Goal: Information Seeking & Learning: Find specific fact

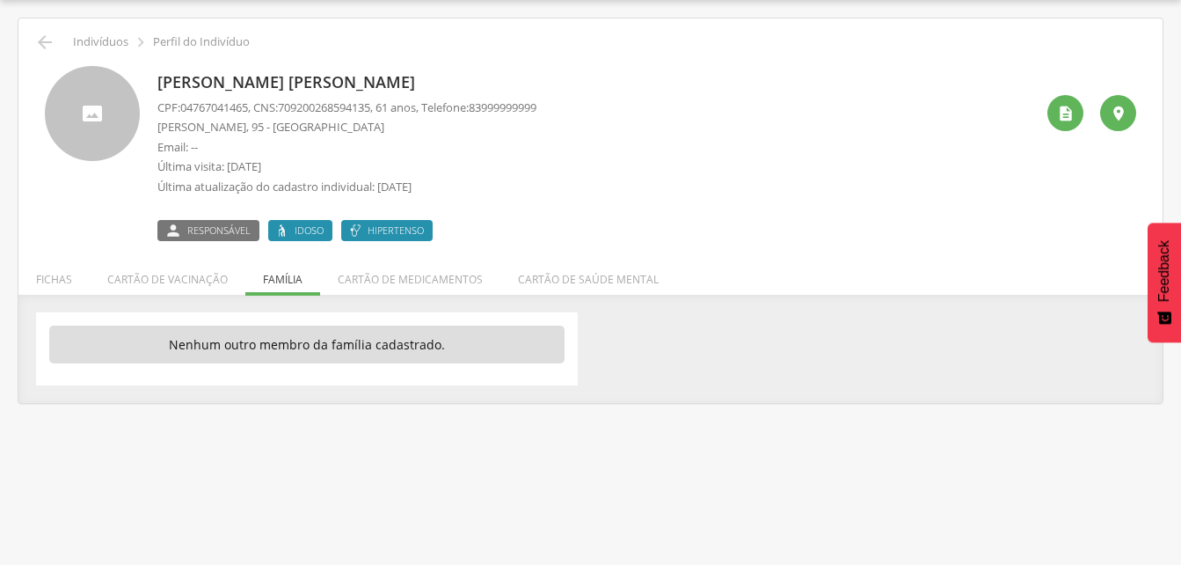
scroll to position [53, 0]
click at [54, 42] on icon "" at bounding box center [44, 42] width 21 height 21
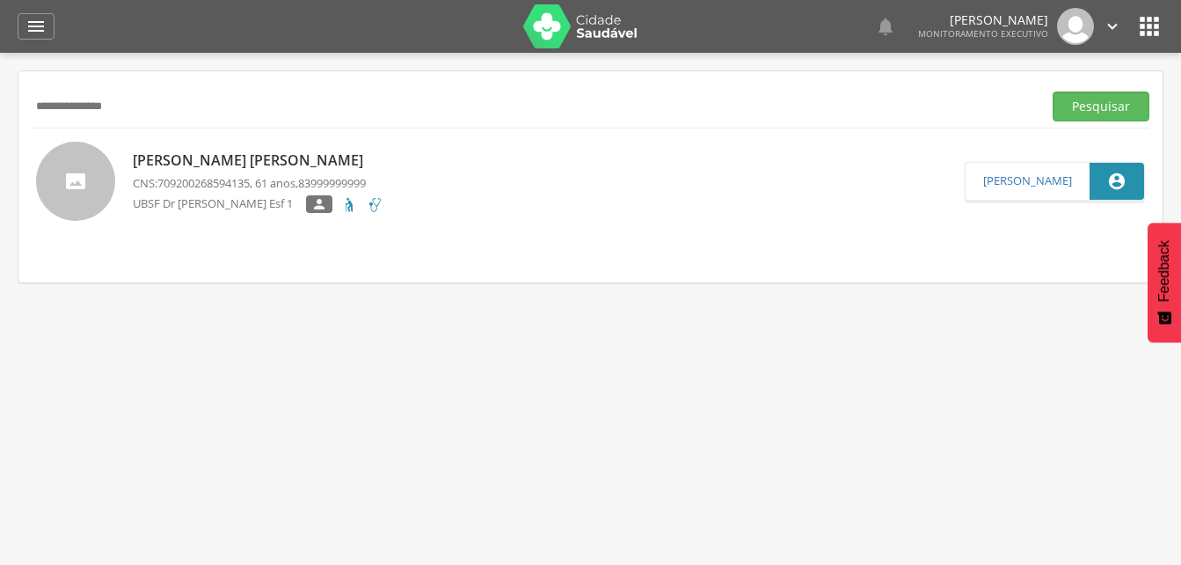
click at [148, 107] on input "**********" at bounding box center [533, 106] width 1003 height 30
type input "*"
click at [1090, 98] on button "Pesquisar" at bounding box center [1101, 106] width 97 height 30
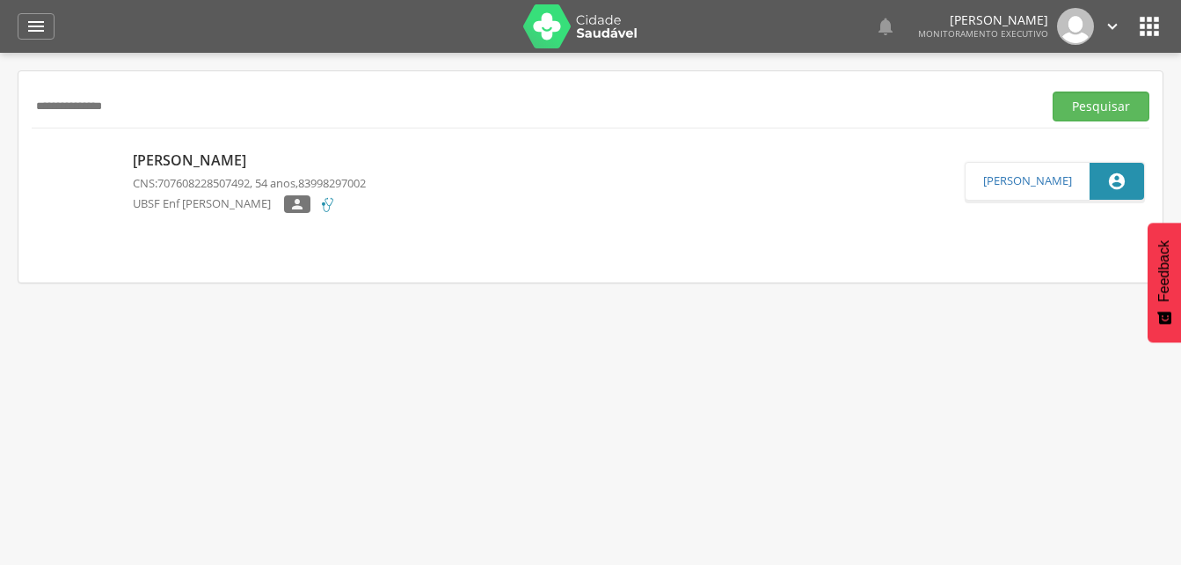
click at [230, 169] on p "[PERSON_NAME]" at bounding box center [249, 160] width 233 height 20
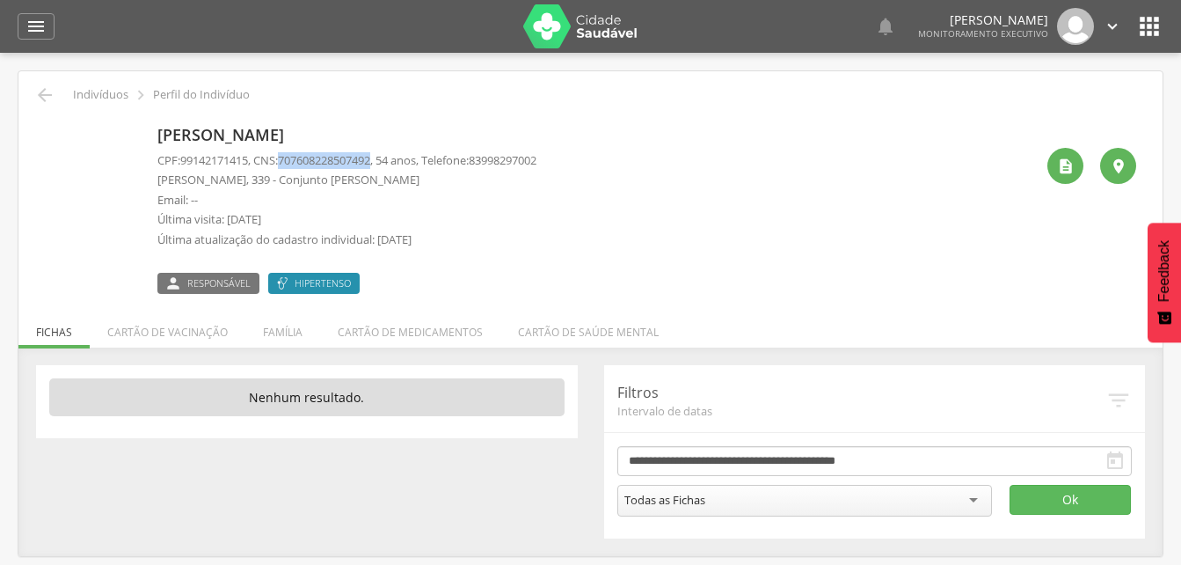
drag, startPoint x: 287, startPoint y: 157, endPoint x: 385, endPoint y: 159, distance: 98.5
click at [385, 159] on p "CPF: 99142171415 , CNS: [PHONE_NUMBER] , 54 anos, Telefone: [PHONE_NUMBER]" at bounding box center [346, 160] width 379 height 17
copy p "707608228507492"
click at [277, 328] on li "Família" at bounding box center [282, 327] width 75 height 41
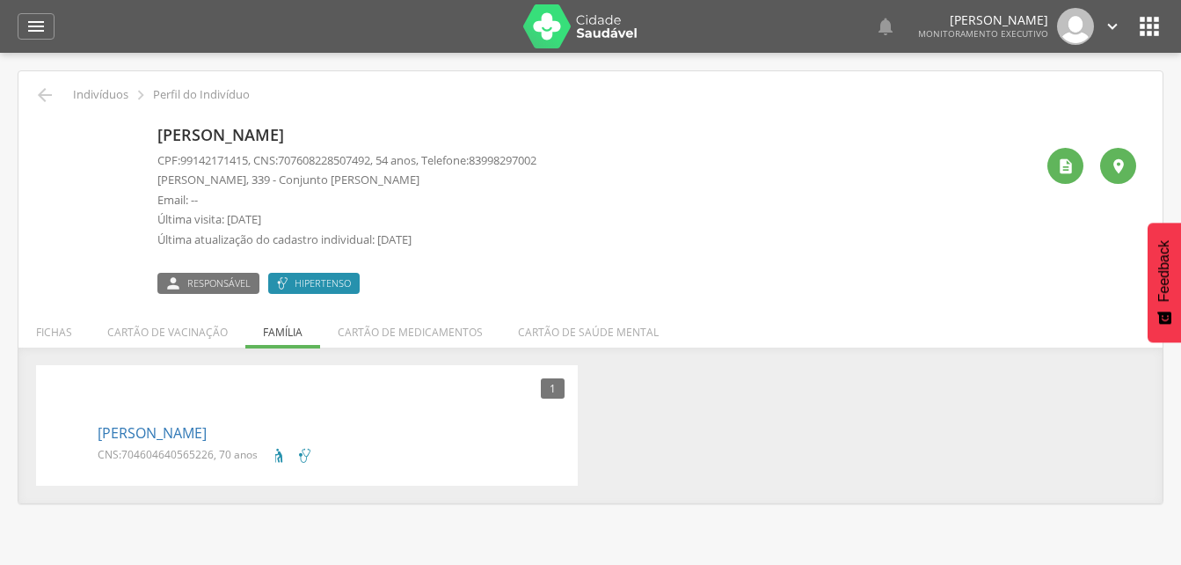
scroll to position [53, 0]
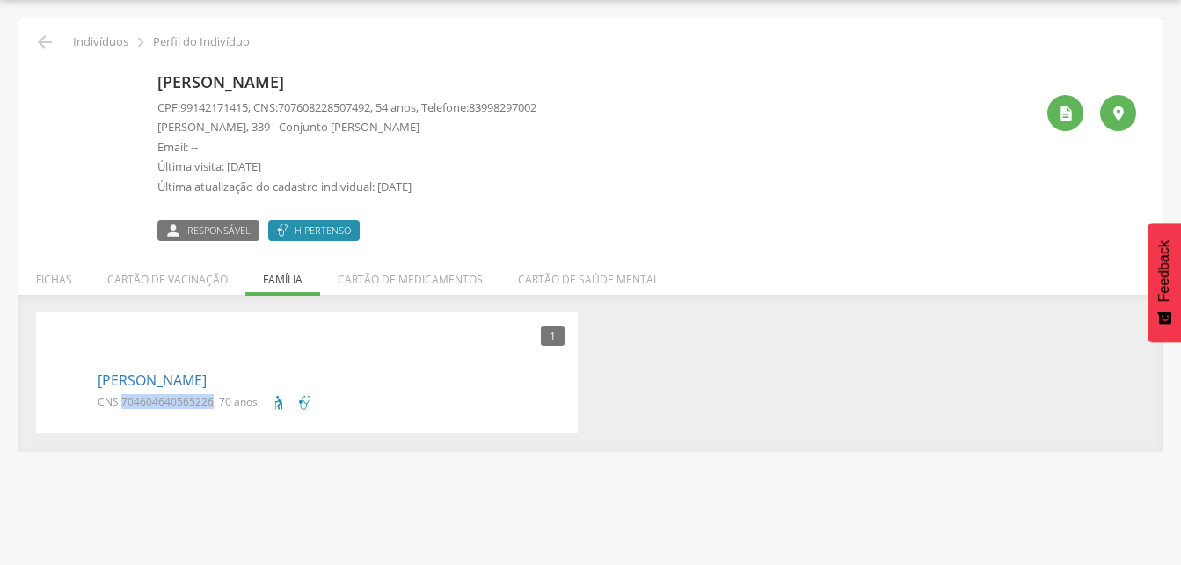
drag, startPoint x: 123, startPoint y: 396, endPoint x: 212, endPoint y: 399, distance: 88.9
click at [212, 399] on span "704604640565226" at bounding box center [167, 401] width 92 height 15
copy span "704604640565226"
click at [45, 44] on icon "" at bounding box center [44, 42] width 21 height 21
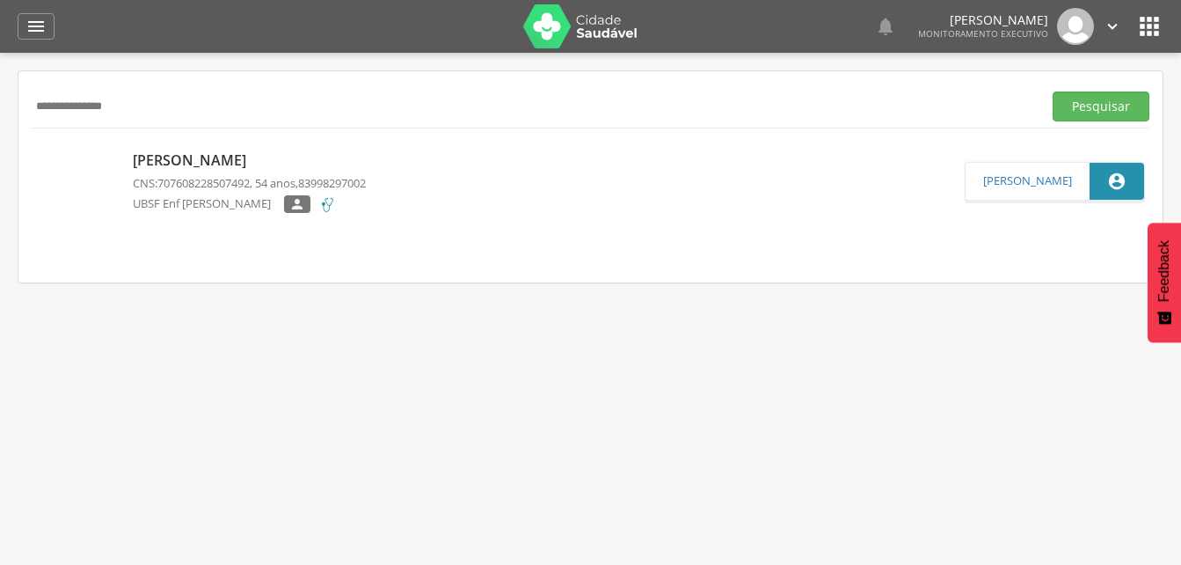
click at [157, 120] on input "**********" at bounding box center [533, 106] width 1003 height 30
click at [77, 107] on input "**********" at bounding box center [533, 106] width 1003 height 30
click at [1084, 106] on button "Pesquisar" at bounding box center [1101, 106] width 97 height 30
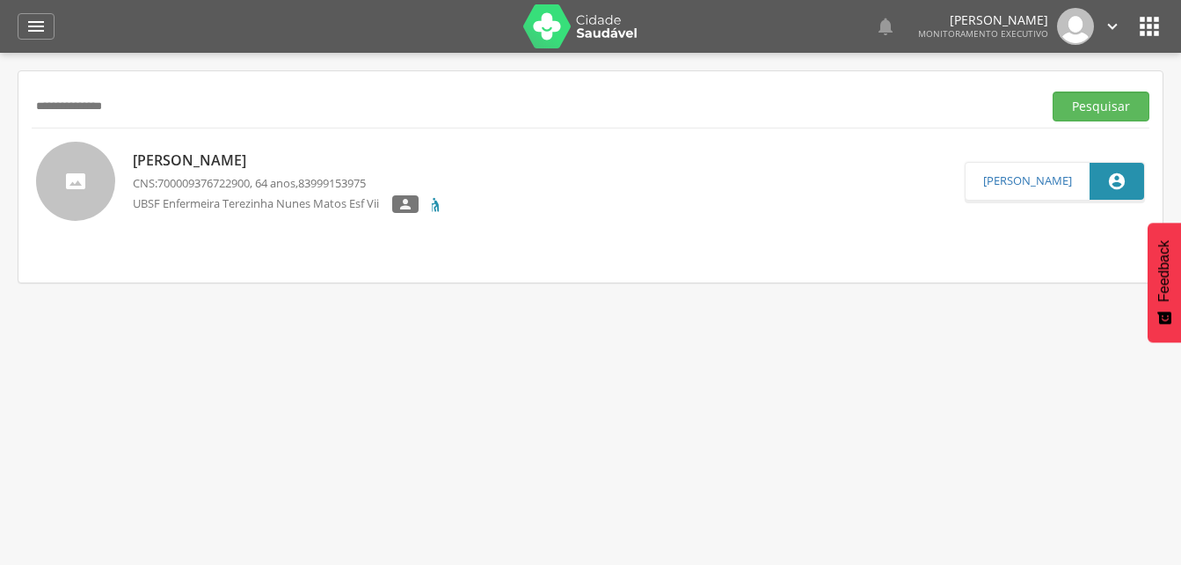
click at [230, 167] on p "[PERSON_NAME]" at bounding box center [288, 160] width 311 height 20
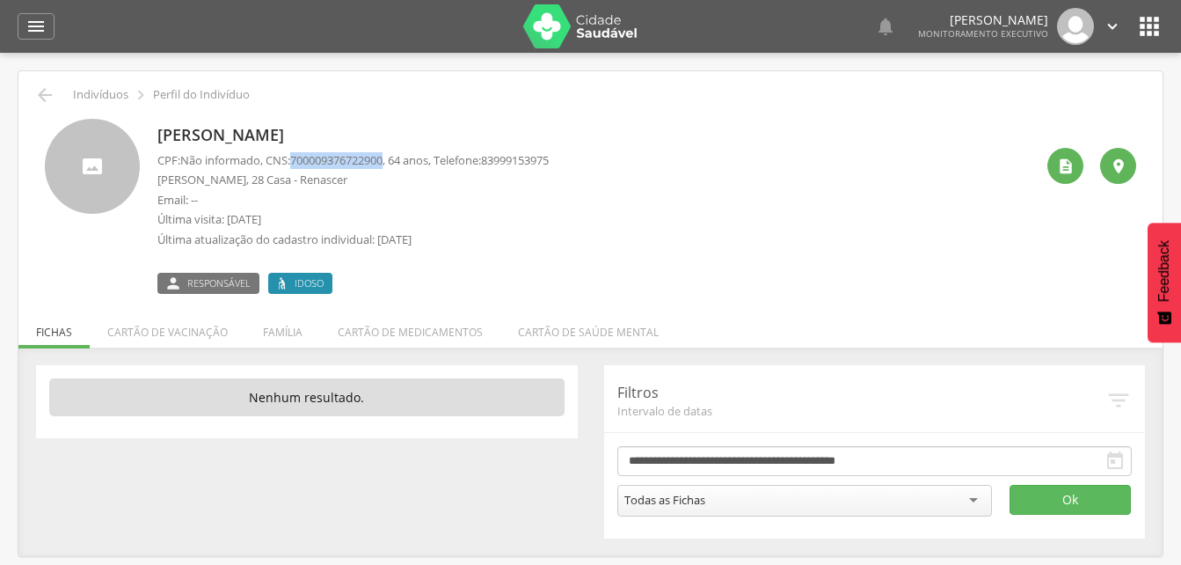
drag, startPoint x: 300, startPoint y: 157, endPoint x: 394, endPoint y: 164, distance: 94.4
click at [394, 164] on p "CPF: Não informado , CNS: [PHONE_NUMBER] , 64 anos, Telefone: [PHONE_NUMBER]" at bounding box center [352, 160] width 391 height 17
drag, startPoint x: 394, startPoint y: 164, endPoint x: 381, endPoint y: 165, distance: 13.2
copy span "700009376722900"
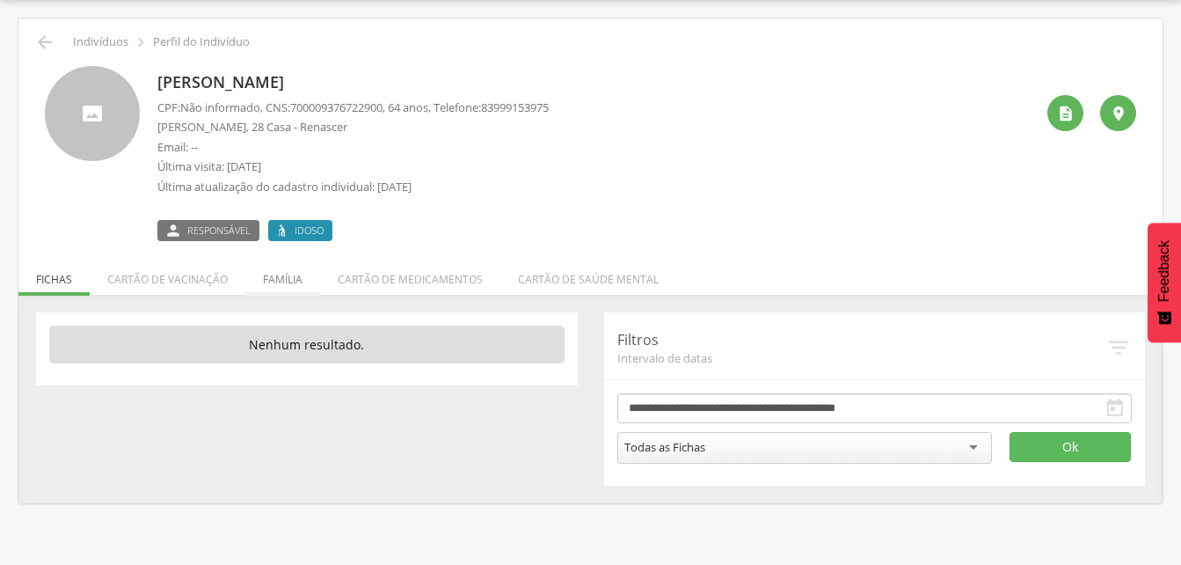
click at [272, 285] on li "Família" at bounding box center [282, 274] width 75 height 41
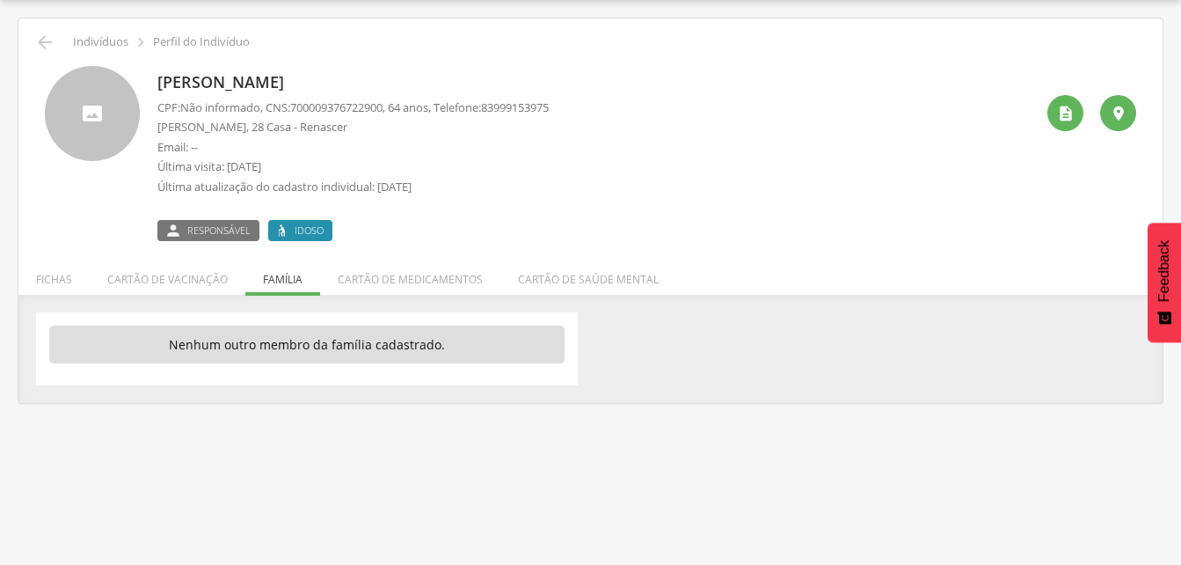
click at [292, 281] on ul "Fichas Cartão de vacinação Família Cartão de medicamentos Cartão de saúde mental" at bounding box center [590, 279] width 1144 height 15
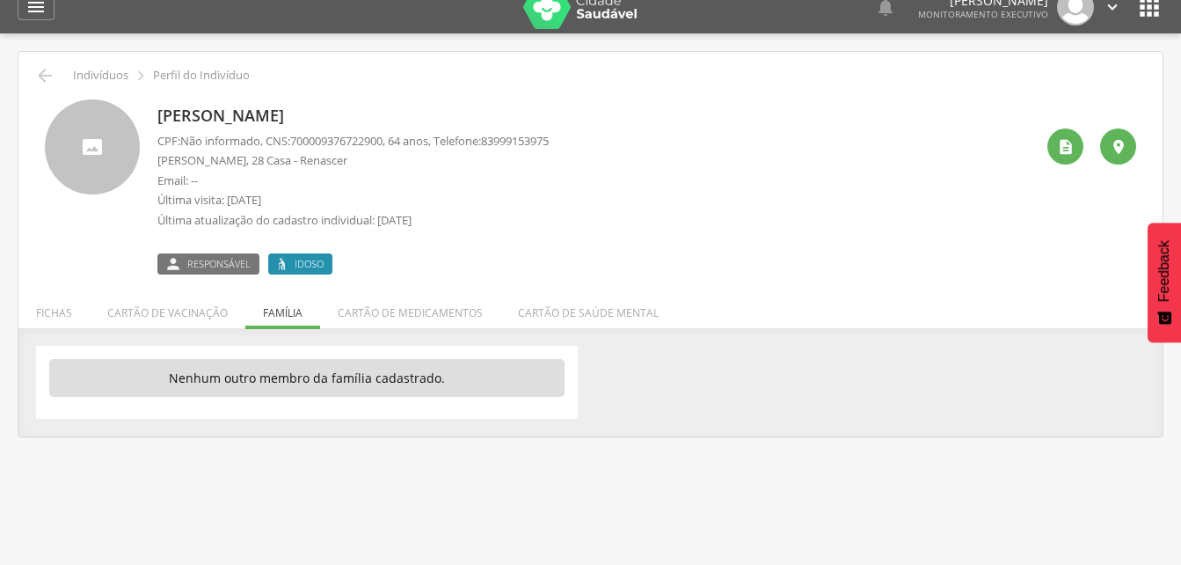
scroll to position [0, 0]
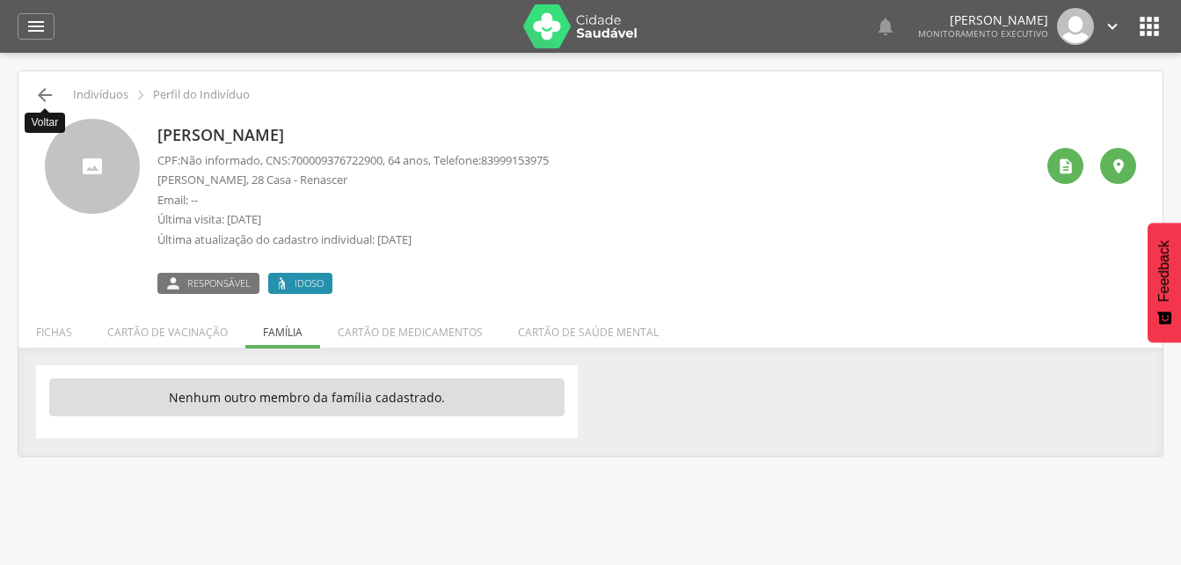
click at [43, 98] on icon "" at bounding box center [44, 94] width 21 height 21
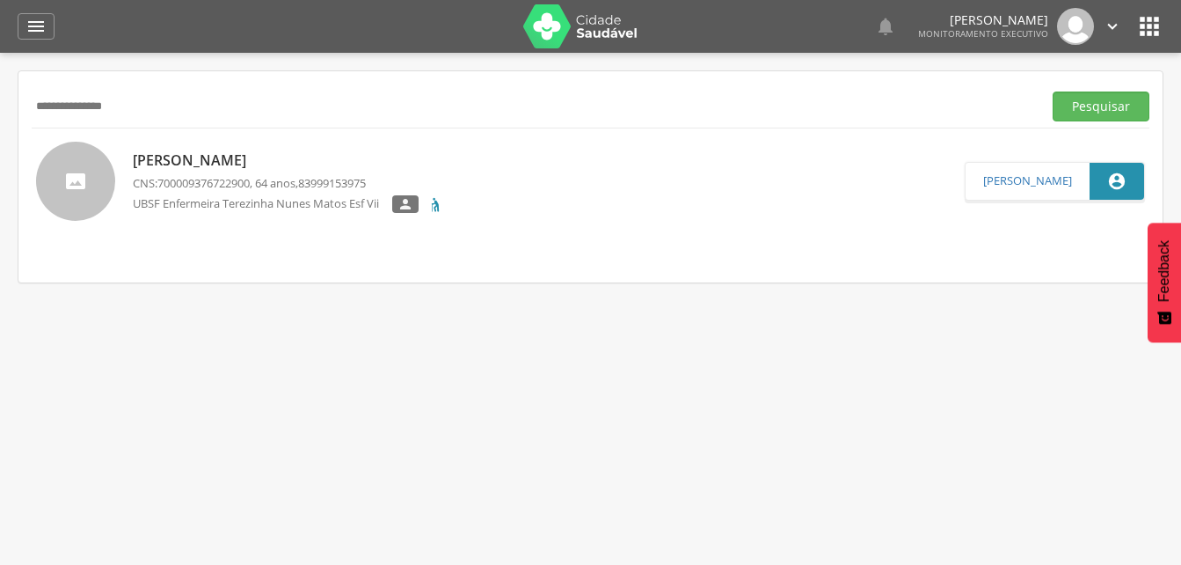
click at [151, 113] on input "**********" at bounding box center [533, 106] width 1003 height 30
type input "*"
click at [66, 108] on input "text" at bounding box center [533, 106] width 1003 height 30
click at [1082, 102] on button "Pesquisar" at bounding box center [1101, 106] width 97 height 30
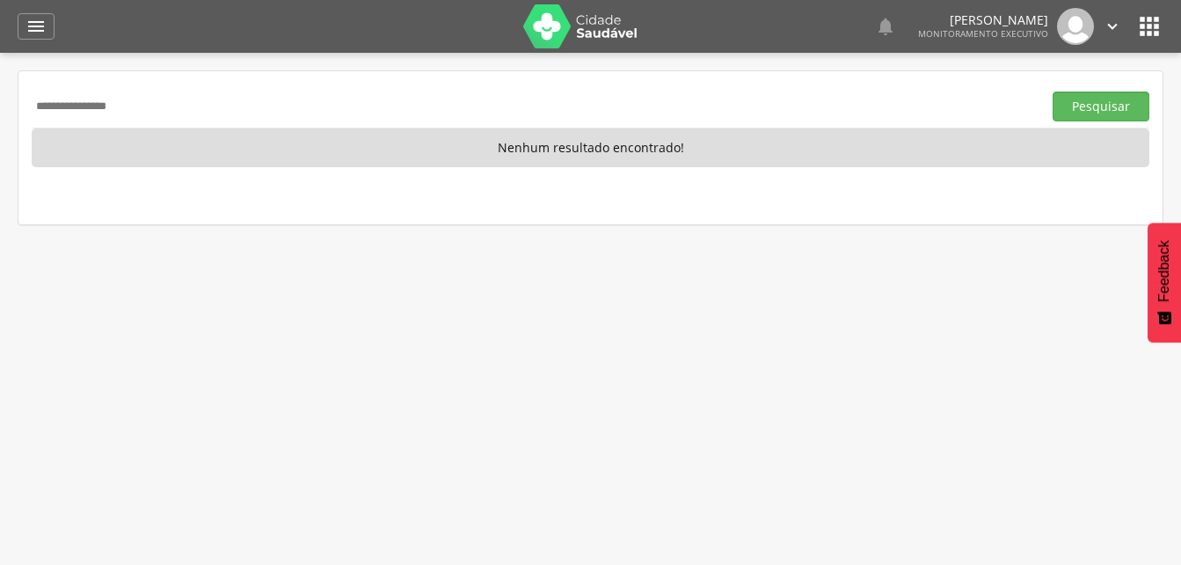
click at [175, 99] on input "**********" at bounding box center [533, 106] width 1003 height 30
type input "*"
click at [1091, 107] on button "Pesquisar" at bounding box center [1101, 106] width 97 height 30
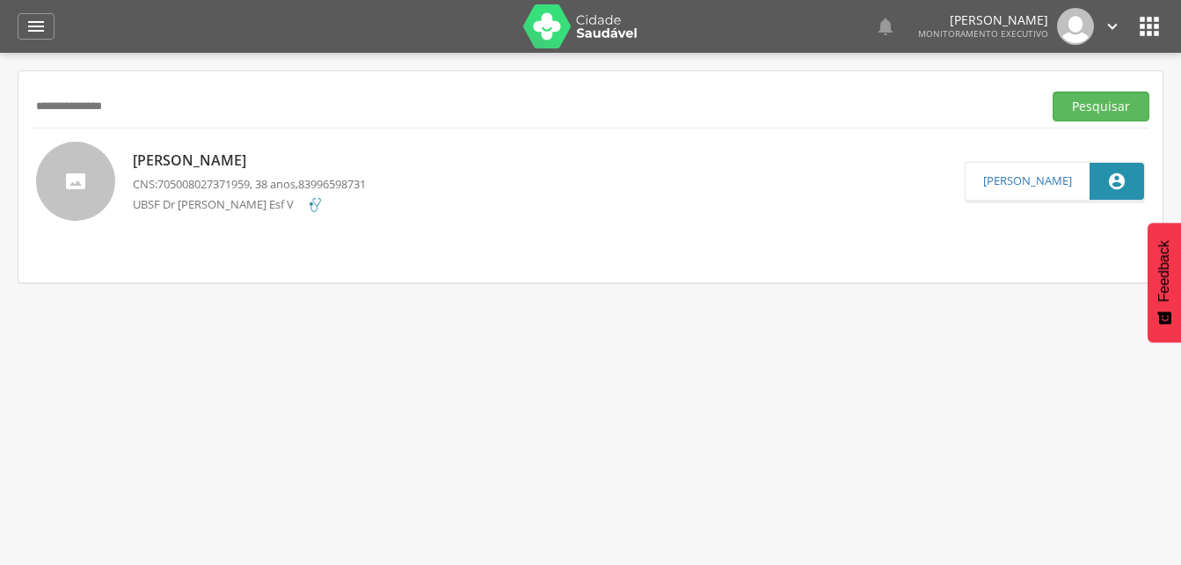
drag, startPoint x: 231, startPoint y: 160, endPoint x: 222, endPoint y: 161, distance: 8.8
click at [231, 160] on p "[PERSON_NAME]" at bounding box center [249, 160] width 233 height 20
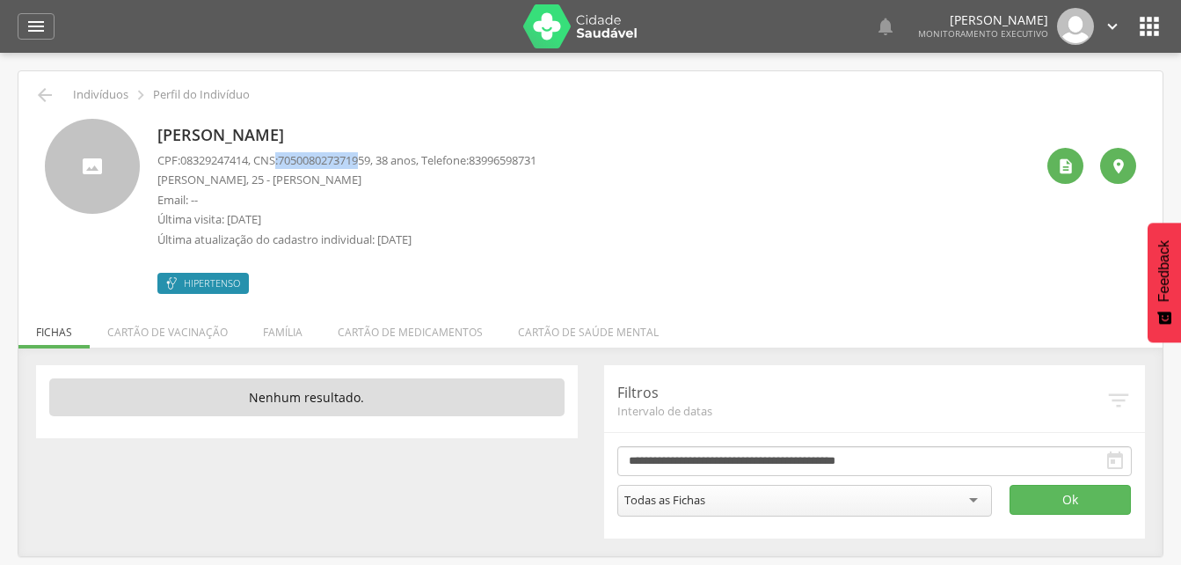
drag, startPoint x: 284, startPoint y: 156, endPoint x: 370, endPoint y: 167, distance: 86.9
click at [370, 167] on p "CPF: 08329247414 , CNS: [PHONE_NUMBER] , 38 anos, Telefone: [PHONE_NUMBER]" at bounding box center [346, 160] width 379 height 17
drag, startPoint x: 370, startPoint y: 167, endPoint x: 400, endPoint y: 199, distance: 43.5
click at [400, 199] on p "Email: --" at bounding box center [346, 200] width 379 height 17
drag, startPoint x: 288, startPoint y: 157, endPoint x: 389, endPoint y: 157, distance: 100.3
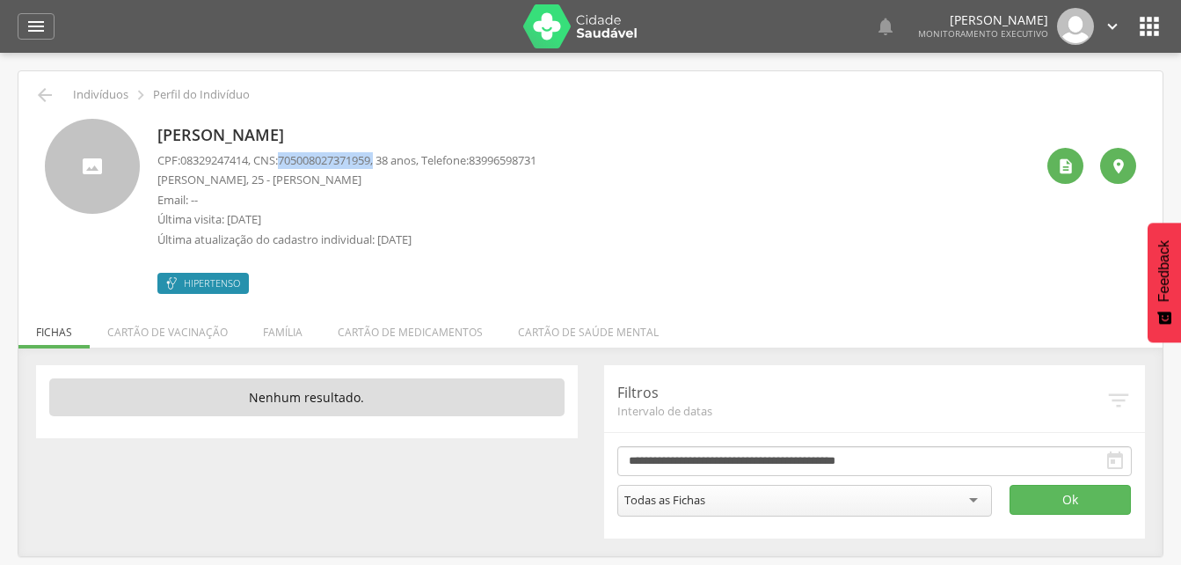
click at [389, 157] on p "CPF: 08329247414 , CNS: [PHONE_NUMBER] , 38 anos, Telefone: [PHONE_NUMBER]" at bounding box center [346, 160] width 379 height 17
drag, startPoint x: 389, startPoint y: 157, endPoint x: 372, endPoint y: 157, distance: 16.7
copy p "705008027371959 ,"
click at [284, 333] on li "Família" at bounding box center [282, 327] width 75 height 41
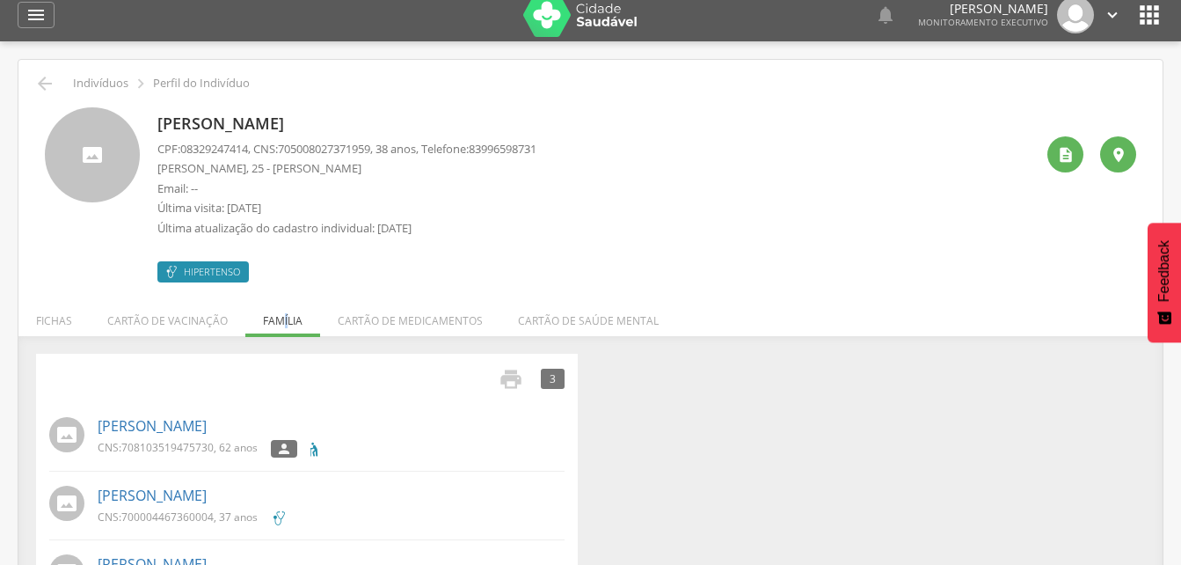
scroll to position [82, 0]
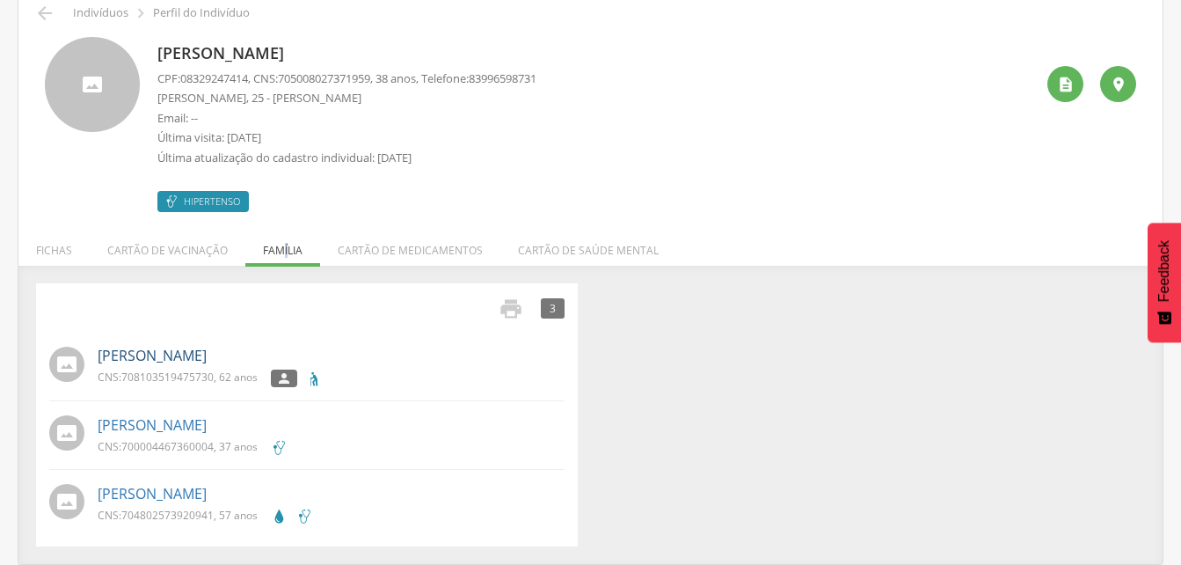
click at [164, 359] on link "[PERSON_NAME]" at bounding box center [152, 356] width 109 height 20
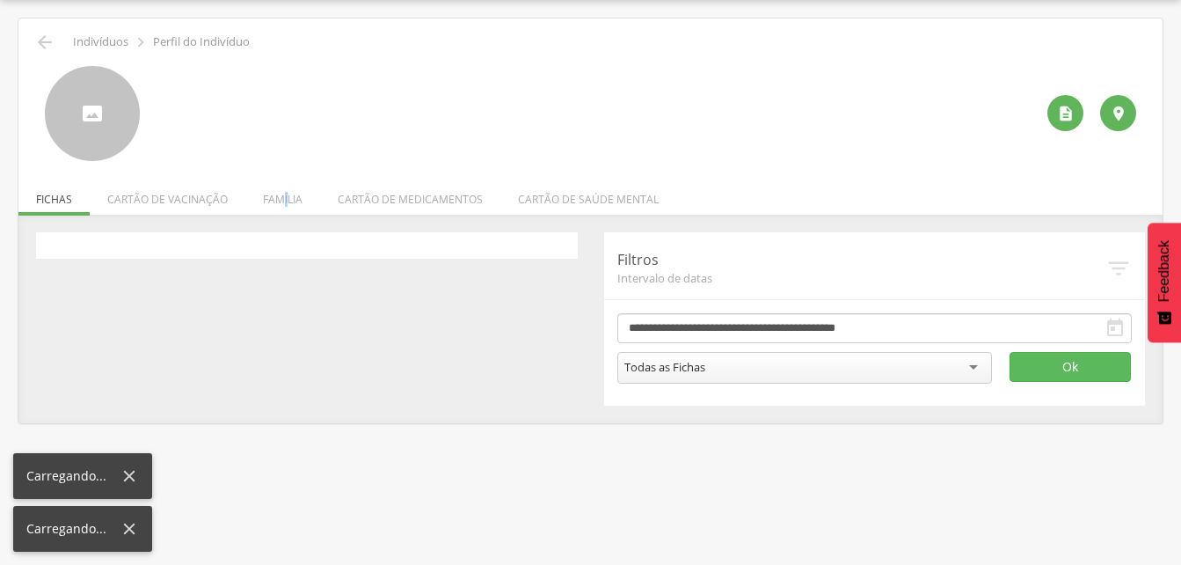
scroll to position [53, 0]
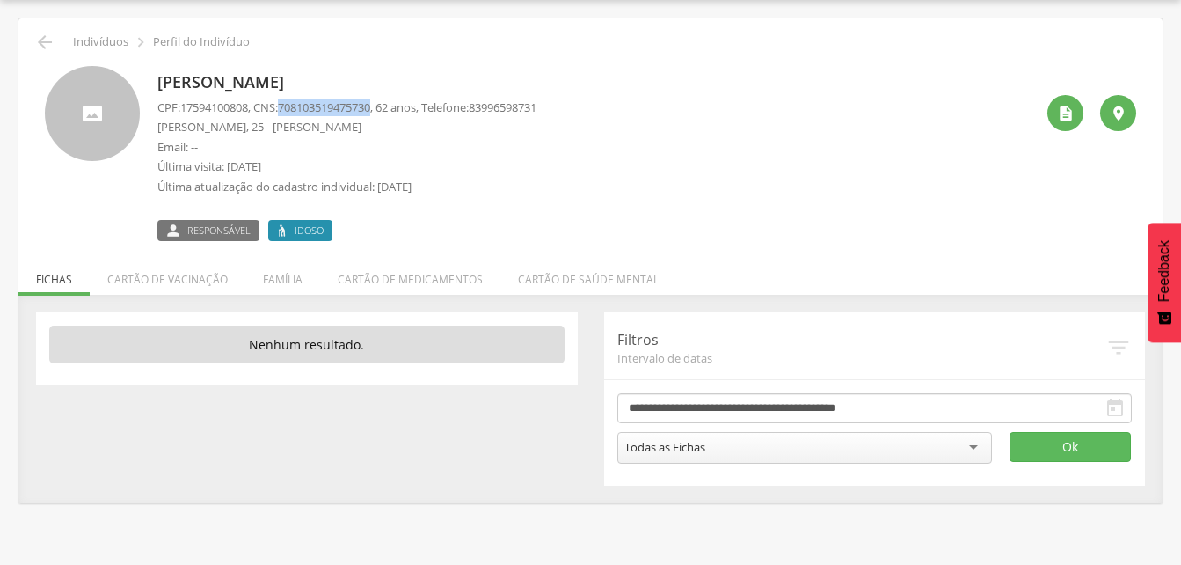
drag, startPoint x: 288, startPoint y: 102, endPoint x: 385, endPoint y: 109, distance: 97.0
click at [370, 109] on span "708103519475730" at bounding box center [324, 107] width 92 height 16
drag, startPoint x: 385, startPoint y: 109, endPoint x: 347, endPoint y: 109, distance: 37.8
copy span "708103519475730"
click at [273, 278] on li "Família" at bounding box center [282, 274] width 75 height 41
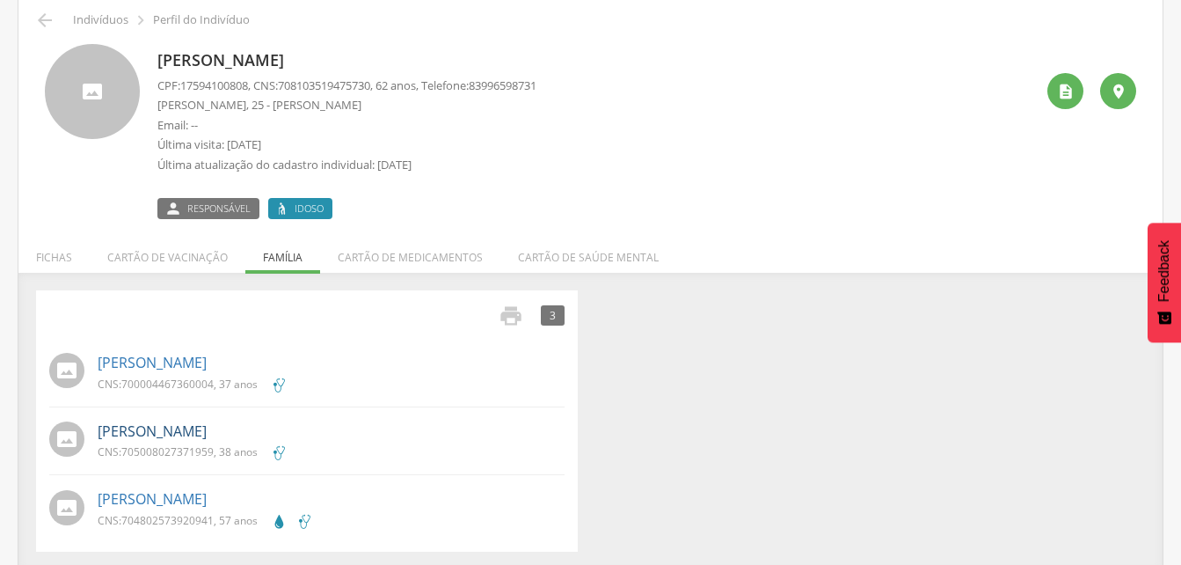
scroll to position [80, 0]
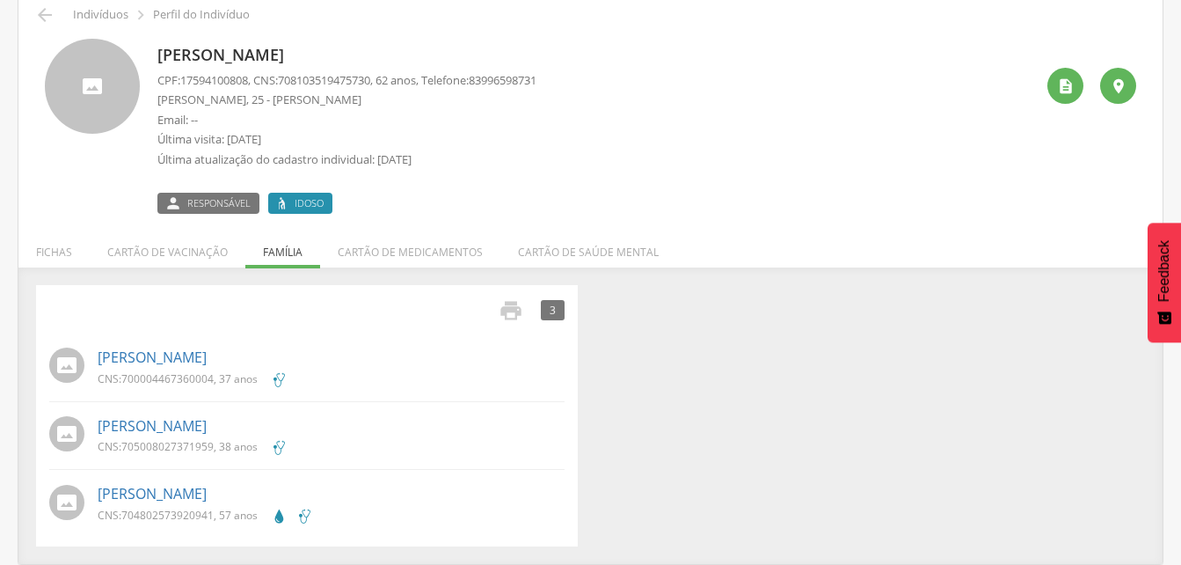
click at [176, 371] on span "700004467360004" at bounding box center [167, 378] width 92 height 15
click at [179, 360] on link "[PERSON_NAME]" at bounding box center [152, 357] width 109 height 20
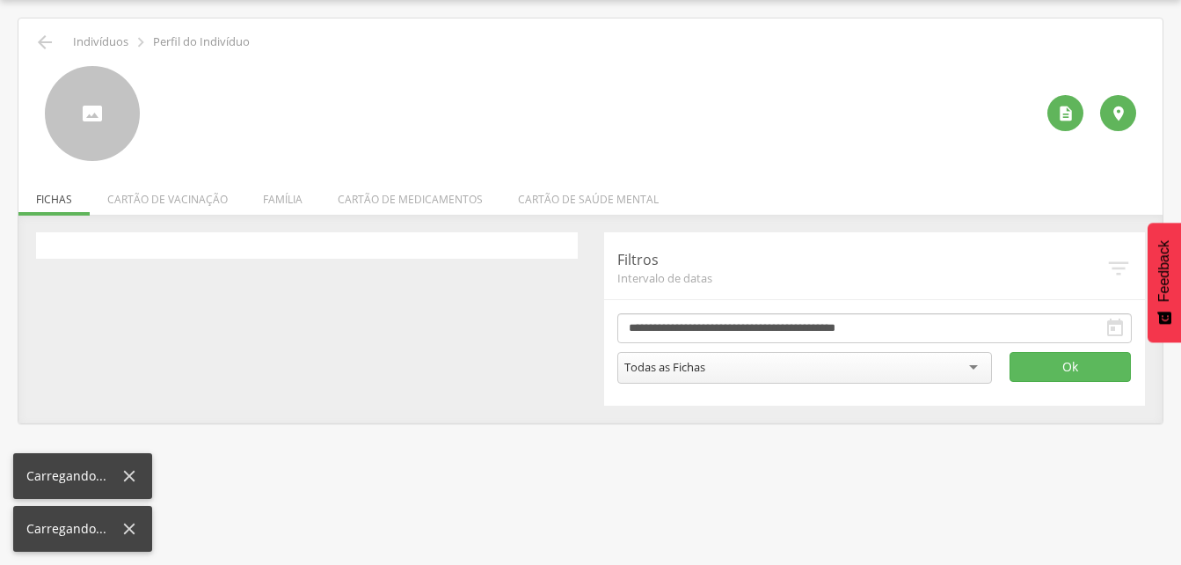
scroll to position [53, 0]
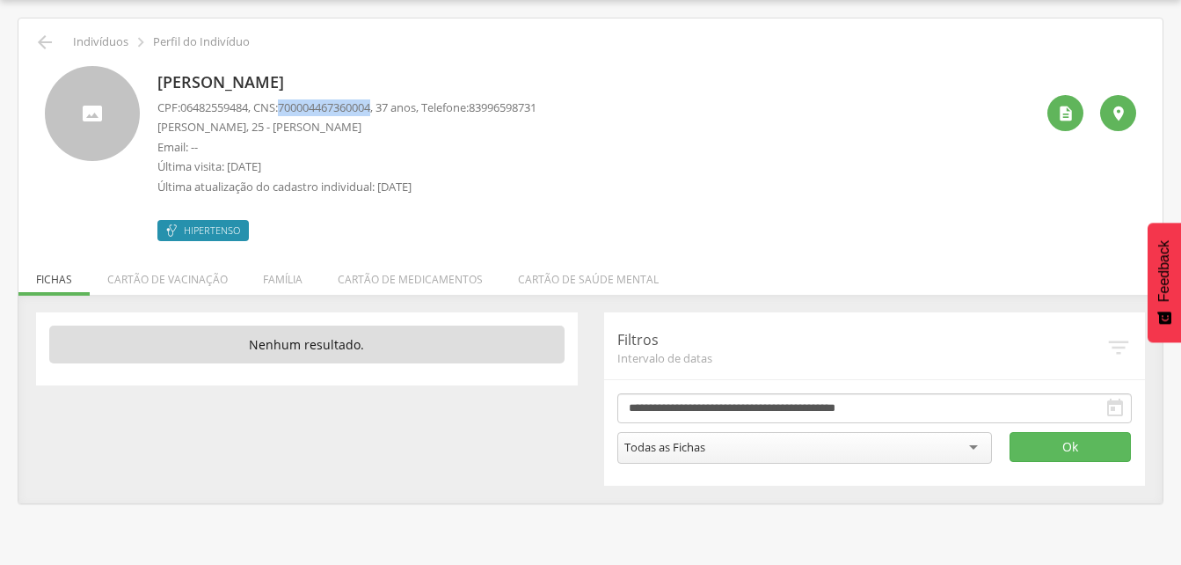
drag, startPoint x: 287, startPoint y: 103, endPoint x: 383, endPoint y: 108, distance: 96.9
click at [383, 108] on p "CPF: 06482559484 , CNS: [PHONE_NUMBER] , 37 anos, Telefone: [PHONE_NUMBER]" at bounding box center [346, 107] width 379 height 17
drag, startPoint x: 383, startPoint y: 108, endPoint x: 347, endPoint y: 100, distance: 36.9
copy p "70000446736000"
click at [411, 135] on p "[PERSON_NAME], 25 - [PERSON_NAME]" at bounding box center [346, 127] width 379 height 17
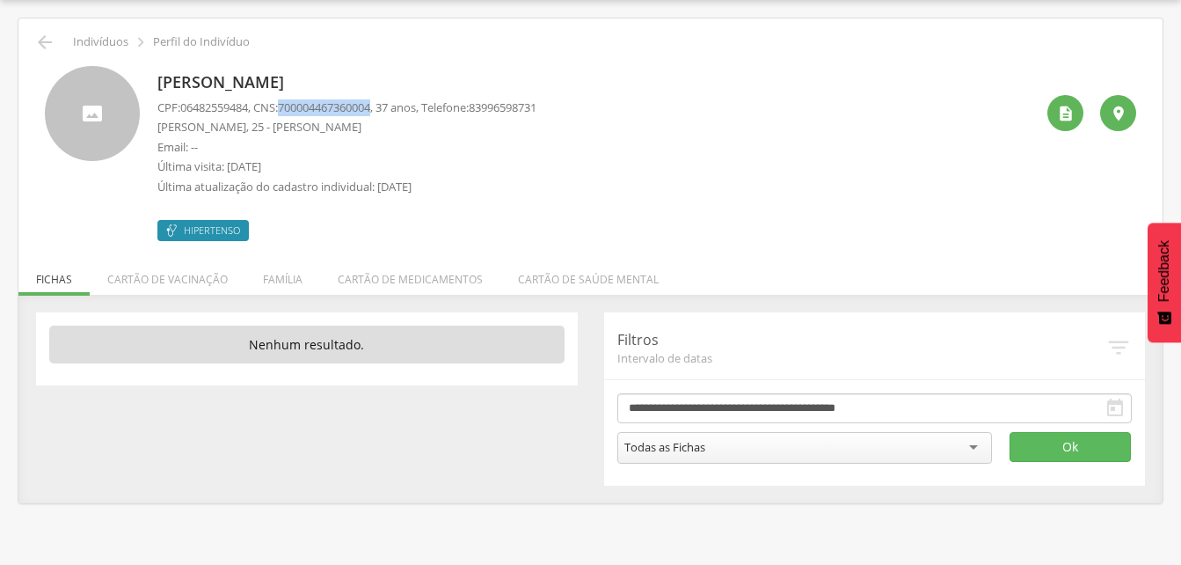
drag, startPoint x: 286, startPoint y: 104, endPoint x: 388, endPoint y: 110, distance: 102.2
click at [388, 110] on p "CPF: 06482559484 , CNS: [PHONE_NUMBER] , 37 anos, Telefone: [PHONE_NUMBER]" at bounding box center [346, 107] width 379 height 17
drag, startPoint x: 388, startPoint y: 110, endPoint x: 365, endPoint y: 106, distance: 23.1
copy p "700004467360004"
click at [288, 275] on li "Família" at bounding box center [282, 274] width 75 height 41
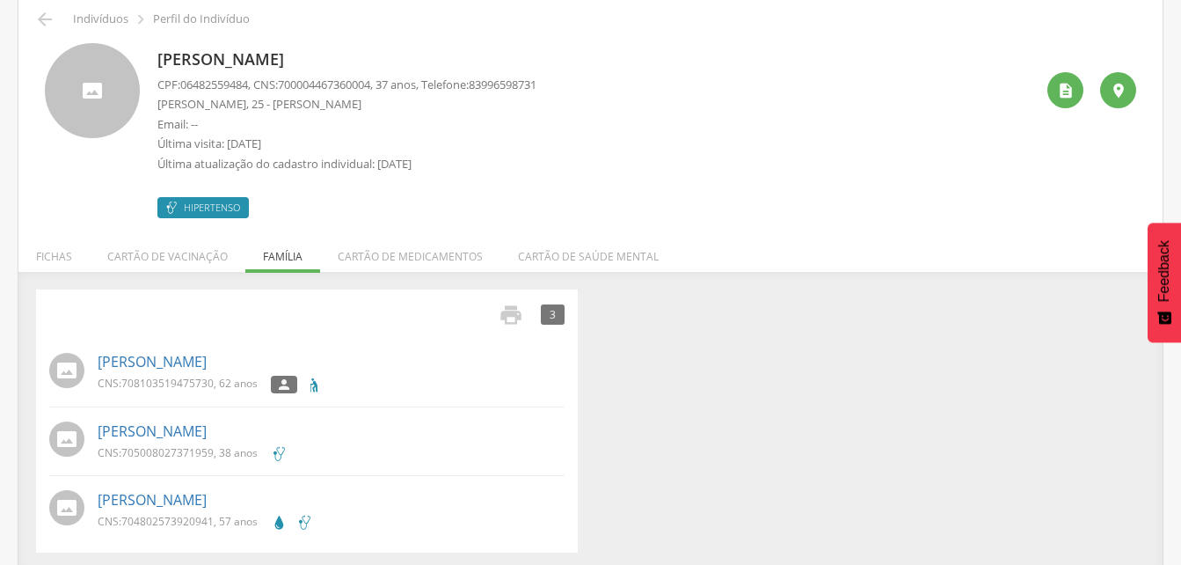
scroll to position [82, 0]
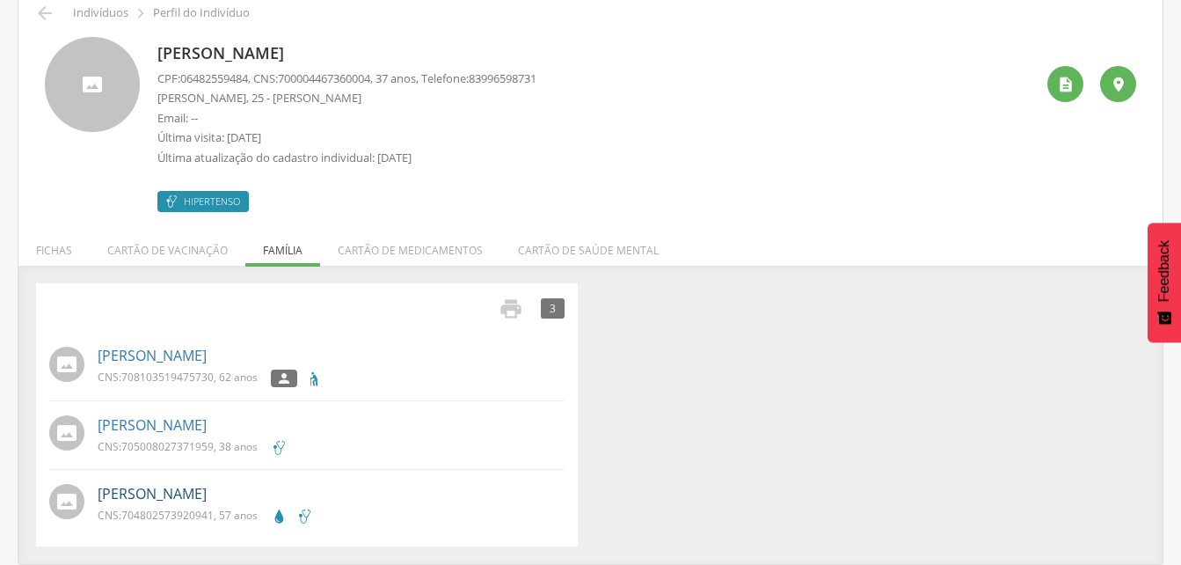
click at [173, 496] on link "[PERSON_NAME]" at bounding box center [152, 494] width 109 height 20
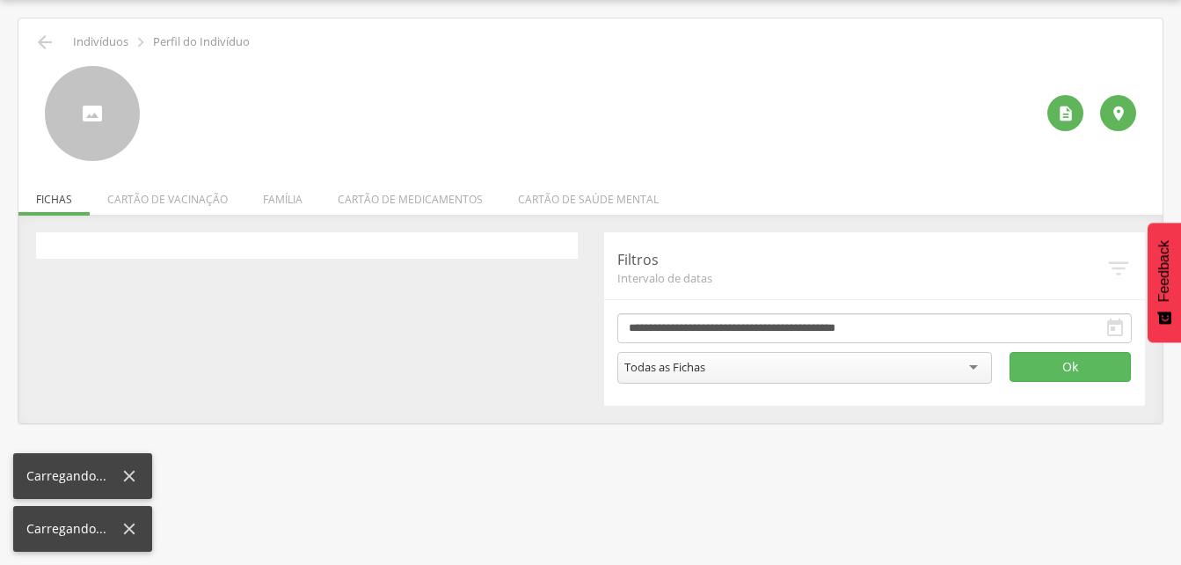
scroll to position [53, 0]
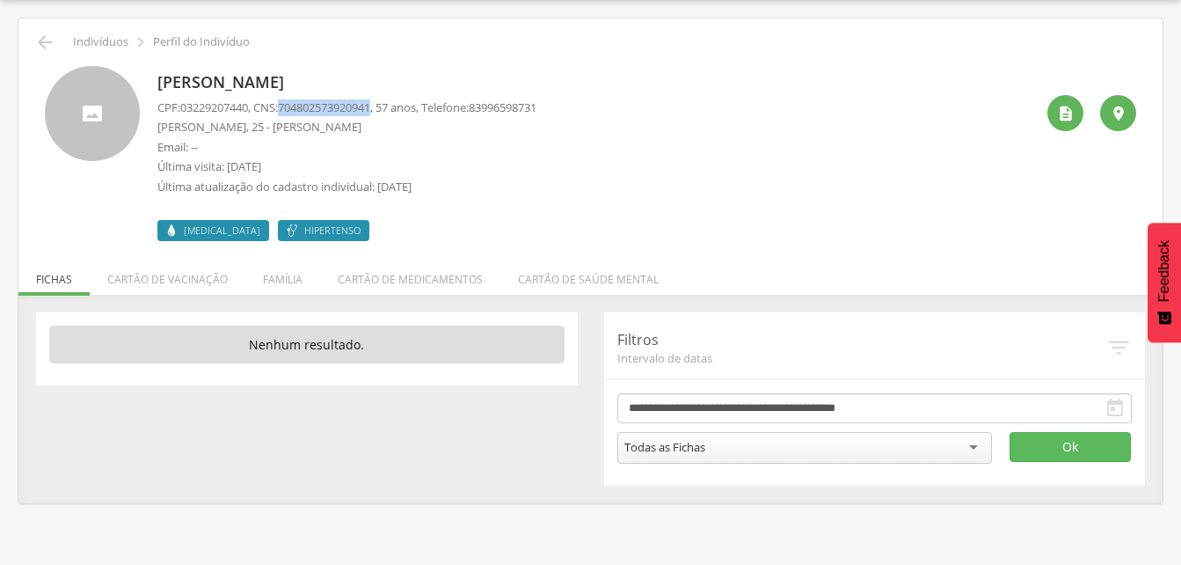
drag, startPoint x: 287, startPoint y: 105, endPoint x: 384, endPoint y: 106, distance: 97.6
click at [384, 106] on p "CPF: 03229207440 , CNS: [PHONE_NUMBER] , 57 anos, Telefone: [PHONE_NUMBER]" at bounding box center [346, 107] width 379 height 17
drag, startPoint x: 384, startPoint y: 106, endPoint x: 371, endPoint y: 106, distance: 13.2
copy p "704802573920941"
click at [39, 38] on icon "" at bounding box center [44, 42] width 21 height 21
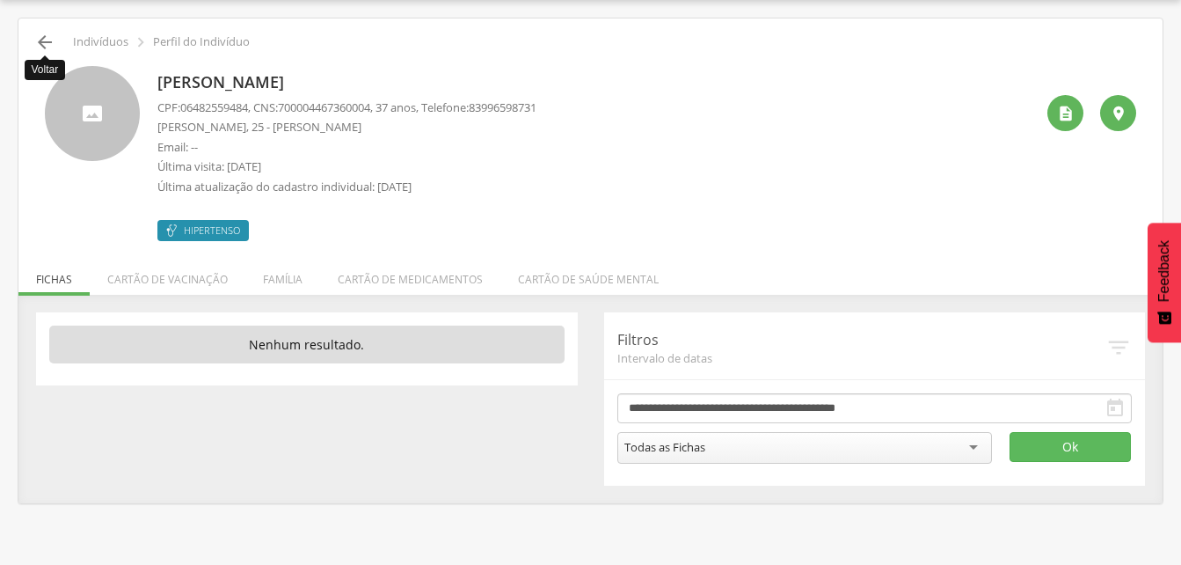
click at [44, 39] on icon "" at bounding box center [44, 42] width 21 height 21
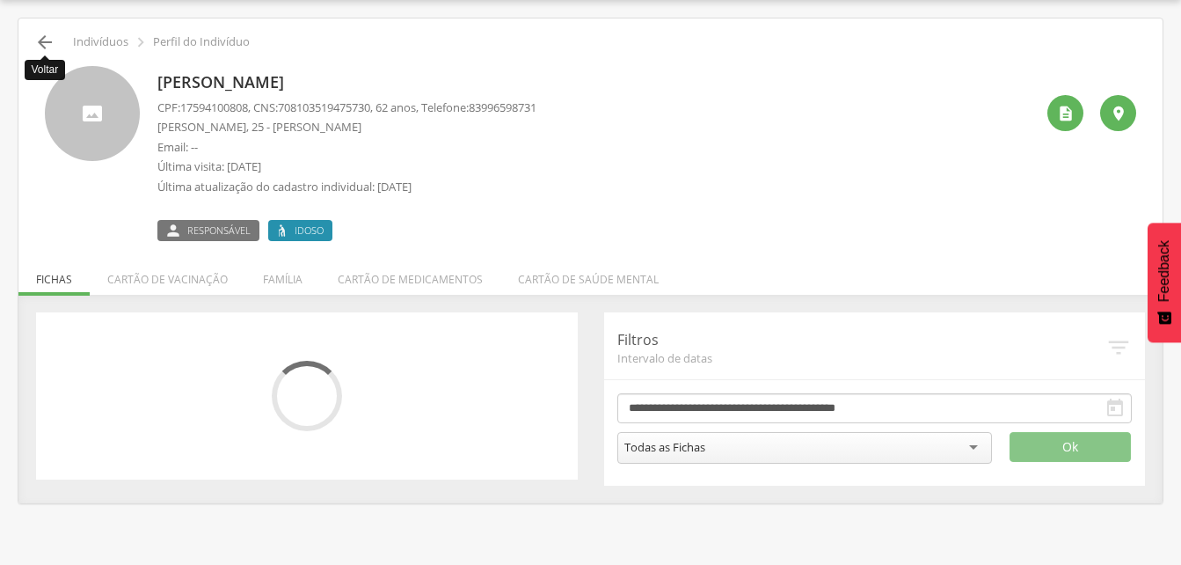
click at [47, 39] on icon "" at bounding box center [44, 42] width 21 height 21
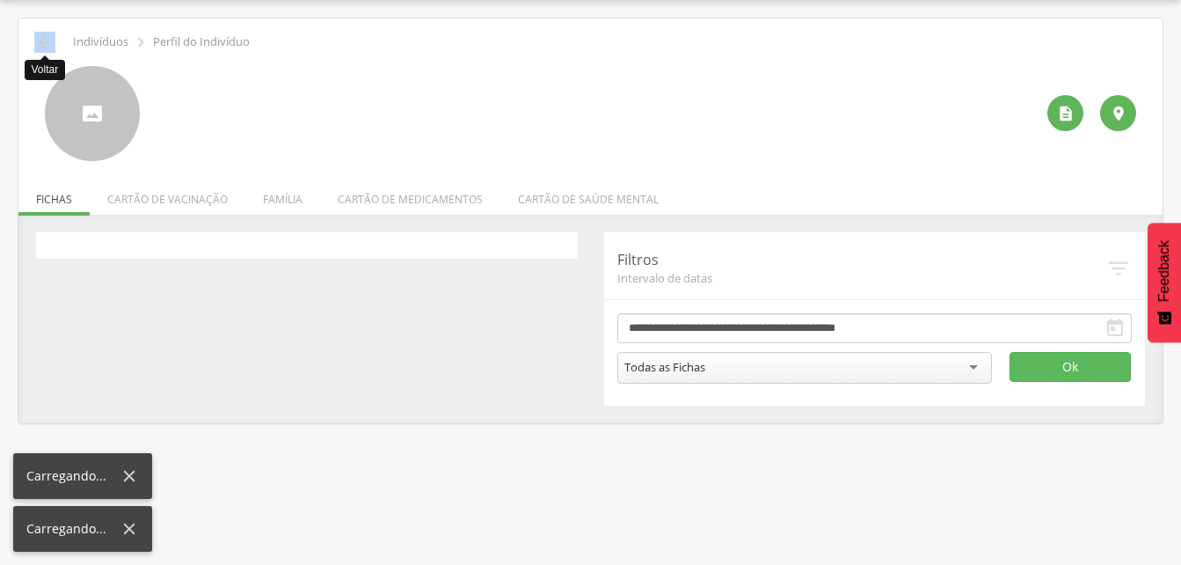
click at [47, 39] on icon "" at bounding box center [44, 42] width 21 height 21
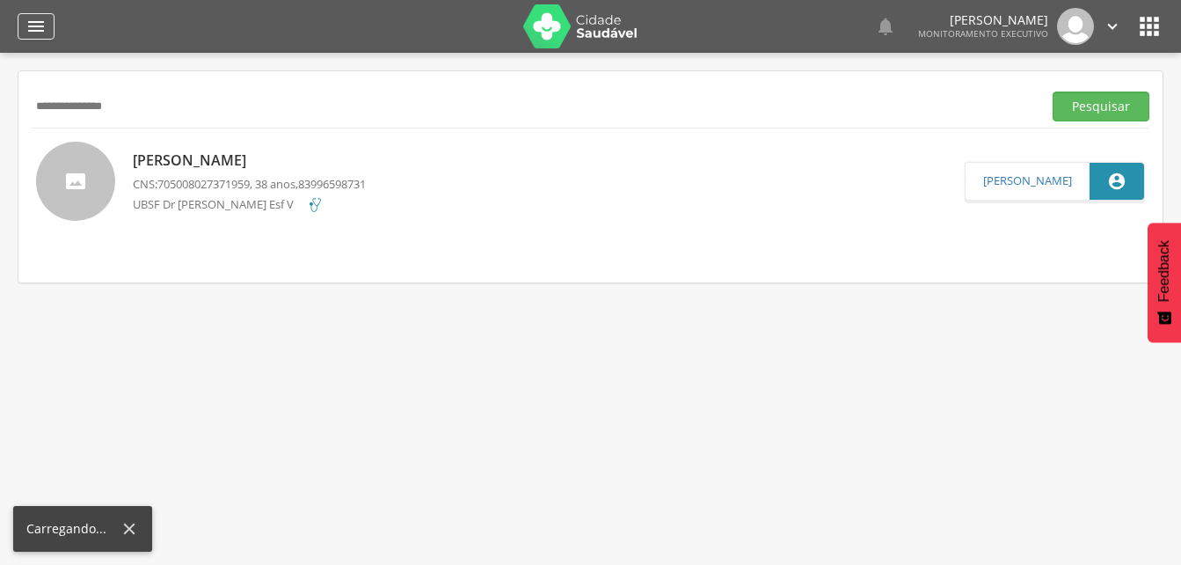
click at [47, 39] on div "" at bounding box center [36, 26] width 37 height 26
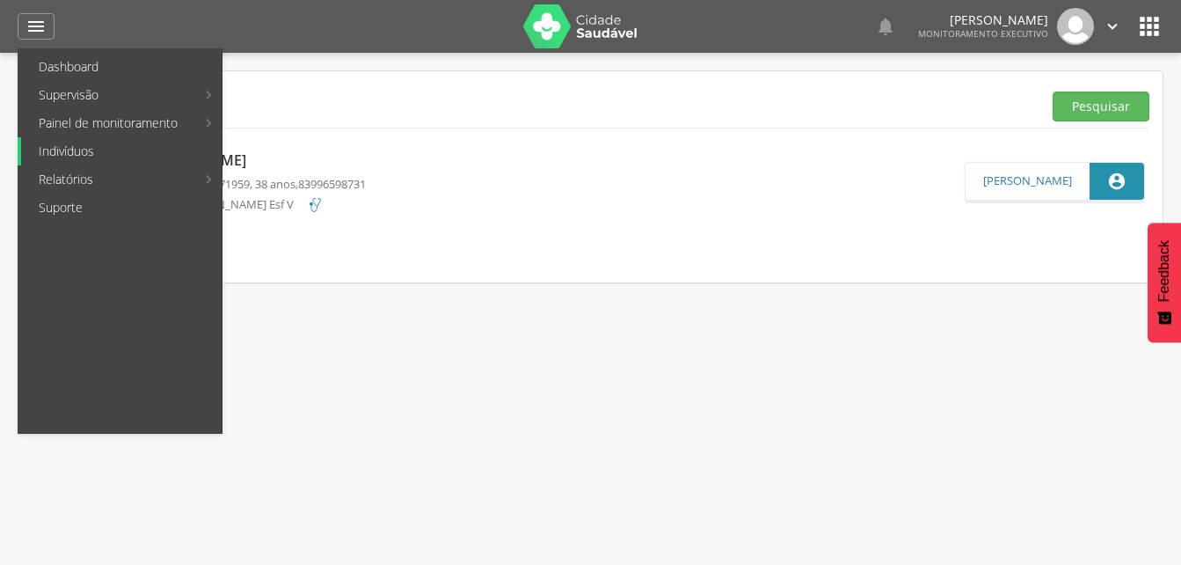
click at [69, 150] on link "Indivíduos" at bounding box center [121, 151] width 201 height 28
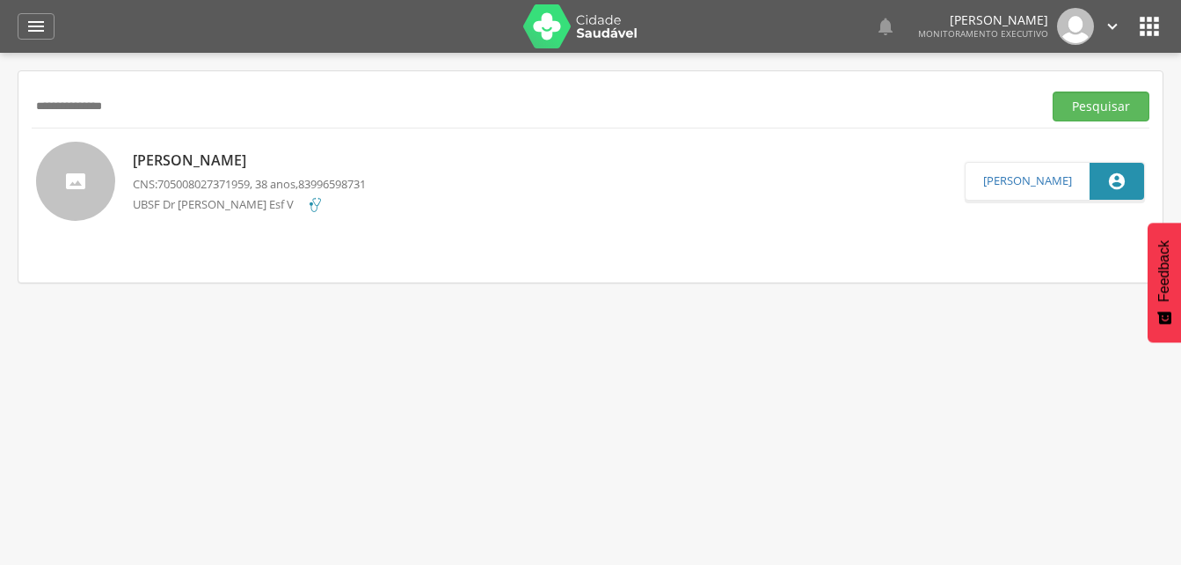
click at [173, 96] on input "**********" at bounding box center [533, 106] width 1003 height 30
type input "*"
click at [1087, 105] on button "Pesquisar" at bounding box center [1101, 106] width 97 height 30
click at [252, 160] on p "[PERSON_NAME]" at bounding box center [246, 159] width 227 height 20
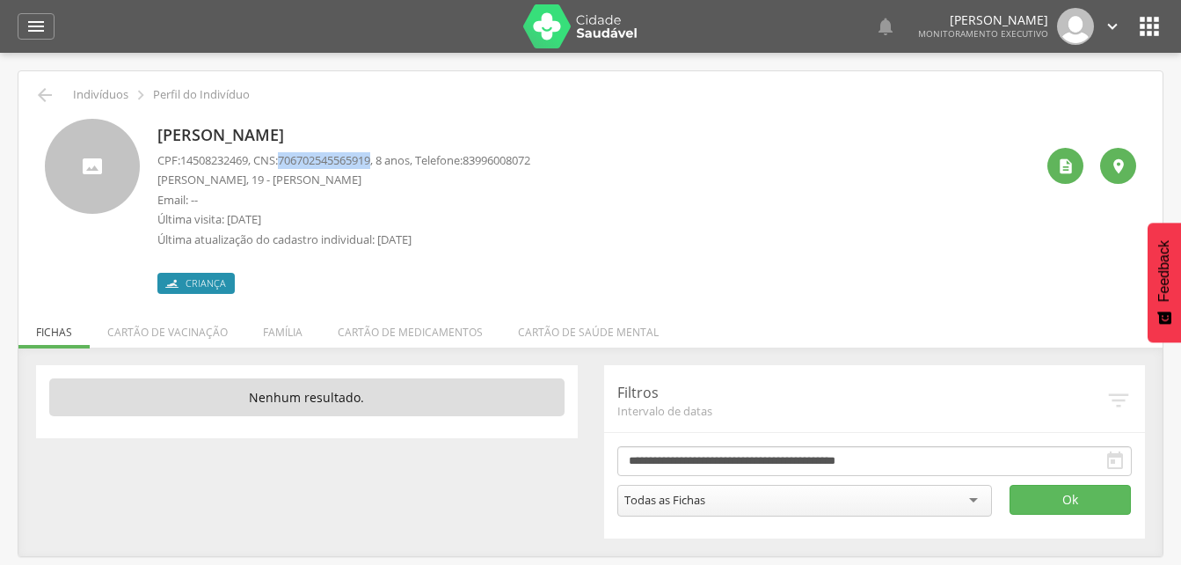
drag, startPoint x: 287, startPoint y: 158, endPoint x: 383, endPoint y: 165, distance: 97.0
click at [383, 165] on p "CPF: 14508232469 , CNS: [PHONE_NUMBER] , 8 anos, Telefone: [PHONE_NUMBER]" at bounding box center [343, 160] width 373 height 17
drag, startPoint x: 383, startPoint y: 165, endPoint x: 362, endPoint y: 159, distance: 22.0
copy p "70670254556591"
click at [415, 209] on div "CPF: 14508232469 , CNS: [PHONE_NUMBER] , 8 anos, Telefone: [PHONE_NUMBER] [GEOG…" at bounding box center [343, 204] width 373 height 105
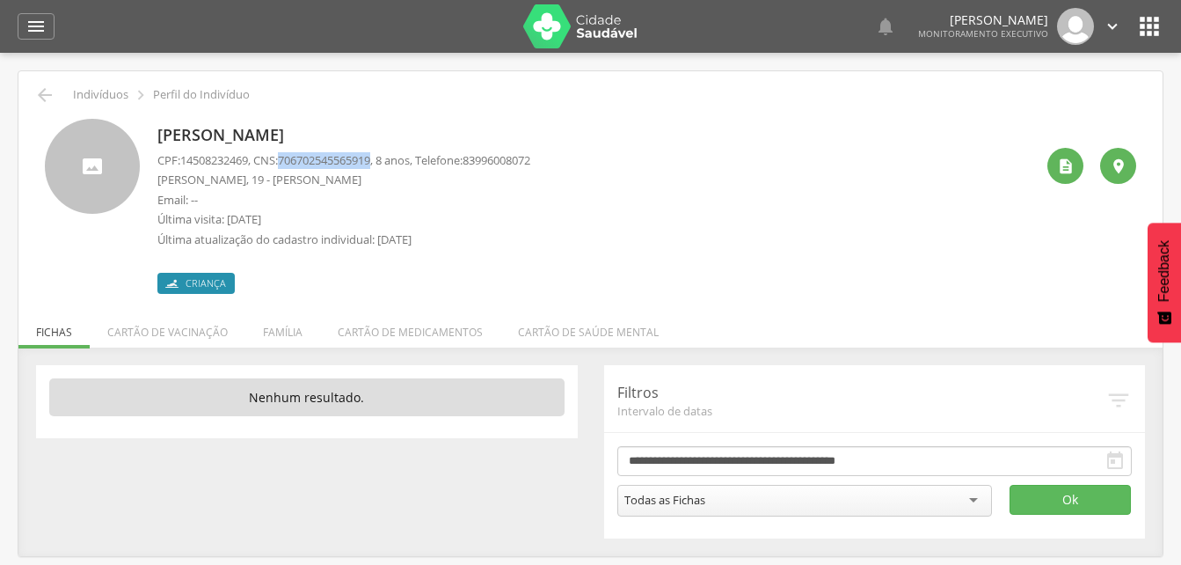
drag, startPoint x: 288, startPoint y: 159, endPoint x: 388, endPoint y: 161, distance: 100.3
click at [388, 161] on p "CPF: 14508232469 , CNS: [PHONE_NUMBER] , 8 anos, Telefone: [PHONE_NUMBER]" at bounding box center [343, 160] width 373 height 17
drag, startPoint x: 388, startPoint y: 161, endPoint x: 359, endPoint y: 162, distance: 29.0
copy p "706702545565919"
click at [273, 335] on li "Família" at bounding box center [282, 327] width 75 height 41
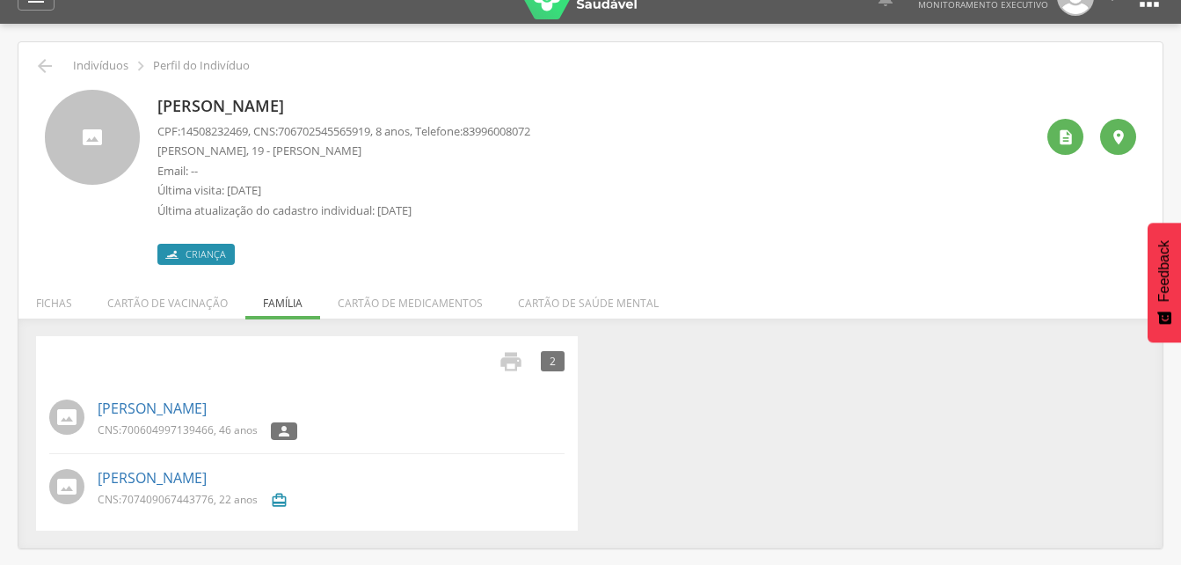
scroll to position [53, 0]
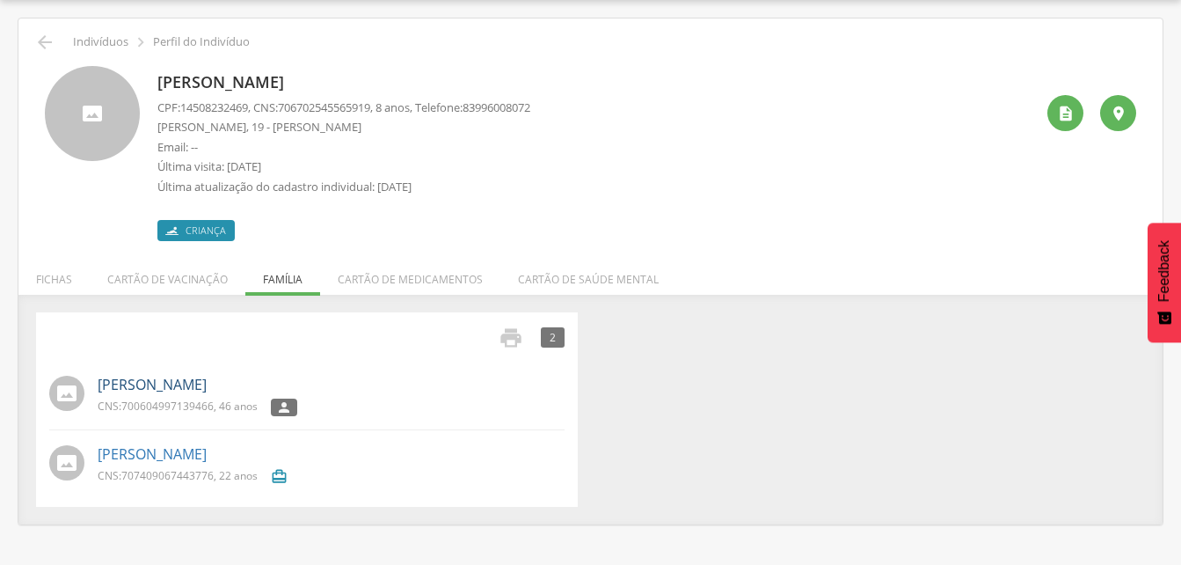
click at [189, 386] on link "[PERSON_NAME]" at bounding box center [152, 385] width 109 height 20
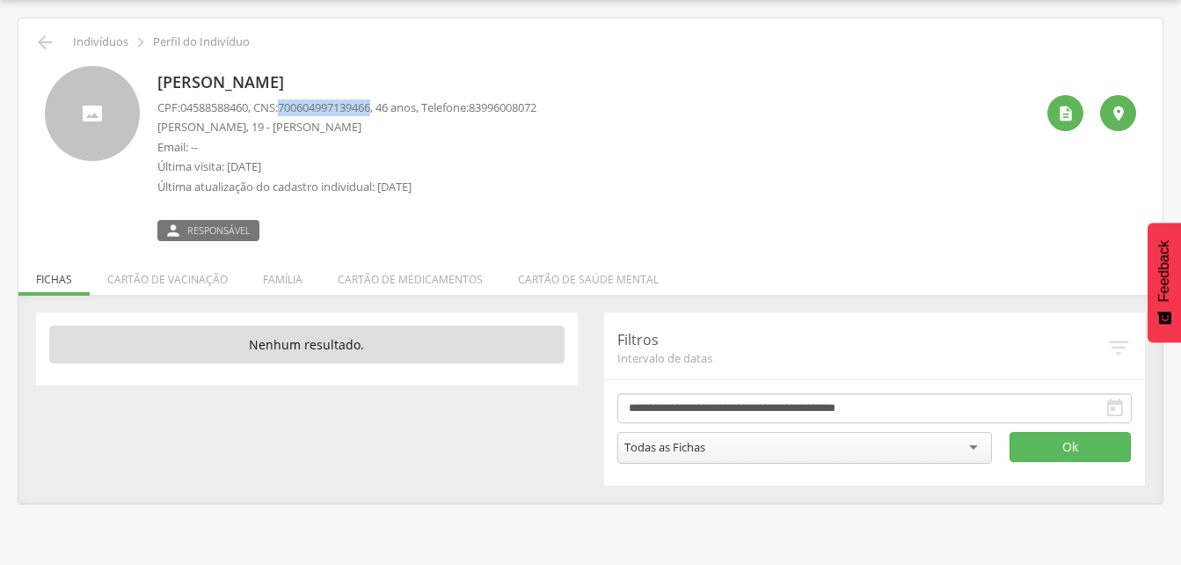
drag, startPoint x: 286, startPoint y: 106, endPoint x: 386, endPoint y: 108, distance: 100.3
click at [386, 108] on p "CPF: 04588588460 , CNS: [PHONE_NUMBER] , 46 anos, Telefone: [PHONE_NUMBER]" at bounding box center [346, 107] width 379 height 17
drag, startPoint x: 386, startPoint y: 108, endPoint x: 374, endPoint y: 112, distance: 12.8
click at [51, 41] on icon "" at bounding box center [44, 42] width 21 height 21
click at [52, 40] on icon "" at bounding box center [44, 42] width 21 height 21
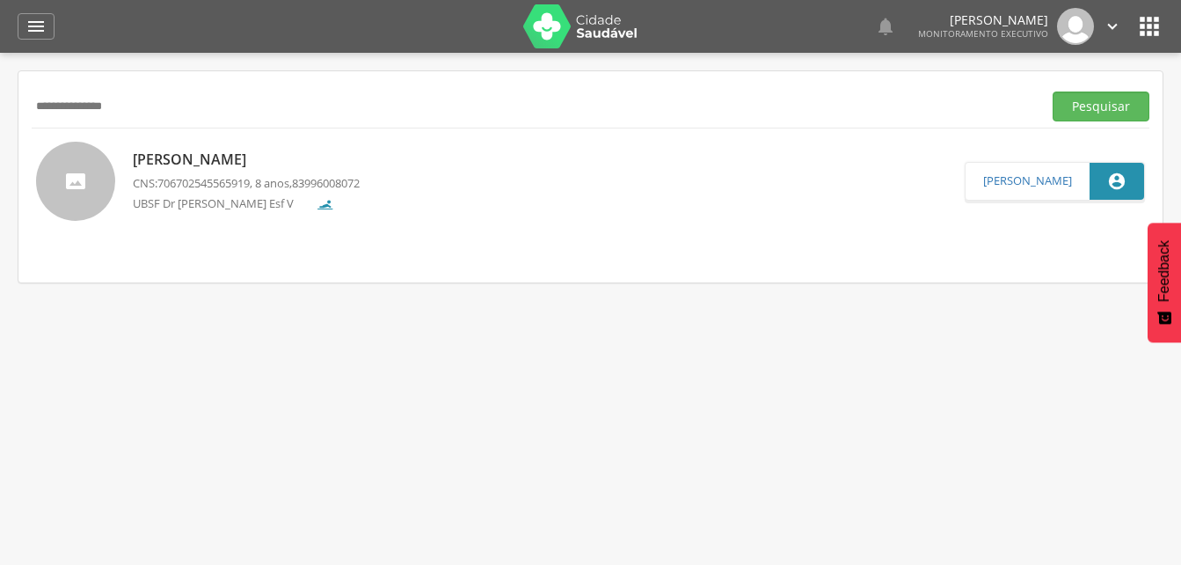
click at [157, 105] on input "**********" at bounding box center [533, 106] width 1003 height 30
click at [101, 105] on input "**********" at bounding box center [533, 106] width 1003 height 30
click at [1088, 112] on button "Pesquisar" at bounding box center [1101, 106] width 97 height 30
click at [168, 160] on p "[PERSON_NAME]" at bounding box center [249, 160] width 233 height 20
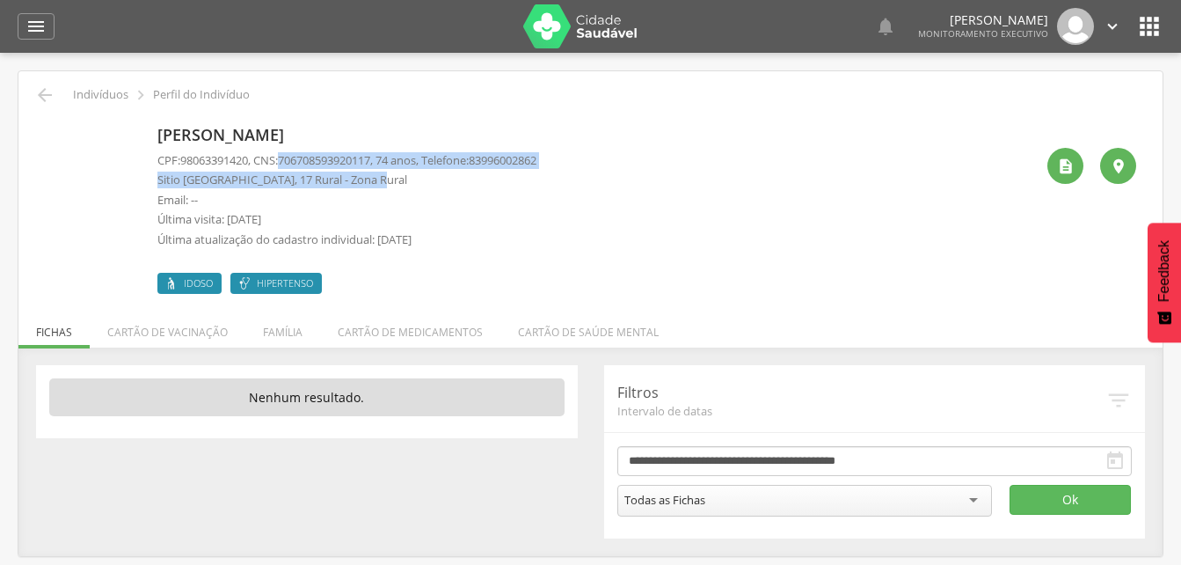
drag, startPoint x: 286, startPoint y: 156, endPoint x: 383, endPoint y: 169, distance: 97.6
click at [383, 169] on div "CPF: 98063391420 , CNS: [PHONE_NUMBER] , 74 anos, Telefone: 83996002862 [GEOGRA…" at bounding box center [346, 204] width 379 height 105
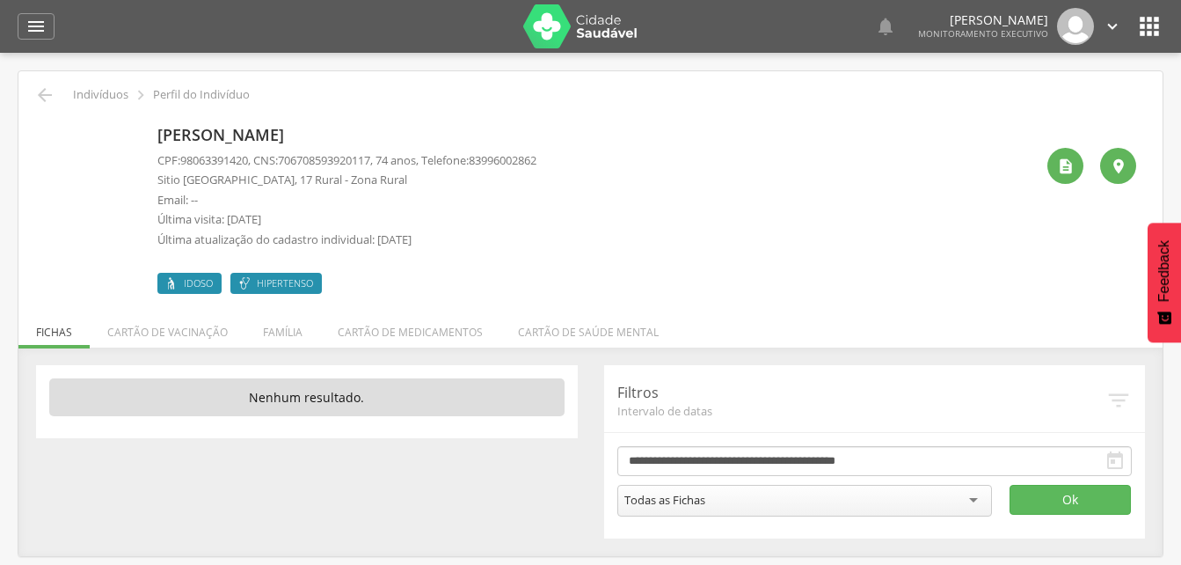
drag, startPoint x: 383, startPoint y: 169, endPoint x: 532, endPoint y: 237, distance: 164.5
click at [532, 237] on p "Última atualização do cadastro individual: [DATE]" at bounding box center [346, 239] width 379 height 17
drag, startPoint x: 288, startPoint y: 158, endPoint x: 383, endPoint y: 165, distance: 95.2
click at [370, 165] on span "706708593920117" at bounding box center [324, 160] width 92 height 16
drag, startPoint x: 383, startPoint y: 165, endPoint x: 361, endPoint y: 157, distance: 23.4
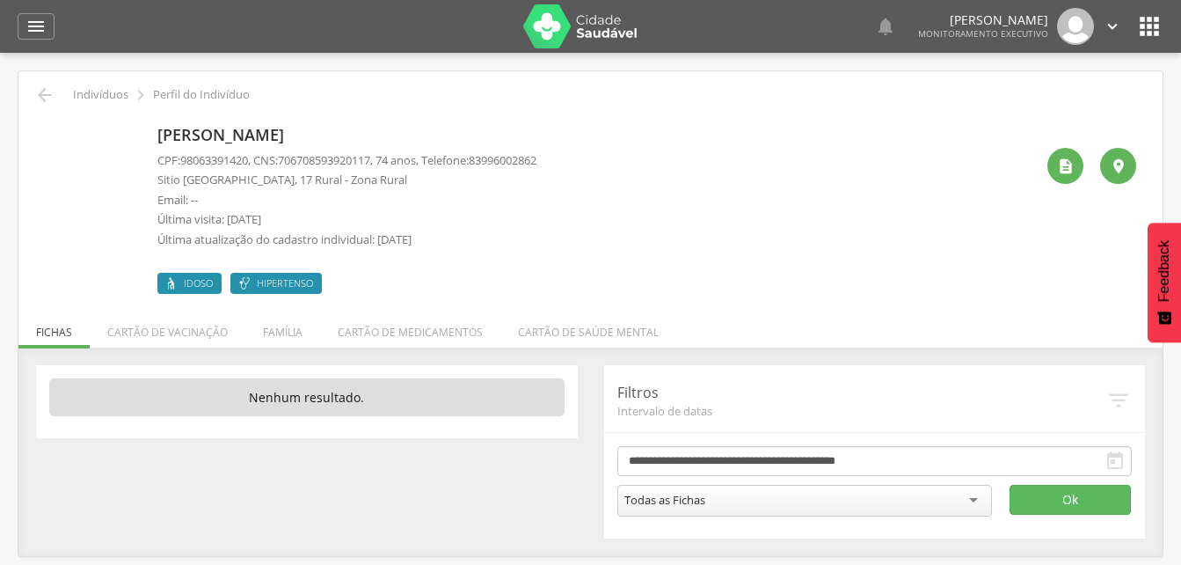
click at [461, 198] on p "Email: --" at bounding box center [346, 200] width 379 height 17
drag, startPoint x: 288, startPoint y: 156, endPoint x: 387, endPoint y: 156, distance: 99.4
click at [387, 156] on p "CPF: 98063391420 , CNS: [PHONE_NUMBER] , 74 anos, Telefone: [PHONE_NUMBER]" at bounding box center [346, 160] width 379 height 17
drag, startPoint x: 387, startPoint y: 156, endPoint x: 369, endPoint y: 156, distance: 17.6
click at [477, 193] on p "Email: --" at bounding box center [346, 200] width 379 height 17
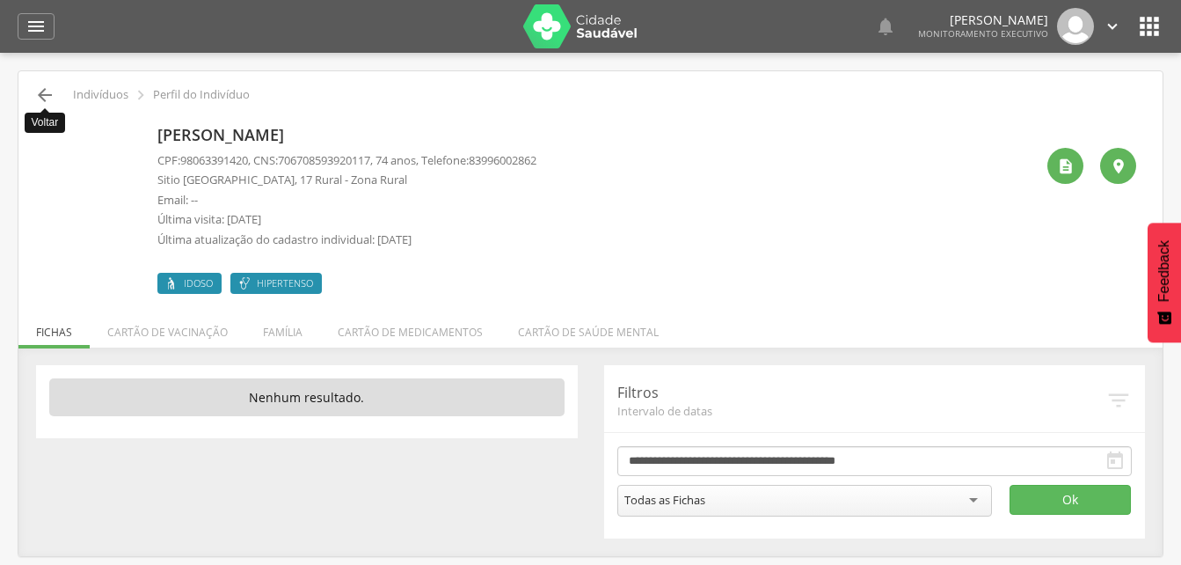
click at [49, 91] on icon "" at bounding box center [44, 94] width 21 height 21
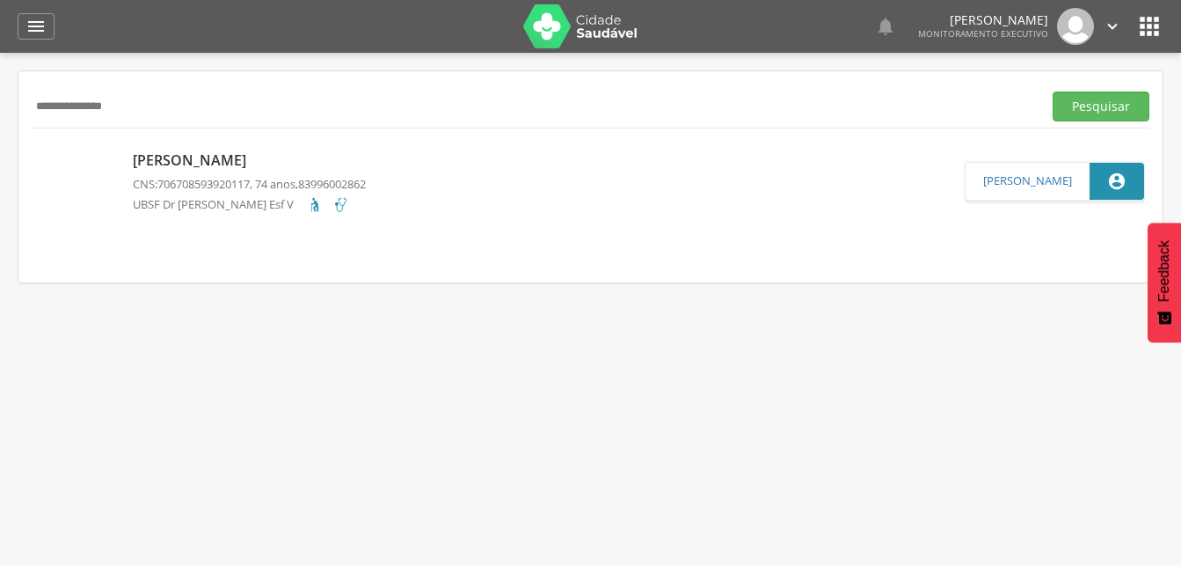
click at [148, 106] on input "**********" at bounding box center [533, 106] width 1003 height 30
type input "*"
click at [1112, 114] on button "Pesquisar" at bounding box center [1101, 106] width 97 height 30
click at [252, 159] on p "[PERSON_NAME]" at bounding box center [249, 160] width 233 height 20
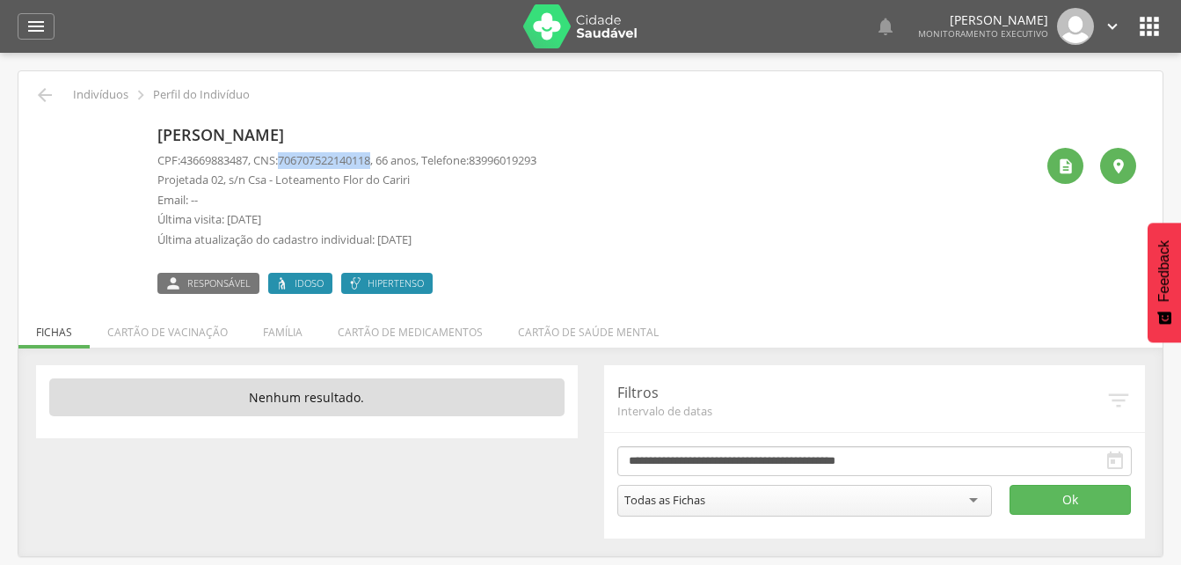
drag, startPoint x: 289, startPoint y: 157, endPoint x: 385, endPoint y: 158, distance: 95.9
click at [370, 158] on span "706707522140118" at bounding box center [324, 160] width 92 height 16
drag, startPoint x: 385, startPoint y: 158, endPoint x: 370, endPoint y: 158, distance: 14.9
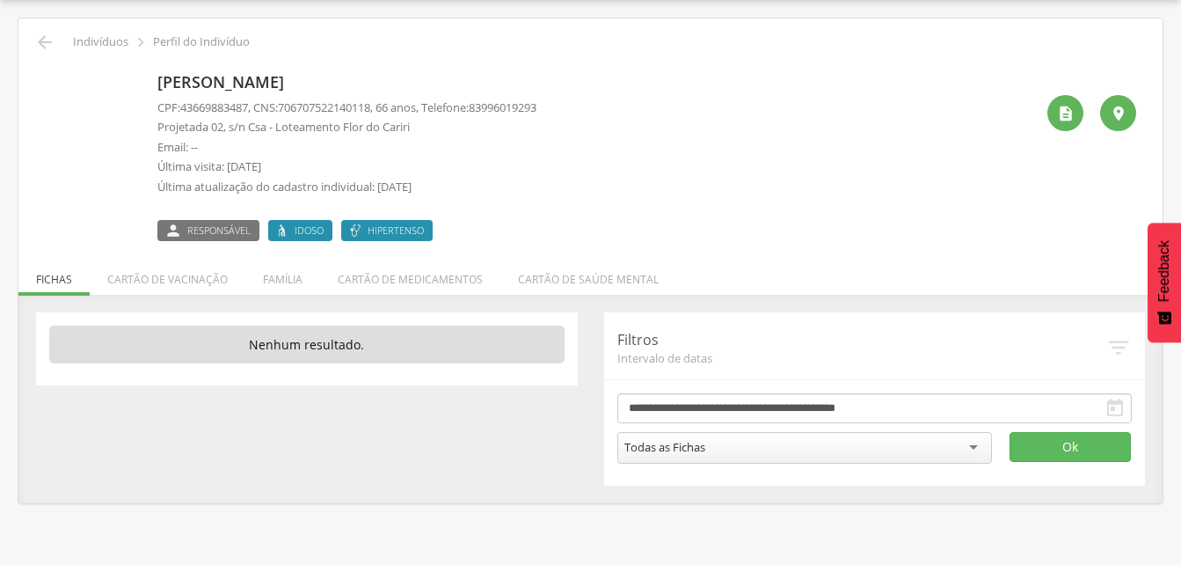
click at [288, 278] on li "Família" at bounding box center [282, 274] width 75 height 41
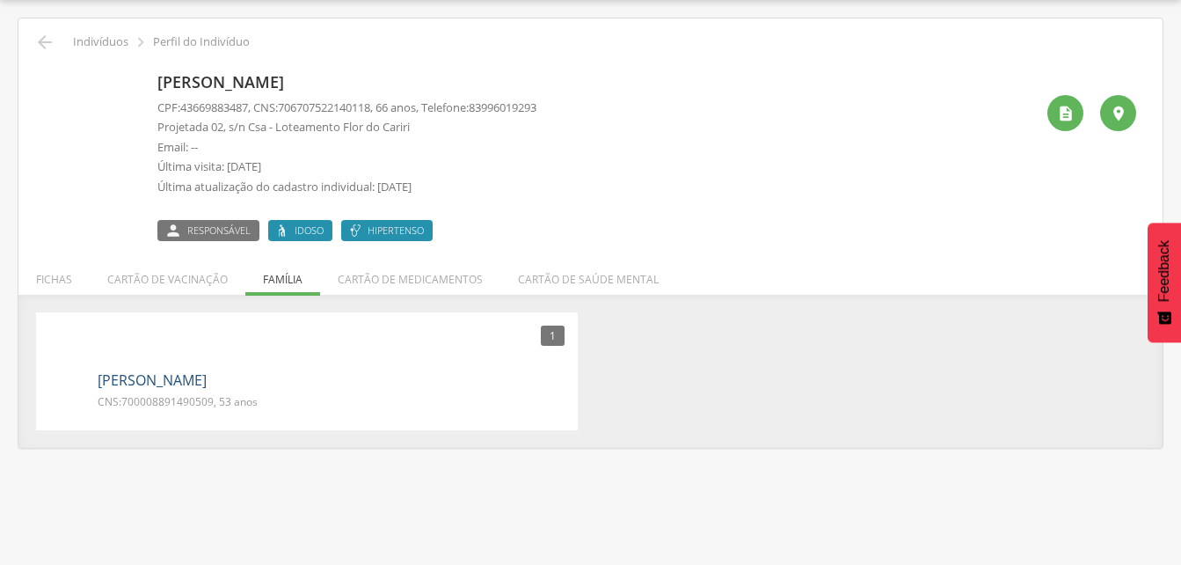
click at [165, 377] on link "[PERSON_NAME]" at bounding box center [152, 380] width 109 height 20
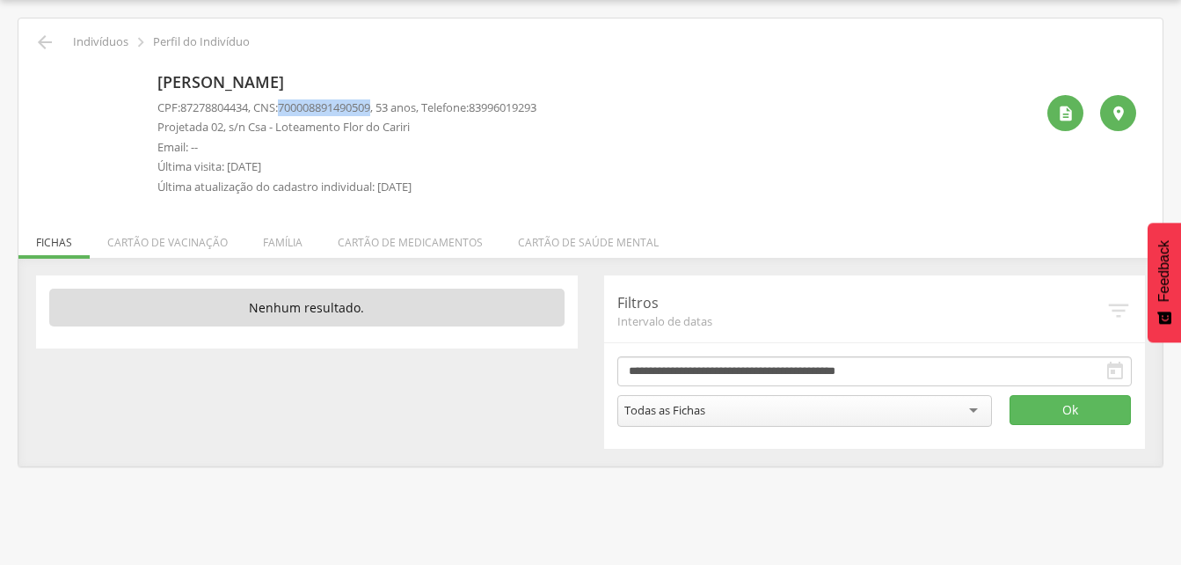
drag, startPoint x: 286, startPoint y: 104, endPoint x: 388, endPoint y: 103, distance: 102.0
click at [388, 103] on p "CPF: 87278804434 , CNS: [PHONE_NUMBER] , 53 anos, Telefone: [PHONE_NUMBER]" at bounding box center [346, 107] width 379 height 17
drag, startPoint x: 388, startPoint y: 103, endPoint x: 376, endPoint y: 107, distance: 12.2
click at [43, 35] on icon "" at bounding box center [44, 42] width 21 height 21
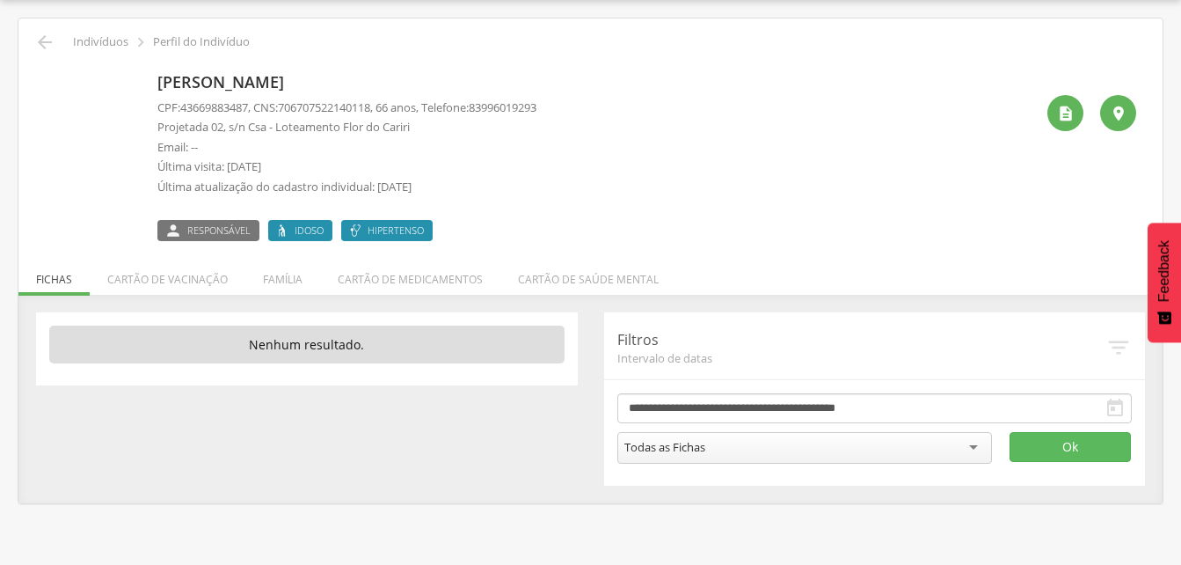
click at [47, 29] on div " Indivíduos  Perfil do Indivíduo [PERSON_NAME] CPF: 43669883487 , CNS: [PHONE…" at bounding box center [590, 260] width 1144 height 485
click at [43, 42] on icon "" at bounding box center [44, 42] width 21 height 21
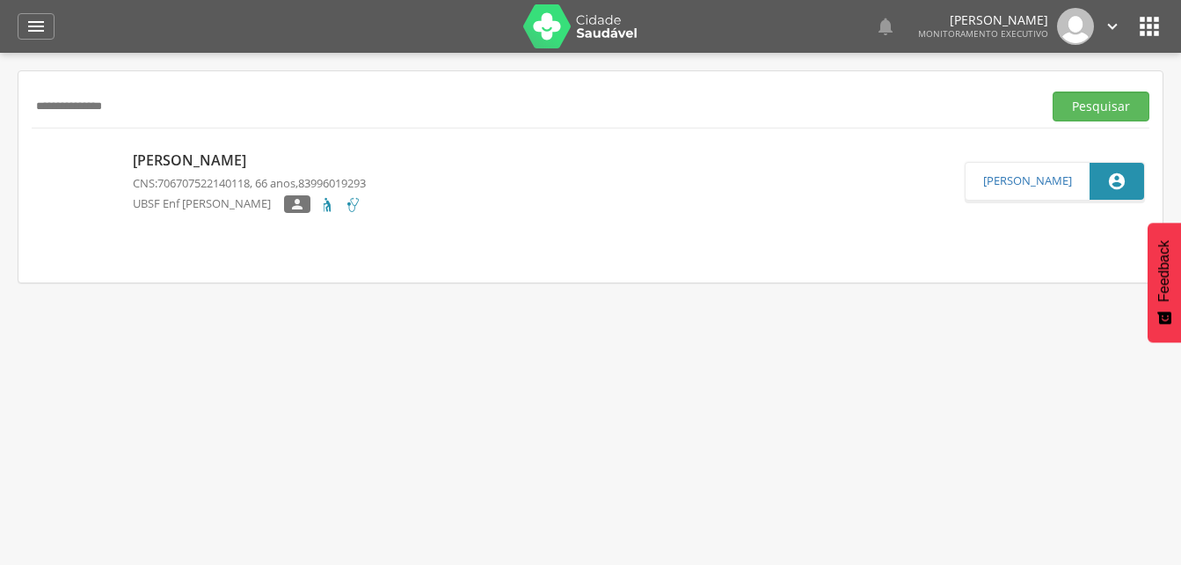
click at [146, 106] on input "**********" at bounding box center [533, 106] width 1003 height 30
type input "*"
click at [1085, 109] on button "Pesquisar" at bounding box center [1101, 106] width 97 height 30
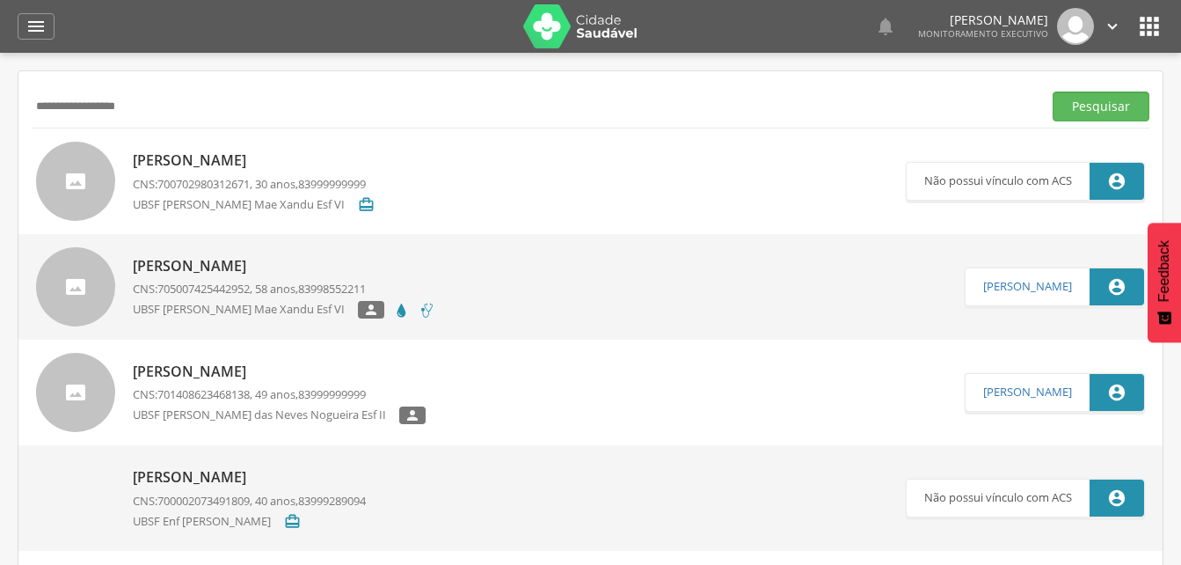
click at [211, 162] on p "[PERSON_NAME]" at bounding box center [254, 160] width 242 height 20
click at [205, 166] on p "[PERSON_NAME]" at bounding box center [254, 160] width 242 height 20
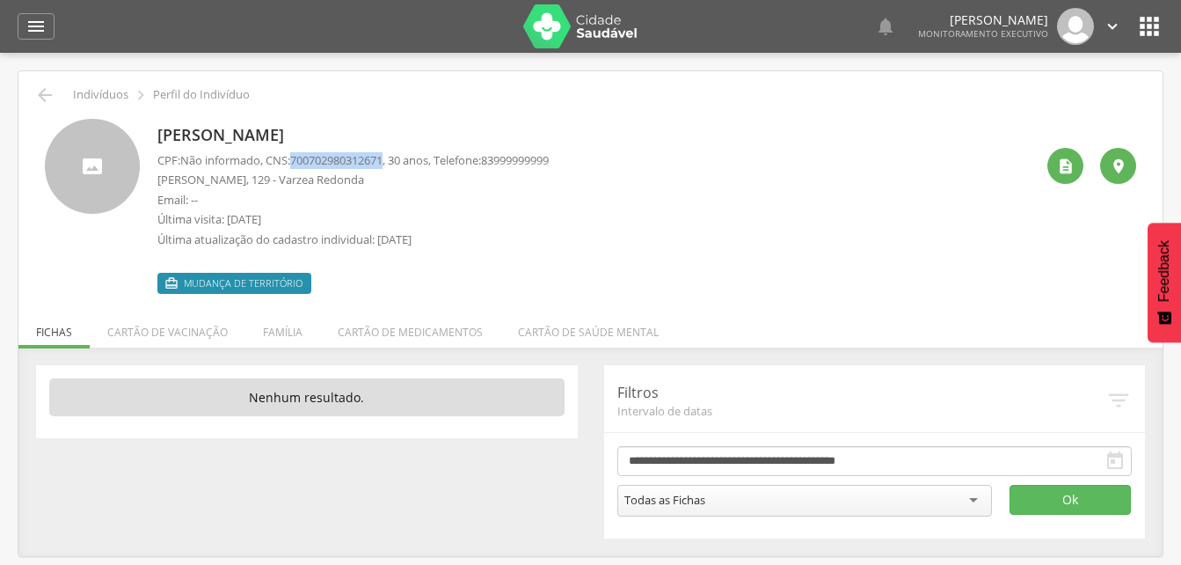
drag, startPoint x: 298, startPoint y: 157, endPoint x: 394, endPoint y: 165, distance: 96.3
click at [383, 165] on span "700702980312671" at bounding box center [336, 160] width 92 height 16
drag, startPoint x: 394, startPoint y: 165, endPoint x: 369, endPoint y: 159, distance: 25.4
click at [50, 92] on icon "" at bounding box center [44, 94] width 21 height 21
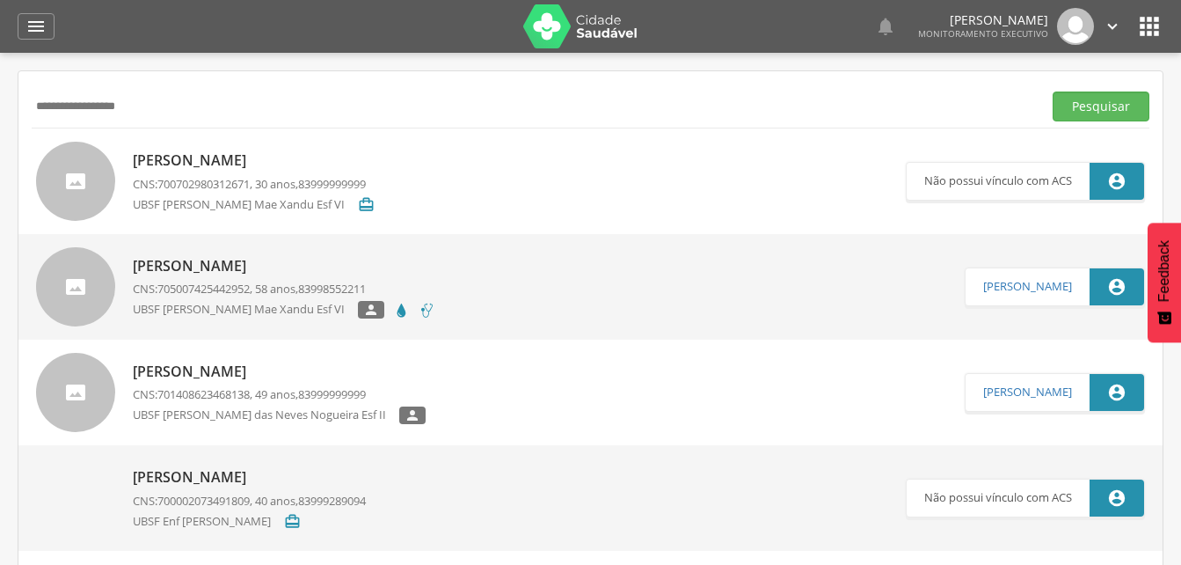
click at [174, 107] on input "**********" at bounding box center [533, 106] width 1003 height 30
type input "*"
click at [1082, 107] on button "Pesquisar" at bounding box center [1101, 106] width 97 height 30
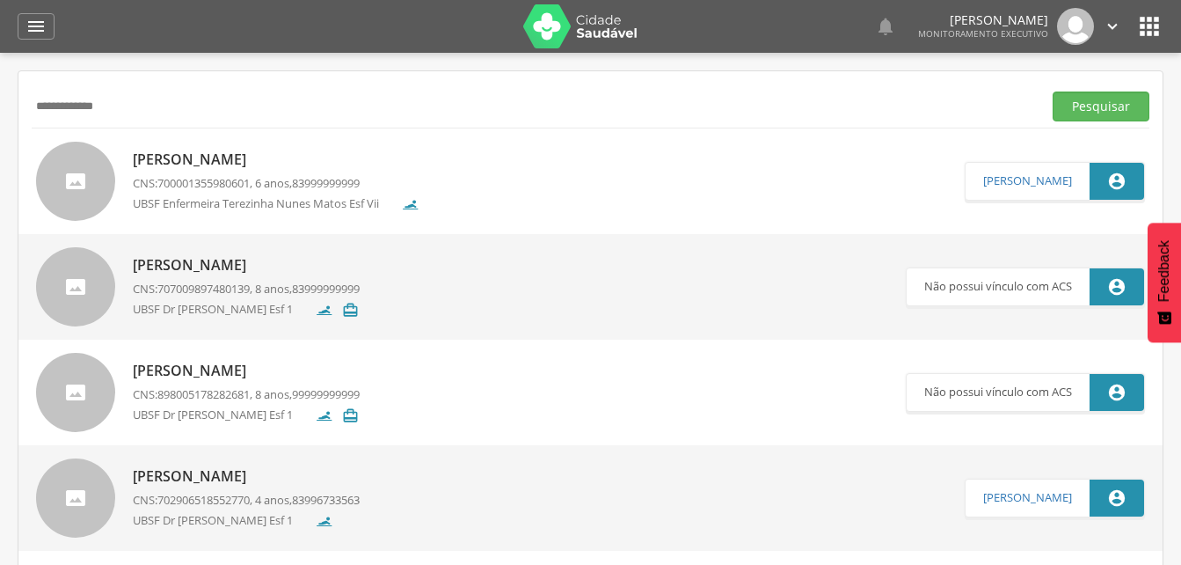
click at [222, 164] on p "[PERSON_NAME]" at bounding box center [276, 159] width 287 height 20
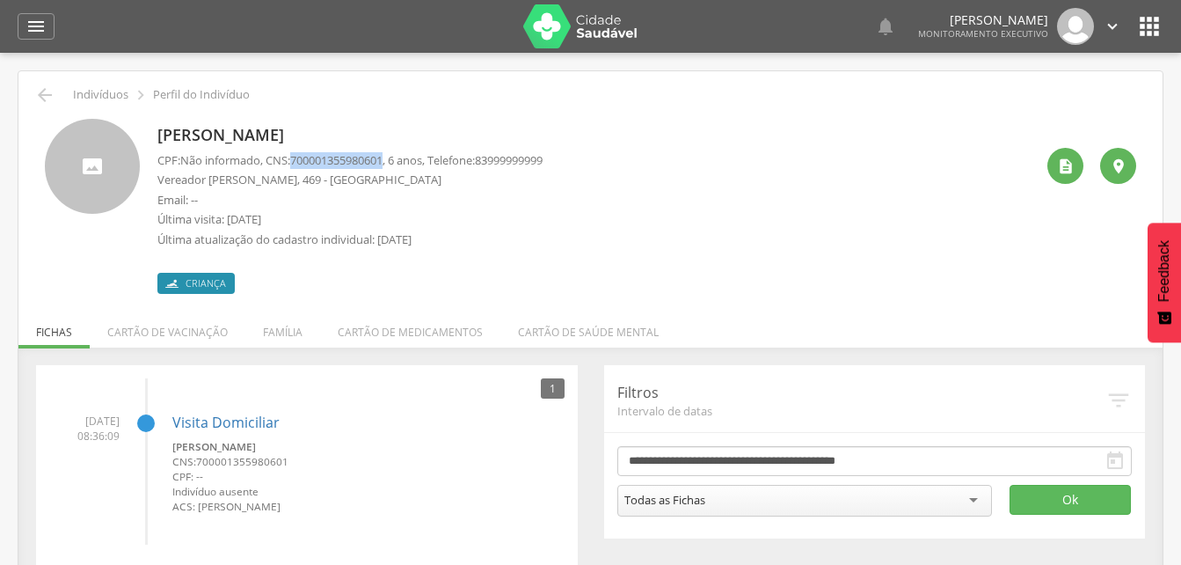
drag, startPoint x: 297, startPoint y: 155, endPoint x: 396, endPoint y: 151, distance: 98.6
click at [396, 152] on p "CPF: Não informado , CNS: [PHONE_NUMBER] , 6 anos, Telefone: [PHONE_NUMBER]" at bounding box center [349, 160] width 385 height 17
drag, startPoint x: 396, startPoint y: 151, endPoint x: 368, endPoint y: 156, distance: 27.6
click at [281, 332] on li "Família" at bounding box center [282, 327] width 75 height 41
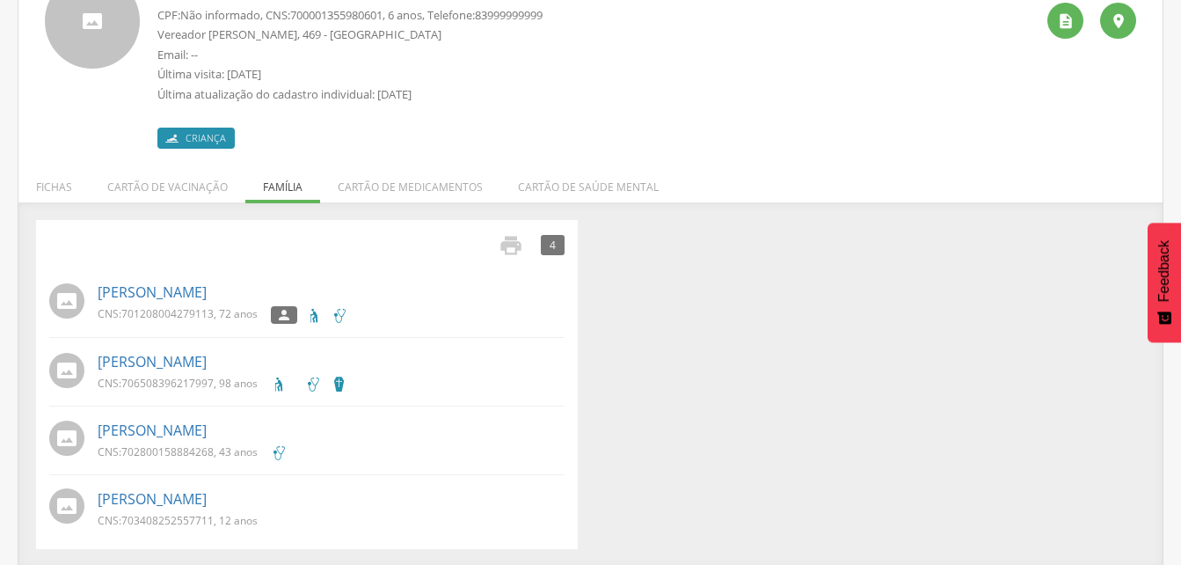
scroll to position [148, 0]
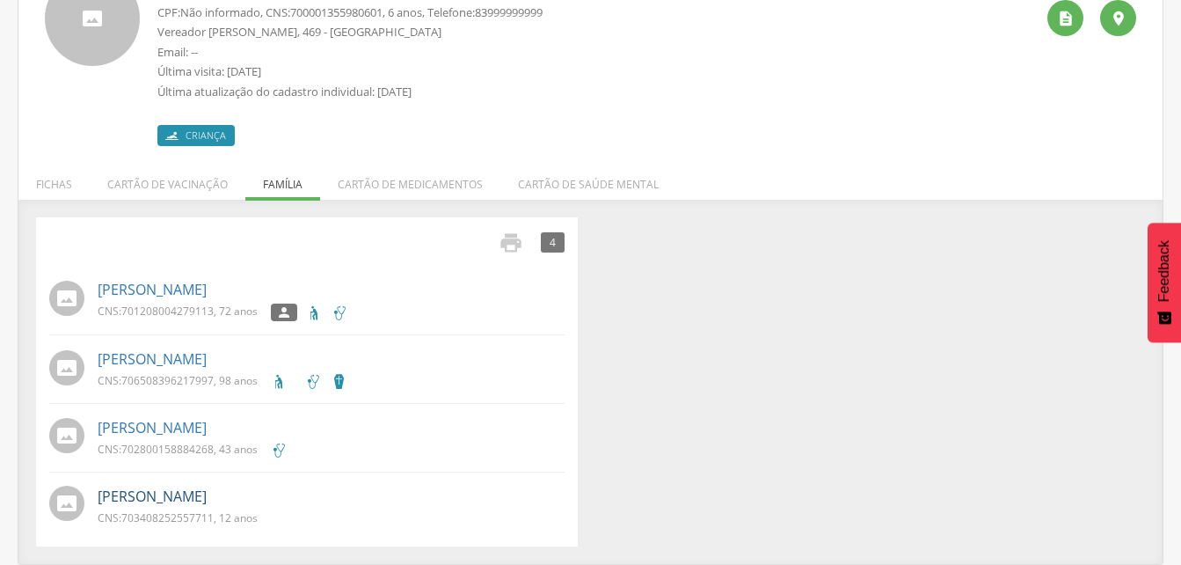
click at [162, 500] on link "[PERSON_NAME]" at bounding box center [152, 496] width 109 height 20
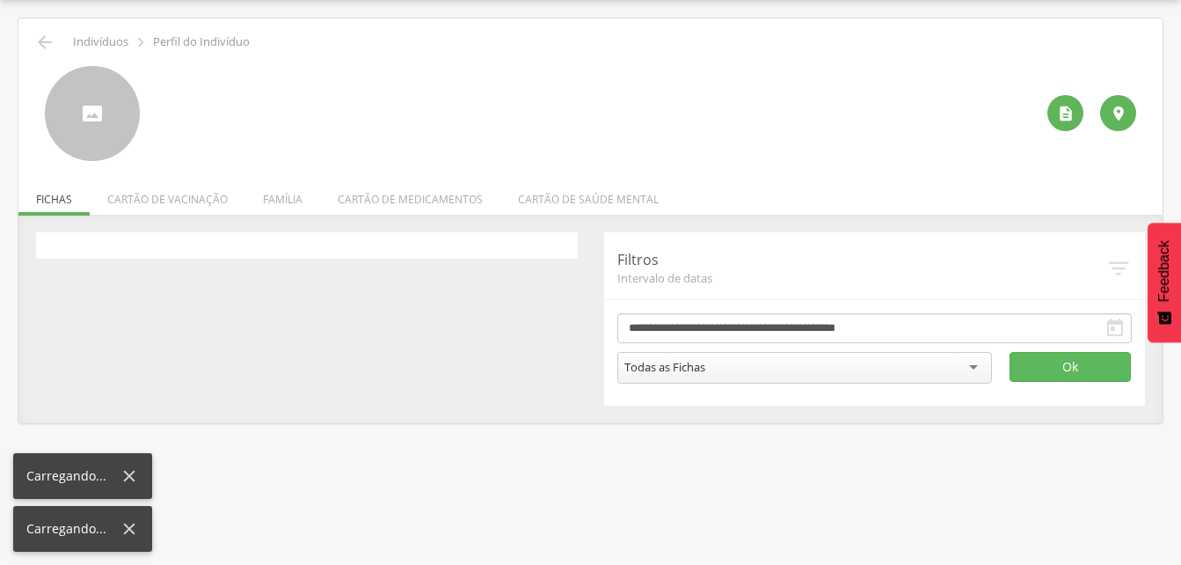
scroll to position [53, 0]
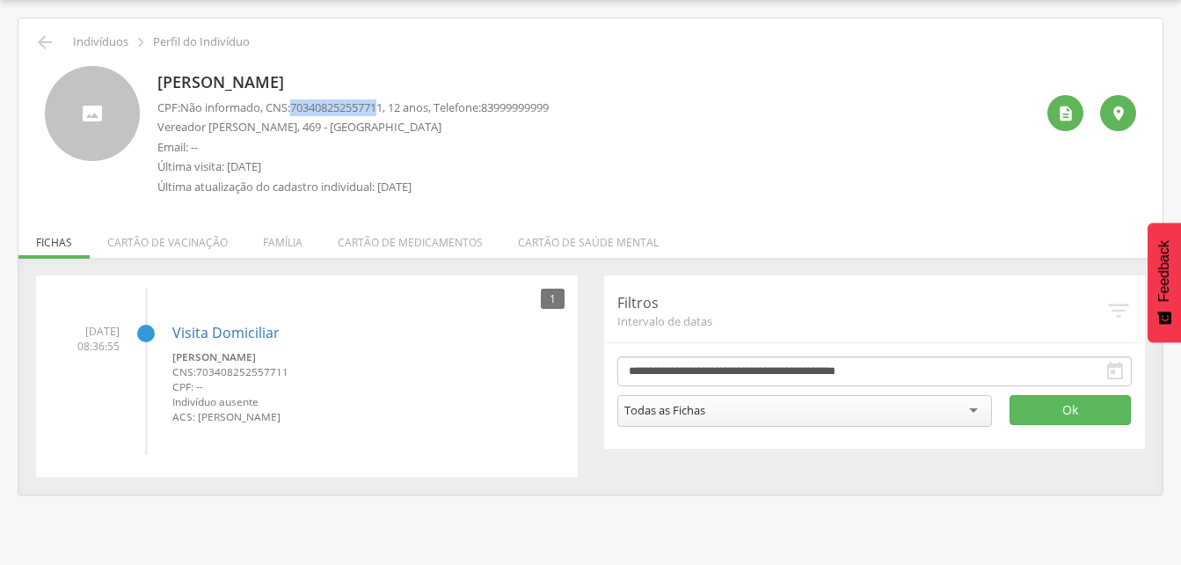
drag, startPoint x: 295, startPoint y: 107, endPoint x: 392, endPoint y: 106, distance: 96.7
click at [392, 106] on p "CPF: Não informado , CNS: [PHONE_NUMBER] , 12 anos, Telefone: [PHONE_NUMBER]" at bounding box center [352, 107] width 391 height 17
drag, startPoint x: 392, startPoint y: 106, endPoint x: 434, endPoint y: 162, distance: 69.6
click at [436, 162] on p "Última visita: [DATE]" at bounding box center [352, 166] width 391 height 17
drag, startPoint x: 298, startPoint y: 103, endPoint x: 397, endPoint y: 106, distance: 98.5
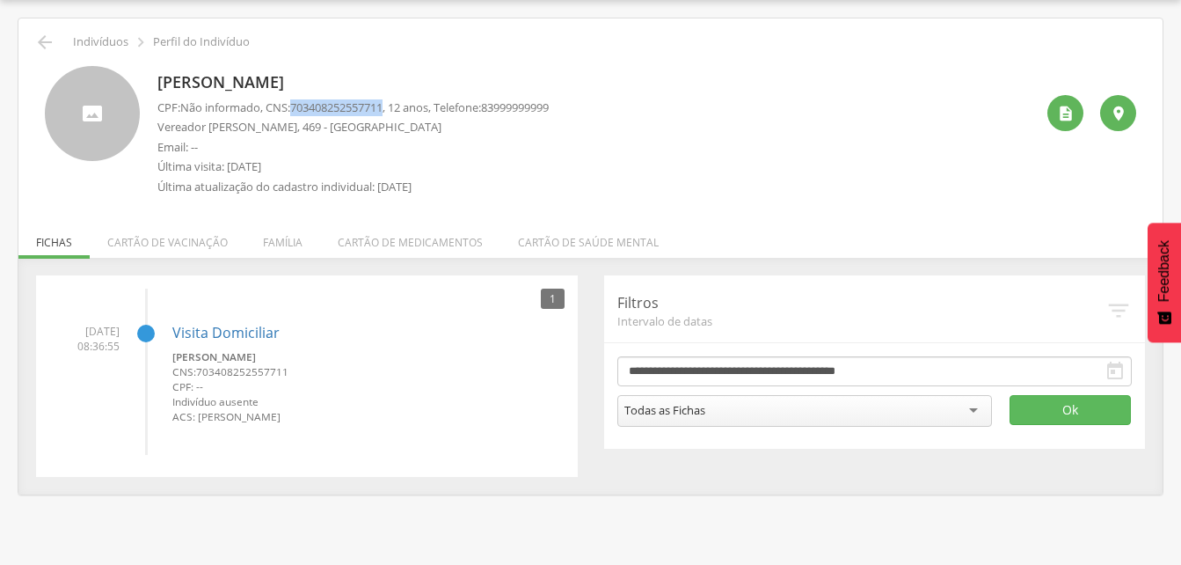
click at [397, 106] on p "CPF: Não informado , CNS: [PHONE_NUMBER] , 12 anos, Telefone: [PHONE_NUMBER]" at bounding box center [352, 107] width 391 height 17
drag, startPoint x: 397, startPoint y: 106, endPoint x: 377, endPoint y: 101, distance: 19.8
click at [463, 148] on p "Email: --" at bounding box center [352, 147] width 391 height 17
click at [284, 241] on li "Família" at bounding box center [282, 237] width 75 height 41
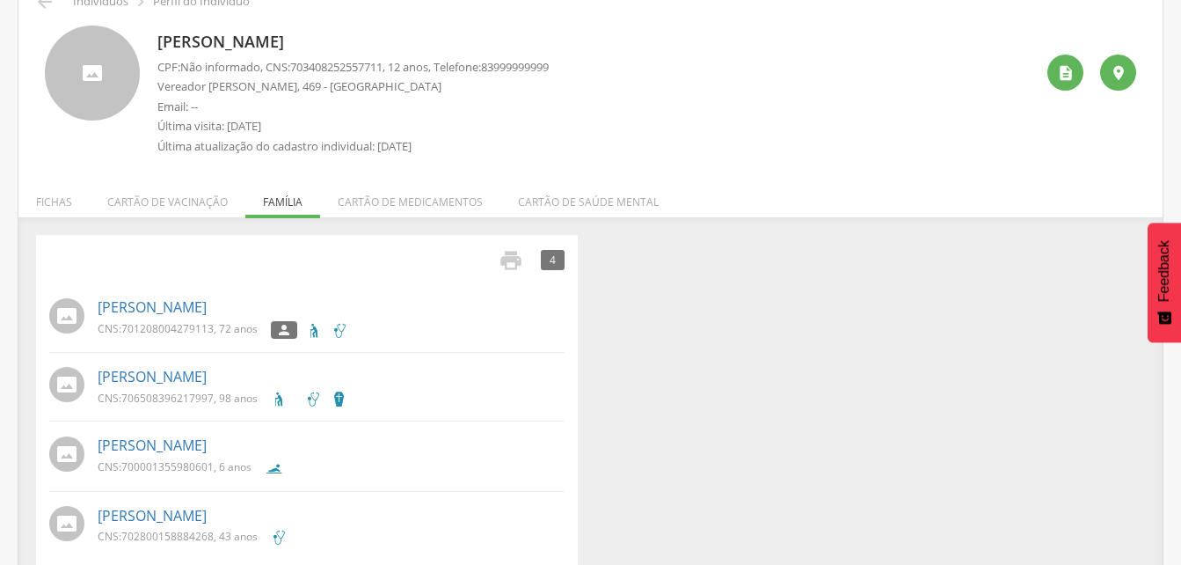
scroll to position [114, 0]
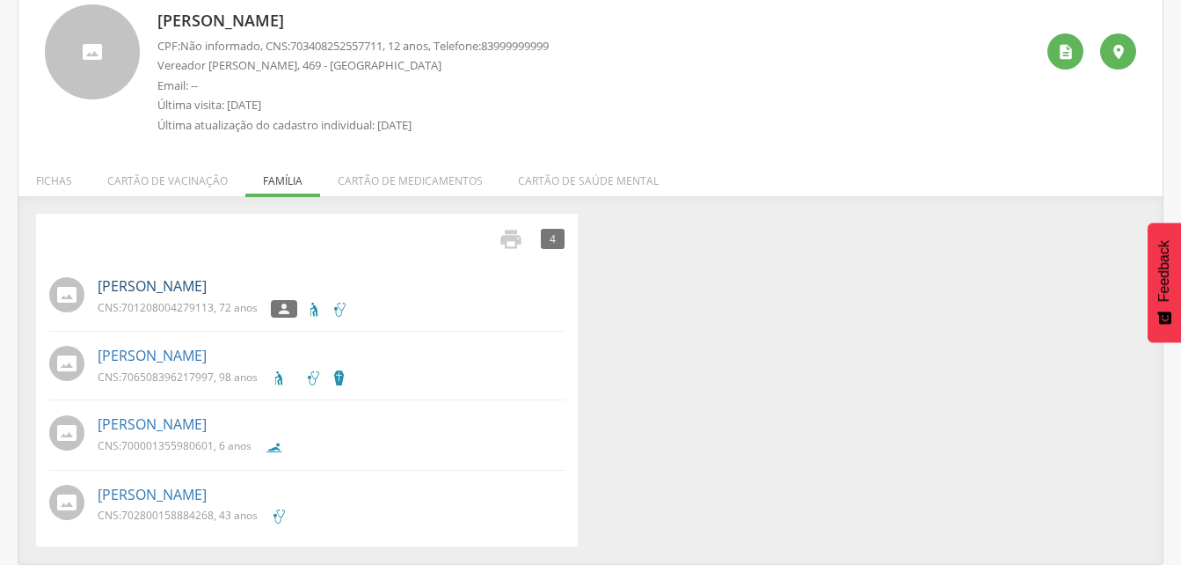
click at [187, 283] on link "[PERSON_NAME]" at bounding box center [152, 286] width 109 height 20
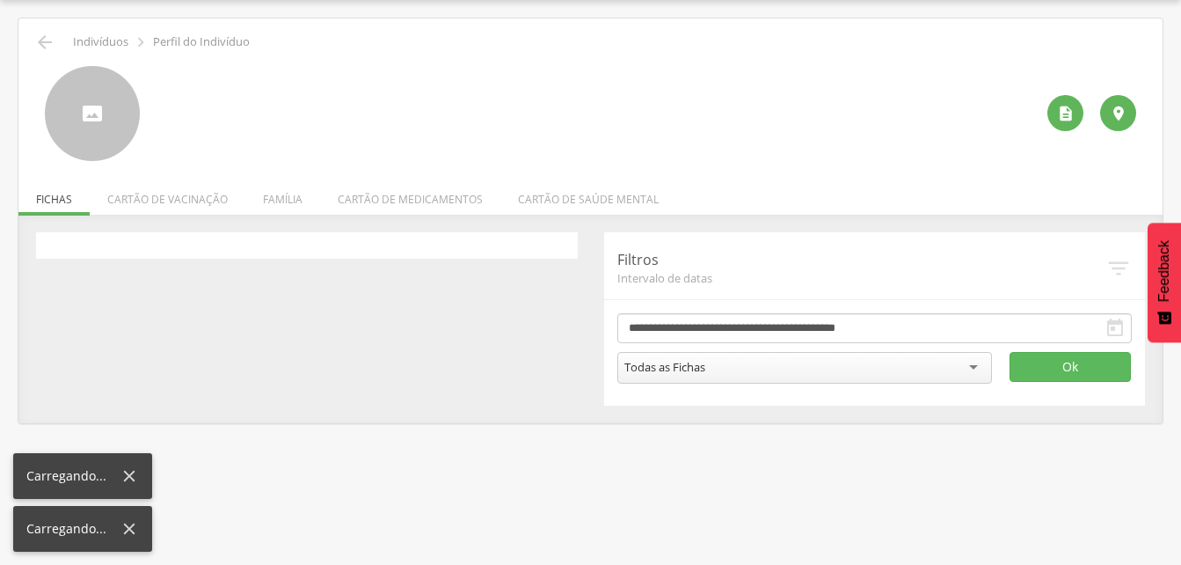
scroll to position [53, 0]
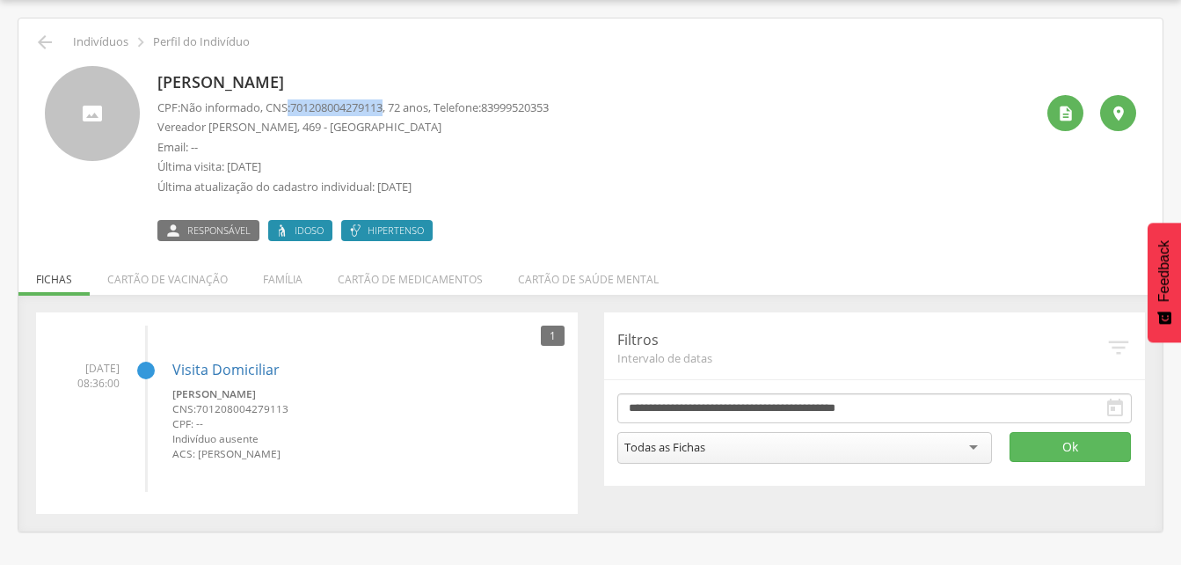
drag, startPoint x: 293, startPoint y: 102, endPoint x: 397, endPoint y: 99, distance: 104.7
click at [397, 99] on p "CPF: Não informado , CNS: [PHONE_NUMBER] , 72 anos, Telefone: [PHONE_NUMBER]" at bounding box center [352, 107] width 391 height 17
drag, startPoint x: 397, startPoint y: 99, endPoint x: 382, endPoint y: 102, distance: 16.0
click at [47, 43] on icon "" at bounding box center [44, 42] width 21 height 21
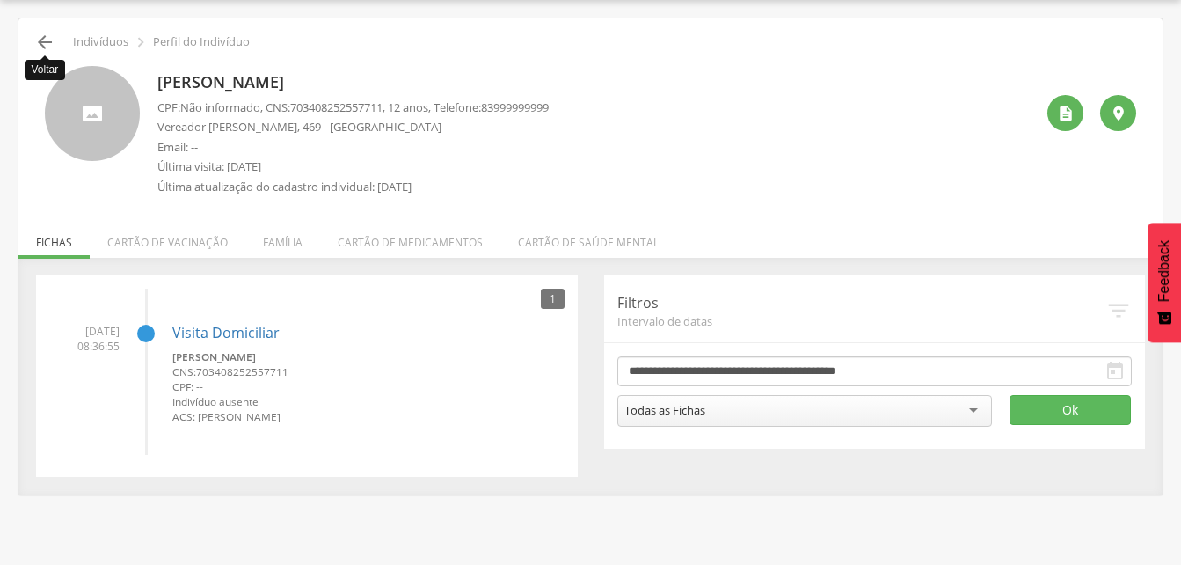
click at [37, 45] on icon "" at bounding box center [44, 42] width 21 height 21
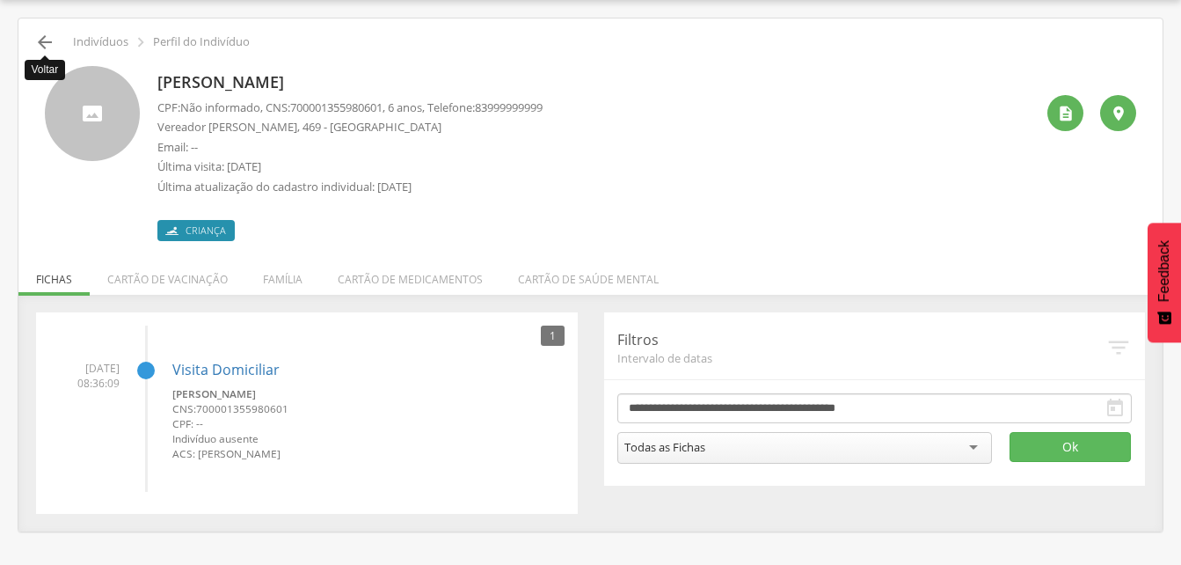
click at [49, 44] on icon "" at bounding box center [44, 42] width 21 height 21
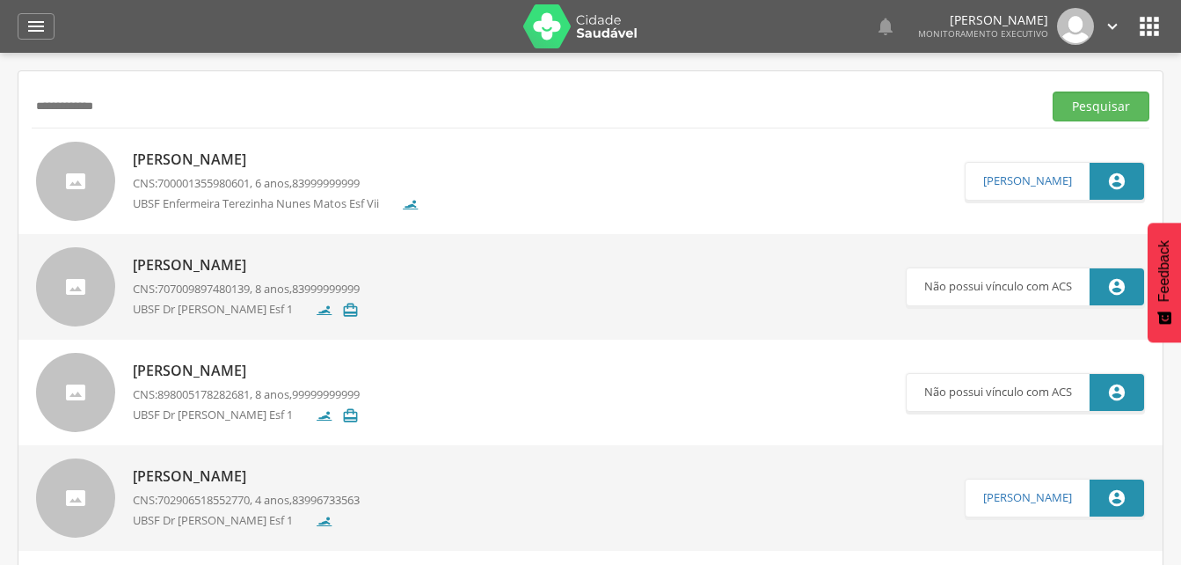
click at [136, 117] on input "**********" at bounding box center [533, 106] width 1003 height 30
drag, startPoint x: 161, startPoint y: 110, endPoint x: 149, endPoint y: 94, distance: 20.1
click at [160, 108] on input "**********" at bounding box center [533, 106] width 1003 height 30
type input "*"
drag, startPoint x: 1096, startPoint y: 107, endPoint x: 1082, endPoint y: 107, distance: 14.1
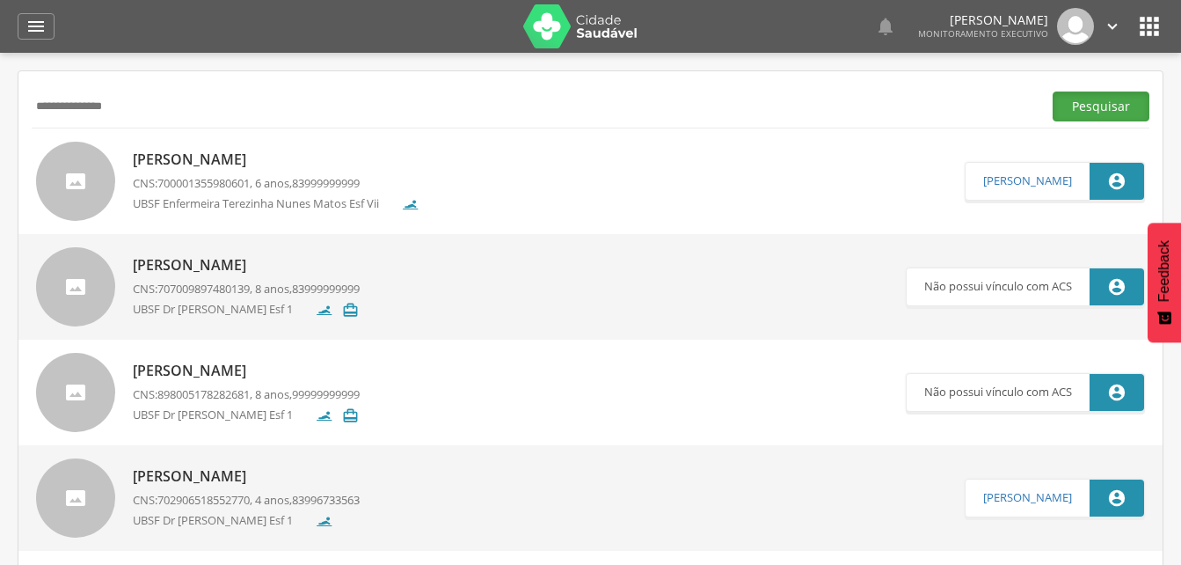
click at [1096, 107] on button "Pesquisar" at bounding box center [1101, 106] width 97 height 30
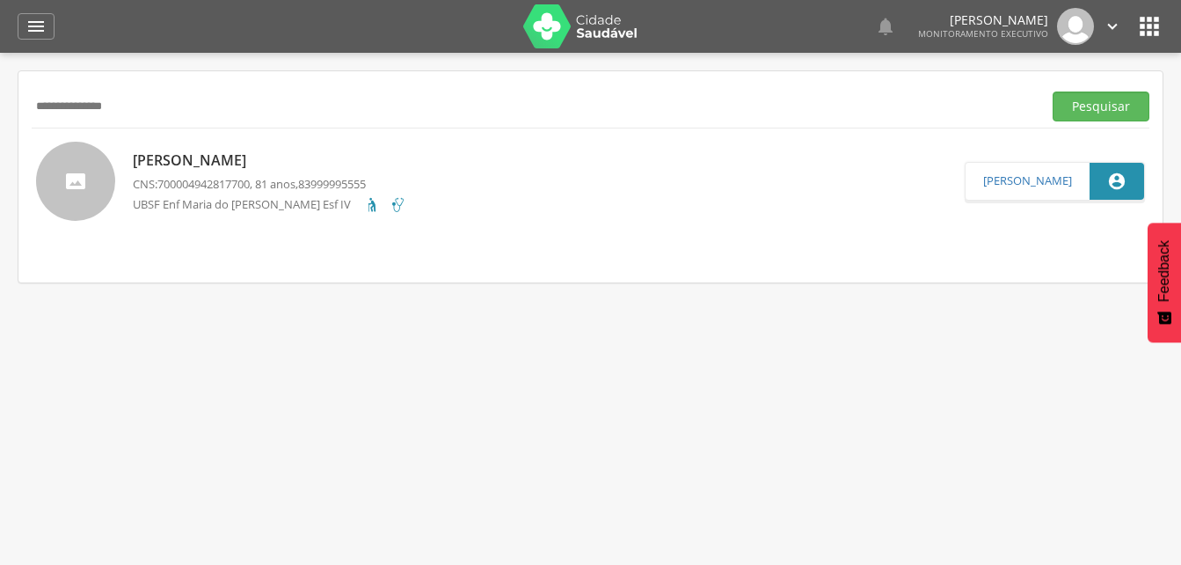
click at [238, 165] on p "[PERSON_NAME]" at bounding box center [269, 160] width 273 height 20
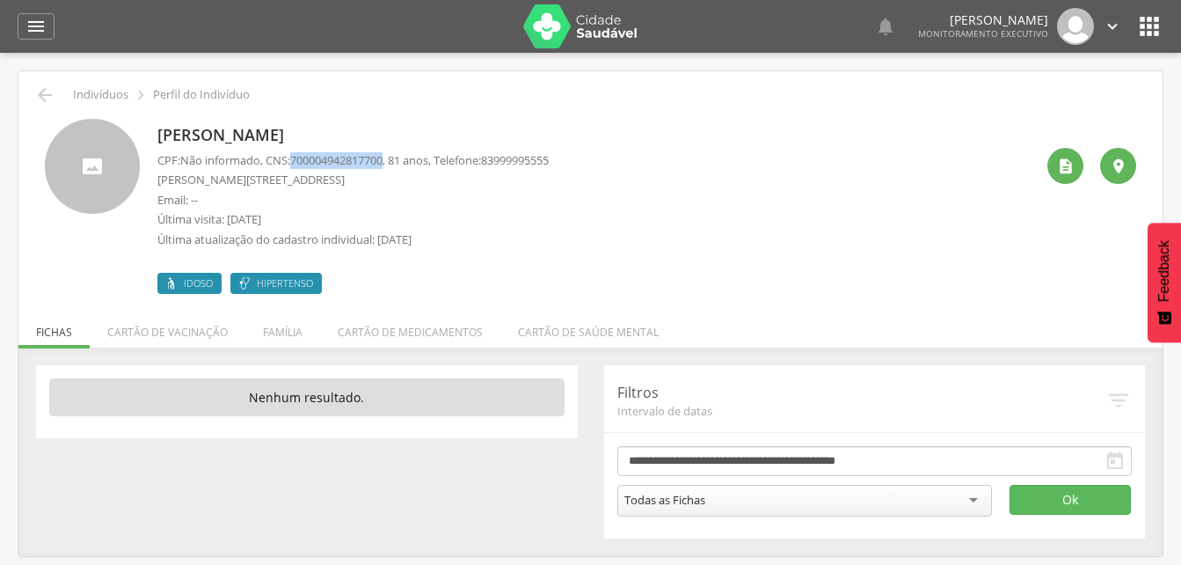
drag, startPoint x: 298, startPoint y: 158, endPoint x: 397, endPoint y: 165, distance: 99.6
click at [397, 165] on p "CPF: Não informado , CNS: [PHONE_NUMBER] , 81 anos, Telefone: [PHONE_NUMBER]" at bounding box center [352, 160] width 391 height 17
drag, startPoint x: 397, startPoint y: 165, endPoint x: 384, endPoint y: 164, distance: 13.3
click at [273, 330] on li "Família" at bounding box center [282, 327] width 75 height 41
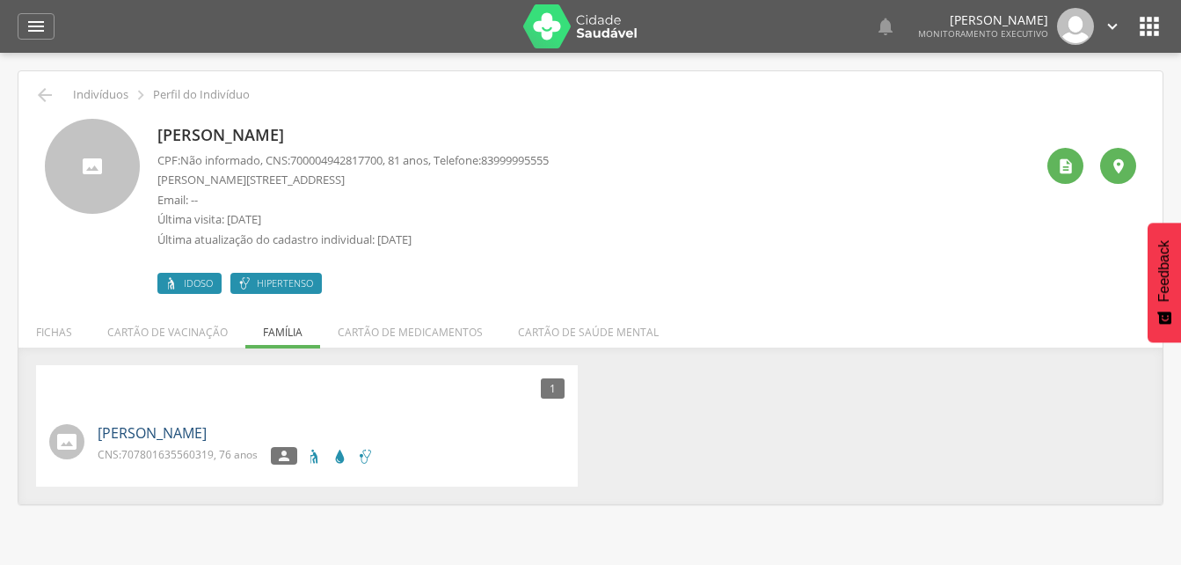
click at [206, 431] on link "[PERSON_NAME]" at bounding box center [152, 433] width 109 height 20
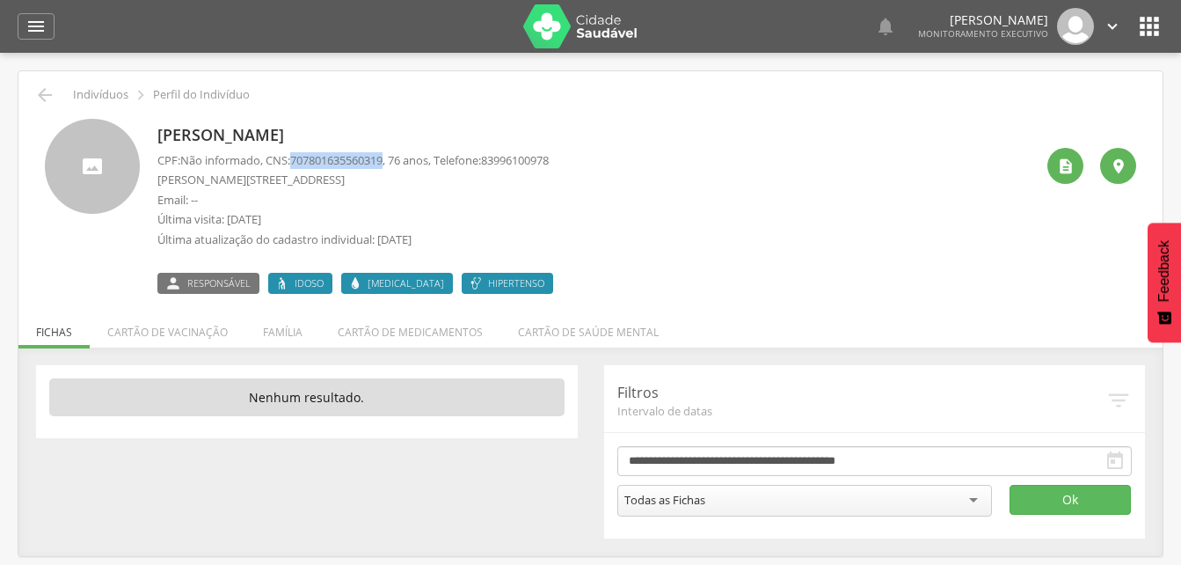
drag, startPoint x: 298, startPoint y: 158, endPoint x: 395, endPoint y: 158, distance: 96.7
click at [383, 158] on span "707801635560319" at bounding box center [336, 160] width 92 height 16
click at [53, 94] on icon "" at bounding box center [44, 94] width 21 height 21
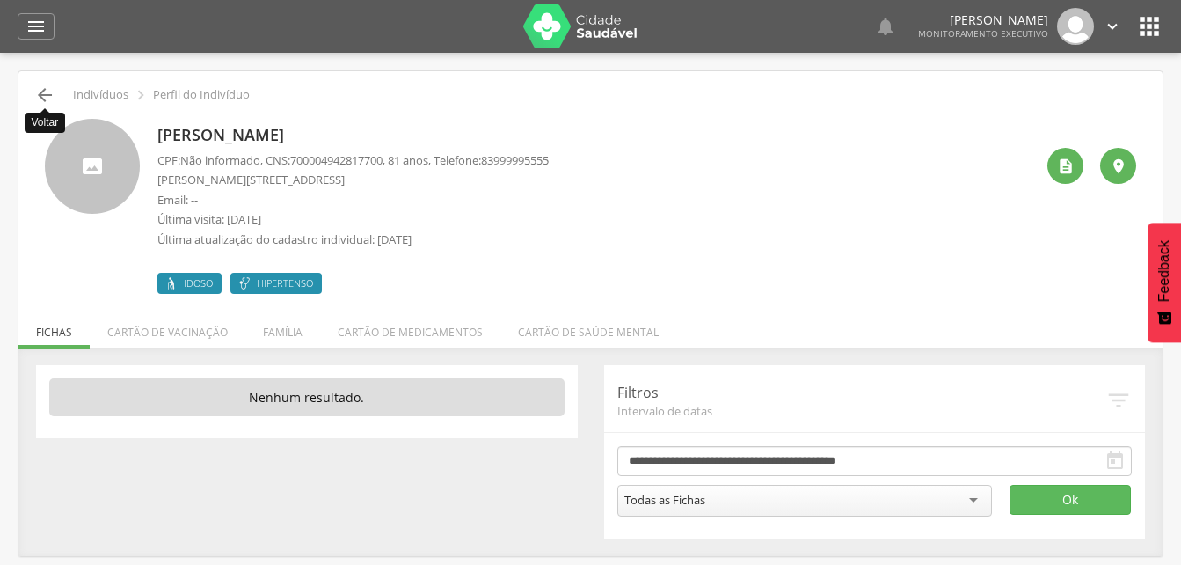
click at [46, 99] on icon "" at bounding box center [44, 94] width 21 height 21
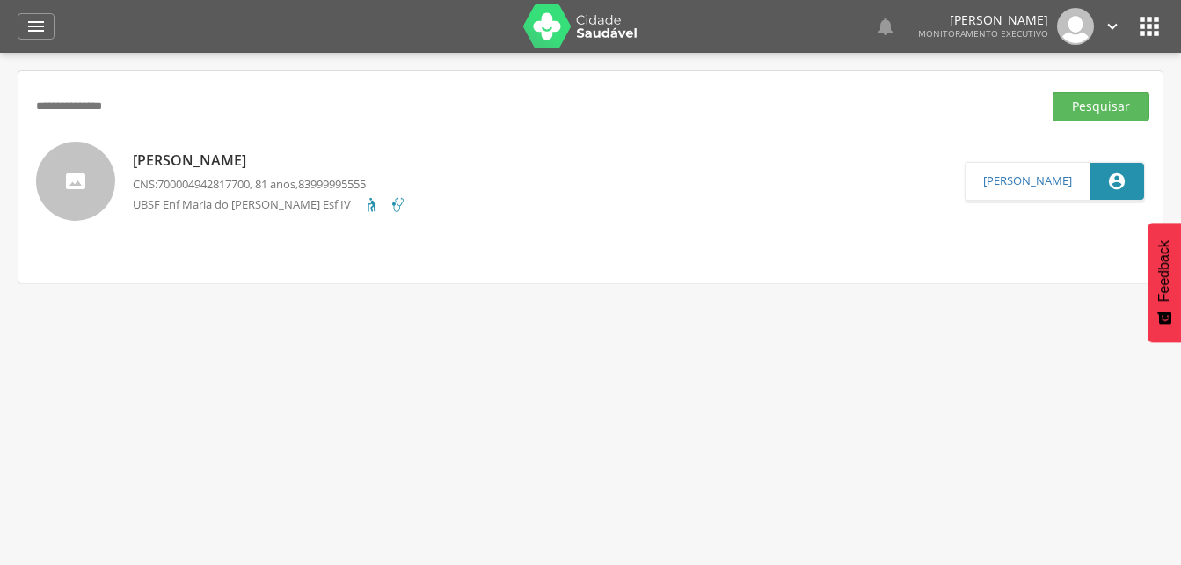
click at [169, 117] on input "**********" at bounding box center [533, 106] width 1003 height 30
click at [1107, 109] on button "Pesquisar" at bounding box center [1101, 106] width 97 height 30
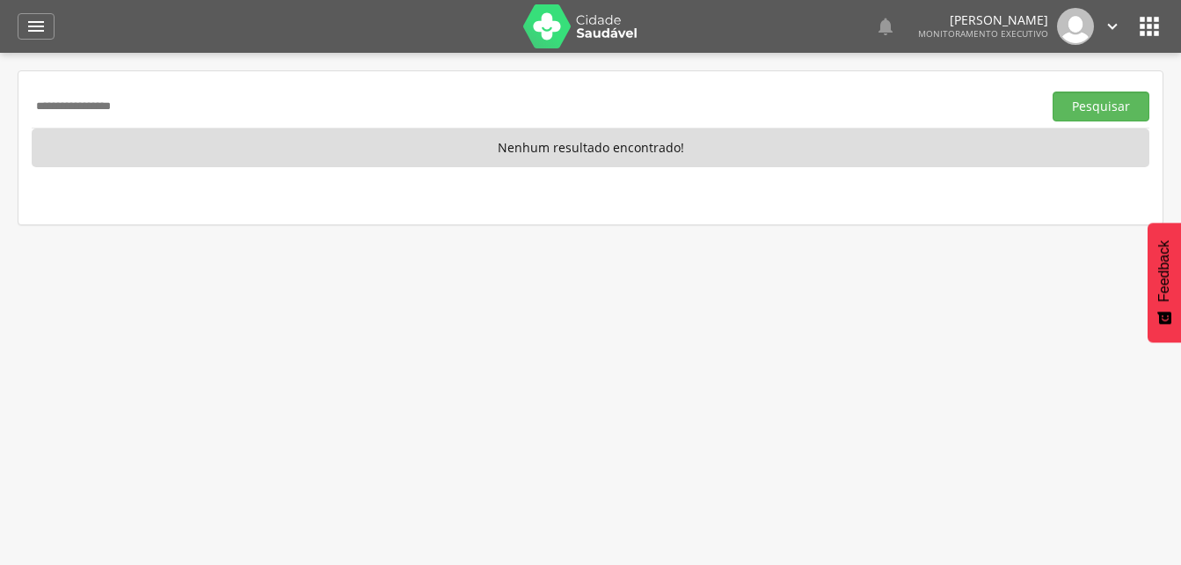
click at [168, 99] on input "**********" at bounding box center [533, 106] width 1003 height 30
type input "*"
click at [1093, 110] on button "Pesquisar" at bounding box center [1101, 106] width 97 height 30
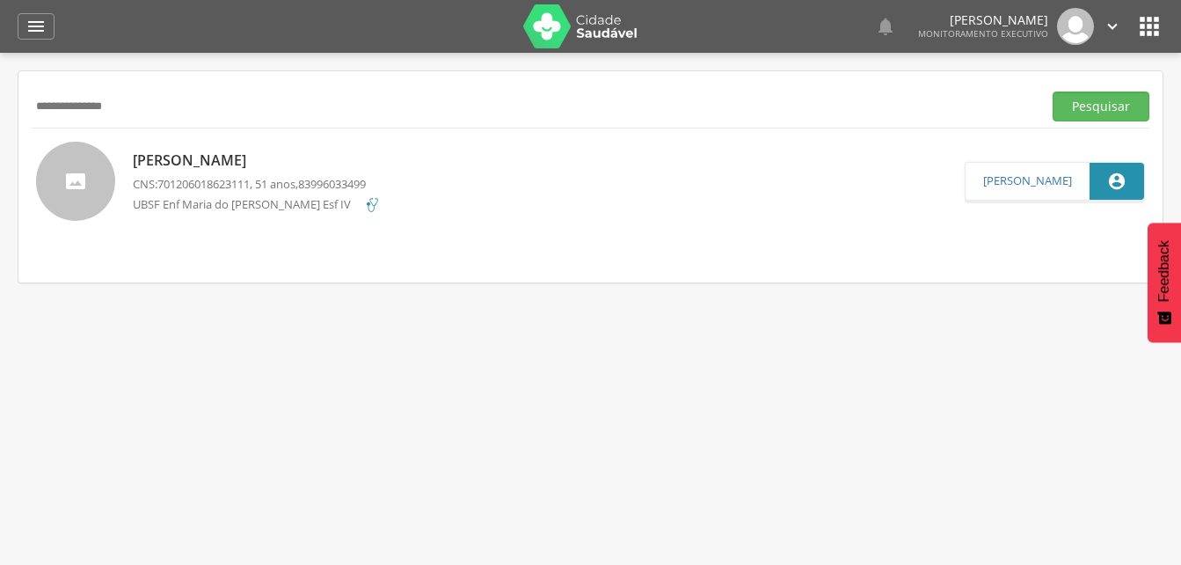
click at [224, 163] on p "[PERSON_NAME]" at bounding box center [257, 160] width 248 height 20
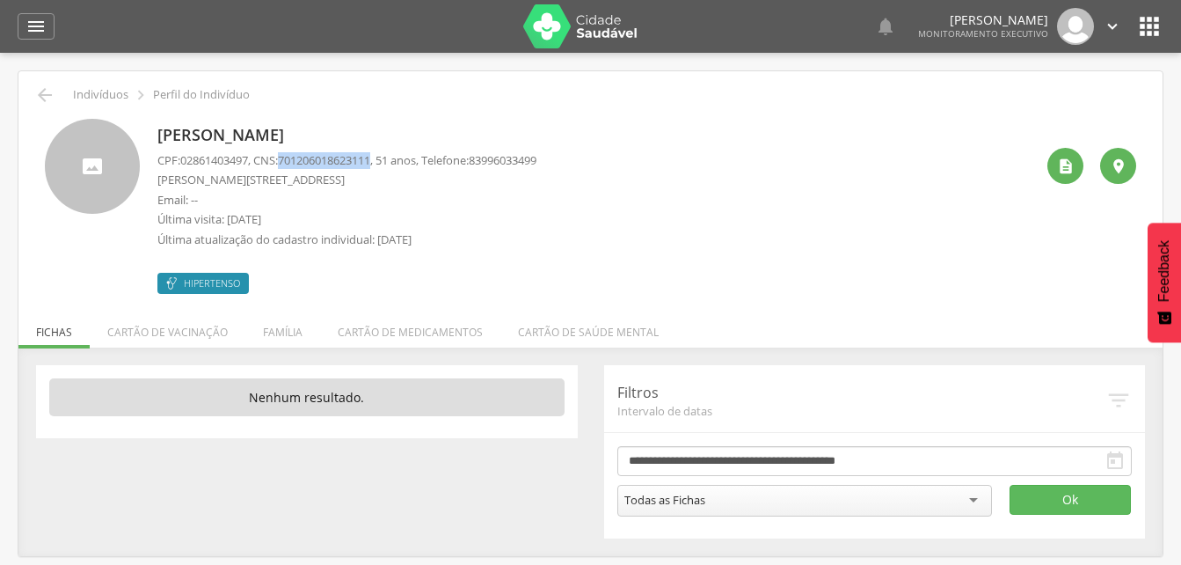
drag, startPoint x: 286, startPoint y: 157, endPoint x: 383, endPoint y: 164, distance: 97.9
click at [383, 164] on p "CPF: 02861403497 , CNS: [PHONE_NUMBER] , 51 anos, Telefone: [PHONE_NUMBER]" at bounding box center [346, 160] width 379 height 17
drag, startPoint x: 383, startPoint y: 164, endPoint x: 372, endPoint y: 162, distance: 11.7
drag, startPoint x: 372, startPoint y: 162, endPoint x: 506, endPoint y: 150, distance: 134.2
click at [673, 126] on div "[PERSON_NAME] CPF: 02861403497 , CNS: [PHONE_NUMBER] , 51 anos, Telefone: 83996…" at bounding box center [595, 206] width 877 height 175
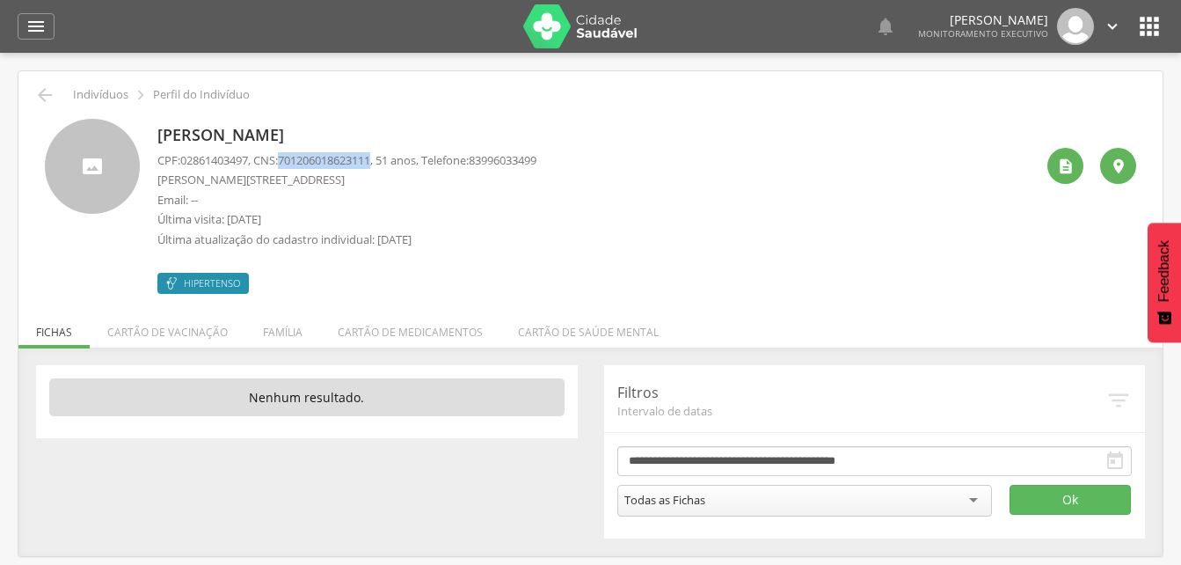
drag, startPoint x: 289, startPoint y: 156, endPoint x: 386, endPoint y: 157, distance: 96.7
click at [370, 157] on span "701206018623111" at bounding box center [324, 160] width 92 height 16
drag, startPoint x: 386, startPoint y: 157, endPoint x: 371, endPoint y: 160, distance: 15.4
click at [282, 335] on li "Família" at bounding box center [282, 327] width 75 height 41
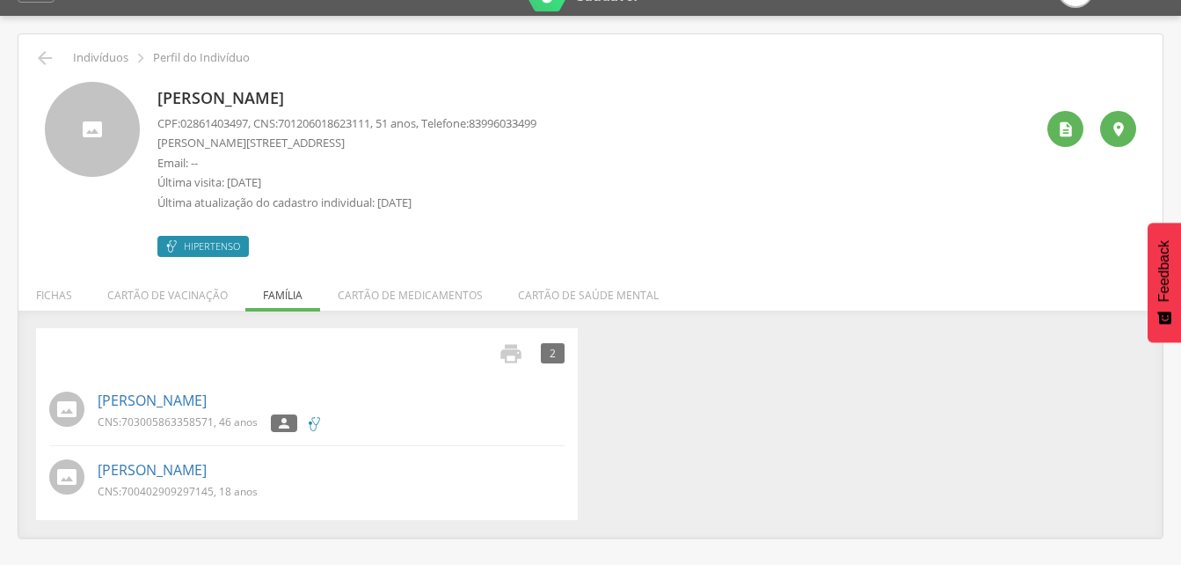
scroll to position [53, 0]
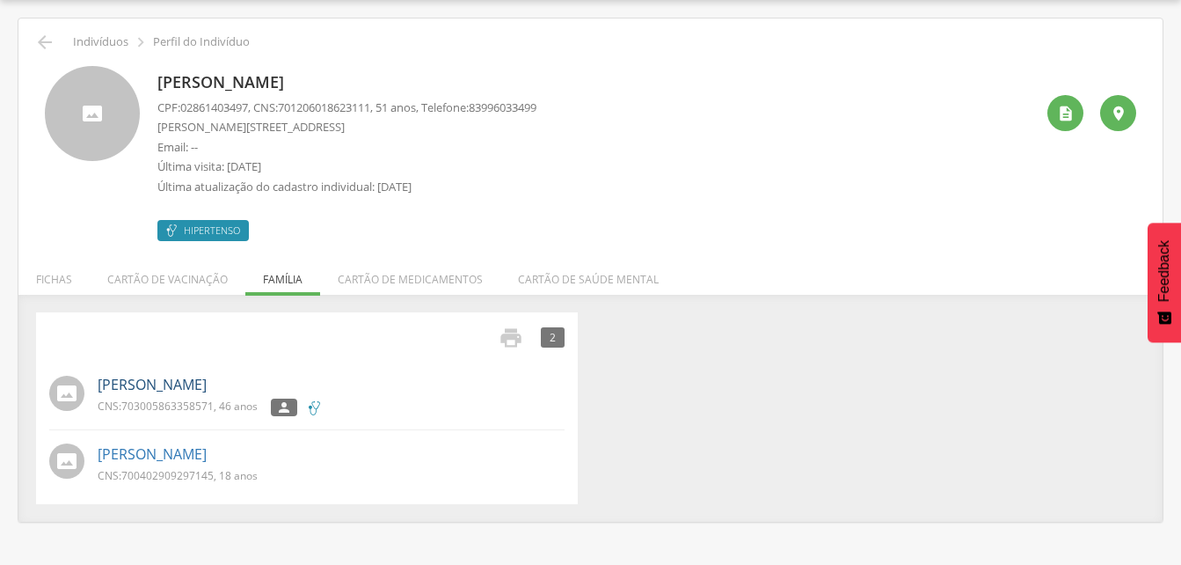
click at [206, 387] on link "[PERSON_NAME]" at bounding box center [152, 385] width 109 height 20
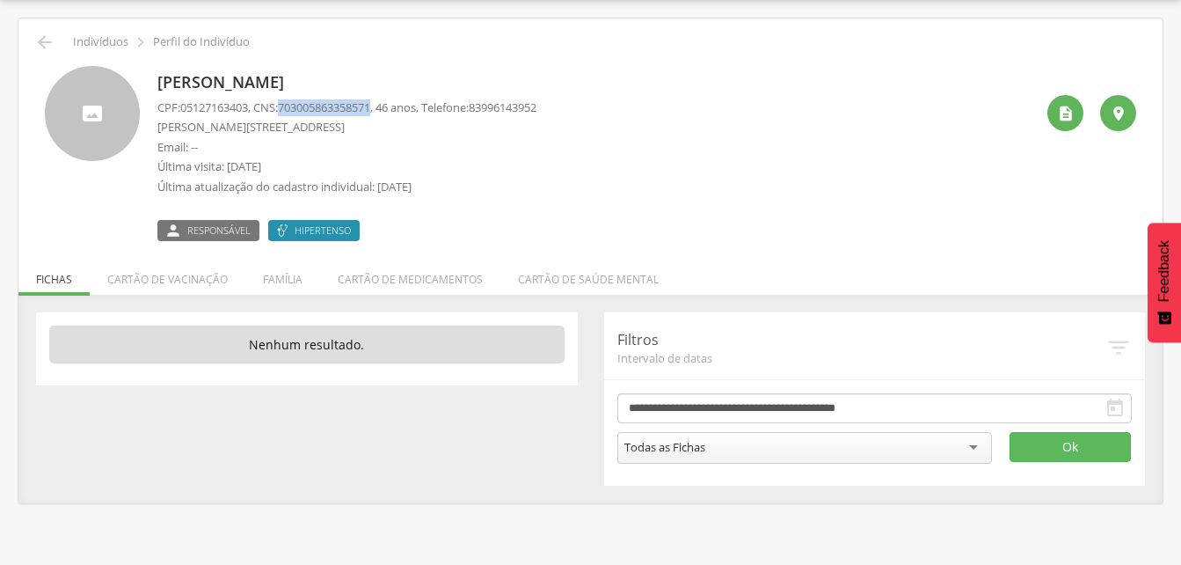
drag, startPoint x: 290, startPoint y: 106, endPoint x: 386, endPoint y: 106, distance: 95.9
click at [370, 106] on span "703005863358571" at bounding box center [324, 107] width 92 height 16
drag, startPoint x: 386, startPoint y: 106, endPoint x: 368, endPoint y: 106, distance: 17.6
click at [278, 285] on li "Família" at bounding box center [282, 274] width 75 height 41
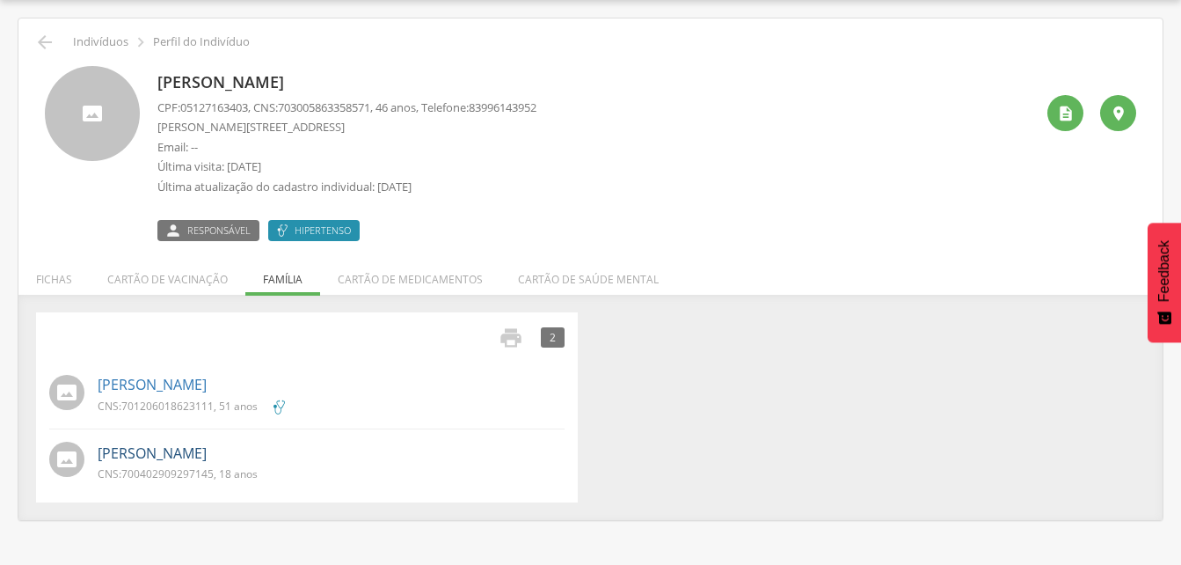
click at [194, 454] on link "[PERSON_NAME]" at bounding box center [152, 453] width 109 height 20
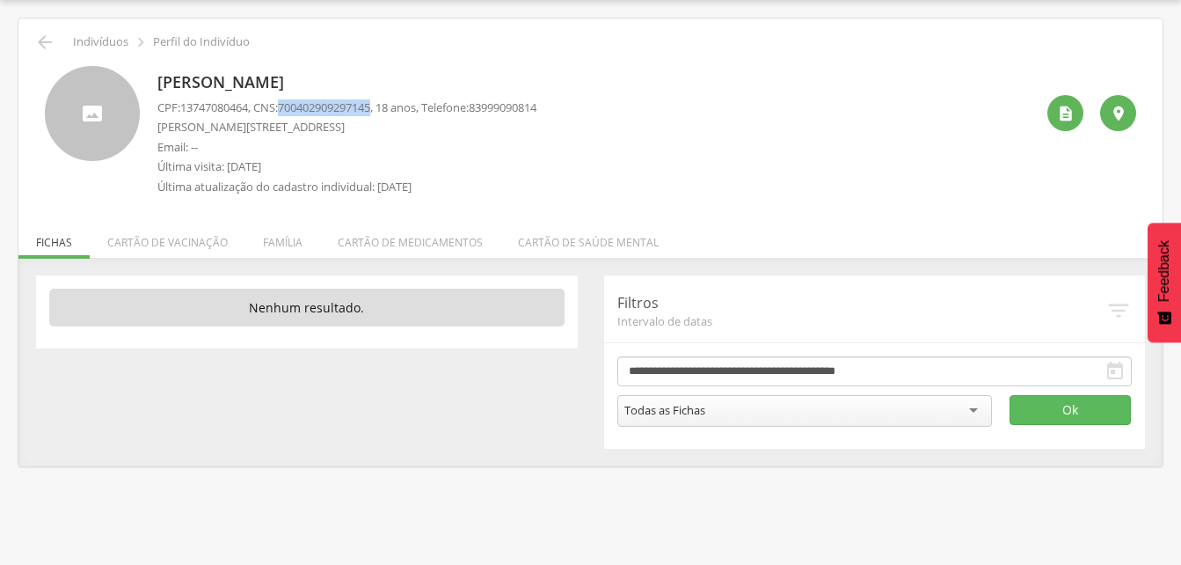
drag, startPoint x: 287, startPoint y: 103, endPoint x: 384, endPoint y: 106, distance: 97.6
click at [384, 106] on p "CPF: 13747080464 , CNS: [PHONE_NUMBER] , 18 anos, Telefone: [PHONE_NUMBER]" at bounding box center [346, 107] width 379 height 17
drag, startPoint x: 384, startPoint y: 106, endPoint x: 370, endPoint y: 105, distance: 14.1
click at [34, 38] on icon "" at bounding box center [44, 42] width 21 height 21
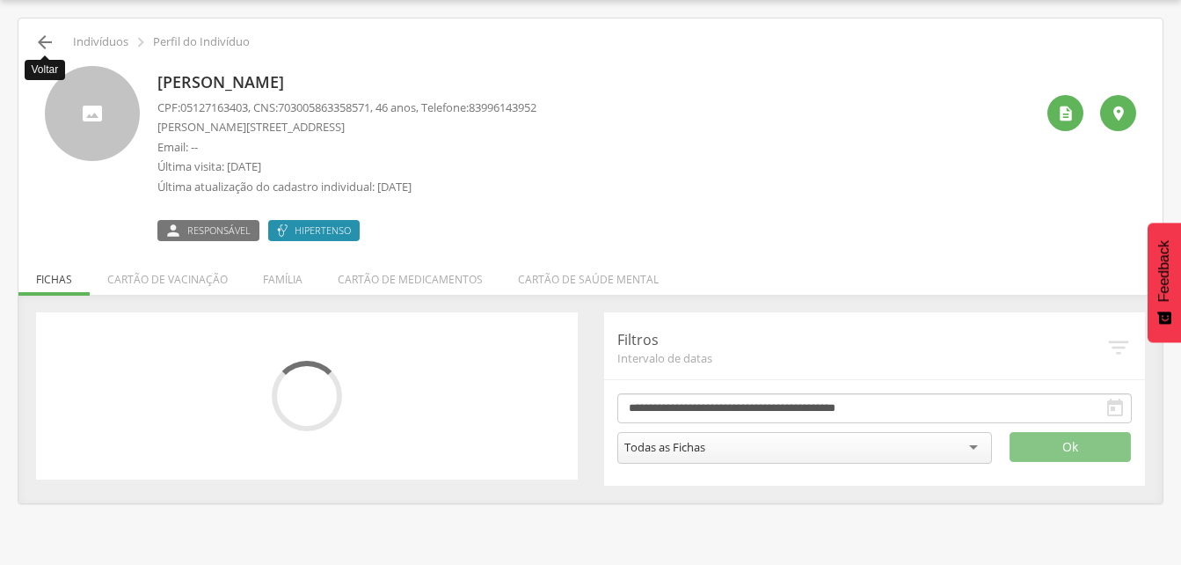
click at [46, 41] on icon "" at bounding box center [44, 42] width 21 height 21
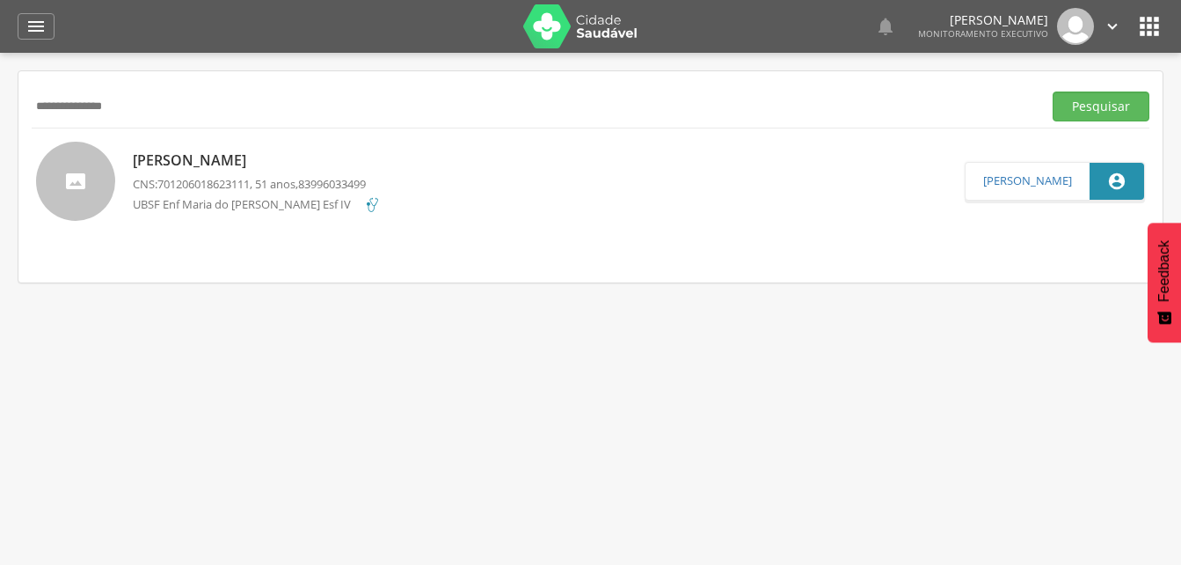
drag, startPoint x: 150, startPoint y: 98, endPoint x: 133, endPoint y: 95, distance: 17.9
click at [148, 98] on input "**********" at bounding box center [533, 106] width 1003 height 30
type input "*"
click at [1103, 113] on button "Pesquisar" at bounding box center [1101, 106] width 97 height 30
click at [248, 163] on p "[PERSON_NAME] [PERSON_NAME]" at bounding box center [252, 160] width 239 height 20
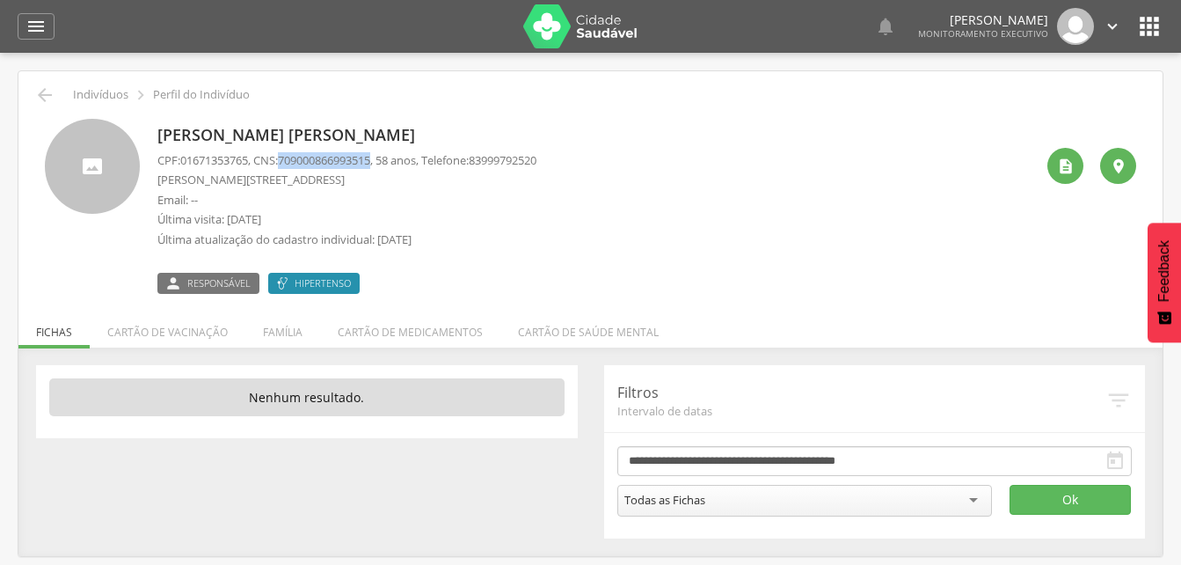
drag, startPoint x: 287, startPoint y: 152, endPoint x: 386, endPoint y: 164, distance: 100.1
click at [386, 164] on p "CPF: 01671353765 , CNS: [PHONE_NUMBER] , 58 anos, Telefone: [PHONE_NUMBER]" at bounding box center [346, 160] width 379 height 17
drag, startPoint x: 386, startPoint y: 164, endPoint x: 368, endPoint y: 162, distance: 18.7
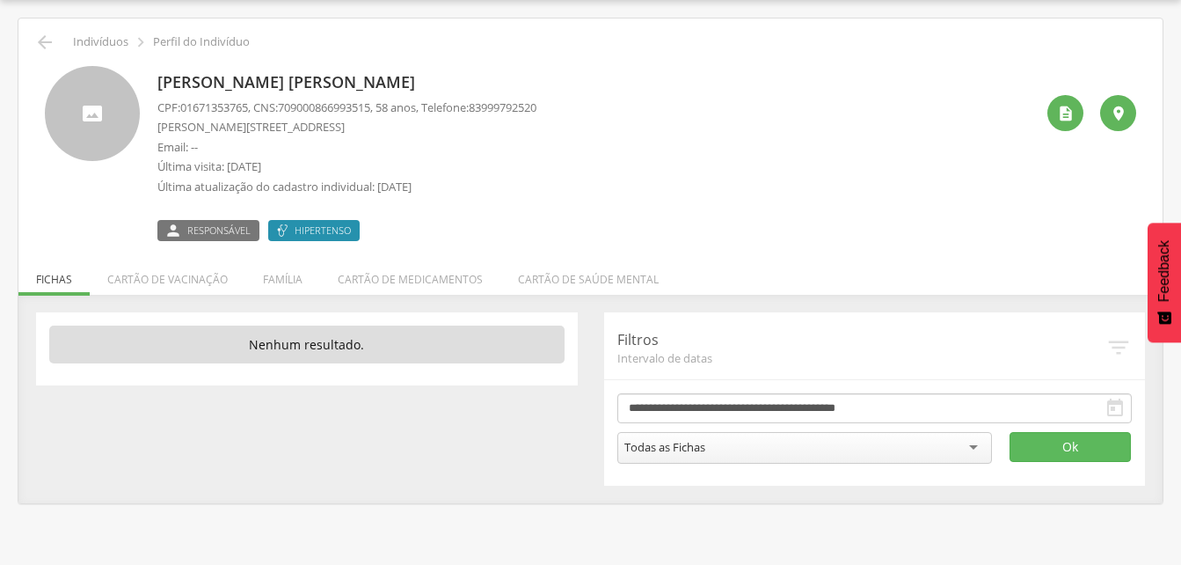
drag, startPoint x: 281, startPoint y: 279, endPoint x: 245, endPoint y: 281, distance: 35.2
click at [283, 279] on li "Família" at bounding box center [282, 274] width 75 height 41
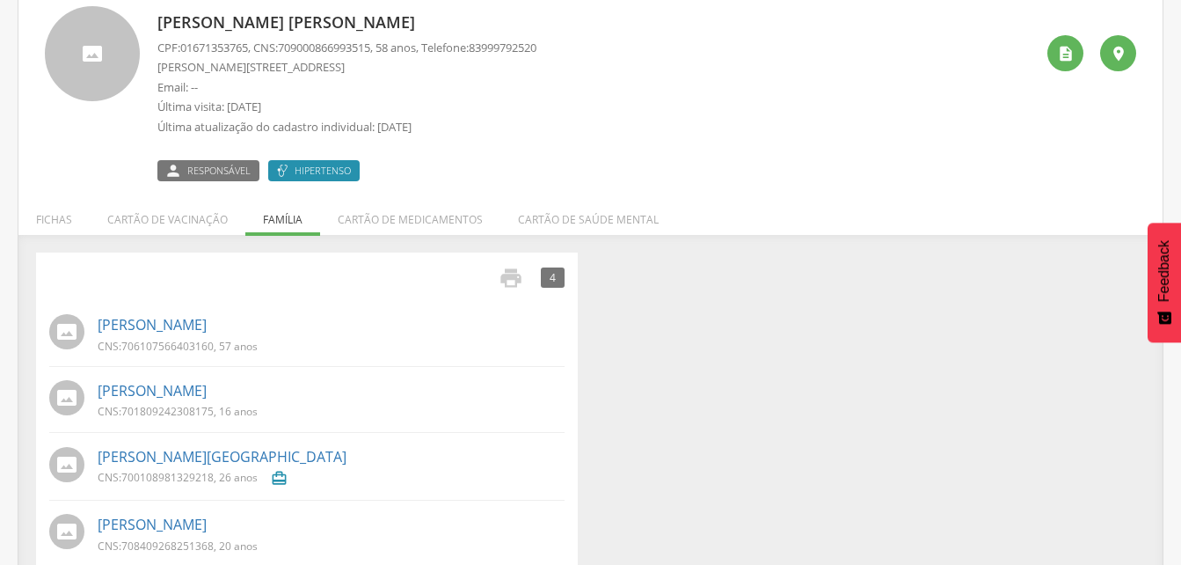
scroll to position [141, 0]
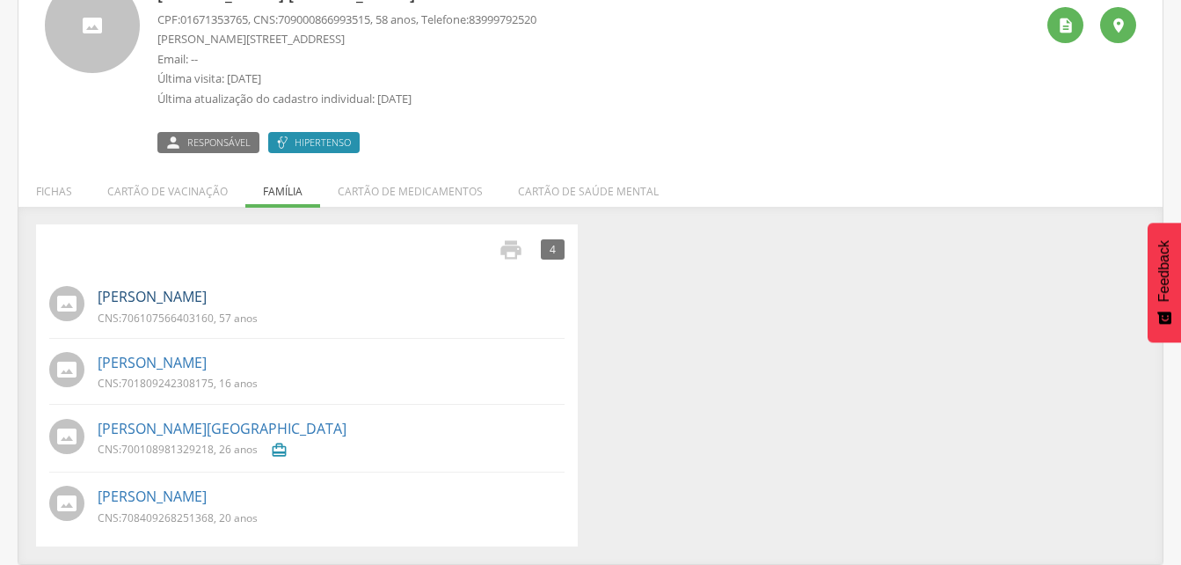
click at [149, 296] on link "[PERSON_NAME]" at bounding box center [152, 297] width 109 height 20
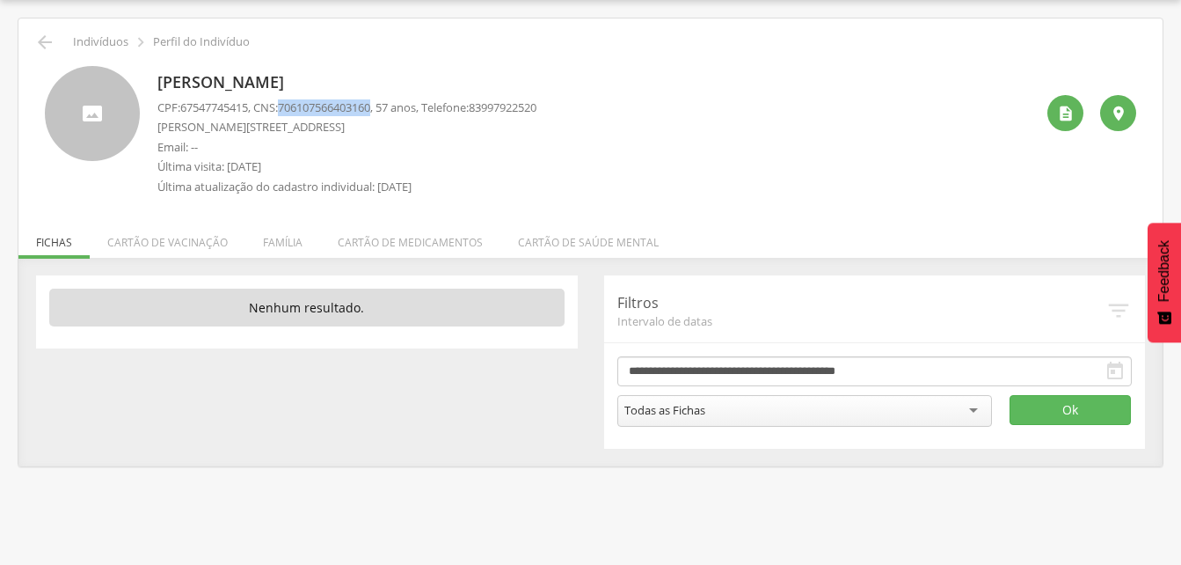
drag, startPoint x: 285, startPoint y: 99, endPoint x: 387, endPoint y: 106, distance: 102.2
click at [387, 106] on p "CPF: 67547745415 , CNS: [PHONE_NUMBER] , 57 anos, Telefone: [PHONE_NUMBER]" at bounding box center [346, 107] width 379 height 17
click at [268, 241] on li "Família" at bounding box center [282, 237] width 75 height 41
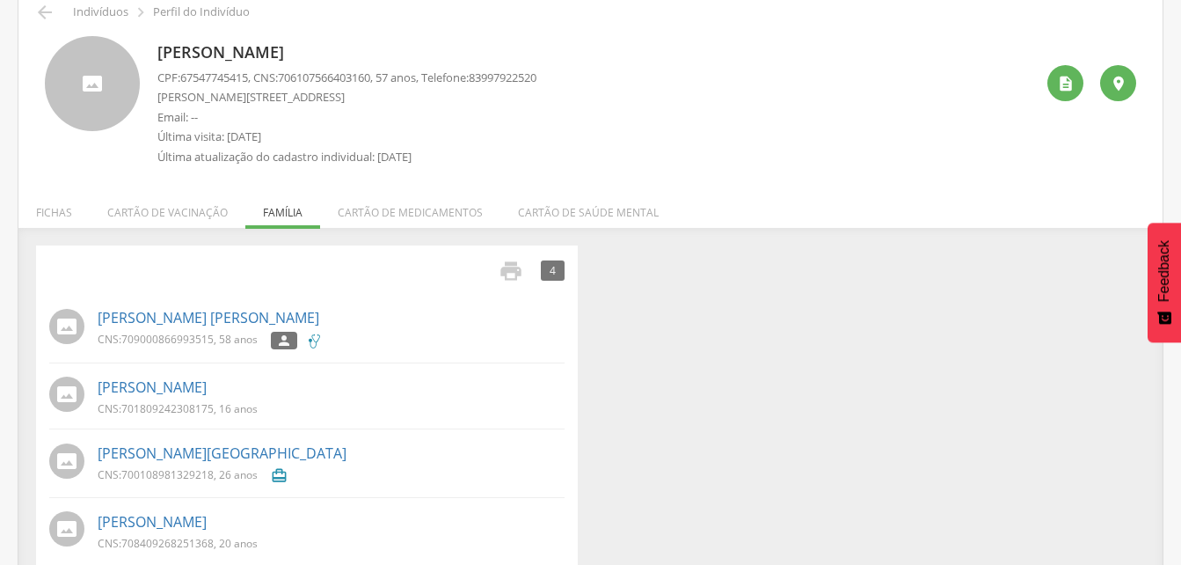
scroll to position [108, 0]
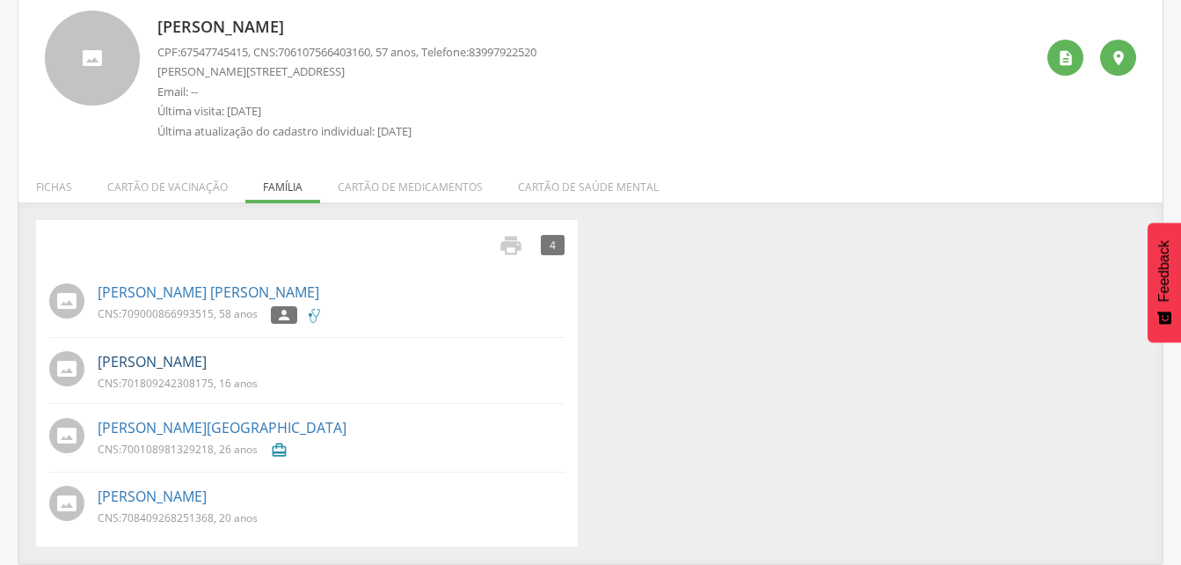
click at [156, 360] on link "[PERSON_NAME]" at bounding box center [152, 362] width 109 height 20
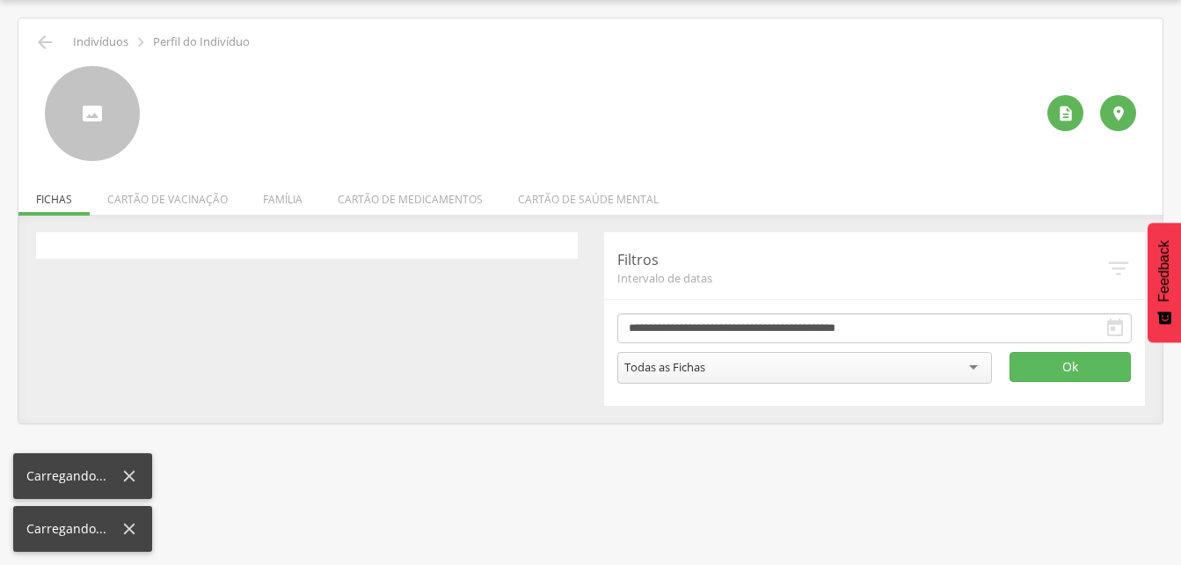
scroll to position [53, 0]
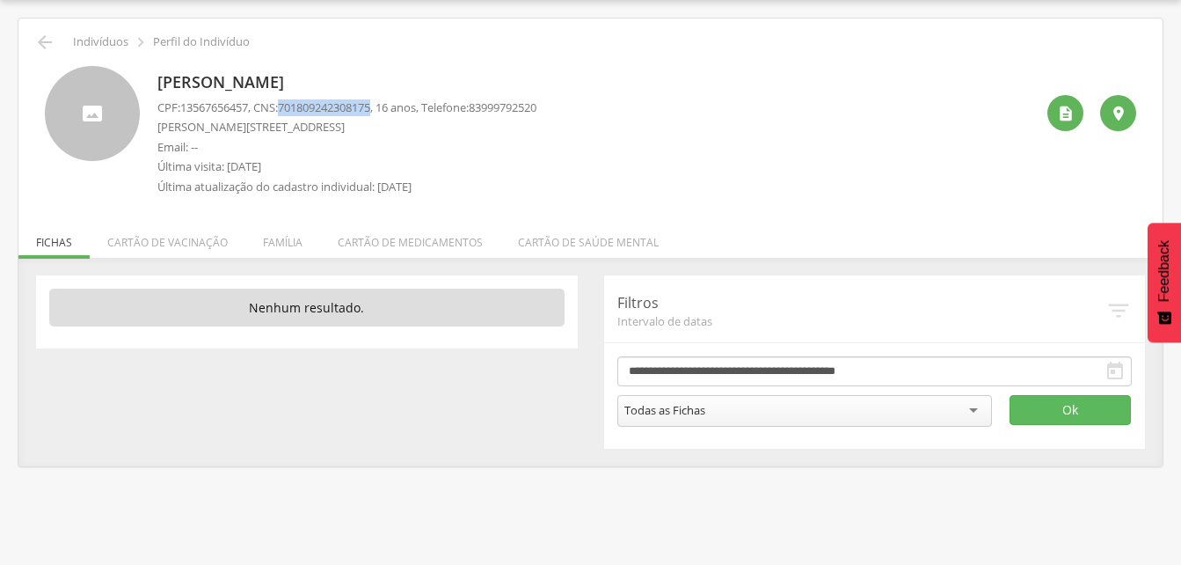
drag, startPoint x: 289, startPoint y: 102, endPoint x: 387, endPoint y: 111, distance: 98.0
click at [387, 111] on p "CPF: 13567656457 , CNS: [PHONE_NUMBER] , 16 anos, Telefone: [PHONE_NUMBER]" at bounding box center [346, 107] width 379 height 17
drag, startPoint x: 387, startPoint y: 111, endPoint x: 368, endPoint y: 109, distance: 18.6
click at [286, 249] on li "Família" at bounding box center [282, 237] width 75 height 41
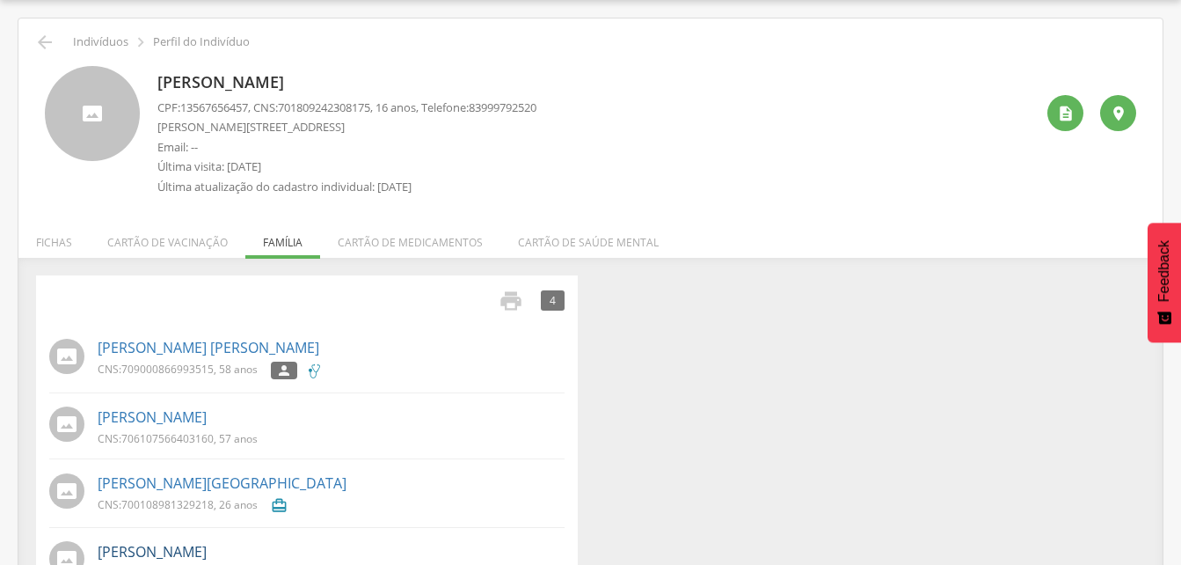
click at [158, 546] on link "[PERSON_NAME]" at bounding box center [152, 552] width 109 height 20
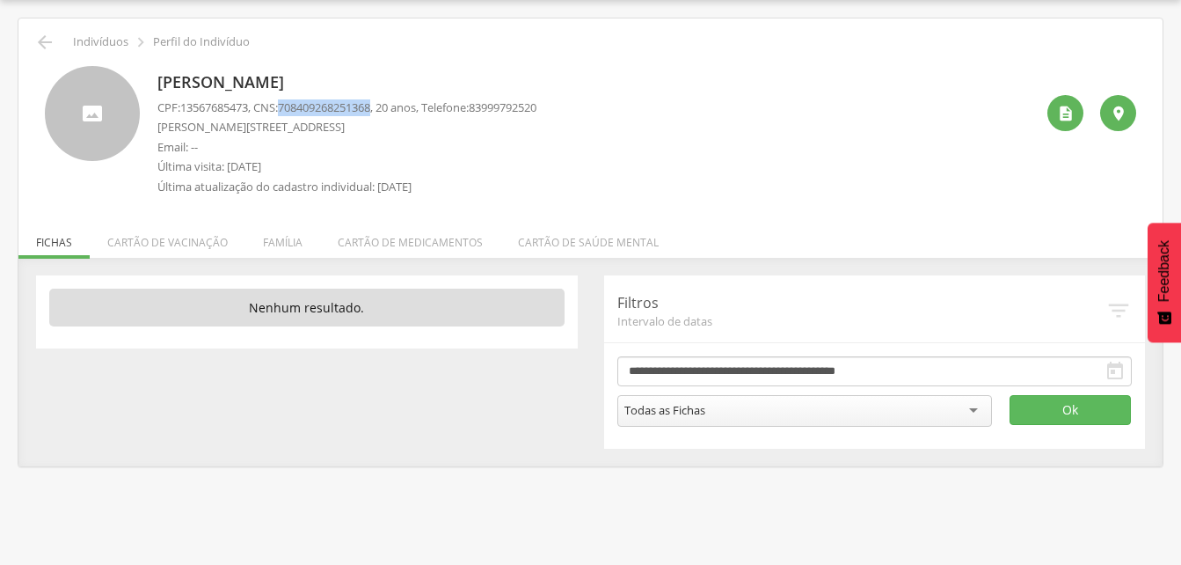
drag, startPoint x: 287, startPoint y: 105, endPoint x: 388, endPoint y: 103, distance: 101.1
click at [388, 103] on p "CPF: 13567685473 , CNS: [PHONE_NUMBER] , 20 anos, Telefone: [PHONE_NUMBER]" at bounding box center [346, 107] width 379 height 17
drag, startPoint x: 388, startPoint y: 103, endPoint x: 375, endPoint y: 108, distance: 13.4
click at [54, 36] on icon "" at bounding box center [44, 42] width 21 height 21
click at [38, 38] on icon "" at bounding box center [44, 42] width 21 height 21
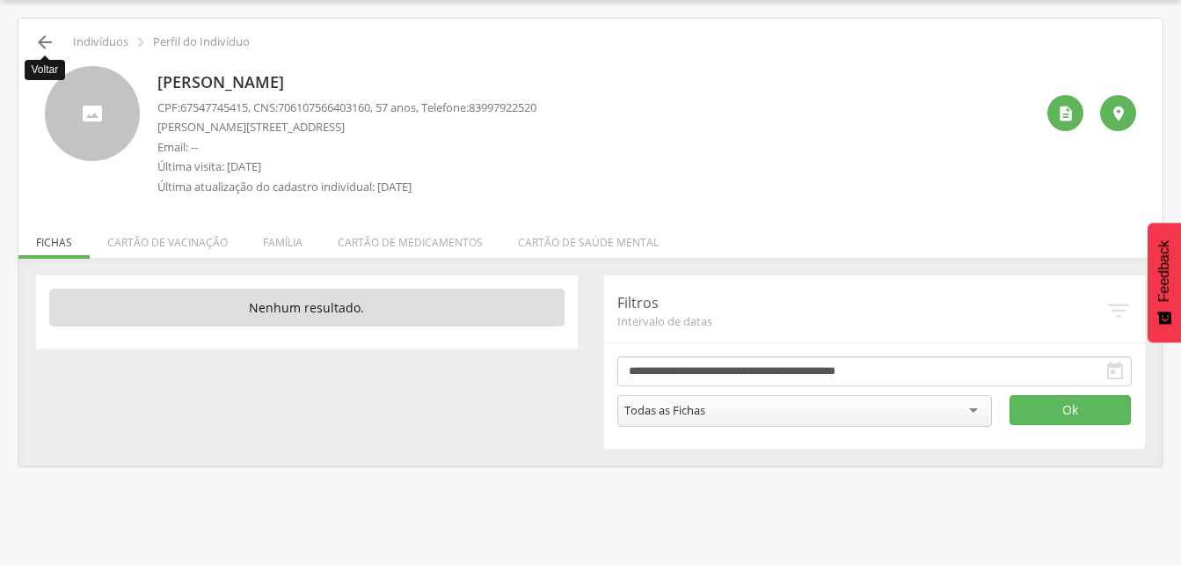
click at [53, 42] on icon "" at bounding box center [44, 42] width 21 height 21
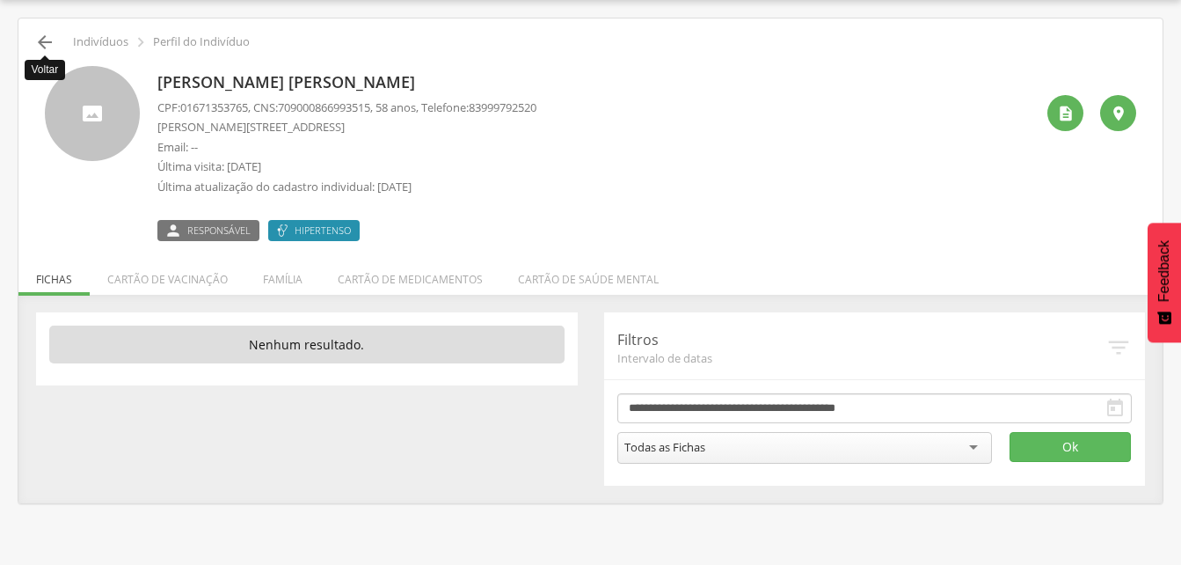
click at [52, 44] on icon "" at bounding box center [44, 42] width 21 height 21
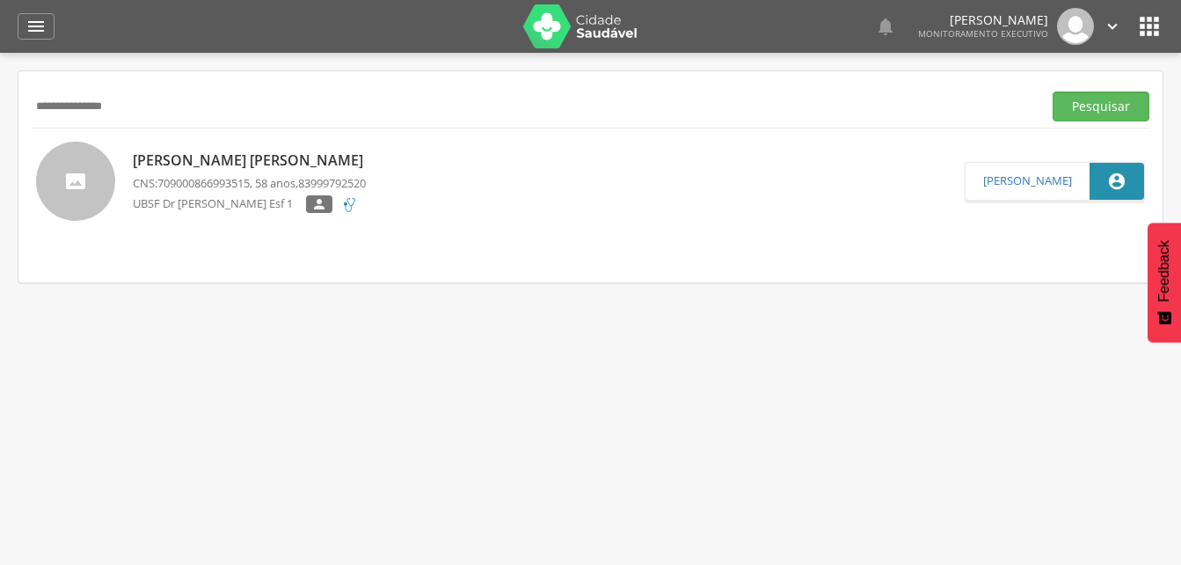
click at [165, 103] on input "**********" at bounding box center [533, 106] width 1003 height 30
type input "*"
click at [1089, 109] on button "Pesquisar" at bounding box center [1101, 106] width 97 height 30
click at [161, 111] on input "**********" at bounding box center [533, 106] width 1003 height 30
type input "*"
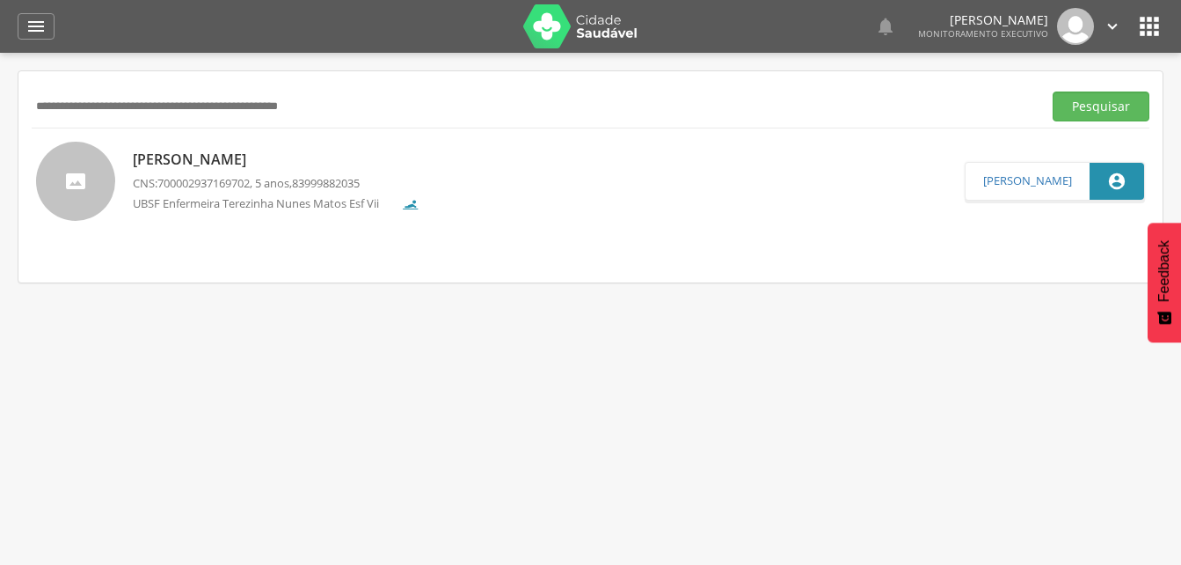
click at [41, 110] on input "text" at bounding box center [533, 106] width 1003 height 30
click at [1105, 113] on button "Pesquisar" at bounding box center [1101, 106] width 97 height 30
click at [169, 164] on p "[PERSON_NAME]" at bounding box center [276, 159] width 287 height 20
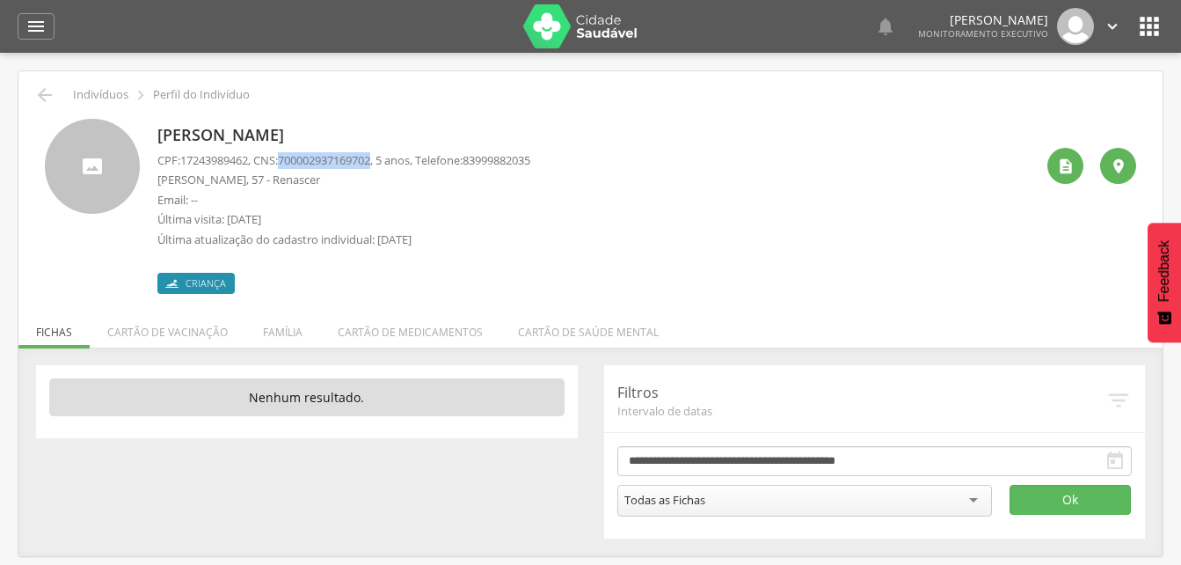
drag, startPoint x: 289, startPoint y: 157, endPoint x: 388, endPoint y: 162, distance: 98.6
click at [388, 162] on p "CPF: 17243989462 , CNS: [PHONE_NUMBER] , 5 anos, Telefone: [PHONE_NUMBER]" at bounding box center [343, 160] width 373 height 17
drag, startPoint x: 388, startPoint y: 162, endPoint x: 339, endPoint y: 158, distance: 48.5
click at [281, 338] on li "Família" at bounding box center [282, 327] width 75 height 41
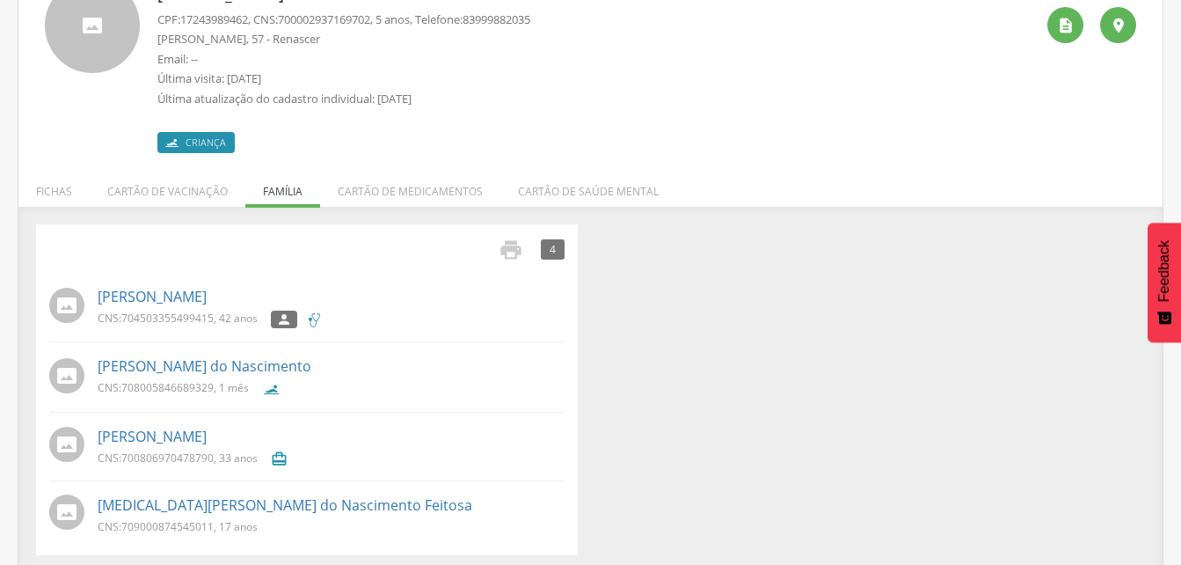
scroll to position [149, 0]
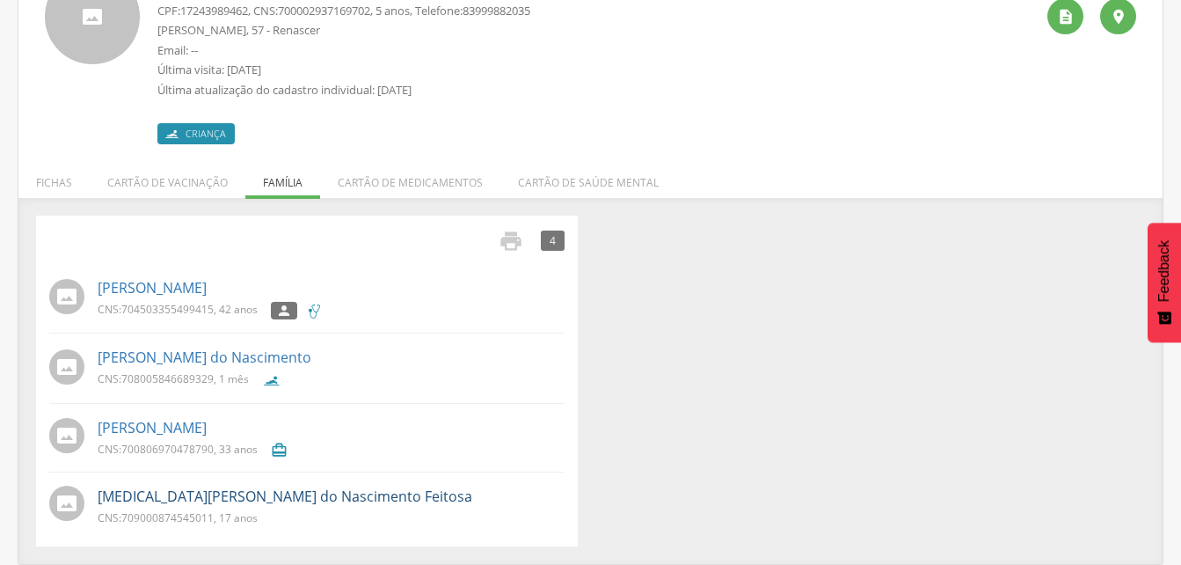
click at [197, 501] on link "[MEDICAL_DATA][PERSON_NAME] do Nascimento Feitosa" at bounding box center [285, 496] width 375 height 20
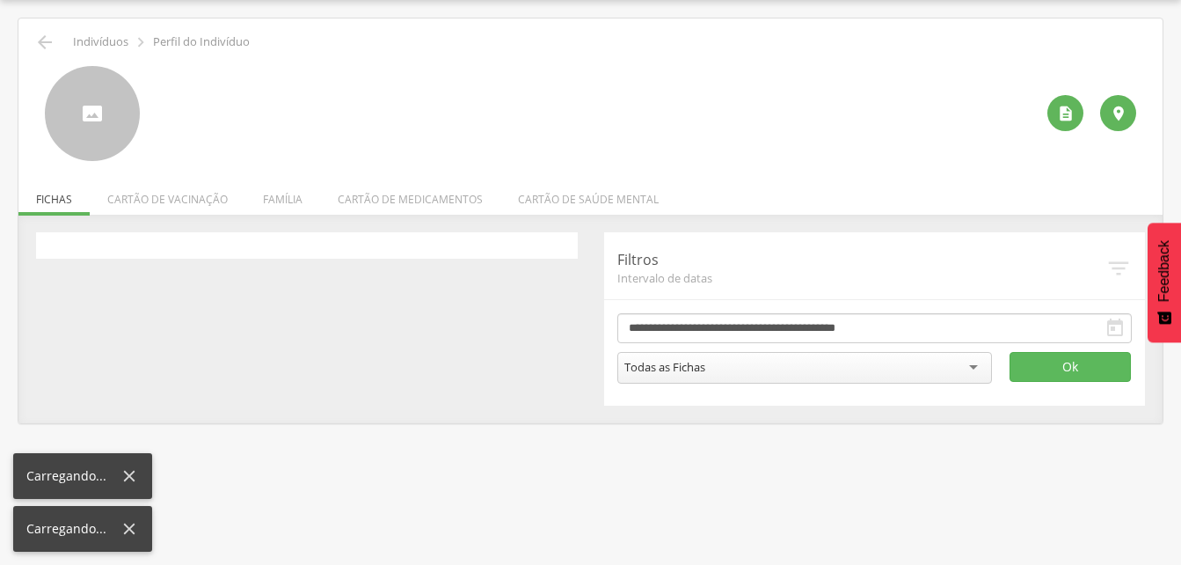
scroll to position [53, 0]
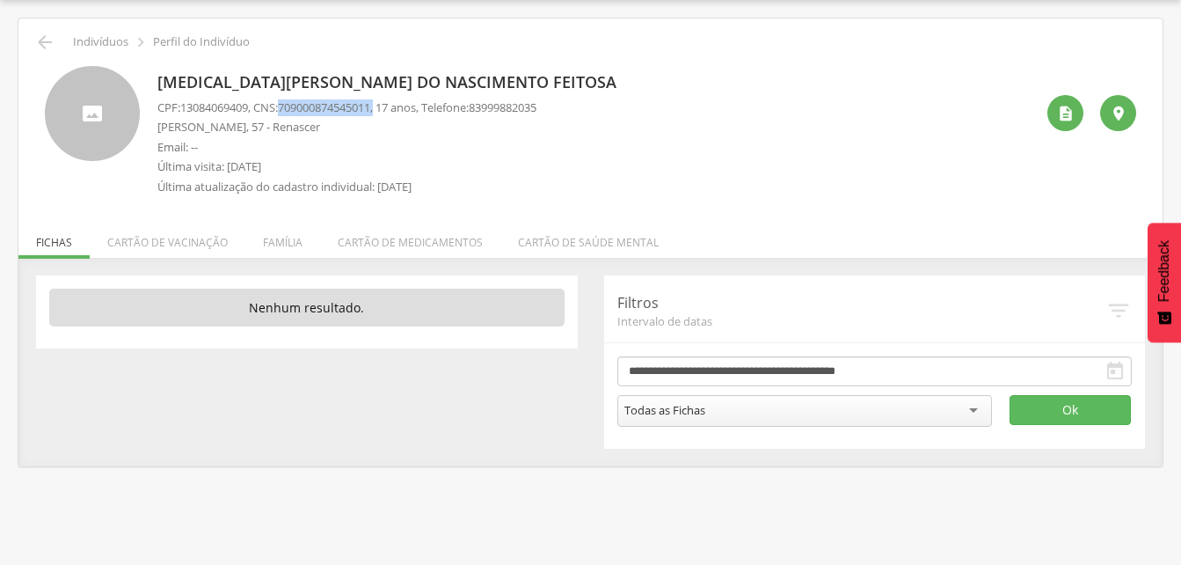
drag, startPoint x: 285, startPoint y: 101, endPoint x: 389, endPoint y: 106, distance: 103.9
click at [389, 106] on p "CPF: 13084069409 , CNS: [PHONE_NUMBER] , 17 anos, Telefone: [PHONE_NUMBER]" at bounding box center [346, 107] width 379 height 17
drag, startPoint x: 389, startPoint y: 106, endPoint x: 370, endPoint y: 104, distance: 18.7
click at [285, 245] on li "Família" at bounding box center [282, 237] width 75 height 41
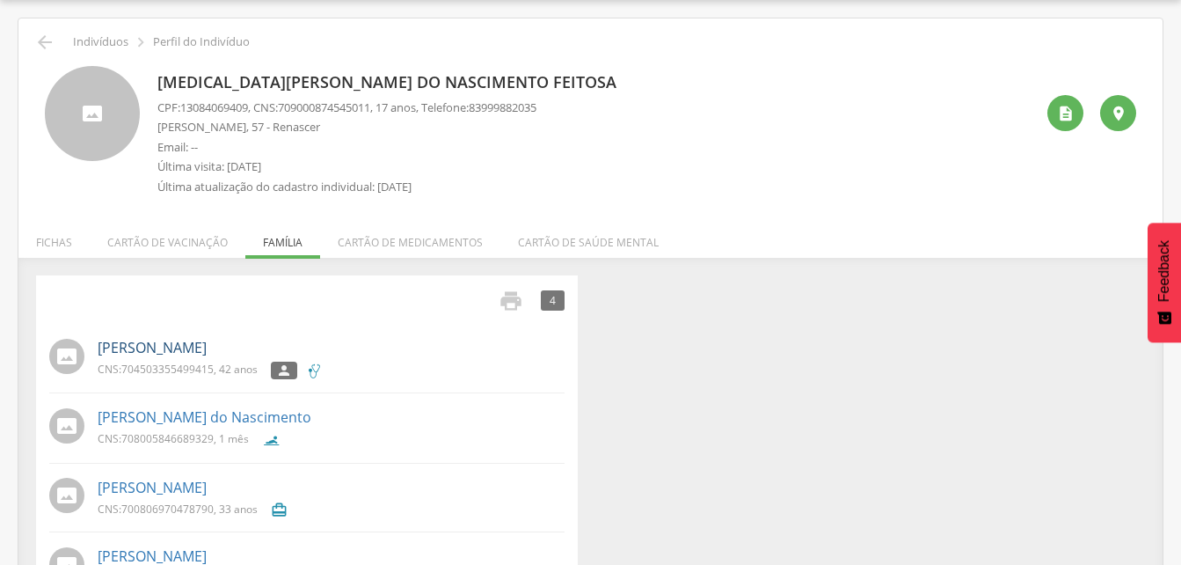
click at [179, 347] on link "[PERSON_NAME]" at bounding box center [152, 348] width 109 height 20
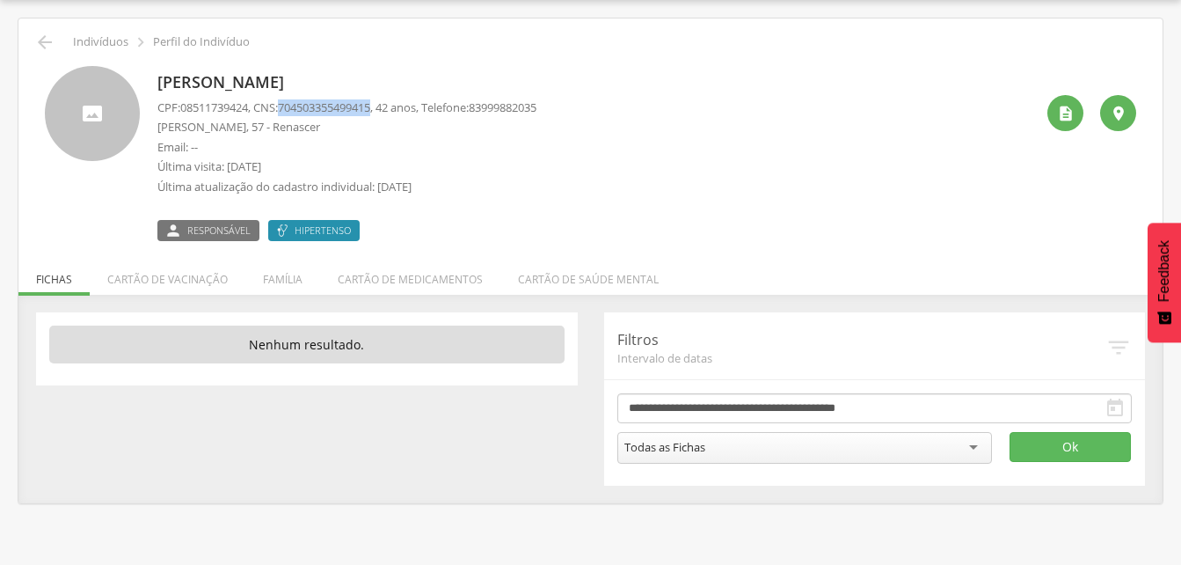
drag, startPoint x: 288, startPoint y: 105, endPoint x: 386, endPoint y: 105, distance: 98.5
click at [386, 105] on p "CPF: 08511739424 , CNS: [PHONE_NUMBER] , 42 anos, Telefone: [PHONE_NUMBER]" at bounding box center [346, 107] width 379 height 17
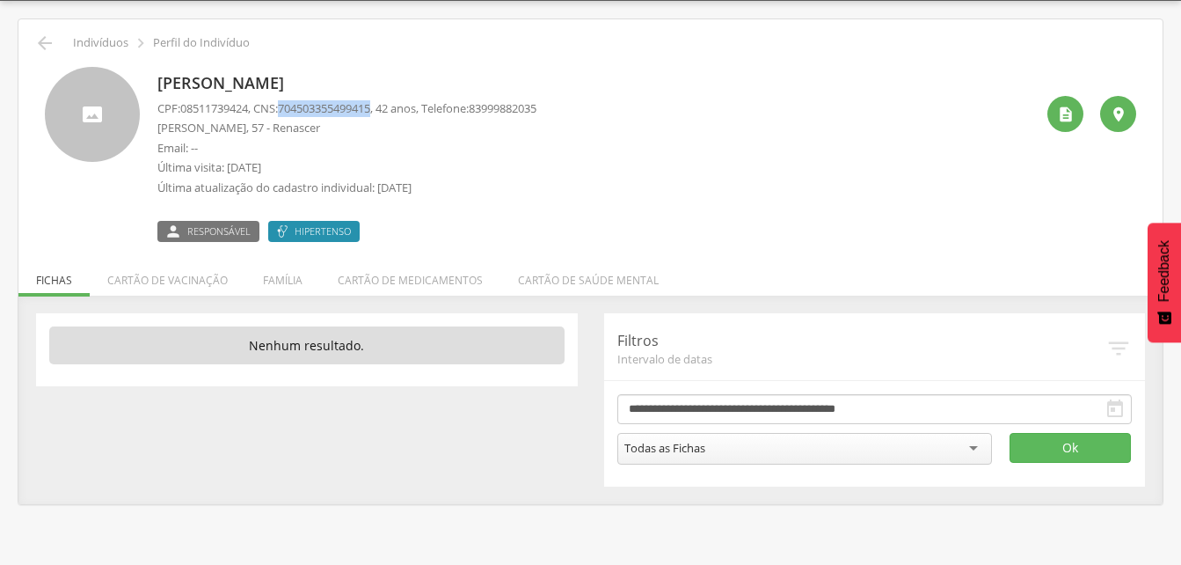
scroll to position [53, 0]
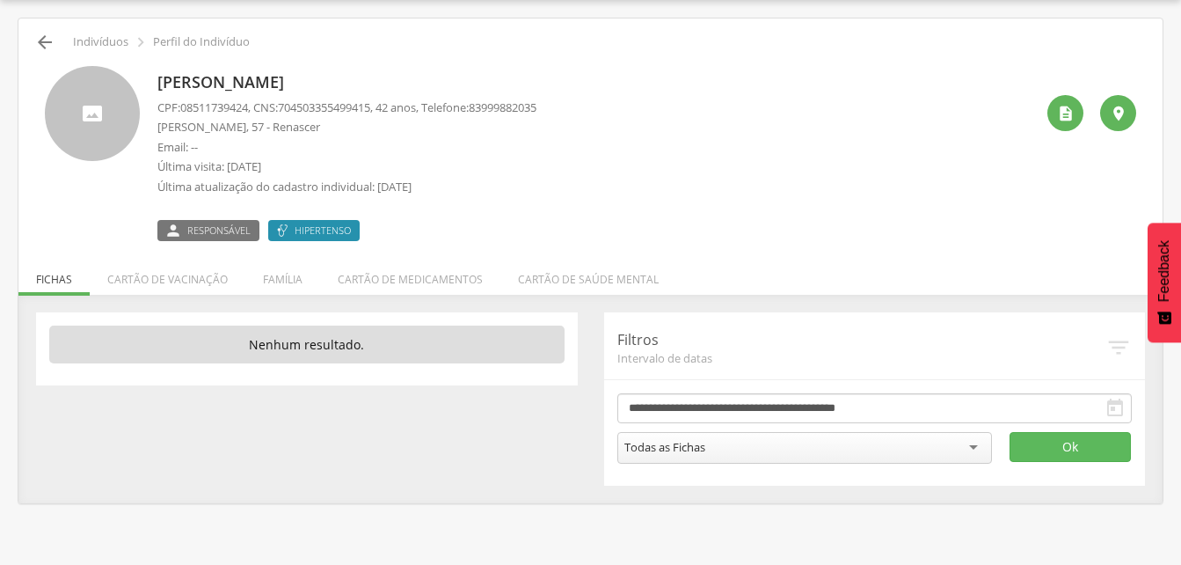
click at [55, 39] on icon "" at bounding box center [44, 42] width 21 height 21
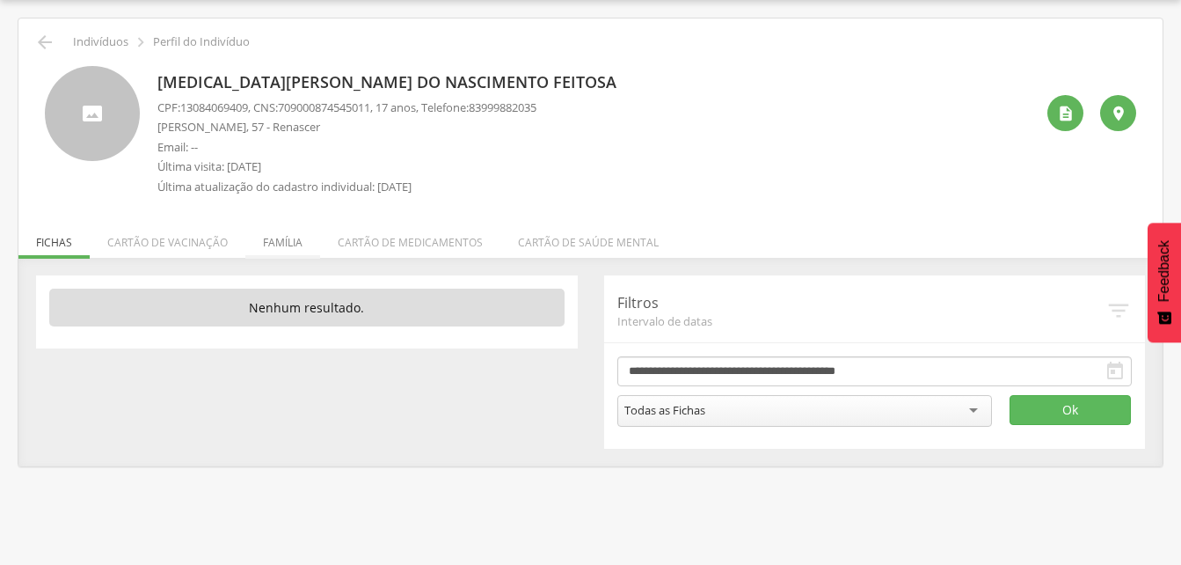
click at [274, 245] on li "Família" at bounding box center [282, 237] width 75 height 41
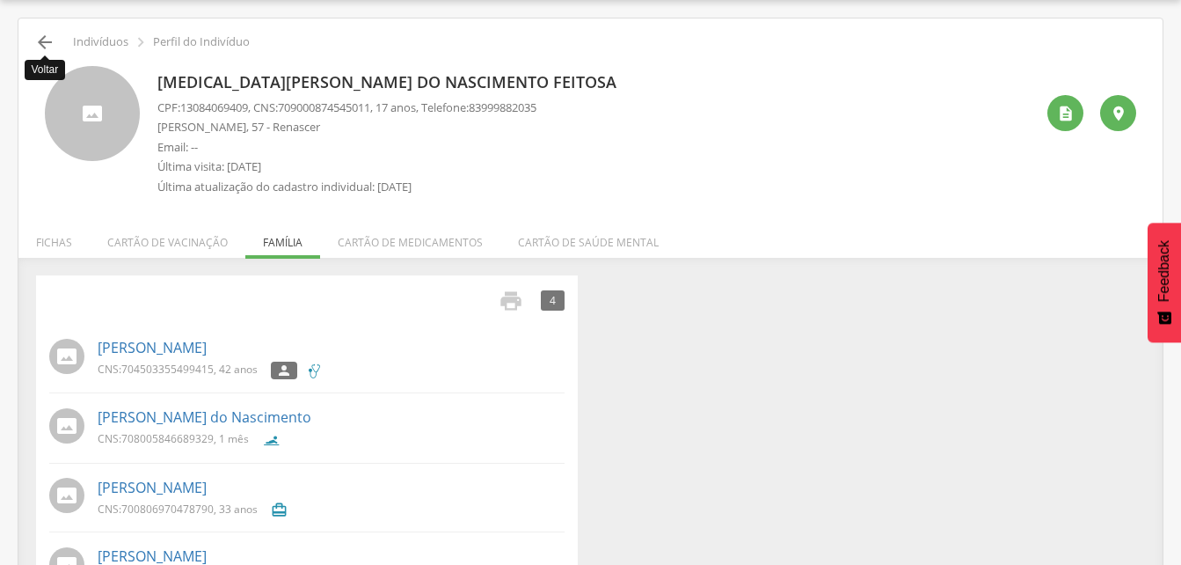
click at [49, 42] on icon "" at bounding box center [44, 42] width 21 height 21
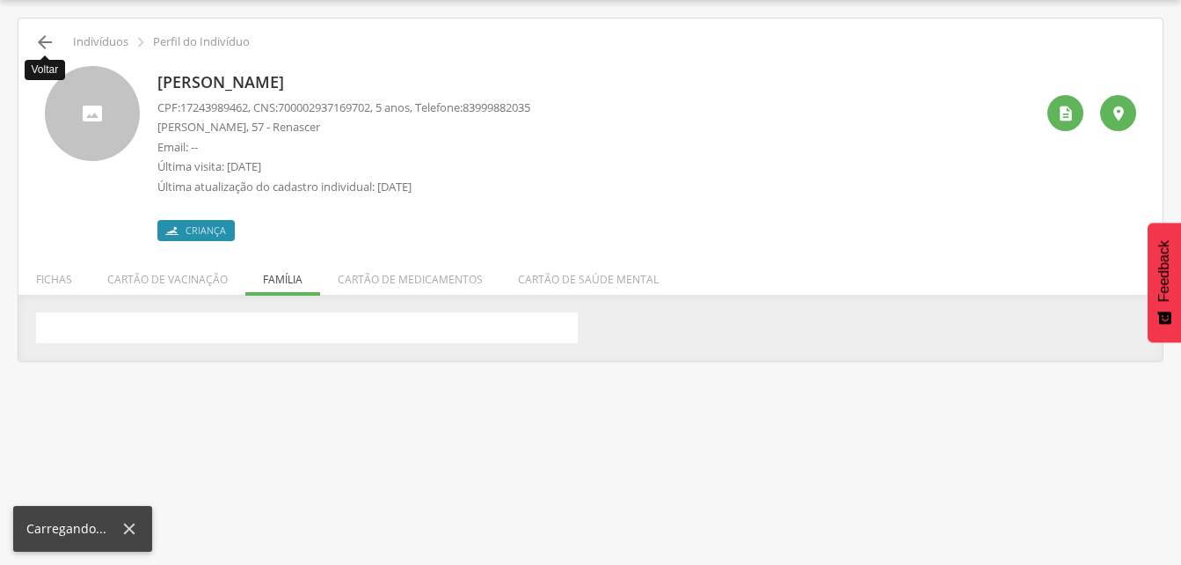
click at [49, 42] on div " Voltar Indivíduos  Perfil do Indivíduo [PERSON_NAME] CPF: 17243989462 , CNS:…" at bounding box center [590, 189] width 1144 height 342
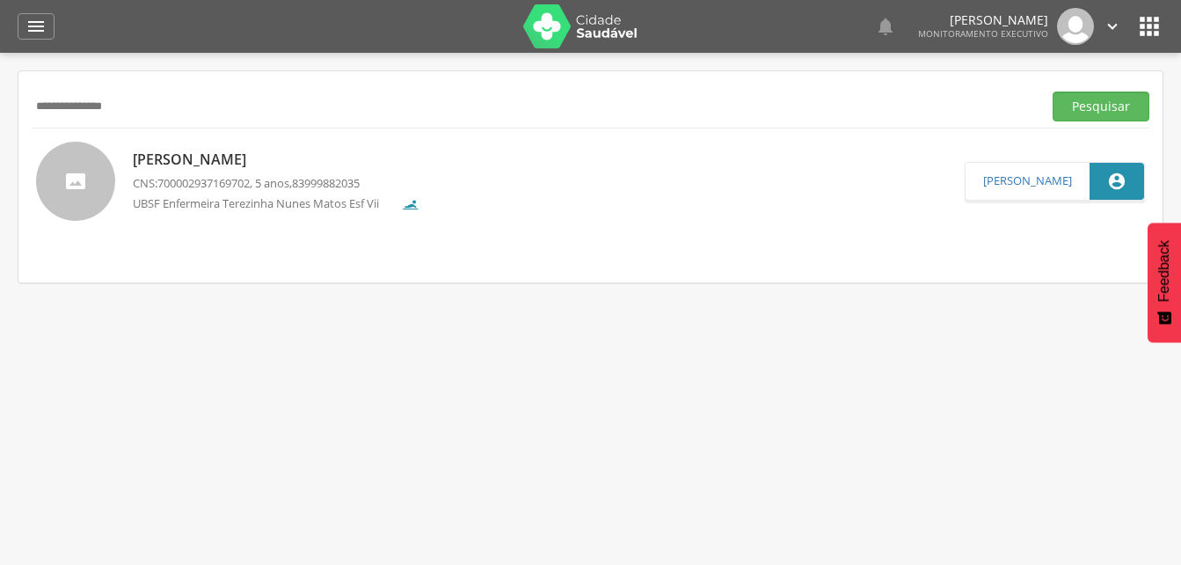
click at [155, 102] on input "**********" at bounding box center [533, 106] width 1003 height 30
click at [100, 104] on input "**********" at bounding box center [533, 106] width 1003 height 30
click at [1108, 113] on button "Pesquisar" at bounding box center [1101, 106] width 97 height 30
click at [238, 167] on p "[PERSON_NAME]" at bounding box center [258, 160] width 251 height 20
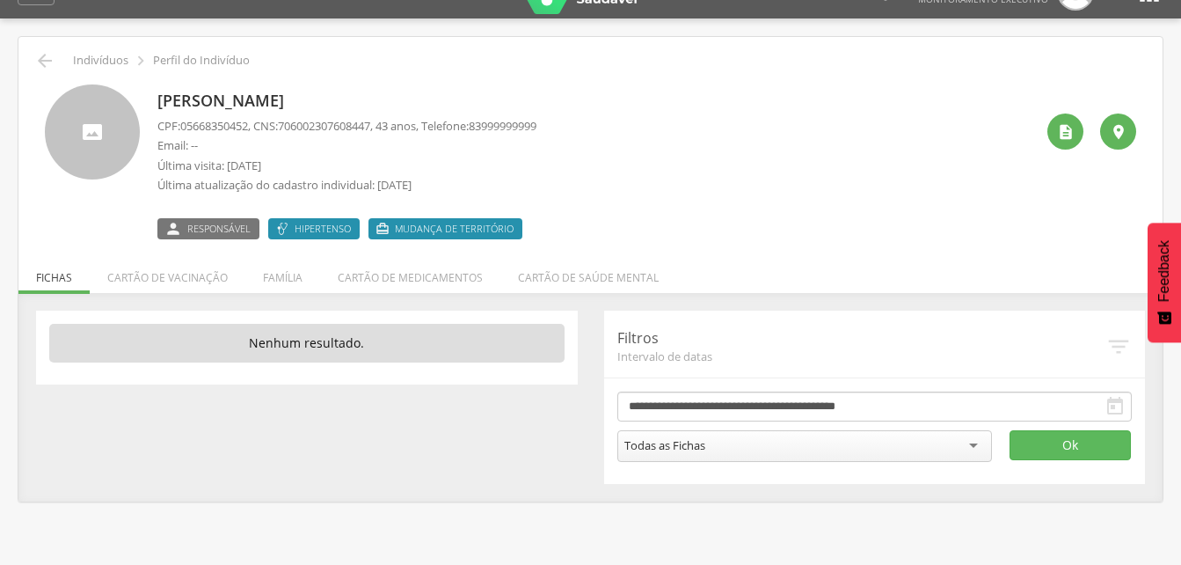
scroll to position [53, 0]
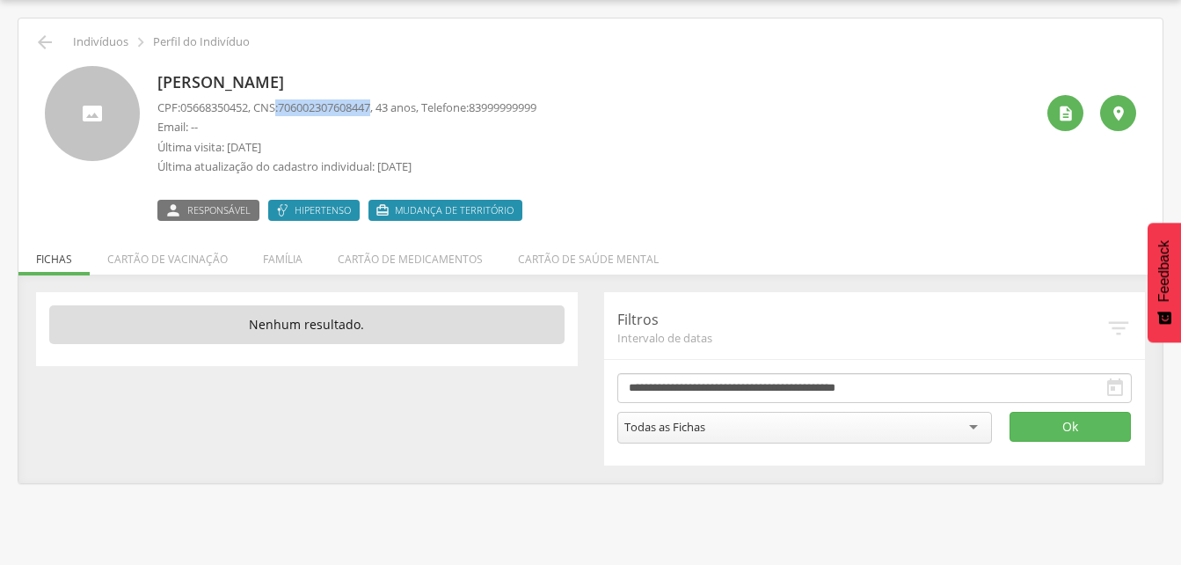
drag, startPoint x: 283, startPoint y: 104, endPoint x: 384, endPoint y: 109, distance: 101.3
click at [384, 109] on p "CPF: 05668350452 , CNS: [PHONE_NUMBER] , 43 anos, Telefone: [PHONE_NUMBER]" at bounding box center [346, 107] width 379 height 17
drag, startPoint x: 384, startPoint y: 109, endPoint x: 362, endPoint y: 110, distance: 22.0
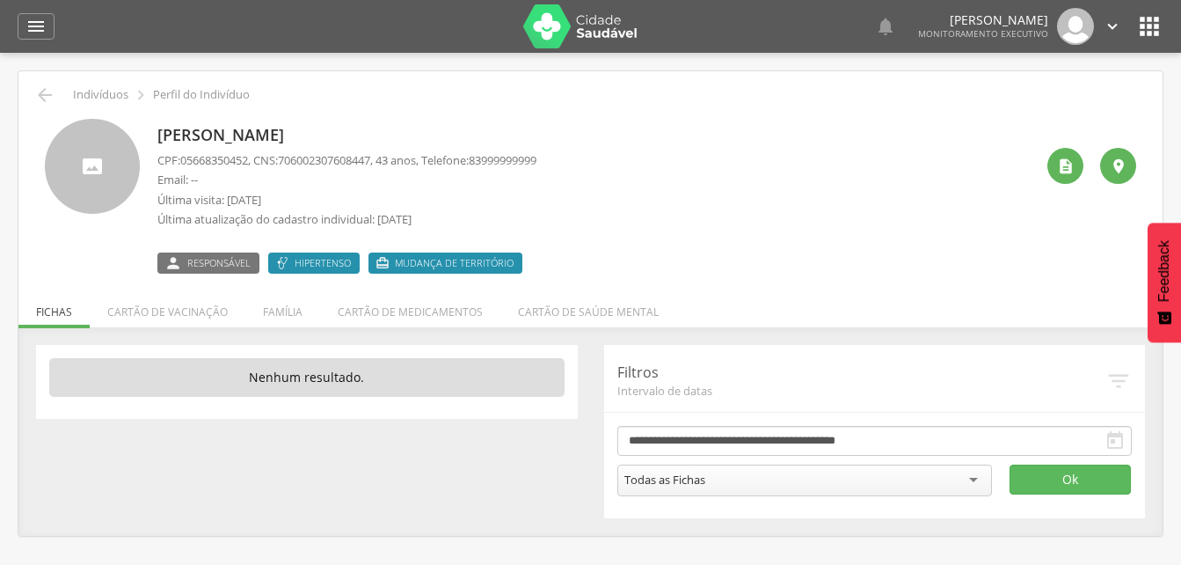
click at [697, 173] on div "[PERSON_NAME] CPF: 05668350452 , CNS: [PHONE_NUMBER] , 43 anos, Telefone: 83999…" at bounding box center [595, 196] width 877 height 155
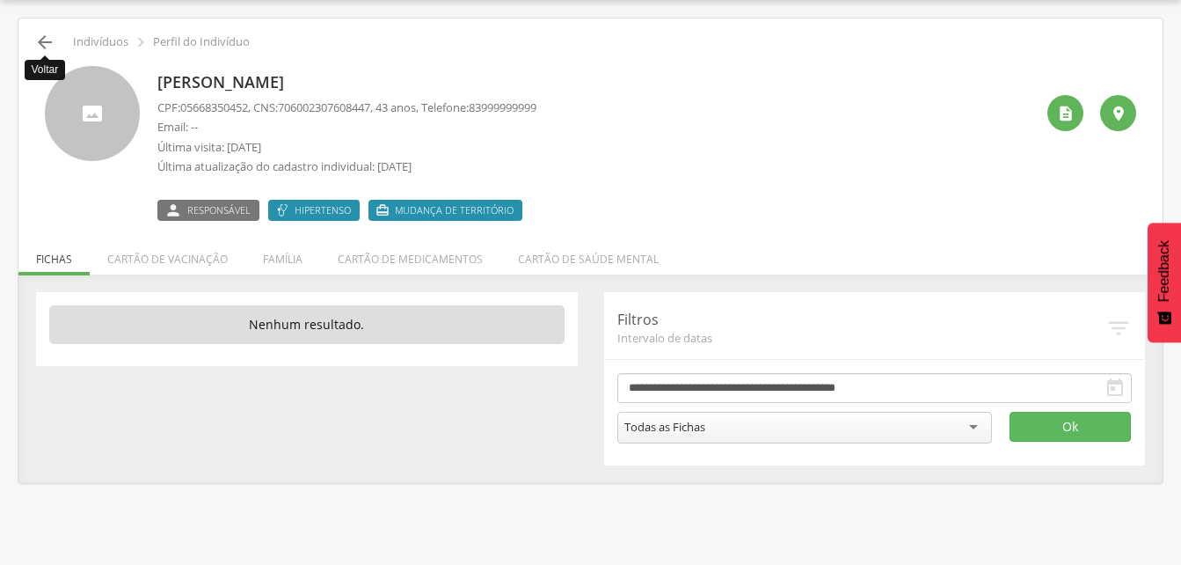
click at [49, 39] on icon "" at bounding box center [44, 42] width 21 height 21
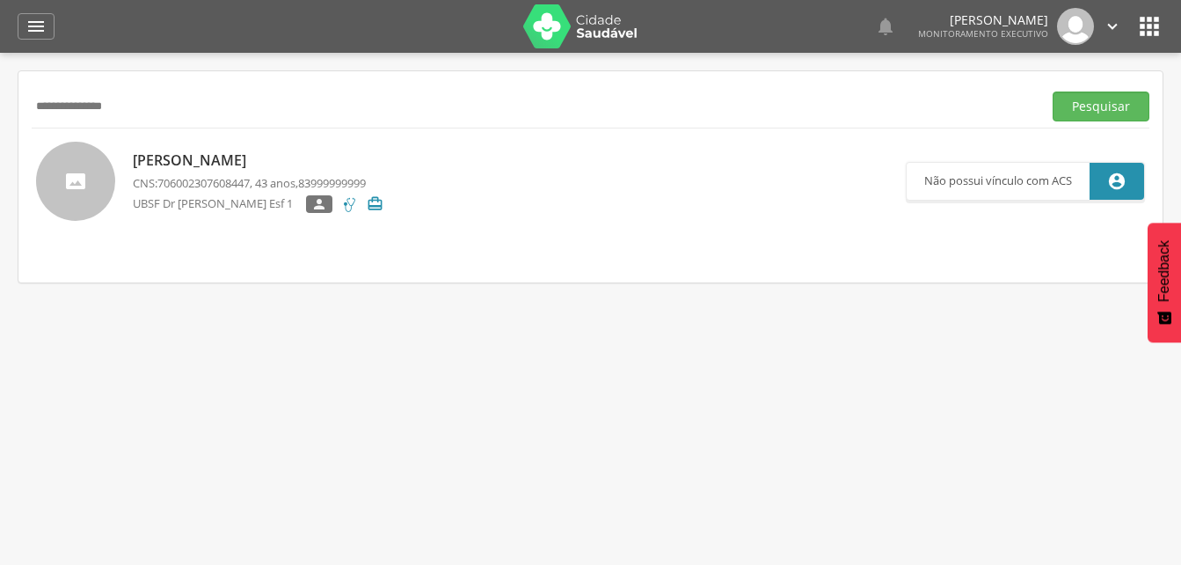
click at [152, 112] on input "**********" at bounding box center [533, 106] width 1003 height 30
type input "*"
click at [1125, 103] on button "Pesquisar" at bounding box center [1101, 106] width 97 height 30
click at [246, 165] on p "[PERSON_NAME]" at bounding box center [258, 160] width 251 height 20
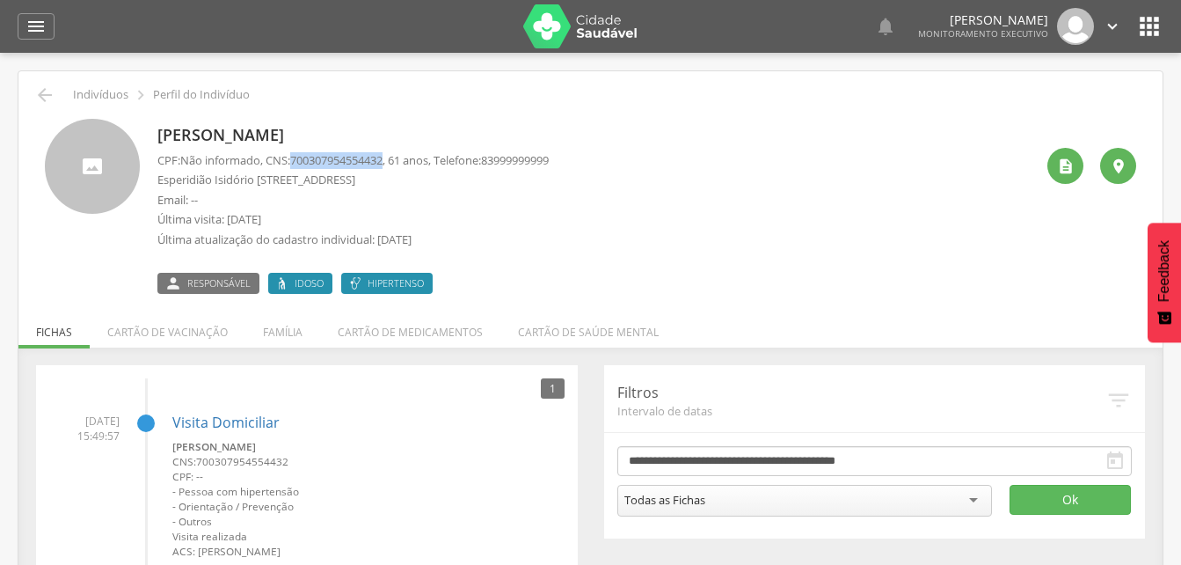
drag, startPoint x: 296, startPoint y: 157, endPoint x: 396, endPoint y: 151, distance: 99.5
click at [396, 152] on p "CPF: Não informado , CNS: [PHONE_NUMBER] , 61 anos, Telefone: [PHONE_NUMBER]" at bounding box center [352, 160] width 391 height 17
drag, startPoint x: 396, startPoint y: 151, endPoint x: 372, endPoint y: 160, distance: 25.3
click at [38, 98] on icon "" at bounding box center [44, 94] width 21 height 21
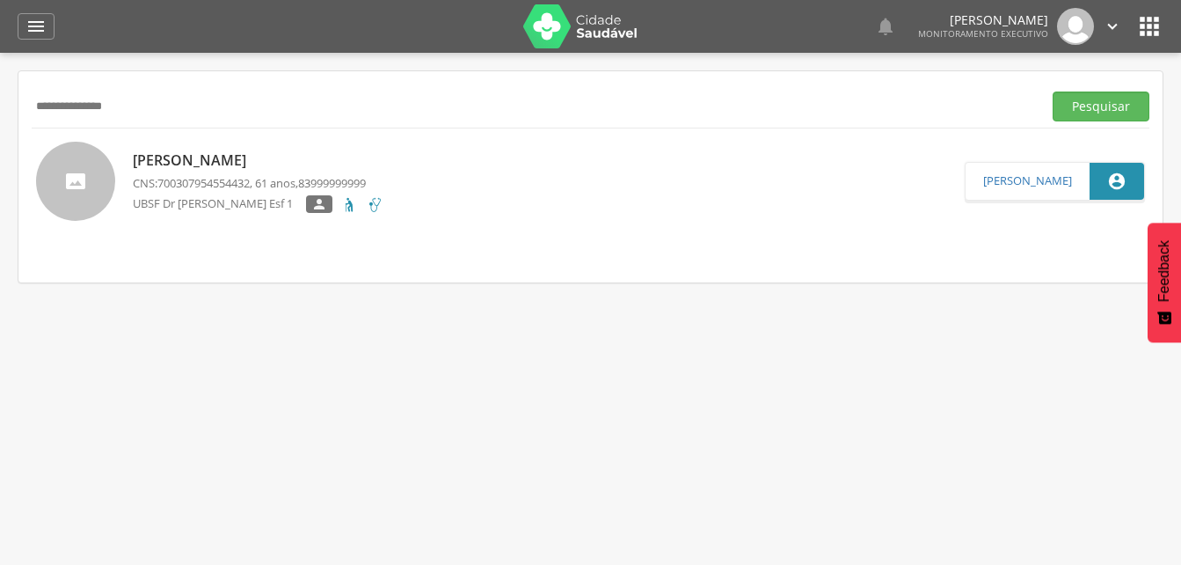
click at [149, 111] on input "**********" at bounding box center [533, 106] width 1003 height 30
type input "*"
click at [1073, 106] on button "Pesquisar" at bounding box center [1101, 106] width 97 height 30
drag, startPoint x: 1094, startPoint y: 111, endPoint x: 600, endPoint y: 128, distance: 494.5
click at [1091, 113] on button "Pesquisar" at bounding box center [1101, 106] width 97 height 30
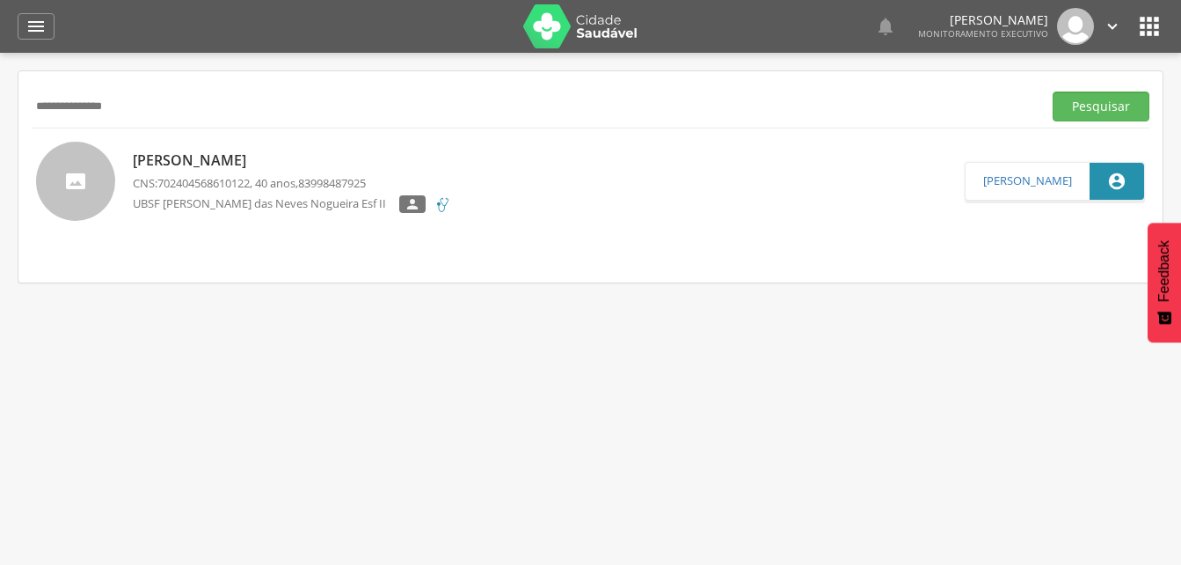
click at [229, 165] on p "[PERSON_NAME]" at bounding box center [292, 160] width 318 height 20
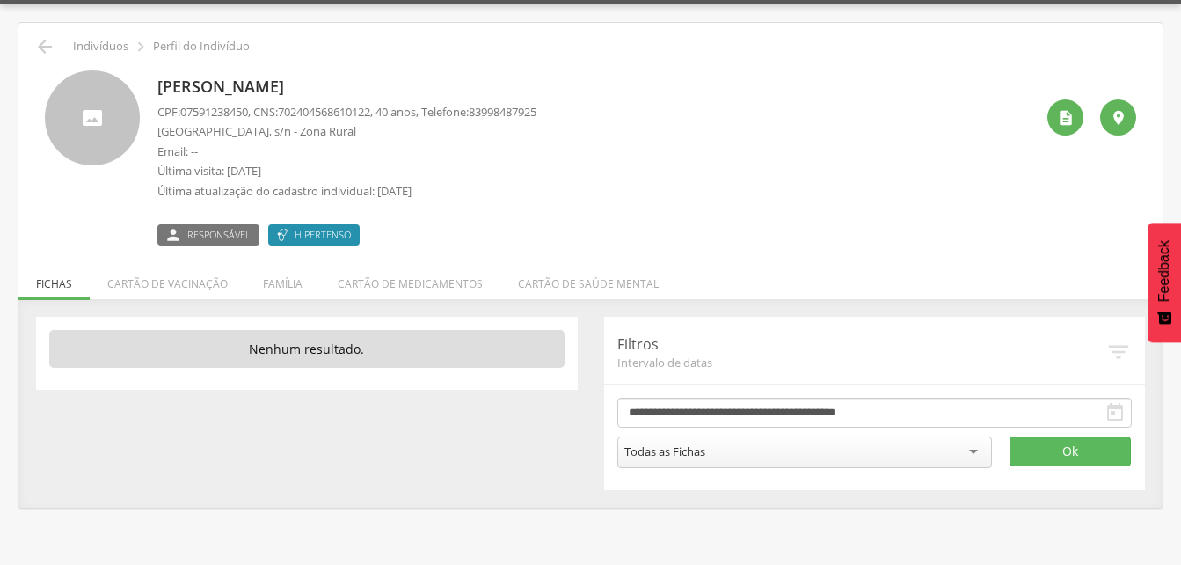
scroll to position [53, 0]
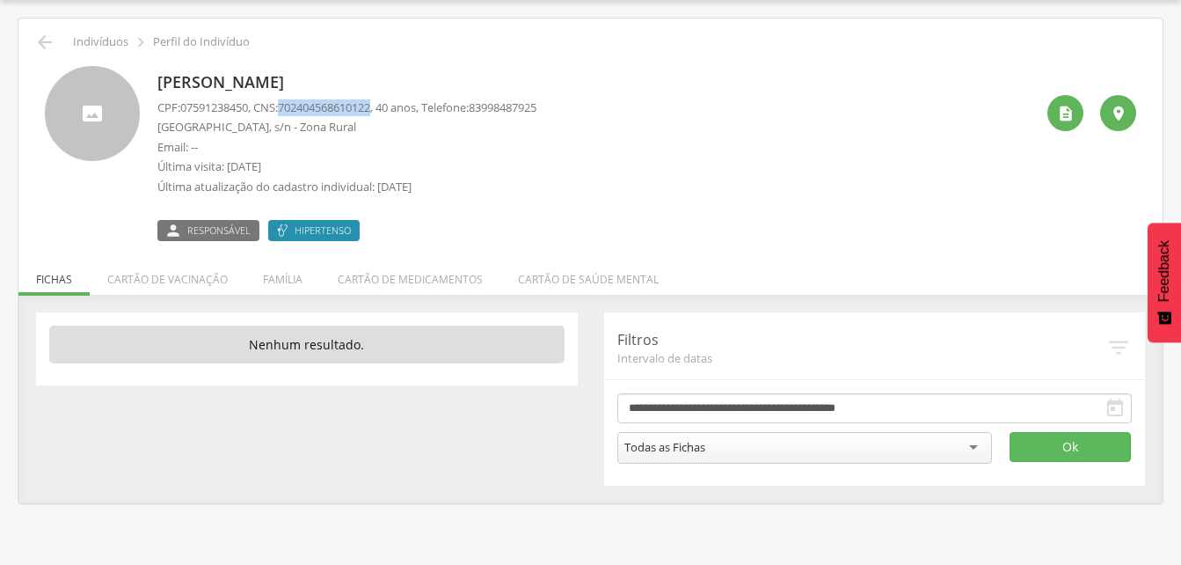
drag, startPoint x: 288, startPoint y: 105, endPoint x: 387, endPoint y: 113, distance: 99.7
click at [387, 113] on p "CPF: 07591238450 , CNS: [PHONE_NUMBER] , 40 anos, Telefone: [PHONE_NUMBER]" at bounding box center [346, 107] width 379 height 17
drag, startPoint x: 387, startPoint y: 113, endPoint x: 356, endPoint y: 106, distance: 31.6
click at [273, 276] on li "Família" at bounding box center [282, 274] width 75 height 41
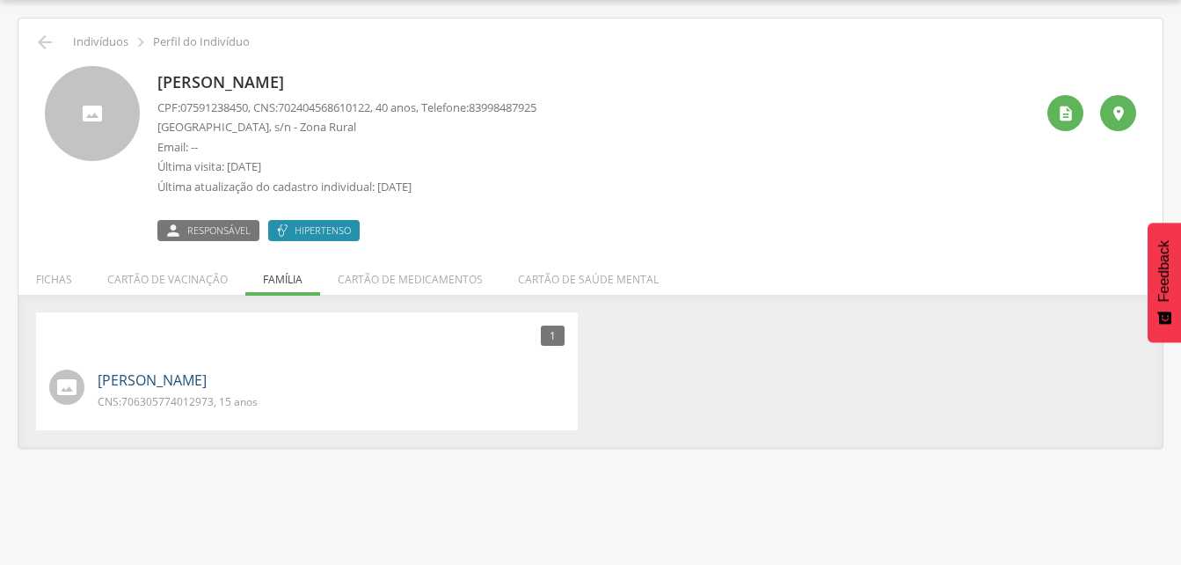
click at [201, 380] on link "[PERSON_NAME]" at bounding box center [152, 380] width 109 height 20
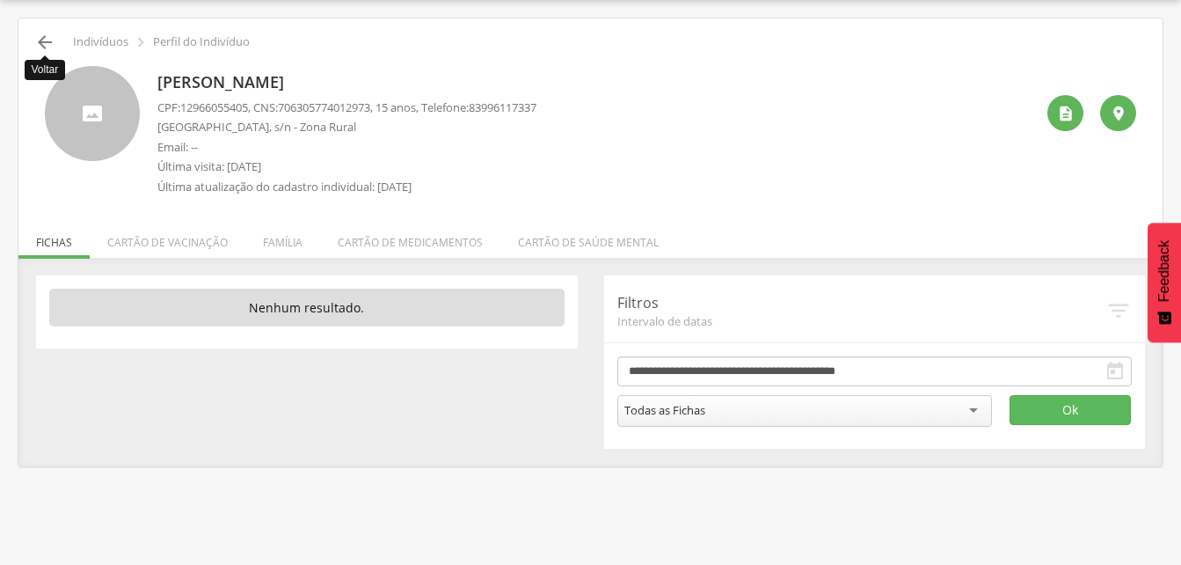
click at [35, 45] on icon "" at bounding box center [44, 42] width 21 height 21
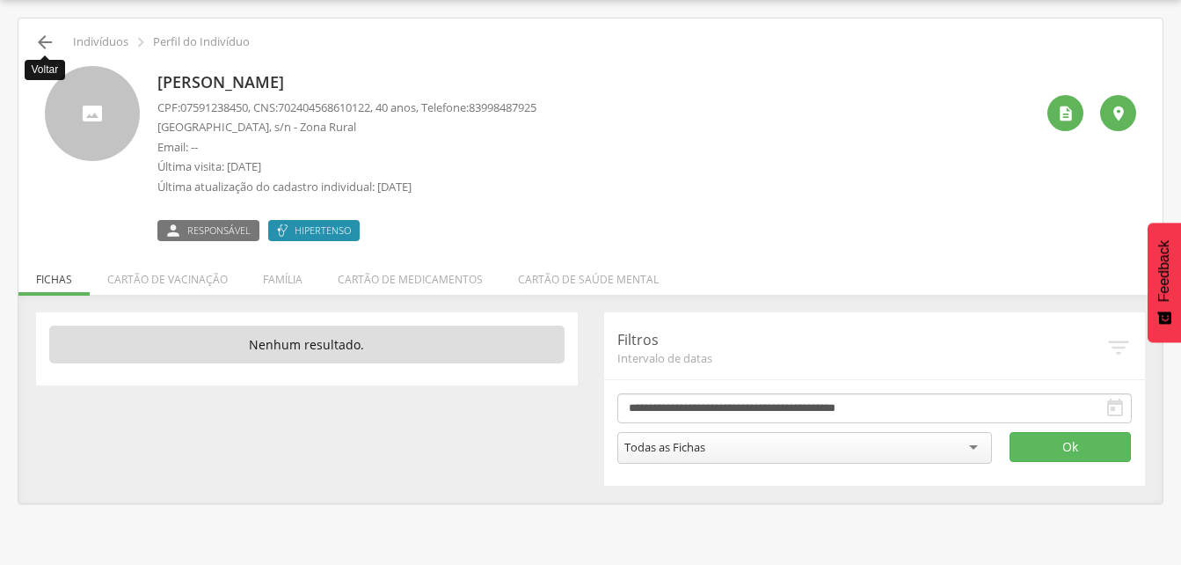
click at [52, 35] on icon "" at bounding box center [44, 42] width 21 height 21
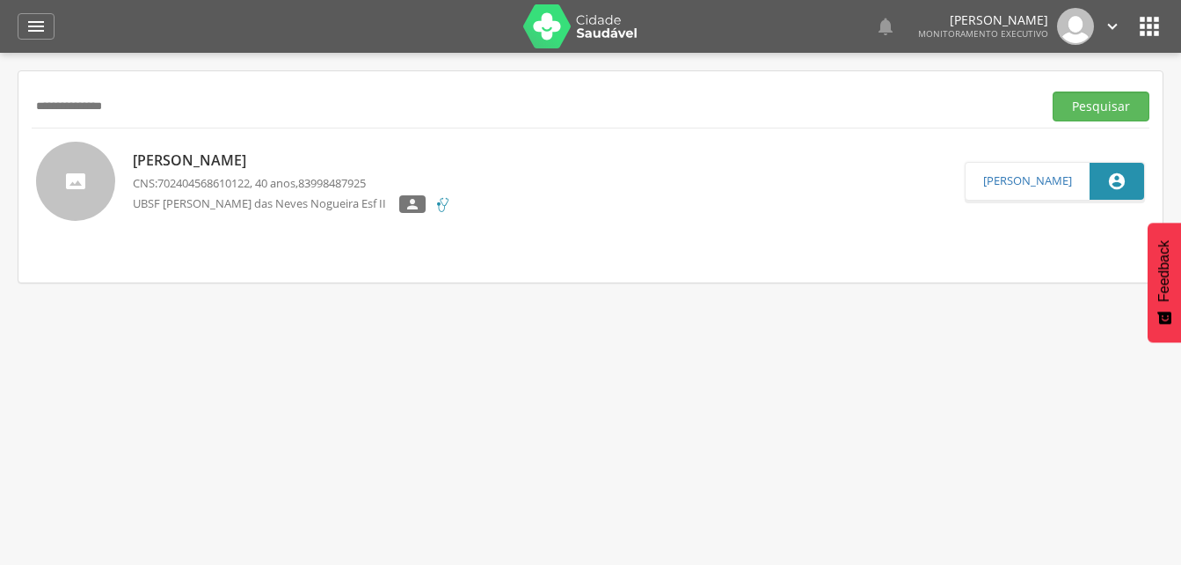
click at [171, 113] on input "**********" at bounding box center [533, 106] width 1003 height 30
type input "*"
click at [1074, 106] on button "Pesquisar" at bounding box center [1101, 106] width 97 height 30
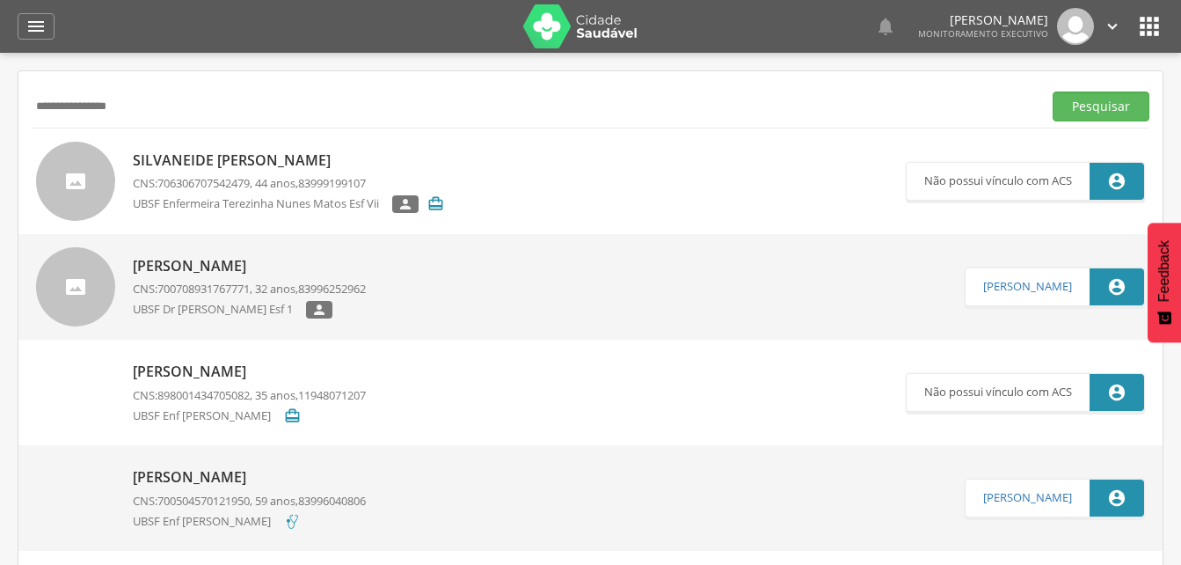
click at [243, 264] on p "[PERSON_NAME]" at bounding box center [249, 266] width 233 height 20
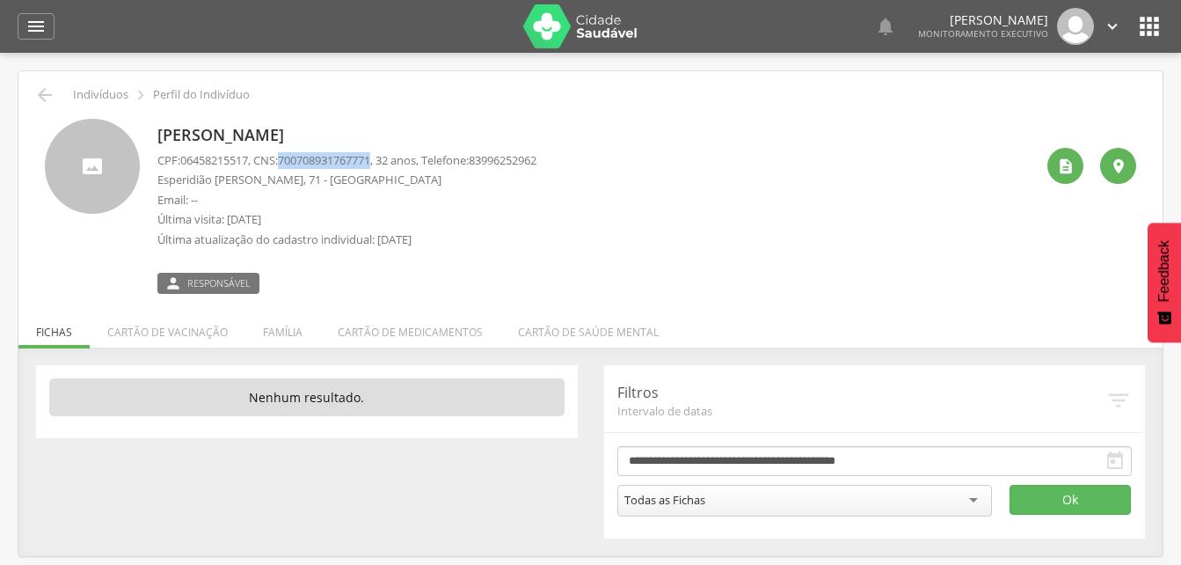
drag, startPoint x: 287, startPoint y: 153, endPoint x: 386, endPoint y: 155, distance: 99.4
click at [386, 155] on p "CPF: 06458215517 , CNS: [PHONE_NUMBER] , 32 anos, Telefone: [PHONE_NUMBER]" at bounding box center [346, 160] width 379 height 17
drag, startPoint x: 386, startPoint y: 155, endPoint x: 365, endPoint y: 157, distance: 21.2
click at [294, 332] on li "Família" at bounding box center [282, 327] width 75 height 41
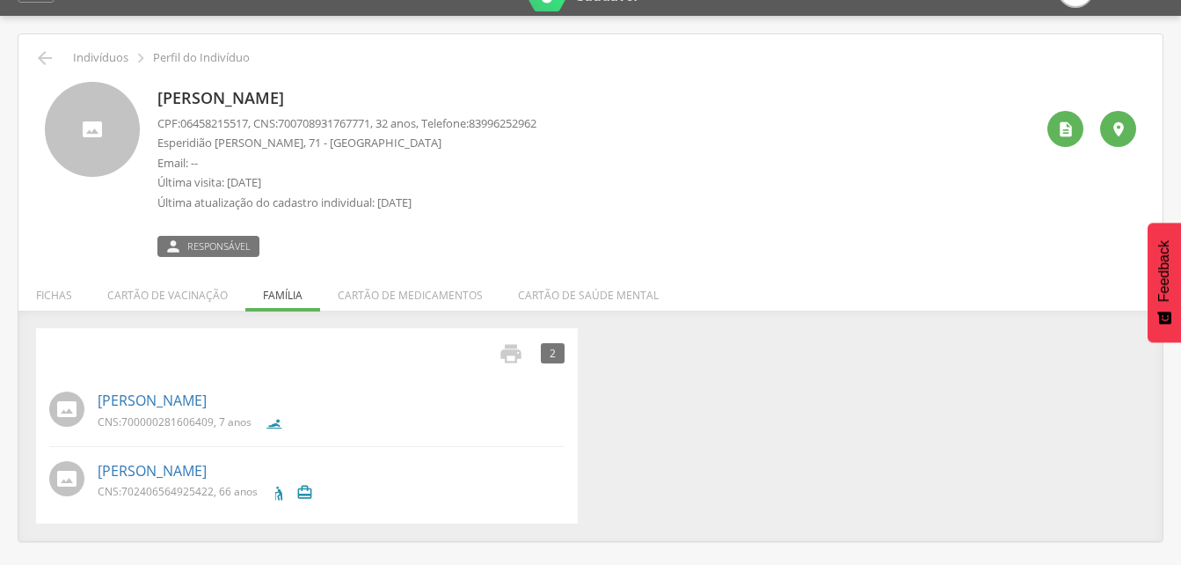
scroll to position [53, 0]
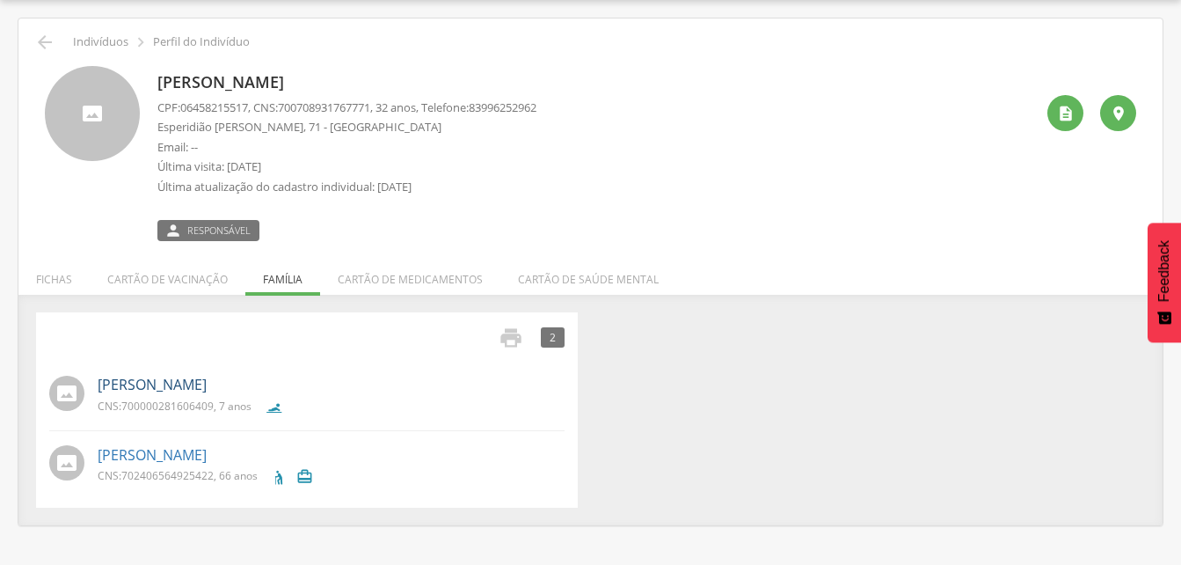
click at [156, 394] on link "[PERSON_NAME]" at bounding box center [152, 385] width 109 height 20
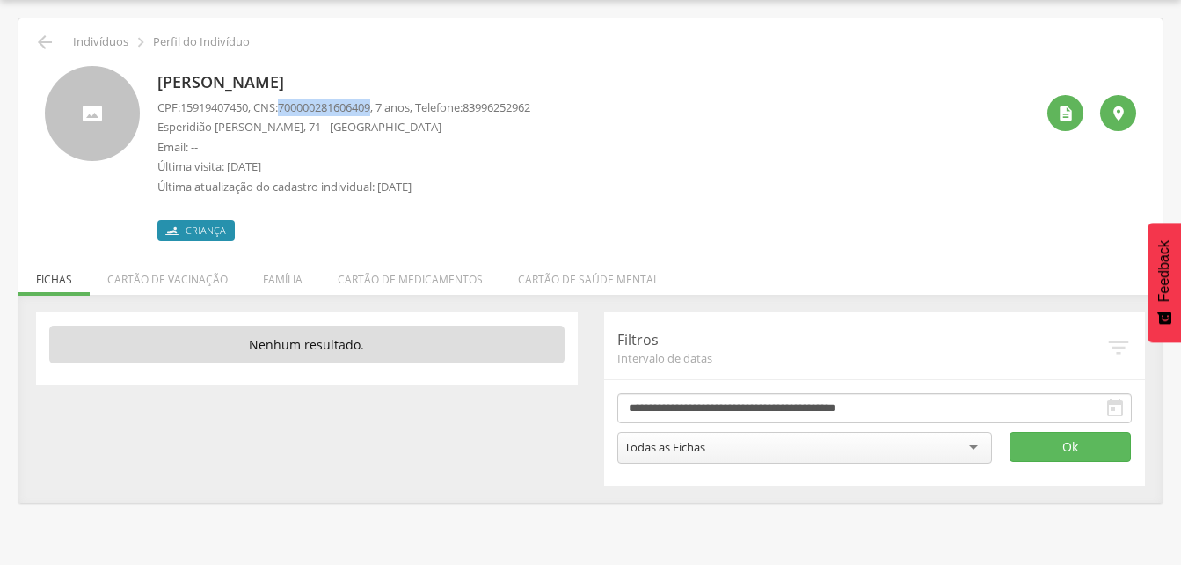
drag, startPoint x: 286, startPoint y: 101, endPoint x: 385, endPoint y: 100, distance: 99.4
click at [385, 100] on p "CPF: 15919407450 , CNS: [PHONE_NUMBER] , 7 anos, Telefone: [PHONE_NUMBER]" at bounding box center [343, 107] width 373 height 17
drag, startPoint x: 385, startPoint y: 100, endPoint x: 368, endPoint y: 105, distance: 17.3
click at [37, 40] on icon "" at bounding box center [44, 42] width 21 height 21
click at [49, 41] on icon "" at bounding box center [44, 42] width 21 height 21
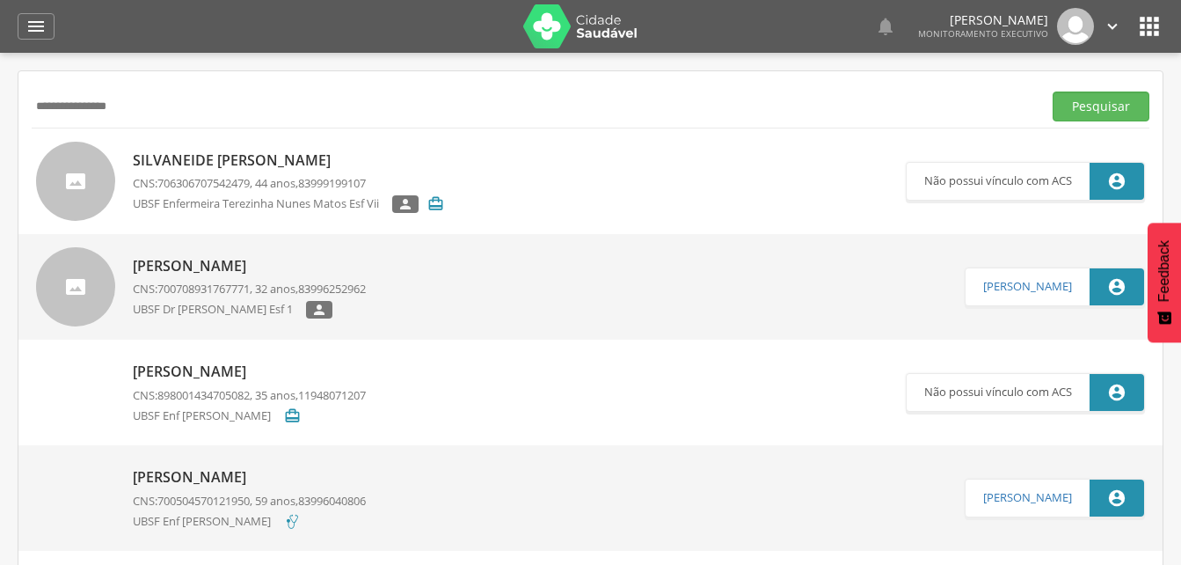
click at [142, 107] on input "**********" at bounding box center [533, 106] width 1003 height 30
type input "*"
type input "**********"
drag, startPoint x: 1112, startPoint y: 102, endPoint x: 1034, endPoint y: 124, distance: 81.3
click at [1112, 102] on button "Pesquisar" at bounding box center [1101, 106] width 97 height 30
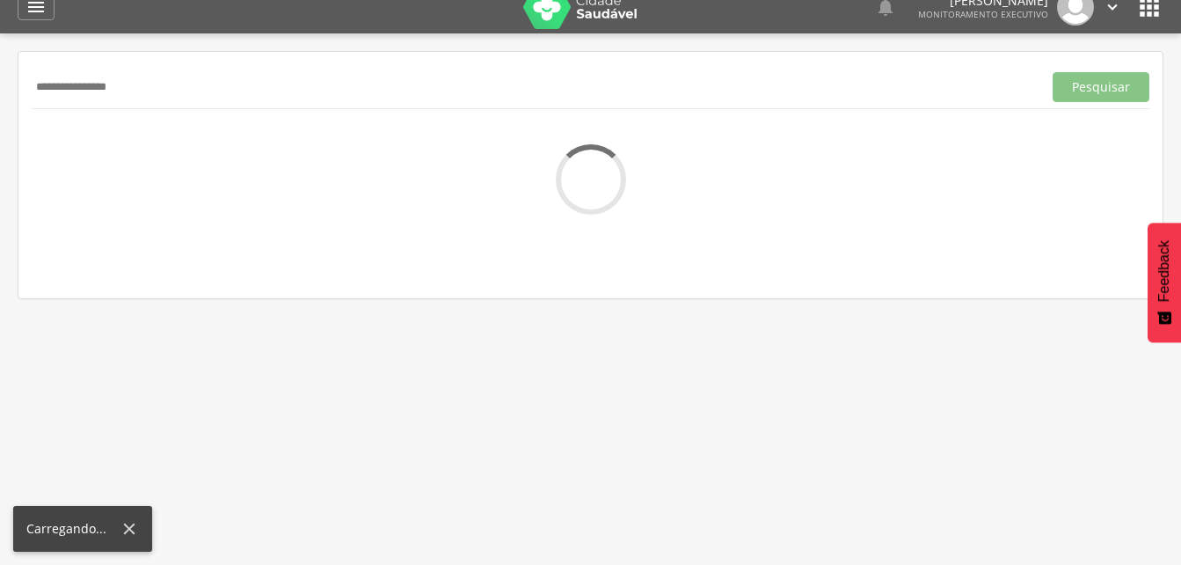
scroll to position [53, 0]
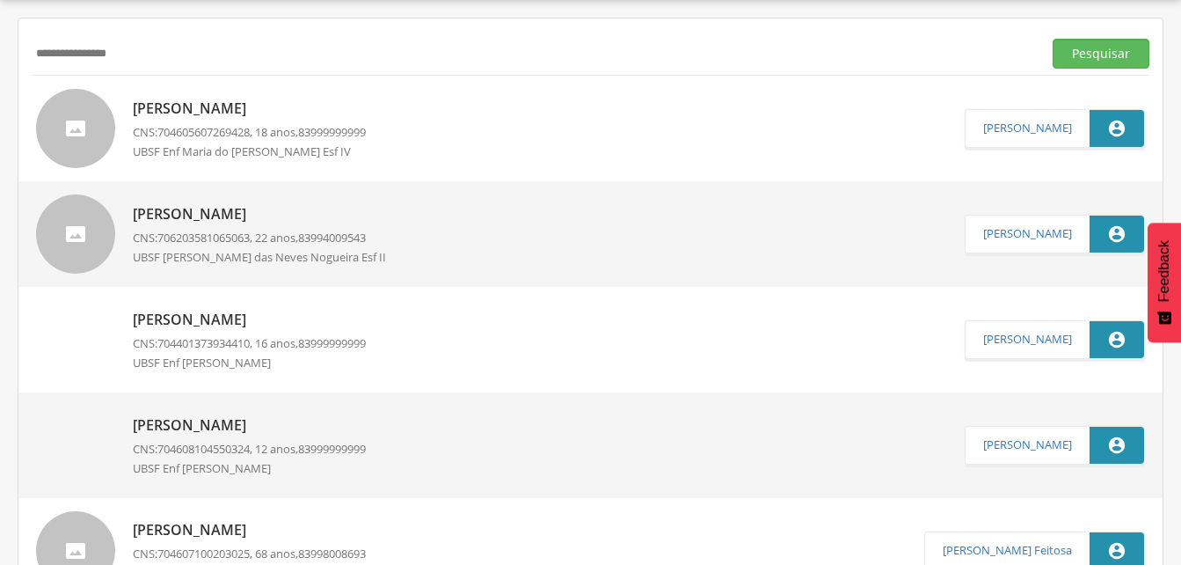
click at [216, 102] on p "[PERSON_NAME]" at bounding box center [249, 108] width 233 height 20
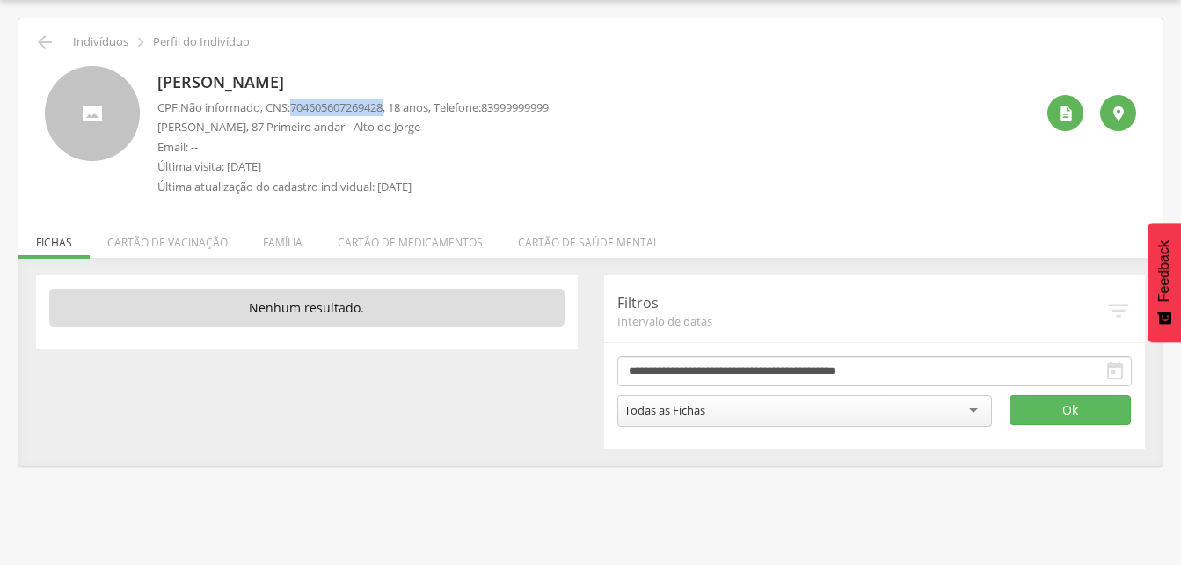
drag, startPoint x: 295, startPoint y: 106, endPoint x: 396, endPoint y: 106, distance: 101.1
click at [396, 106] on p "CPF: Não informado , CNS: [PHONE_NUMBER] , 18 anos, Telefone: [PHONE_NUMBER]" at bounding box center [352, 107] width 391 height 17
drag, startPoint x: 396, startPoint y: 106, endPoint x: 371, endPoint y: 112, distance: 25.2
click at [289, 239] on li "Família" at bounding box center [282, 237] width 75 height 41
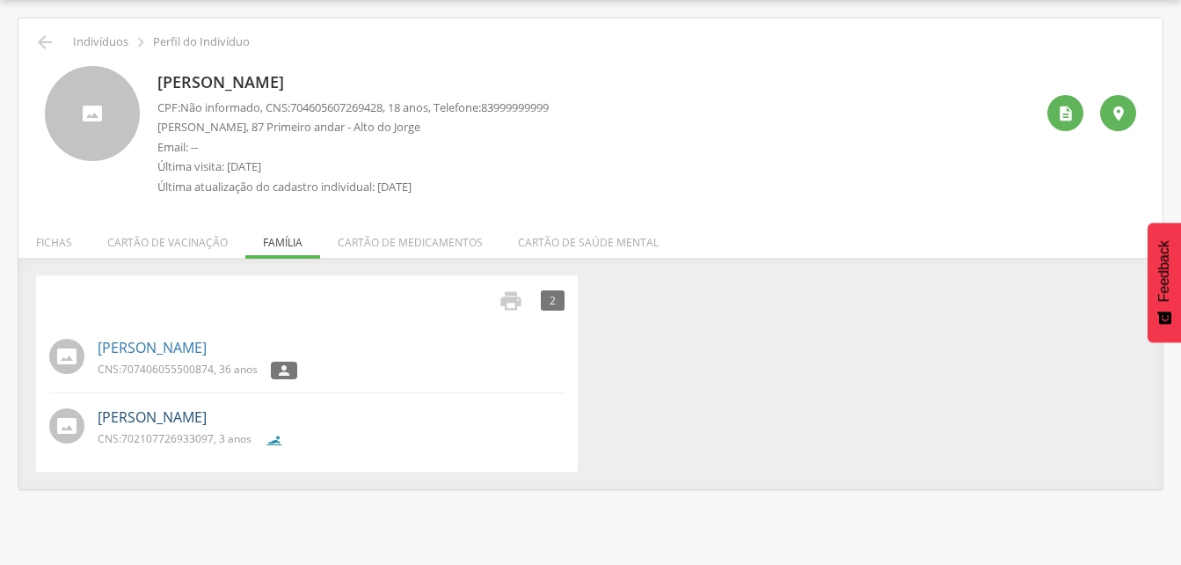
click at [149, 419] on link "[PERSON_NAME]" at bounding box center [152, 417] width 109 height 20
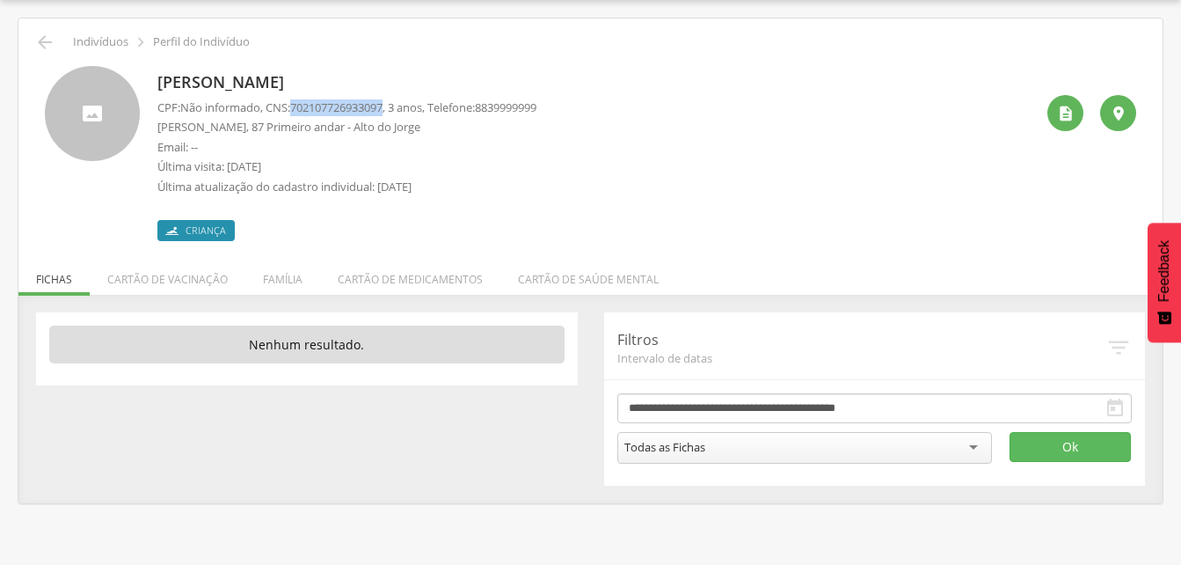
drag, startPoint x: 295, startPoint y: 106, endPoint x: 397, endPoint y: 108, distance: 102.9
click at [397, 108] on p "CPF: Não informado , CNS: [PHONE_NUMBER] , 3 anos, Telefone: [PHONE_NUMBER]" at bounding box center [346, 107] width 379 height 17
drag, startPoint x: 397, startPoint y: 108, endPoint x: 379, endPoint y: 107, distance: 18.5
drag, startPoint x: 274, startPoint y: 281, endPoint x: 183, endPoint y: 335, distance: 106.0
click at [275, 283] on li "Família" at bounding box center [282, 274] width 75 height 41
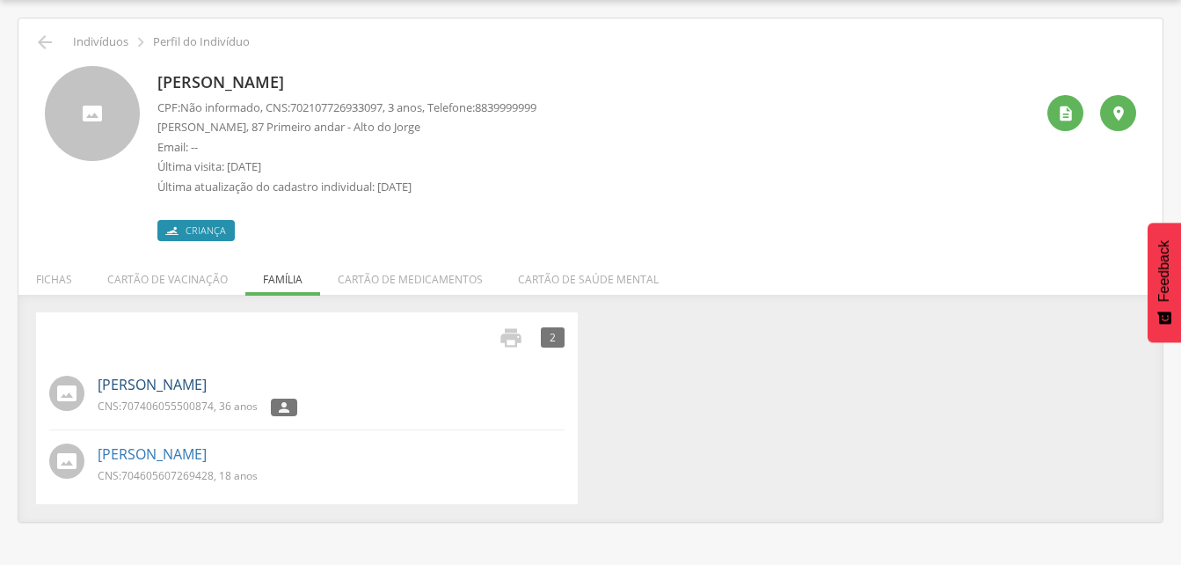
click at [149, 392] on link "[PERSON_NAME]" at bounding box center [152, 385] width 109 height 20
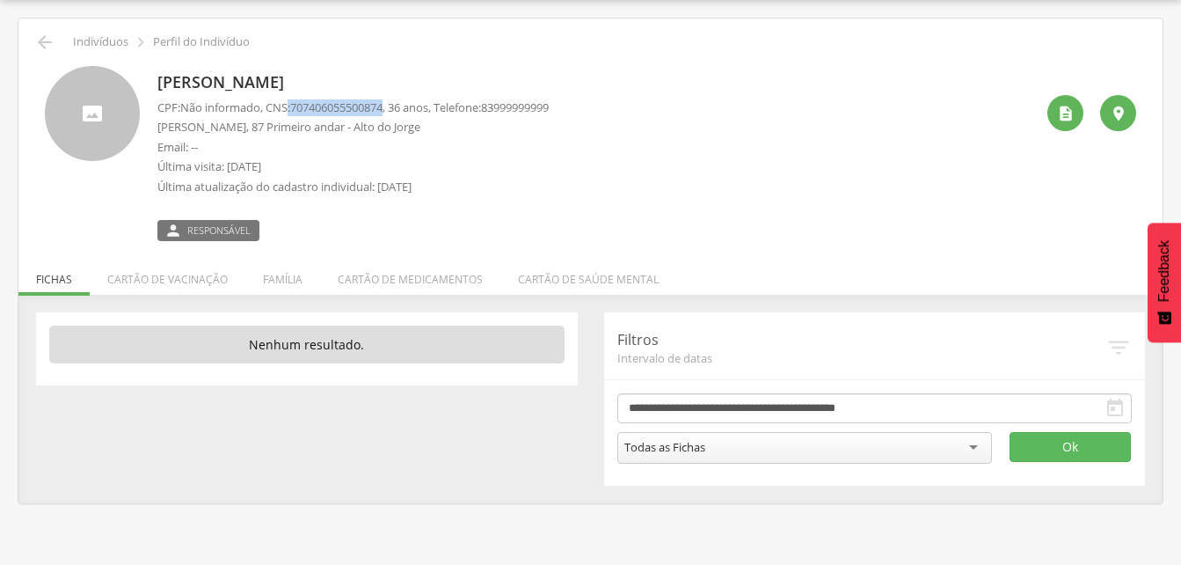
drag, startPoint x: 293, startPoint y: 103, endPoint x: 395, endPoint y: 106, distance: 102.0
click at [395, 106] on p "CPF: Não informado , CNS: [PHONE_NUMBER] , 36 anos, Telefone: [PHONE_NUMBER]" at bounding box center [352, 107] width 391 height 17
drag, startPoint x: 395, startPoint y: 106, endPoint x: 383, endPoint y: 108, distance: 11.7
click at [42, 47] on icon "" at bounding box center [44, 42] width 21 height 21
click at [38, 40] on icon "" at bounding box center [44, 42] width 21 height 21
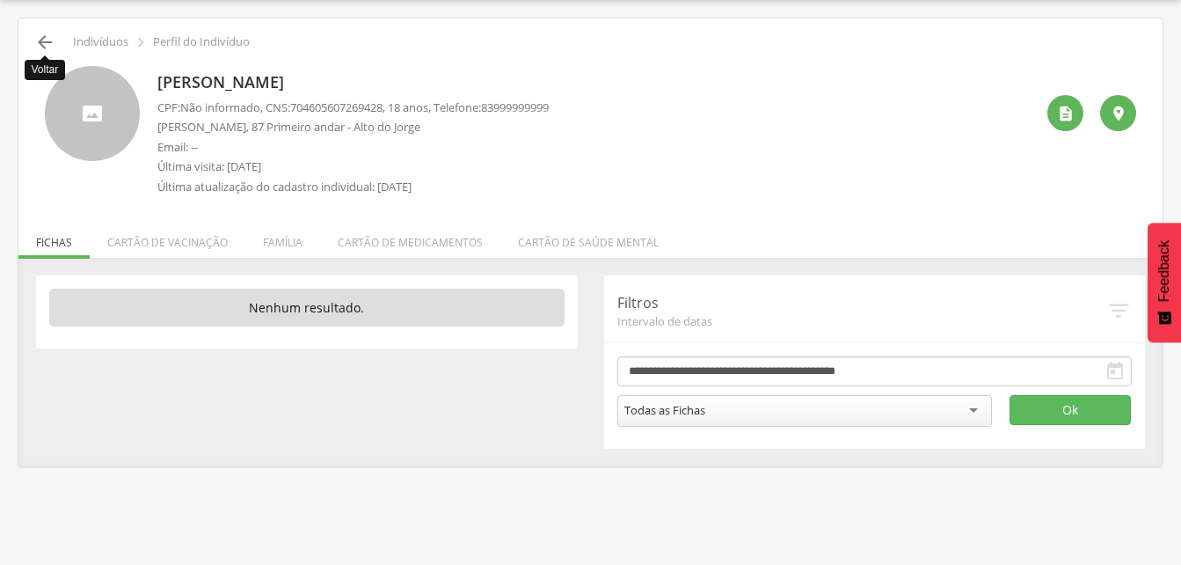
click at [38, 40] on icon "" at bounding box center [44, 42] width 21 height 21
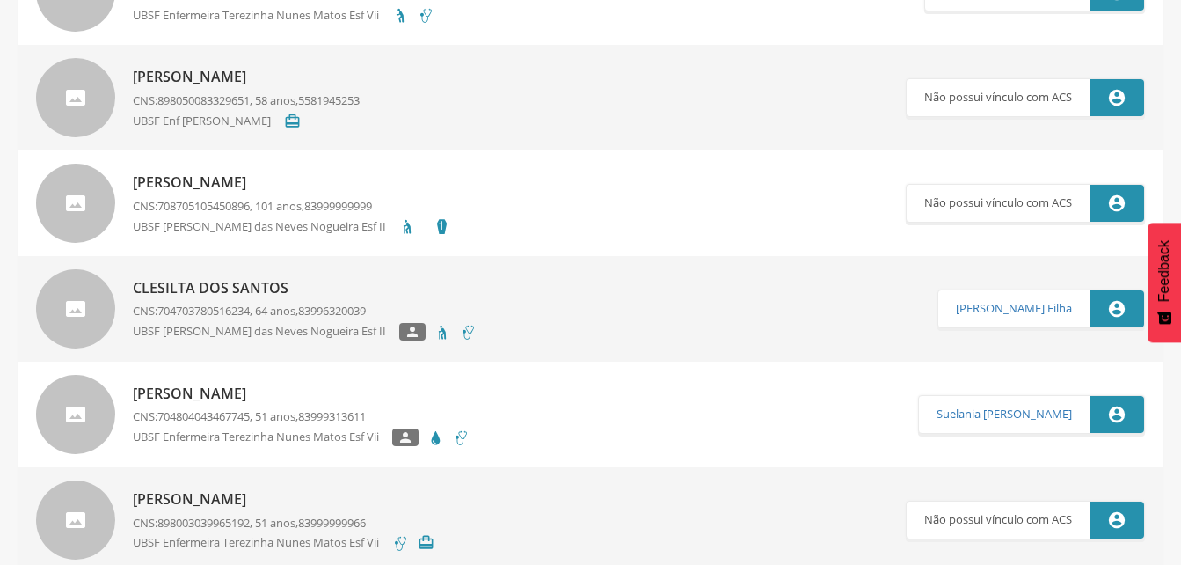
scroll to position [580, 0]
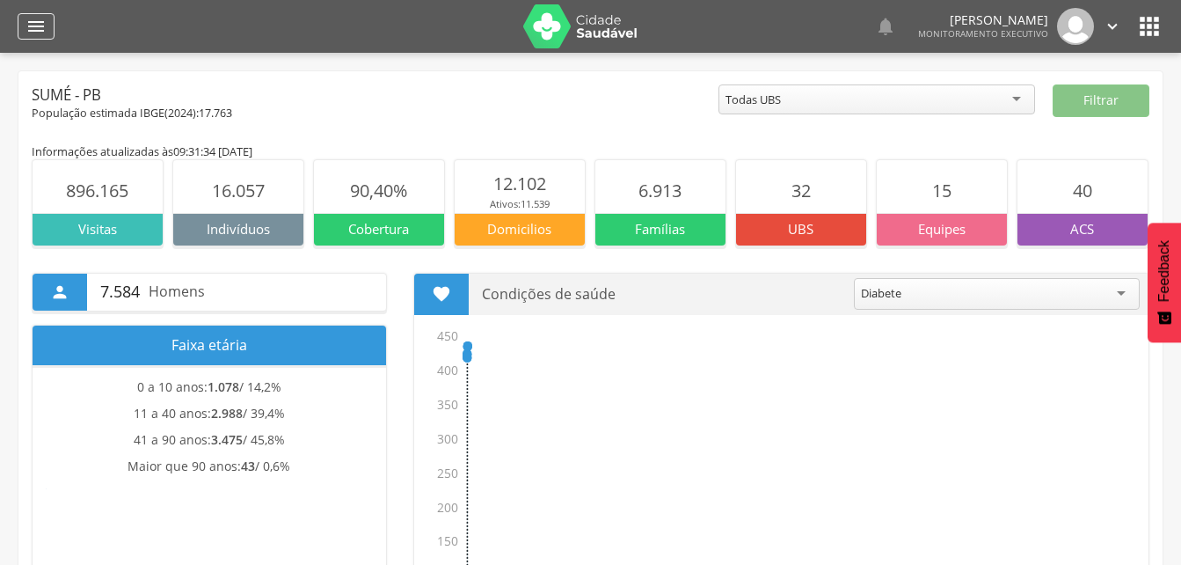
click at [42, 26] on icon "" at bounding box center [36, 26] width 21 height 21
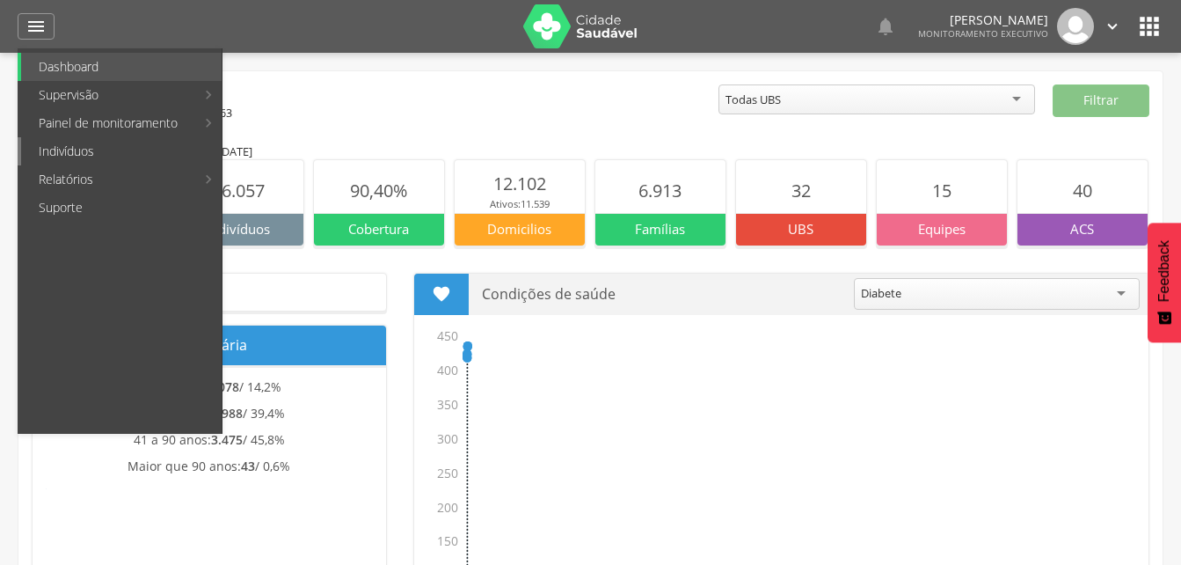
click at [98, 151] on link "Indivíduos" at bounding box center [121, 151] width 201 height 28
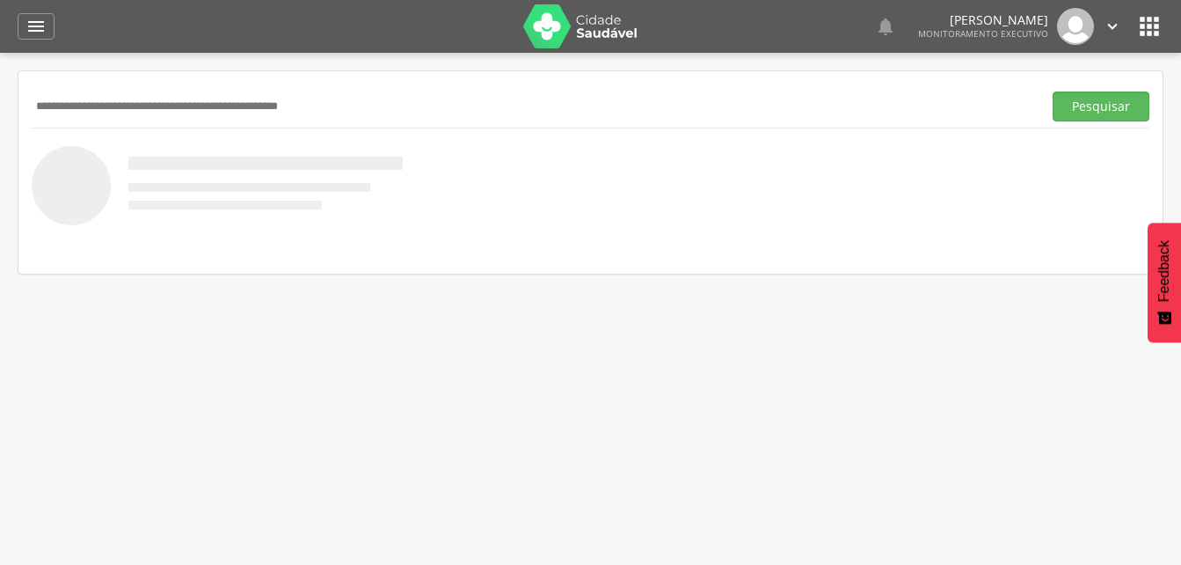
click at [71, 99] on input "text" at bounding box center [533, 106] width 1003 height 30
click at [1099, 105] on button "Pesquisar" at bounding box center [1101, 106] width 97 height 30
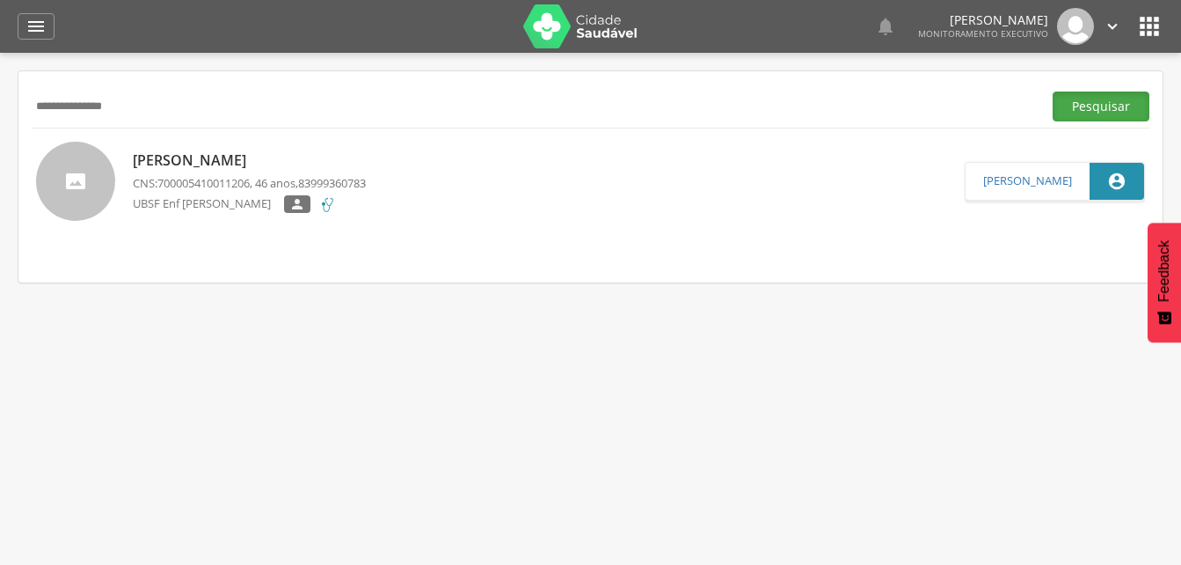
click at [1087, 103] on button "Pesquisar" at bounding box center [1101, 106] width 97 height 30
click at [226, 160] on p "[PERSON_NAME]" at bounding box center [249, 160] width 233 height 20
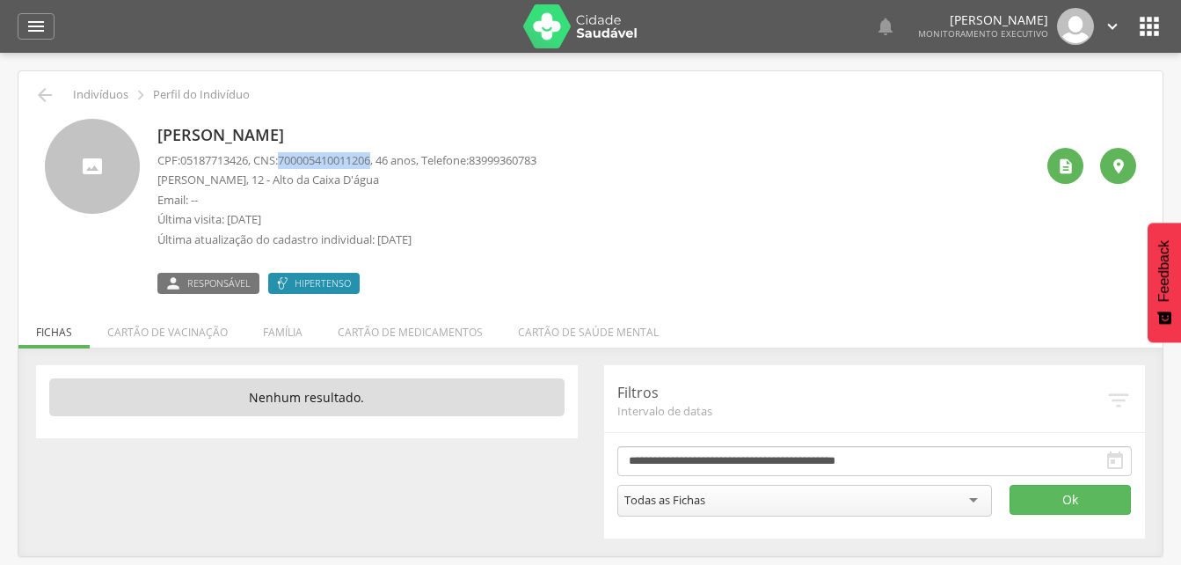
drag, startPoint x: 285, startPoint y: 157, endPoint x: 383, endPoint y: 166, distance: 98.1
click at [385, 166] on p "CPF: 05187713426 , CNS: [PHONE_NUMBER] , 46 anos, Telefone: [PHONE_NUMBER]" at bounding box center [346, 160] width 379 height 17
drag, startPoint x: 383, startPoint y: 166, endPoint x: 368, endPoint y: 164, distance: 14.2
click at [272, 329] on li "Família" at bounding box center [282, 327] width 75 height 41
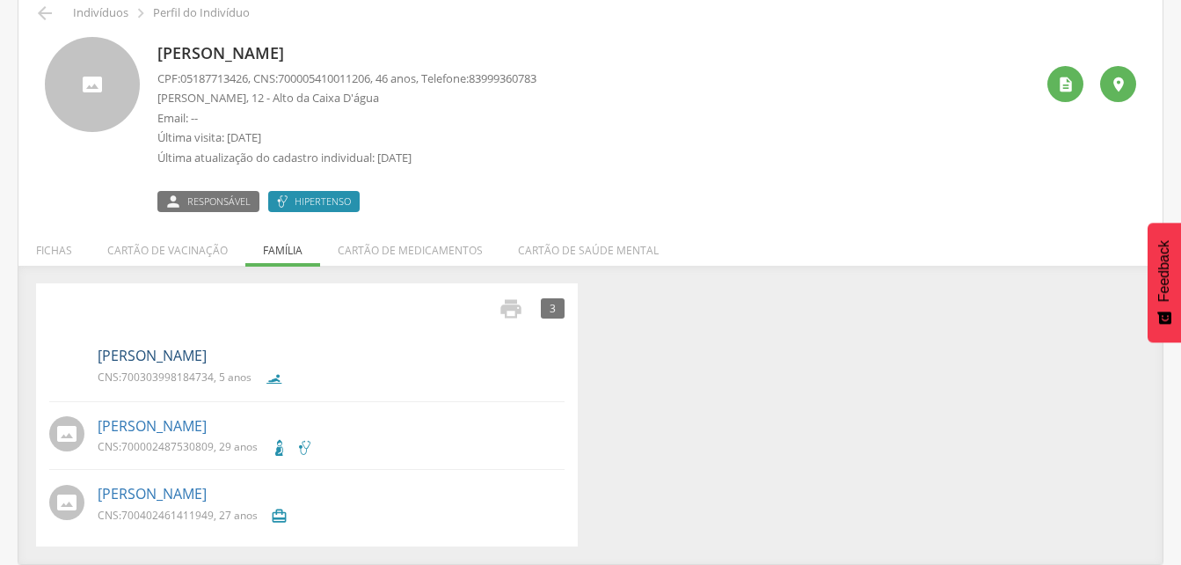
click at [175, 356] on link "[PERSON_NAME]" at bounding box center [152, 356] width 109 height 20
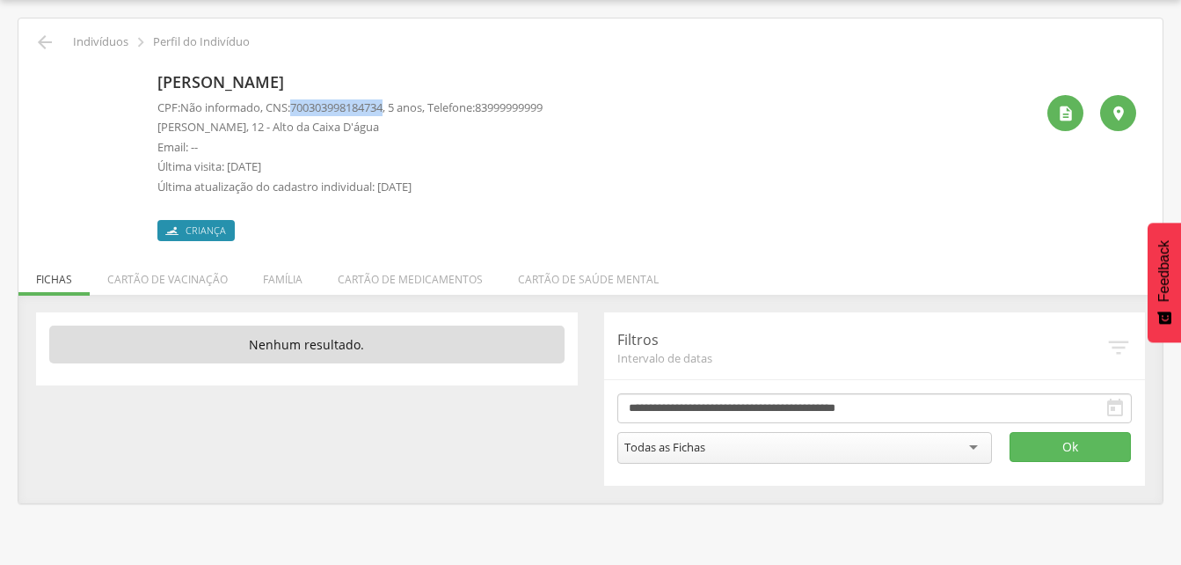
drag, startPoint x: 296, startPoint y: 106, endPoint x: 394, endPoint y: 108, distance: 97.6
click at [394, 108] on p "CPF: Não informado , CNS: [PHONE_NUMBER] , 5 anos, Telefone: [PHONE_NUMBER]" at bounding box center [349, 107] width 385 height 17
click at [281, 277] on li "Família" at bounding box center [282, 274] width 75 height 41
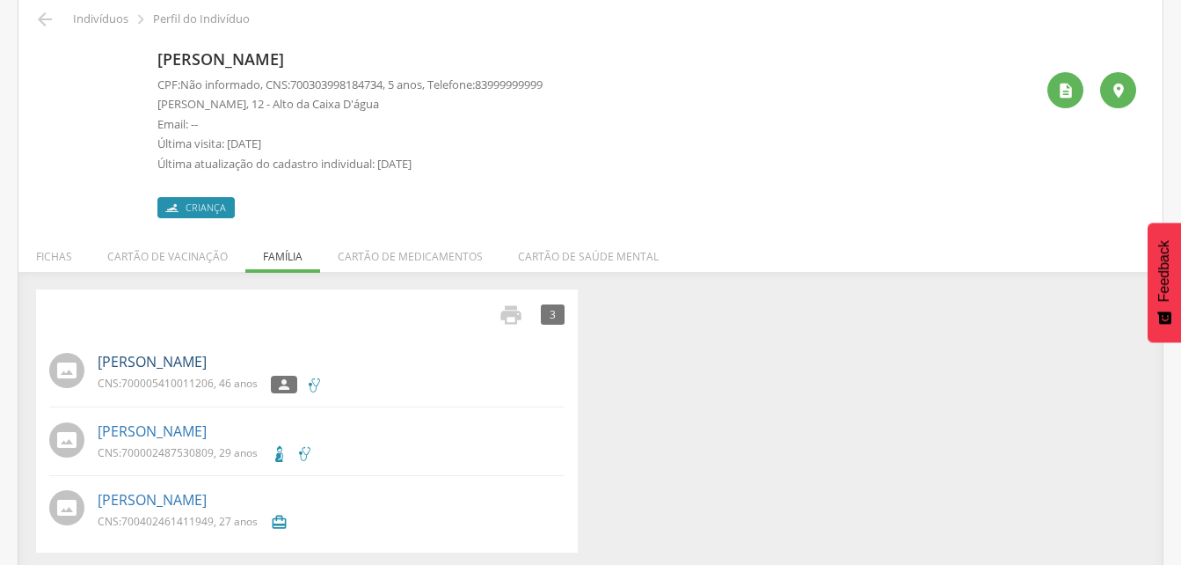
scroll to position [82, 0]
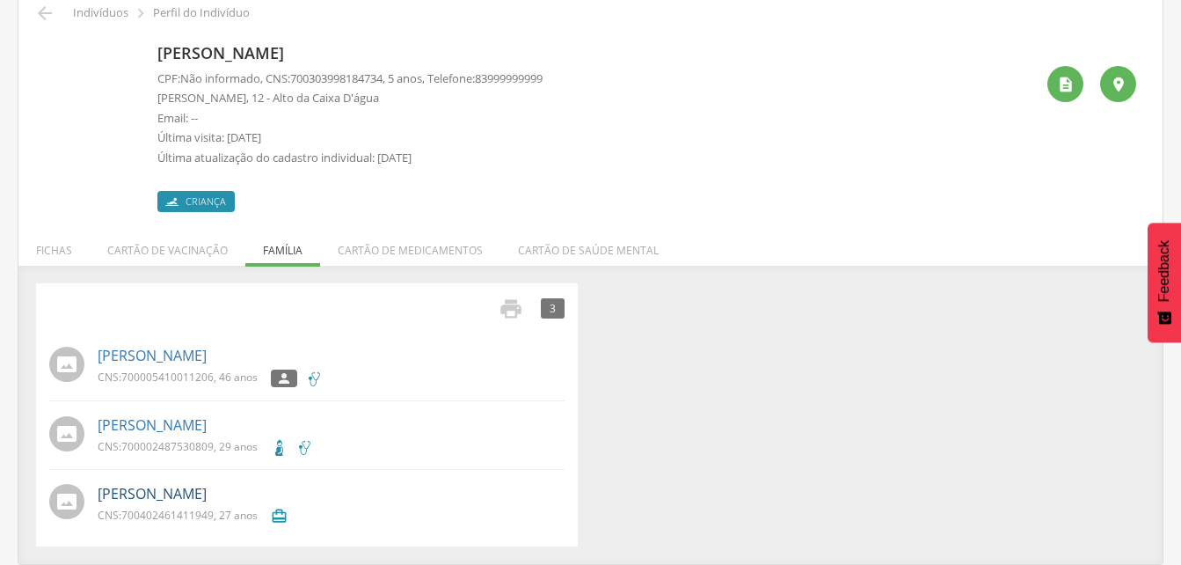
click at [177, 493] on link "[PERSON_NAME]" at bounding box center [152, 494] width 109 height 20
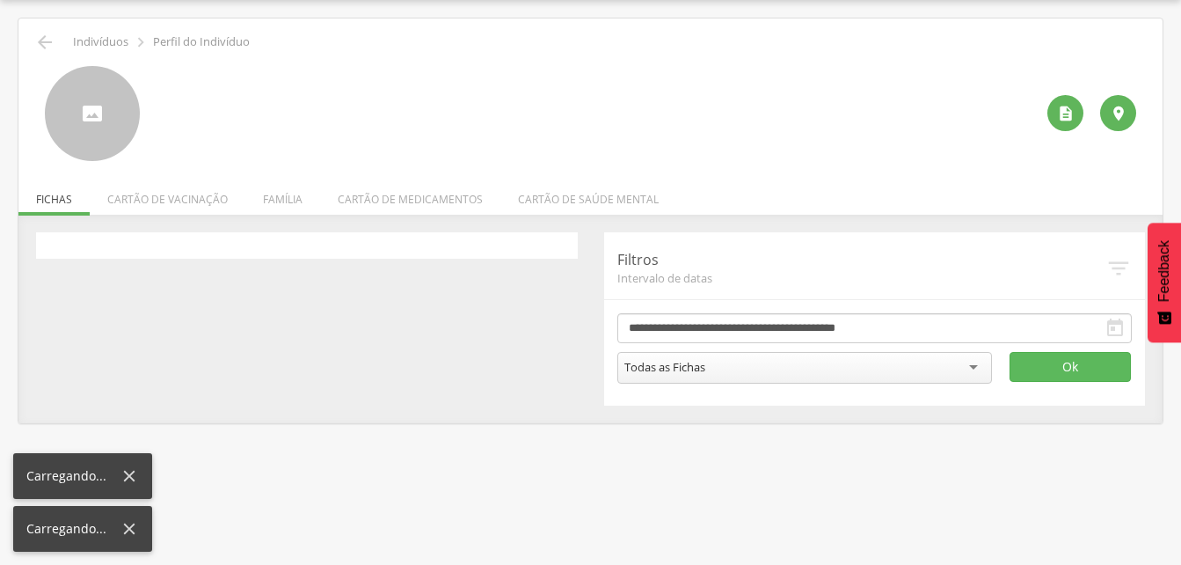
scroll to position [53, 0]
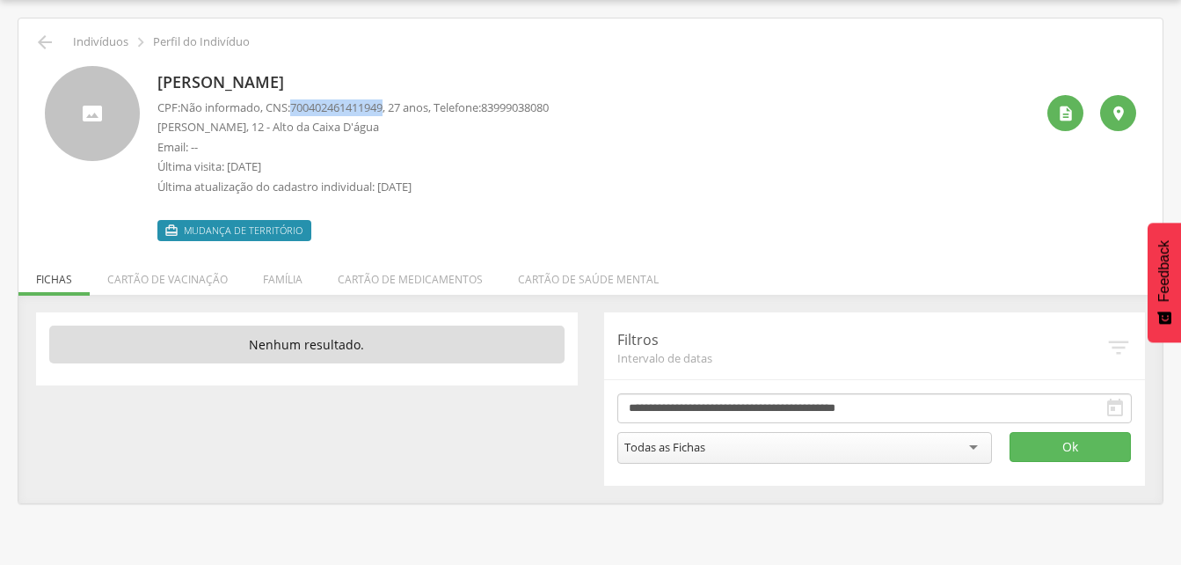
drag, startPoint x: 297, startPoint y: 106, endPoint x: 395, endPoint y: 111, distance: 97.7
click at [395, 111] on p "CPF: Não informado , CNS: [PHONE_NUMBER] , 27 anos, Telefone: [PHONE_NUMBER]" at bounding box center [352, 107] width 391 height 17
drag, startPoint x: 395, startPoint y: 111, endPoint x: 375, endPoint y: 106, distance: 20.9
click at [41, 40] on icon "" at bounding box center [44, 42] width 21 height 21
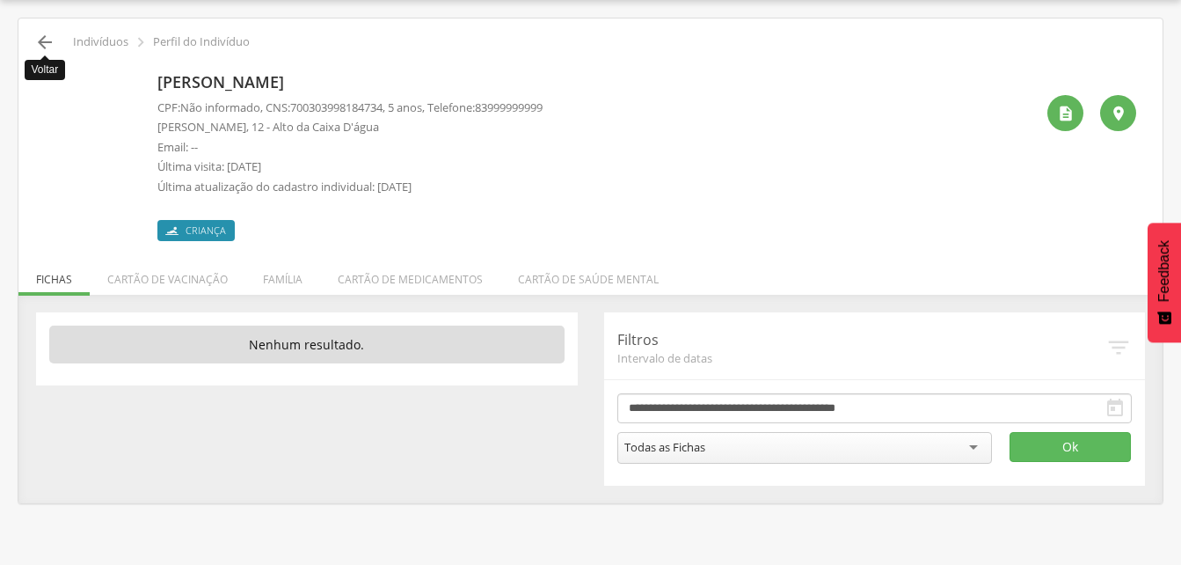
click at [51, 40] on icon "" at bounding box center [44, 42] width 21 height 21
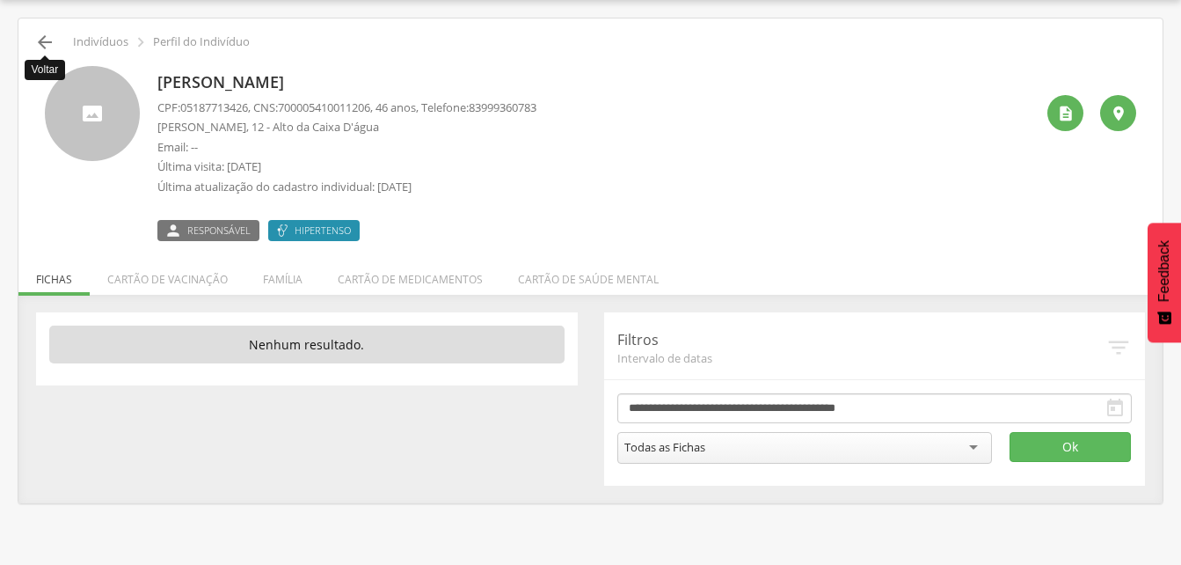
click at [50, 47] on icon "" at bounding box center [44, 42] width 21 height 21
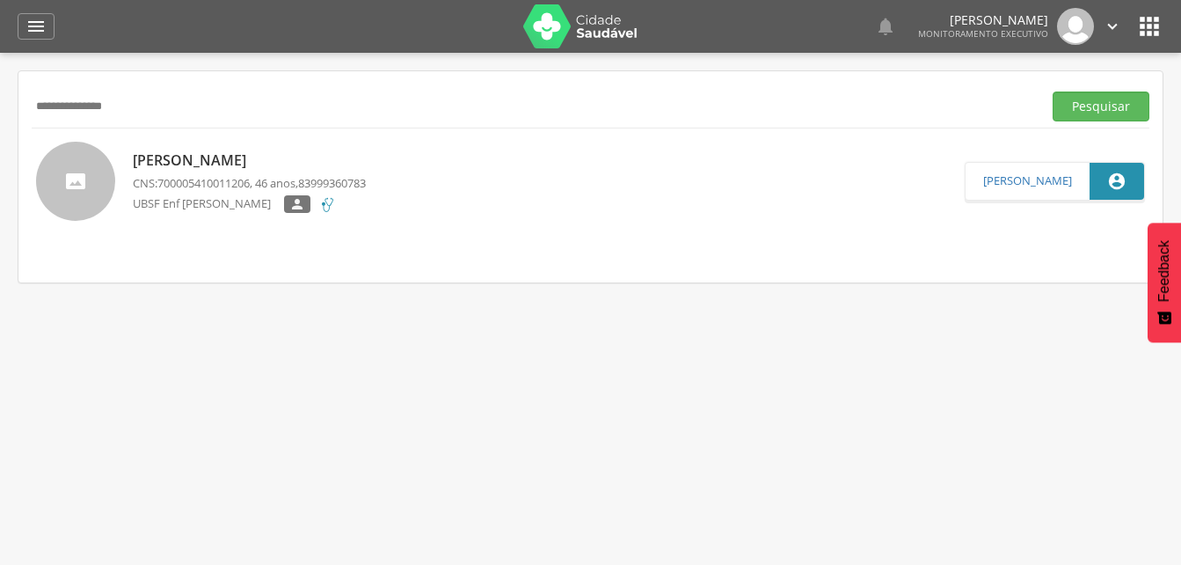
click at [157, 109] on input "**********" at bounding box center [533, 106] width 1003 height 30
type input "*"
click at [1073, 108] on button "Pesquisar" at bounding box center [1101, 106] width 97 height 30
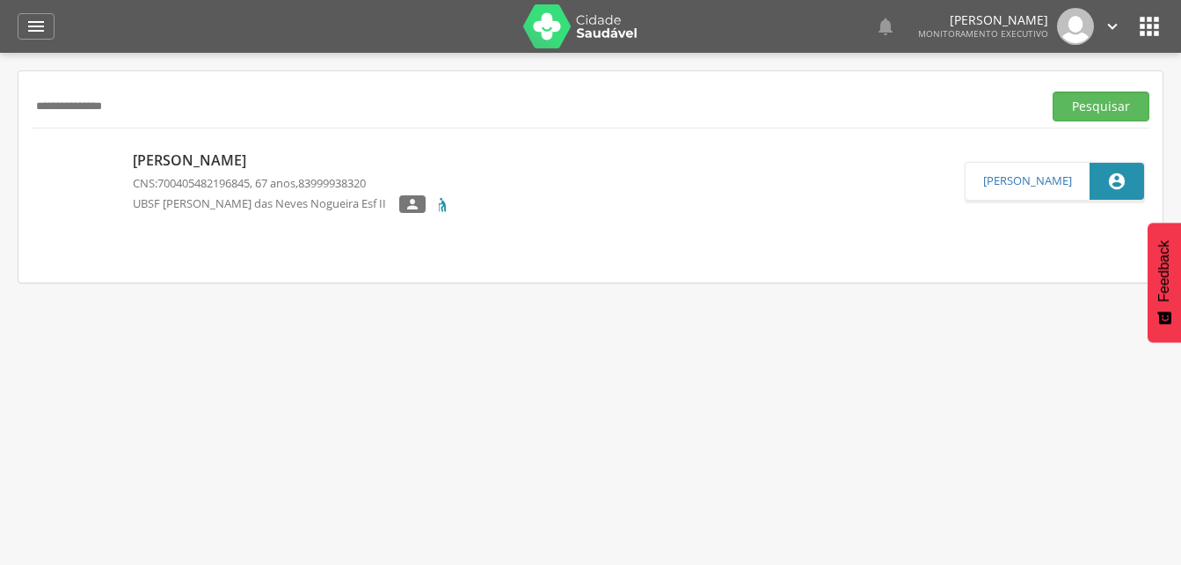
click at [187, 163] on p "[PERSON_NAME]" at bounding box center [292, 160] width 318 height 20
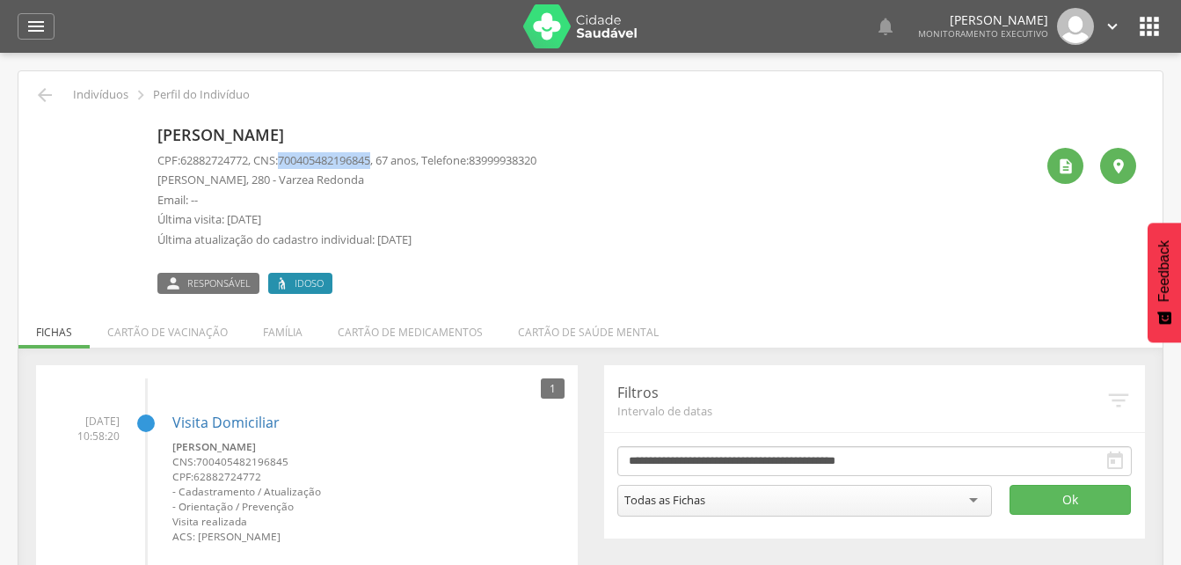
drag, startPoint x: 288, startPoint y: 157, endPoint x: 386, endPoint y: 160, distance: 98.6
click at [386, 160] on p "CPF: 62882724772 , CNS: [PHONE_NUMBER] , 67 anos, Telefone: [PHONE_NUMBER]" at bounding box center [346, 160] width 379 height 17
drag, startPoint x: 386, startPoint y: 160, endPoint x: 371, endPoint y: 159, distance: 15.0
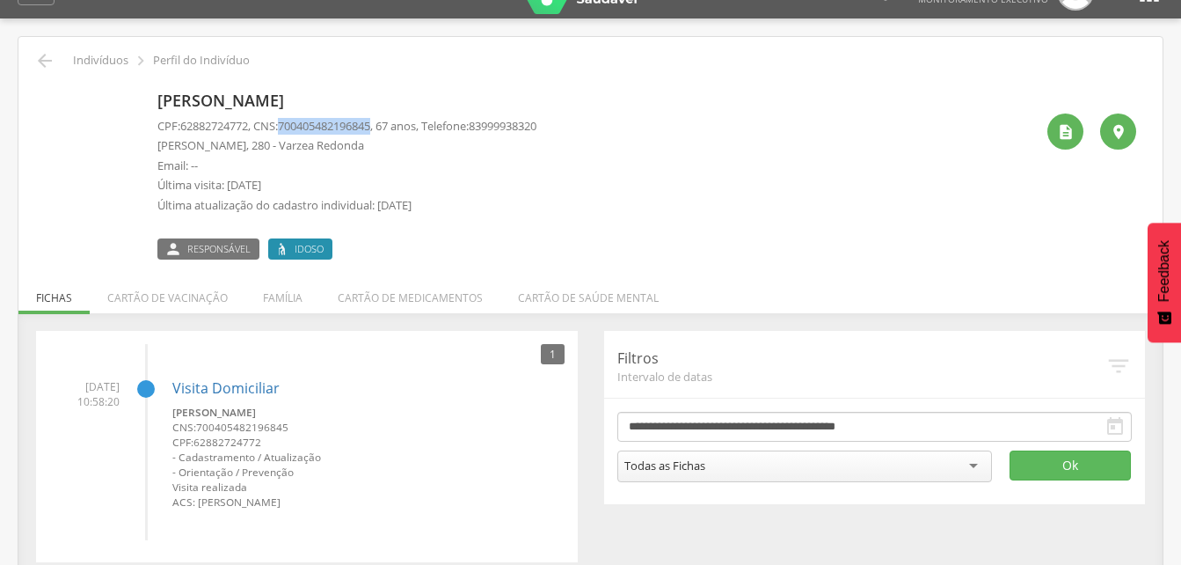
scroll to position [53, 0]
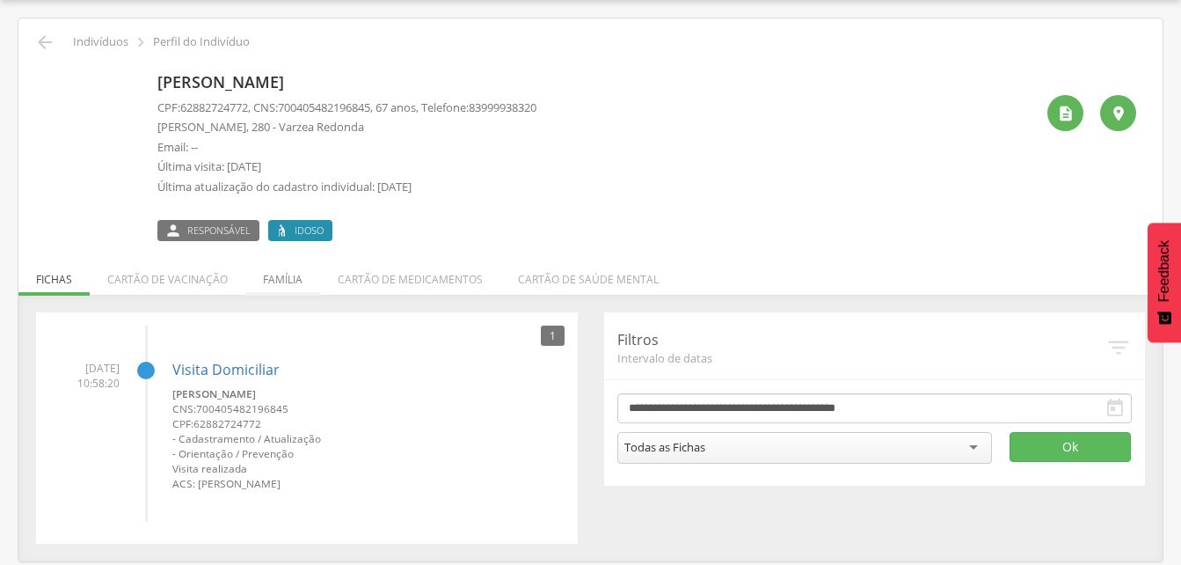
click at [281, 287] on li "Família" at bounding box center [282, 274] width 75 height 41
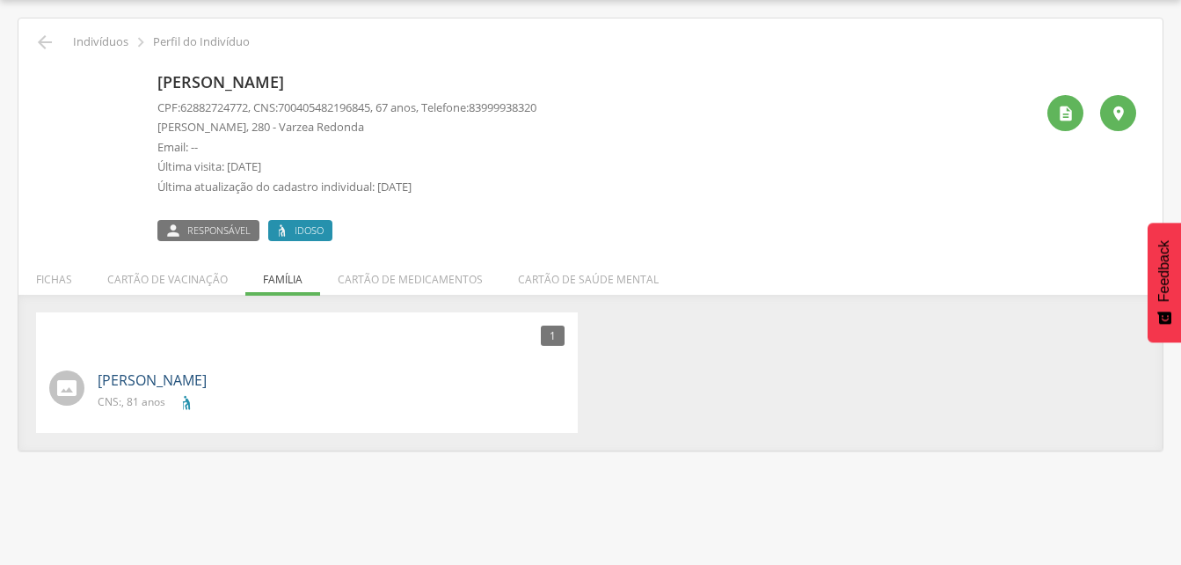
click at [168, 380] on link "[PERSON_NAME]" at bounding box center [152, 380] width 109 height 20
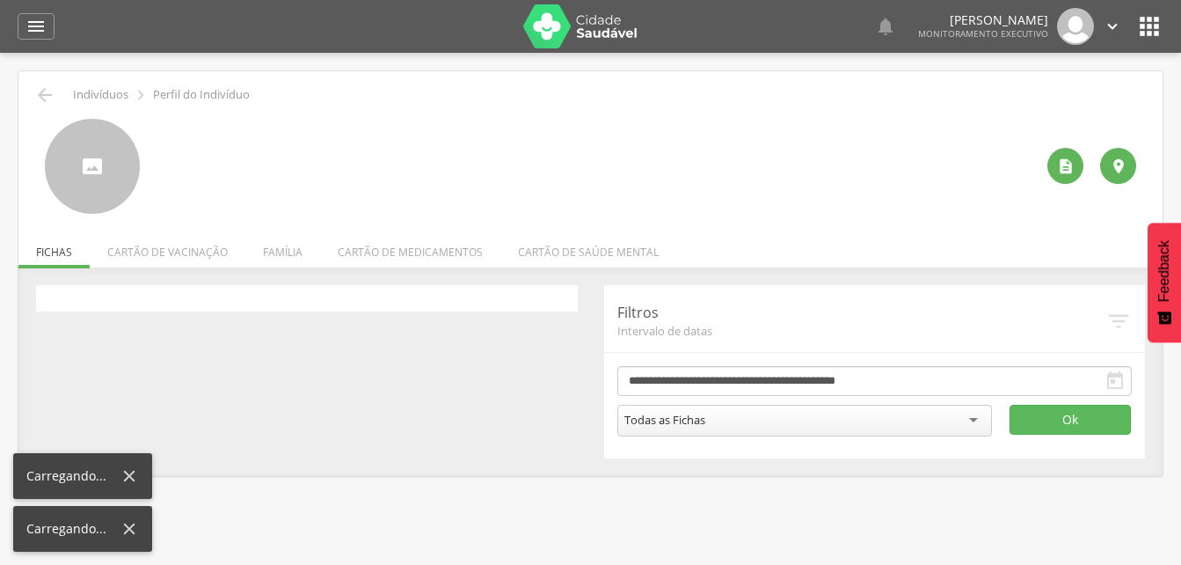
scroll to position [53, 0]
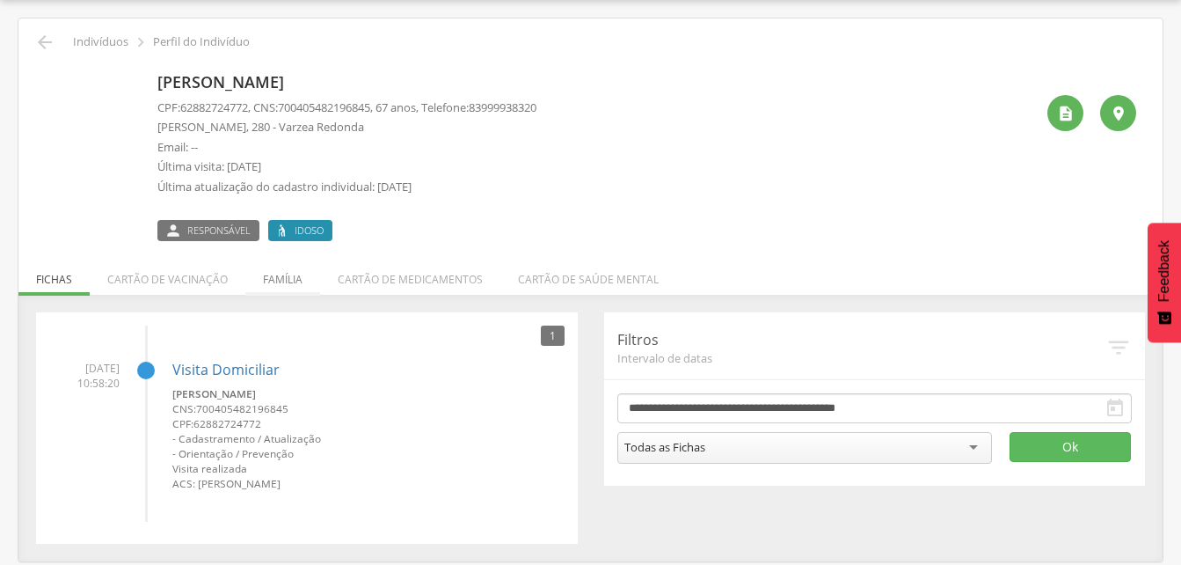
click at [298, 273] on li "Família" at bounding box center [282, 274] width 75 height 41
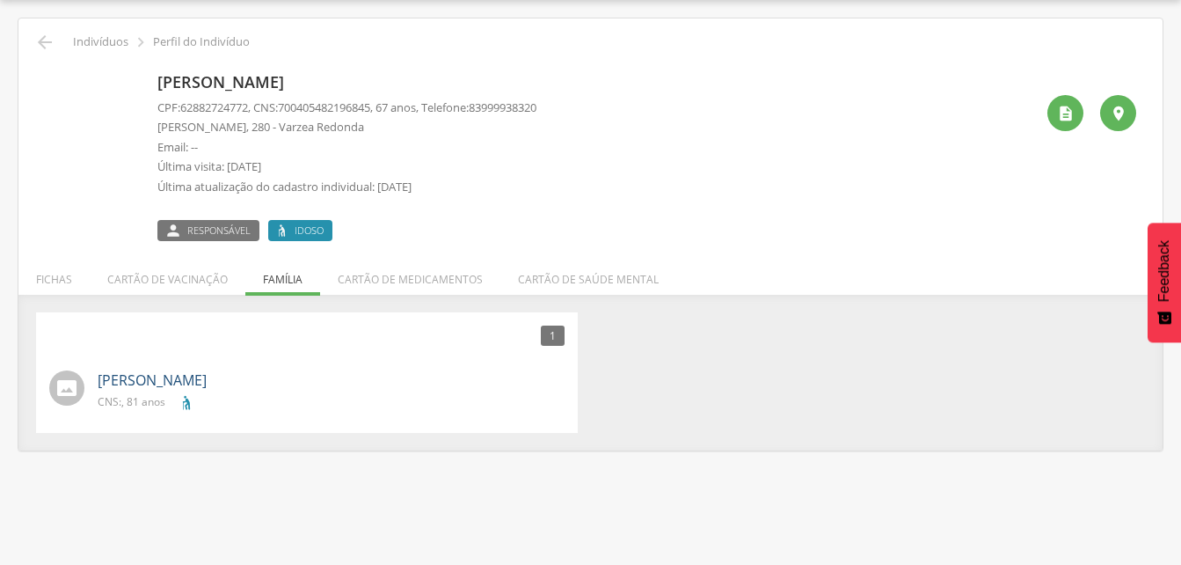
click at [133, 383] on link "[PERSON_NAME]" at bounding box center [152, 380] width 109 height 20
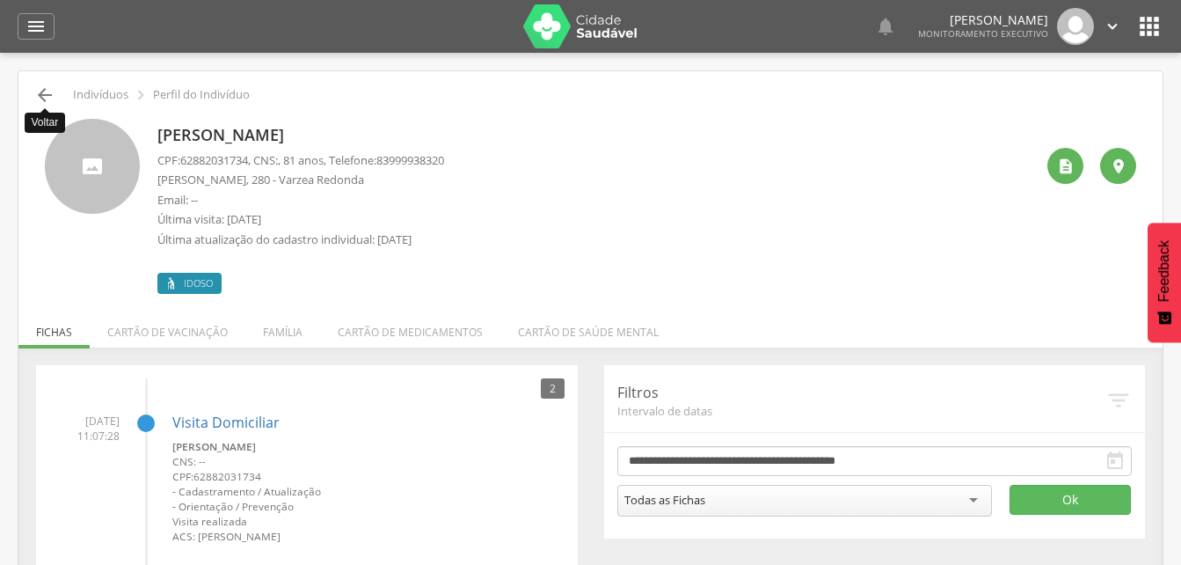
click at [44, 89] on icon "" at bounding box center [44, 94] width 21 height 21
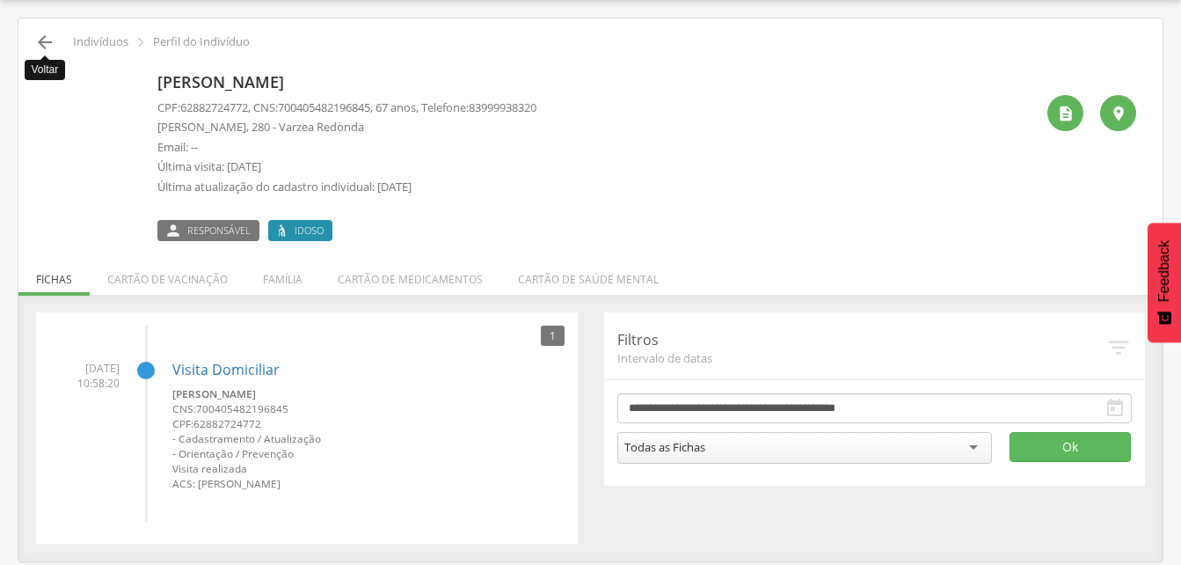
click at [45, 45] on icon "" at bounding box center [44, 42] width 21 height 21
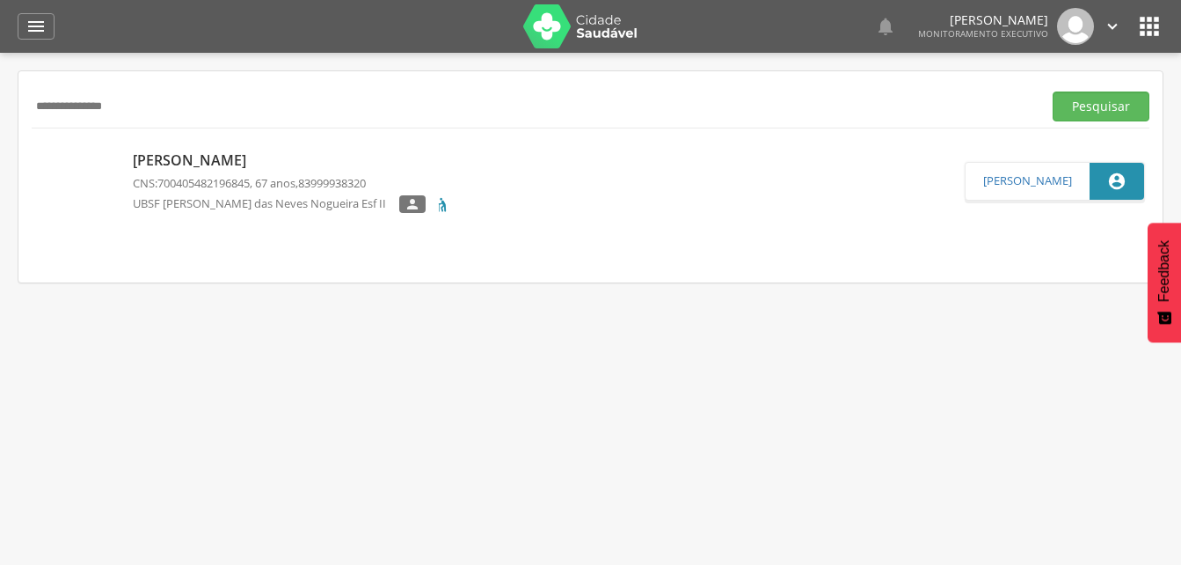
click at [156, 115] on input "**********" at bounding box center [533, 106] width 1003 height 30
type input "*"
click at [1096, 110] on button "Pesquisar" at bounding box center [1101, 106] width 97 height 30
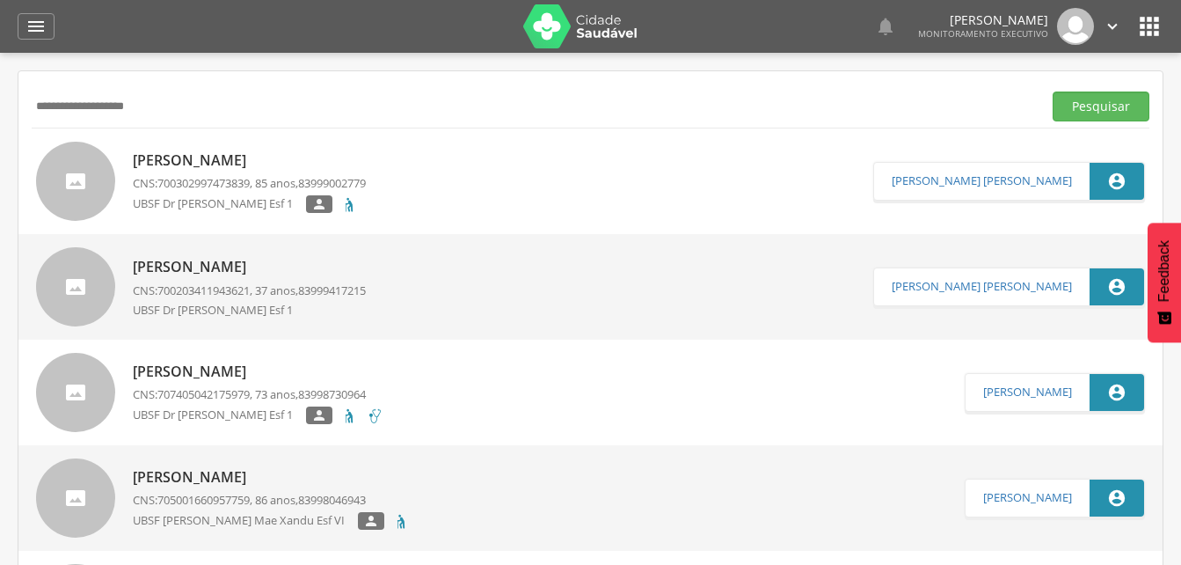
click at [252, 164] on p "[PERSON_NAME]" at bounding box center [249, 160] width 233 height 20
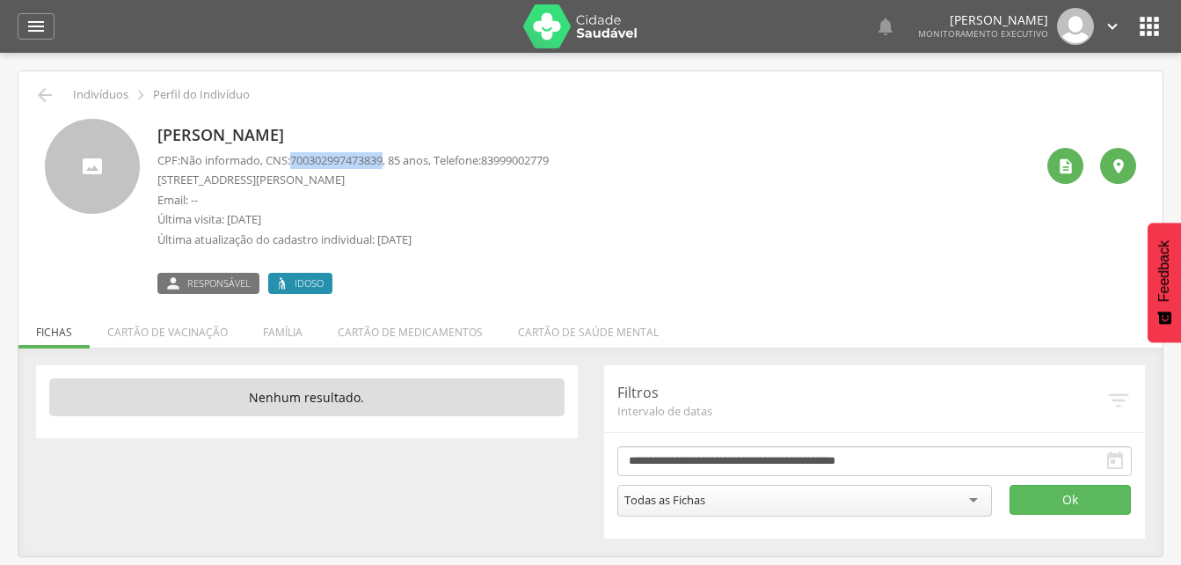
drag, startPoint x: 297, startPoint y: 161, endPoint x: 395, endPoint y: 161, distance: 97.6
click at [395, 161] on p "CPF: Não informado , CNS: [PHONE_NUMBER] , 85 anos, Telefone: [PHONE_NUMBER]" at bounding box center [352, 160] width 391 height 17
drag, startPoint x: 395, startPoint y: 161, endPoint x: 383, endPoint y: 162, distance: 12.3
click at [273, 334] on li "Família" at bounding box center [282, 327] width 75 height 41
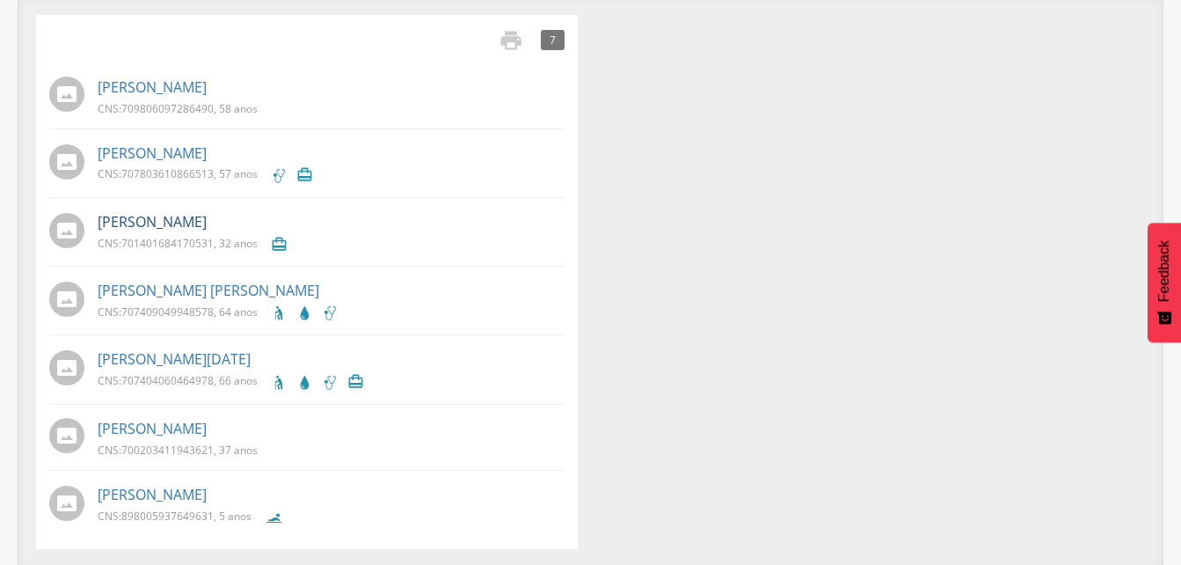
scroll to position [352, 0]
click at [207, 430] on link "[PERSON_NAME]" at bounding box center [152, 427] width 109 height 20
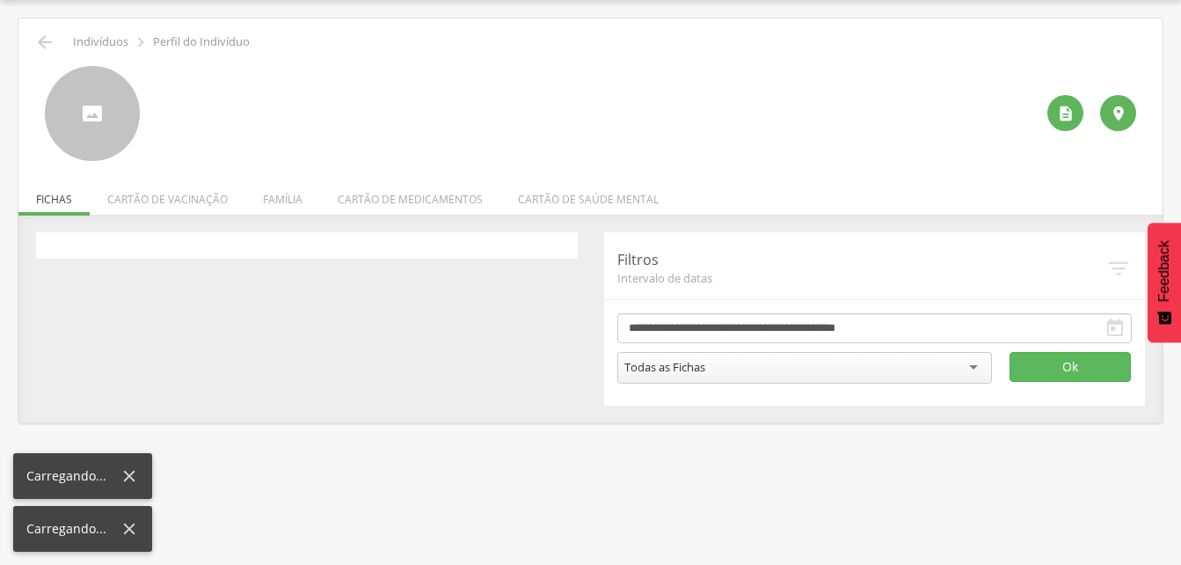
scroll to position [53, 0]
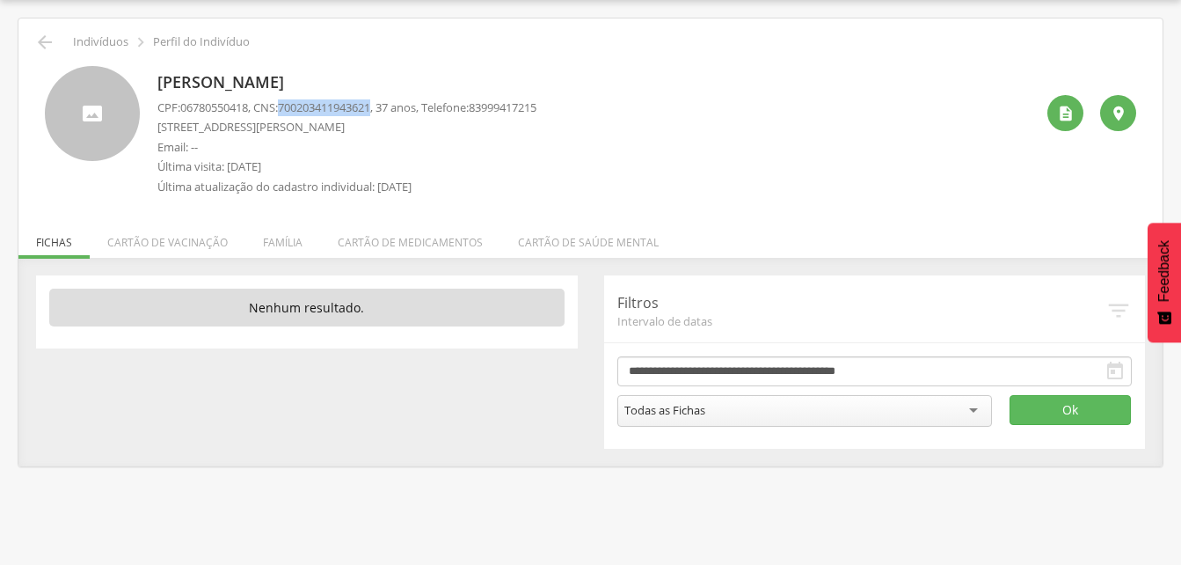
drag, startPoint x: 285, startPoint y: 103, endPoint x: 385, endPoint y: 106, distance: 100.3
click at [385, 106] on p "CPF: 06780550418 , CNS: [PHONE_NUMBER] , 37 anos, Telefone: [PHONE_NUMBER]" at bounding box center [346, 107] width 379 height 17
drag, startPoint x: 385, startPoint y: 106, endPoint x: 364, endPoint y: 112, distance: 21.8
click at [269, 239] on li "Família" at bounding box center [282, 237] width 75 height 41
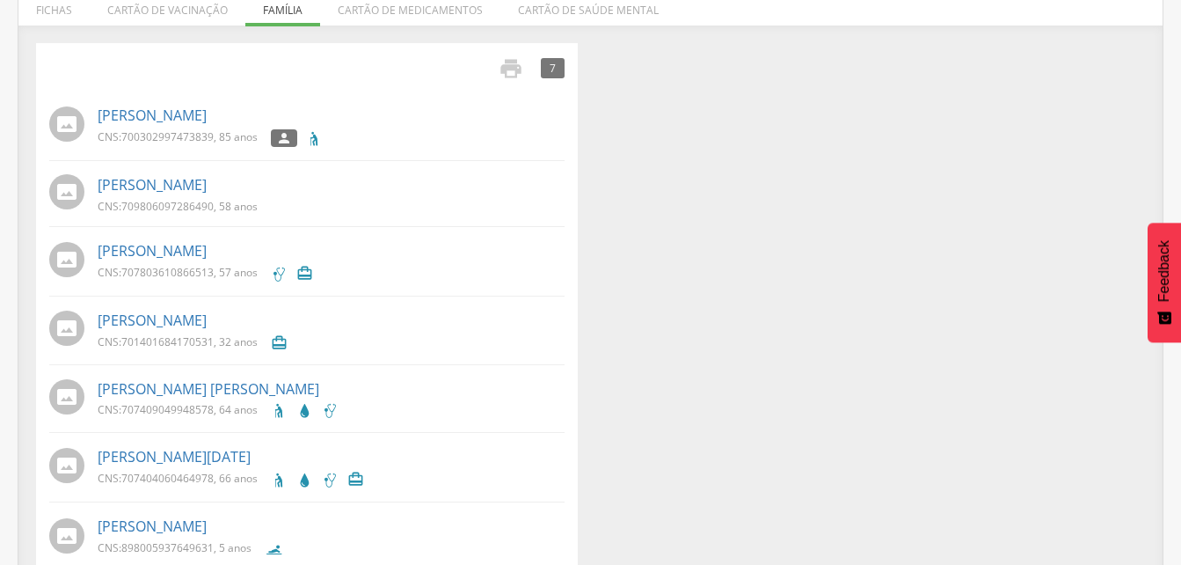
scroll to position [317, 0]
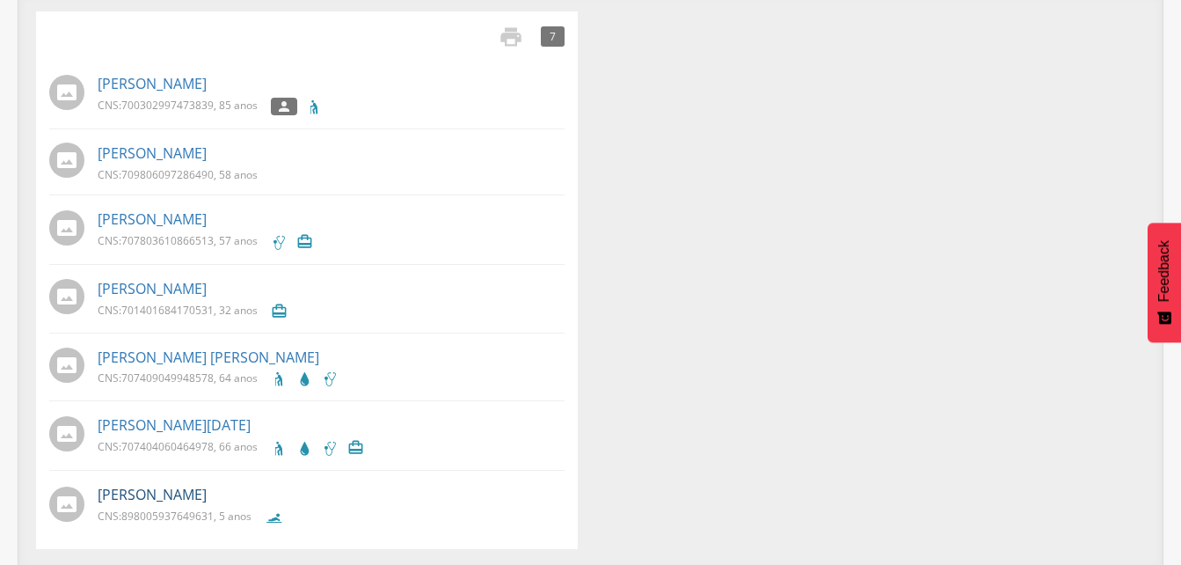
click at [207, 492] on link "[PERSON_NAME]" at bounding box center [152, 495] width 109 height 20
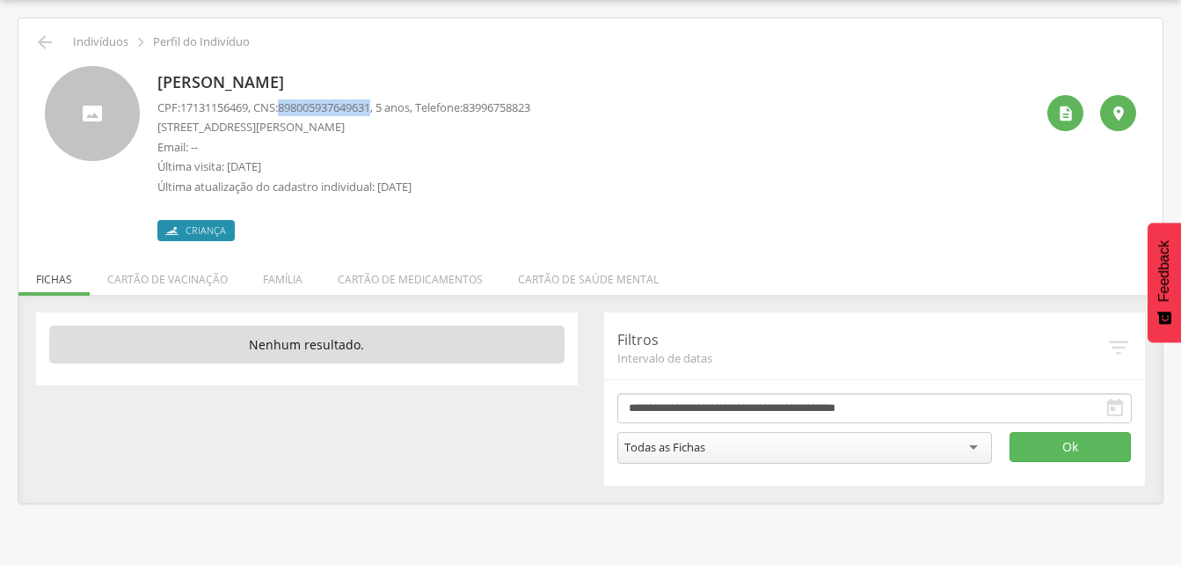
drag, startPoint x: 288, startPoint y: 105, endPoint x: 386, endPoint y: 111, distance: 98.7
click at [386, 111] on p "CPF: 17131156469 , CNS: [PHONE_NUMBER] , 5 anos, Telefone: [PHONE_NUMBER]" at bounding box center [343, 107] width 373 height 17
drag, startPoint x: 386, startPoint y: 111, endPoint x: 356, endPoint y: 112, distance: 29.9
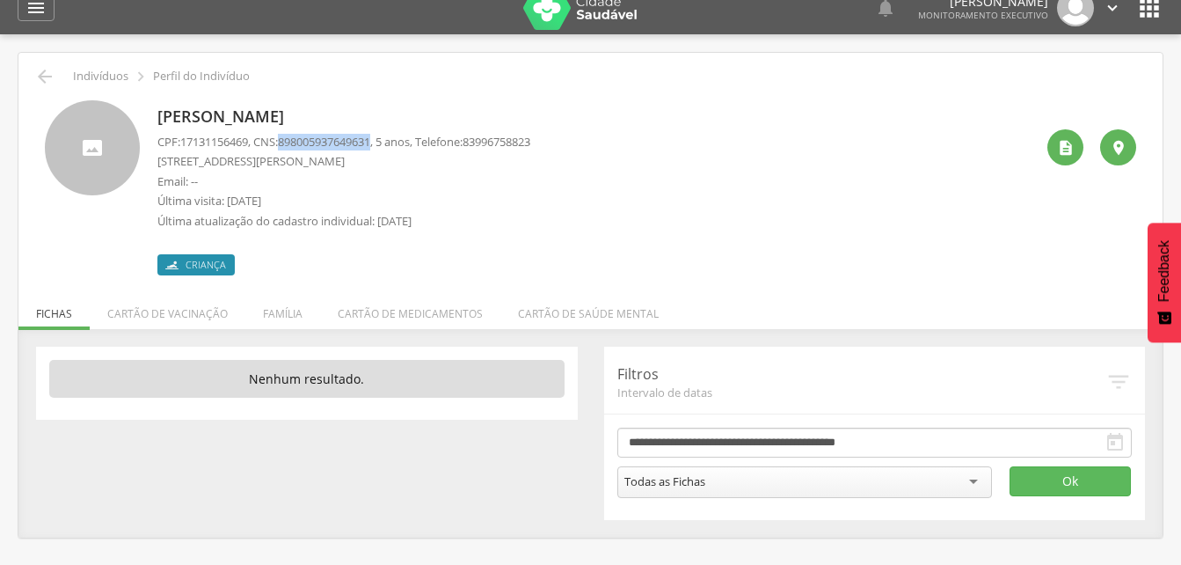
scroll to position [0, 0]
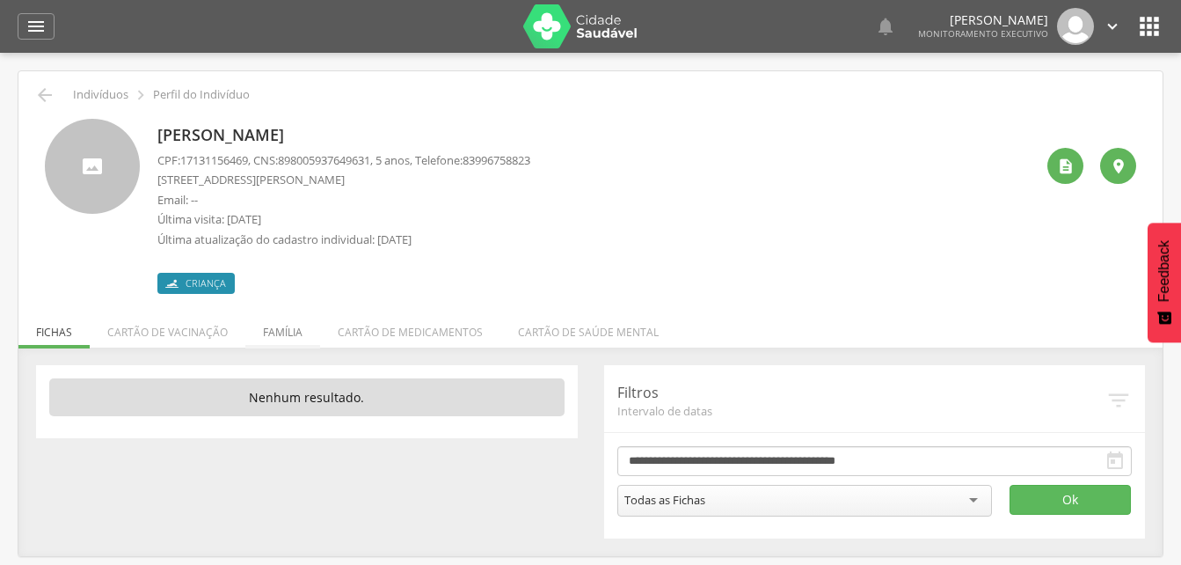
click at [283, 328] on li "Família" at bounding box center [282, 327] width 75 height 41
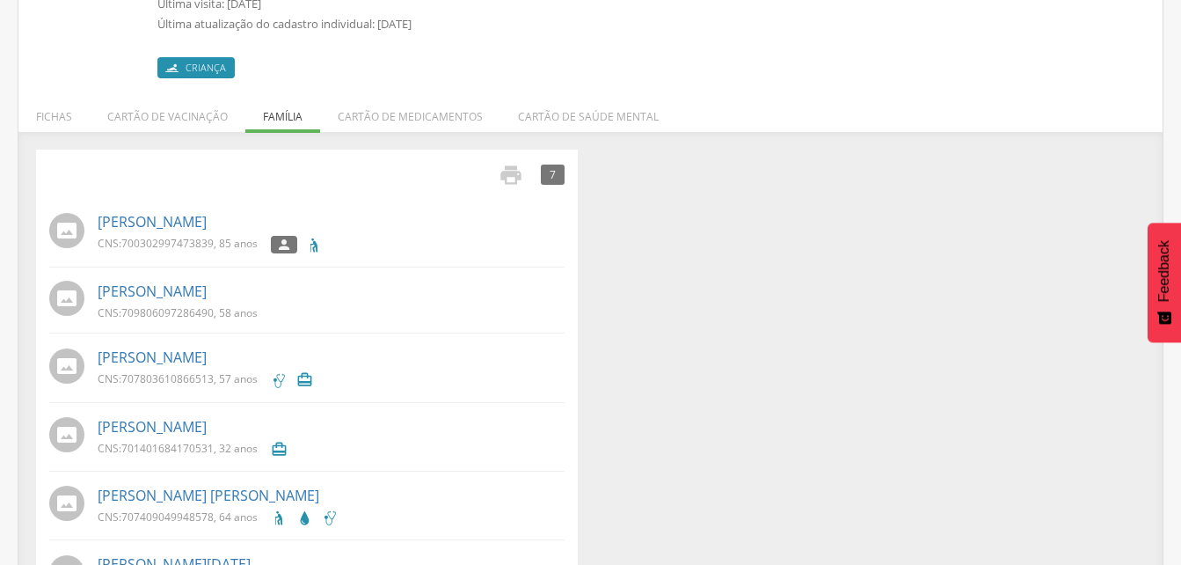
scroll to position [352, 0]
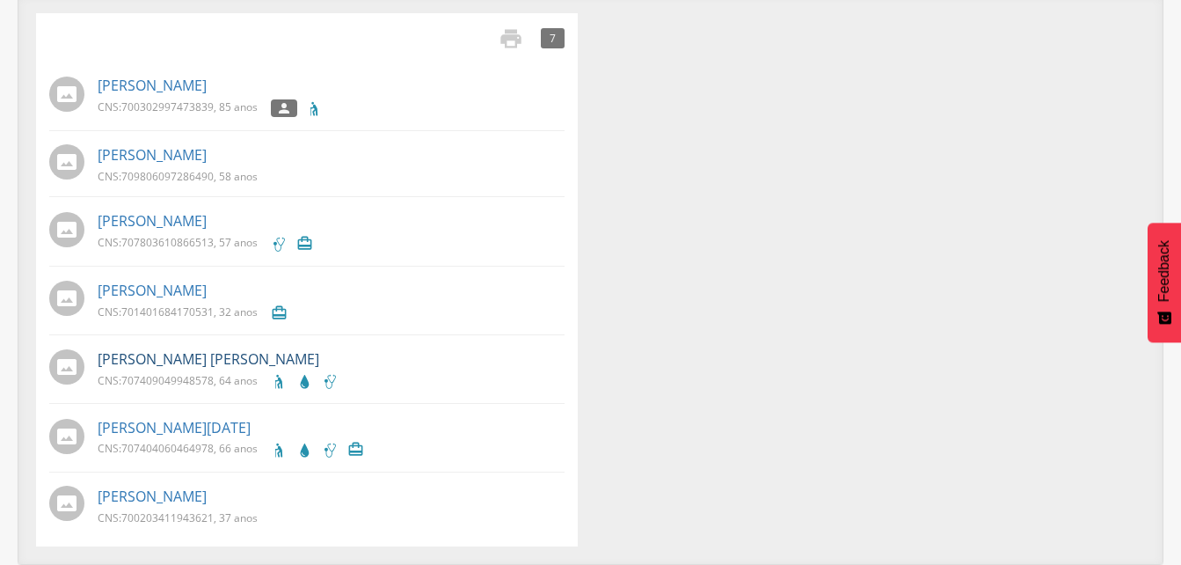
click at [208, 365] on link "[PERSON_NAME] [PERSON_NAME]" at bounding box center [209, 359] width 222 height 20
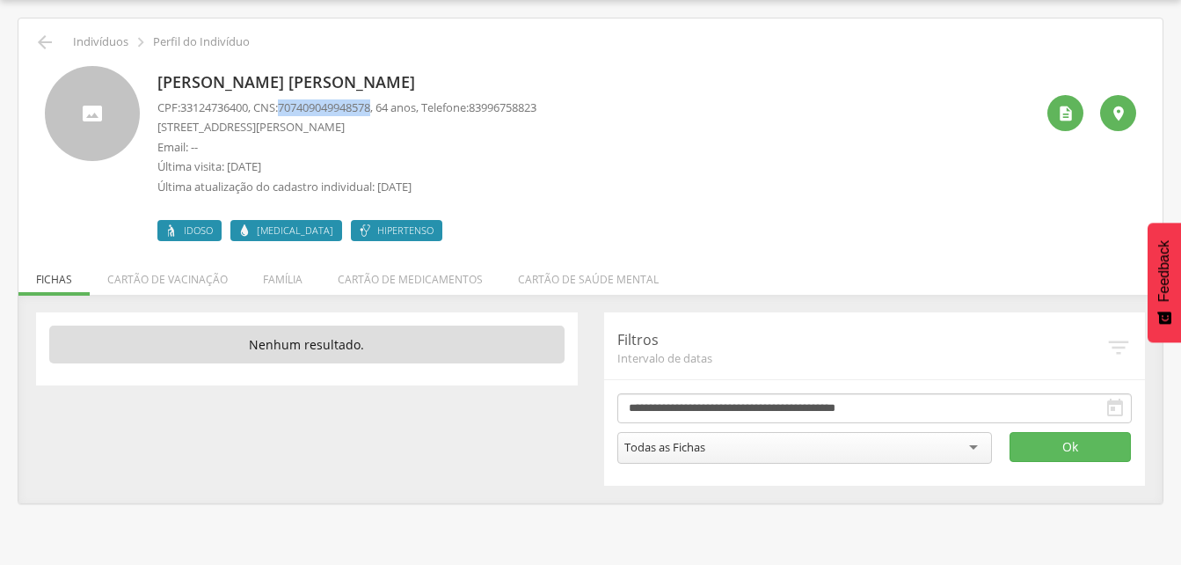
drag, startPoint x: 286, startPoint y: 103, endPoint x: 385, endPoint y: 102, distance: 99.4
click at [385, 102] on p "CPF: 33124736400 , CNS: [PHONE_NUMBER] , 64 anos, Telefone: [PHONE_NUMBER]" at bounding box center [346, 107] width 379 height 17
drag, startPoint x: 385, startPoint y: 102, endPoint x: 373, endPoint y: 104, distance: 12.4
click at [46, 43] on icon "" at bounding box center [44, 42] width 21 height 21
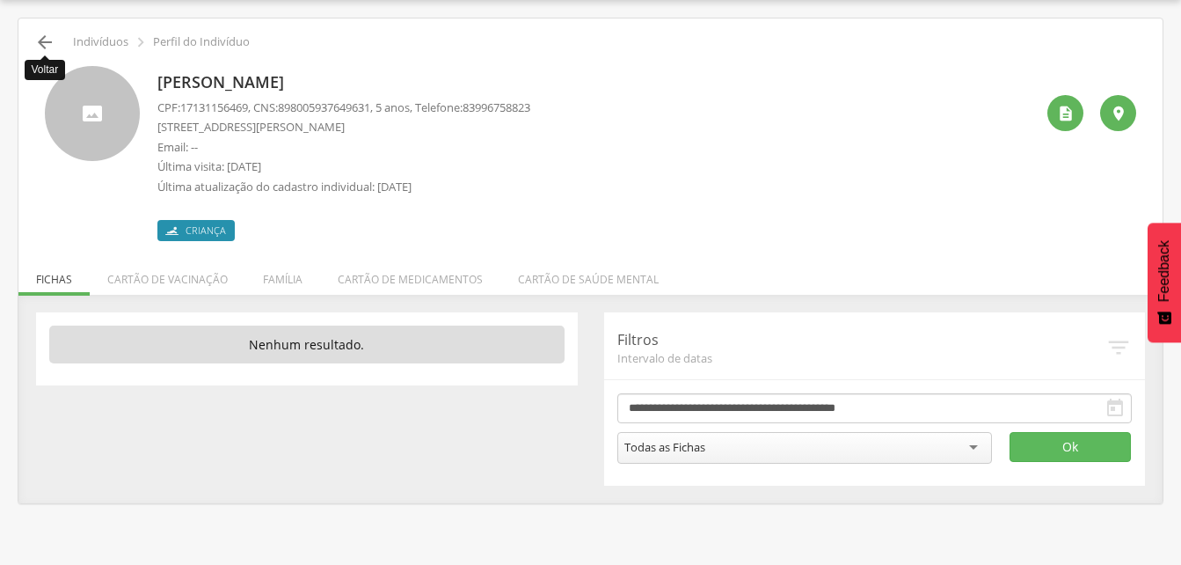
click at [41, 47] on icon "" at bounding box center [44, 42] width 21 height 21
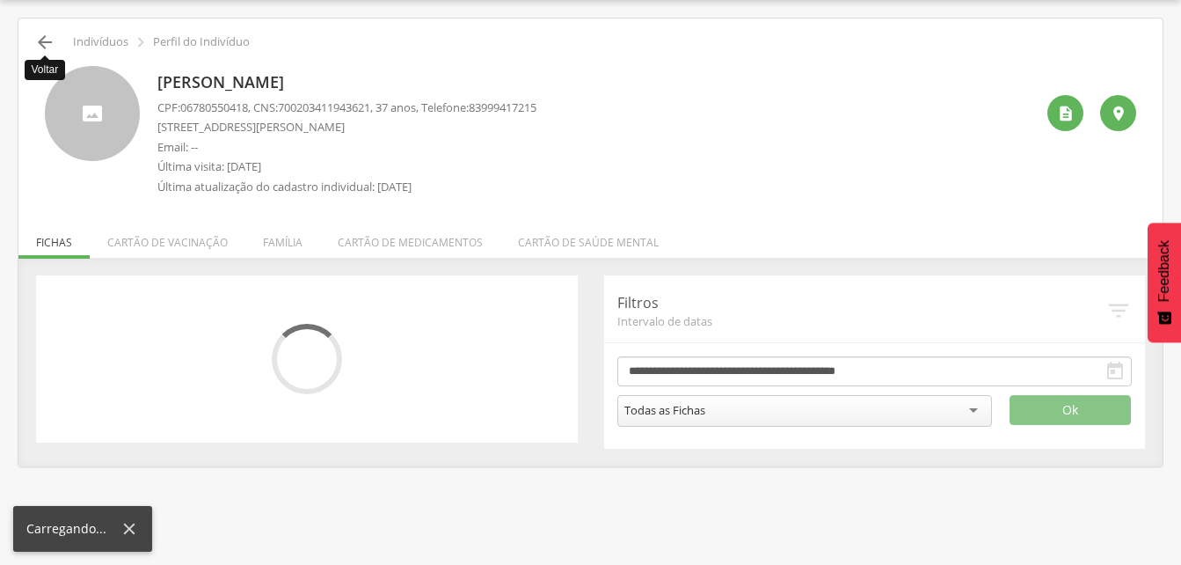
click at [42, 47] on icon "" at bounding box center [44, 42] width 21 height 21
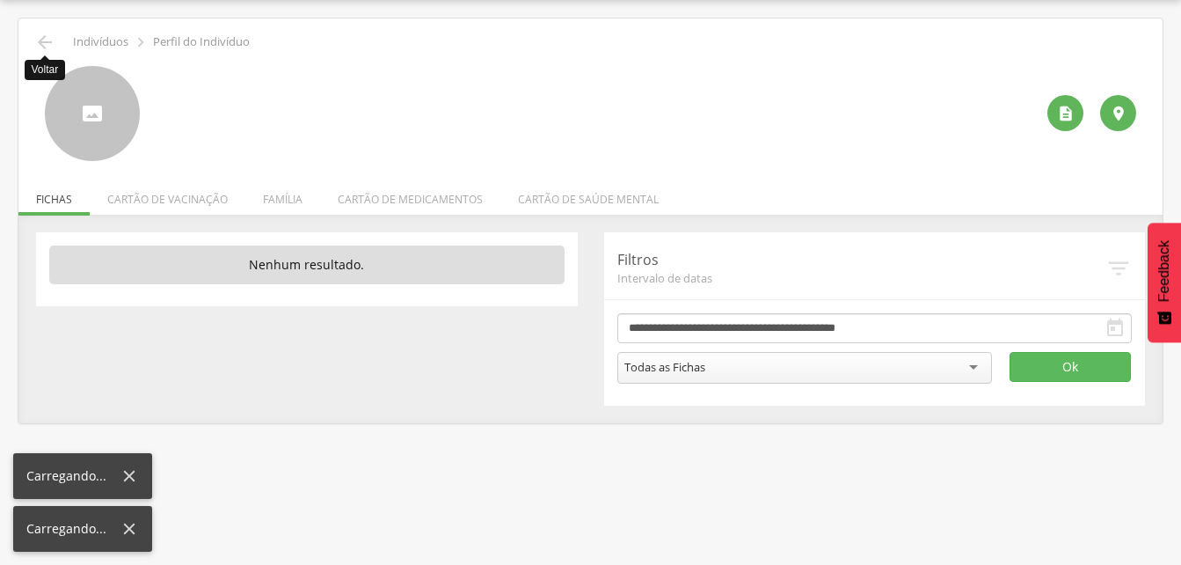
click at [44, 47] on icon "" at bounding box center [44, 42] width 21 height 21
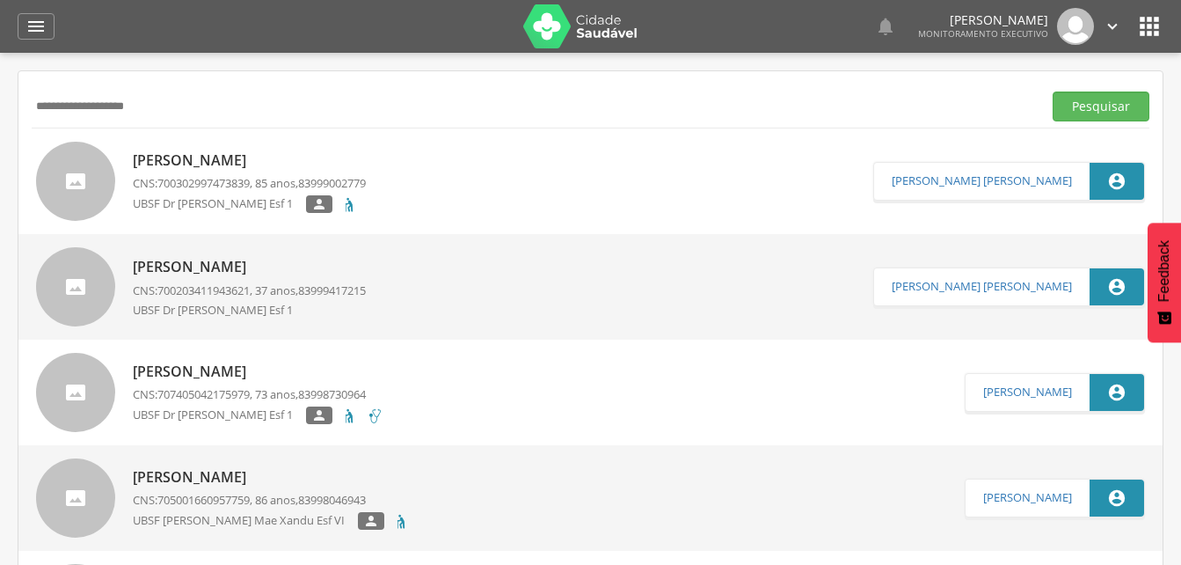
click at [158, 113] on input "**********" at bounding box center [533, 106] width 1003 height 30
type input "*"
type input "**********"
click at [1112, 106] on button "Pesquisar" at bounding box center [1101, 106] width 97 height 30
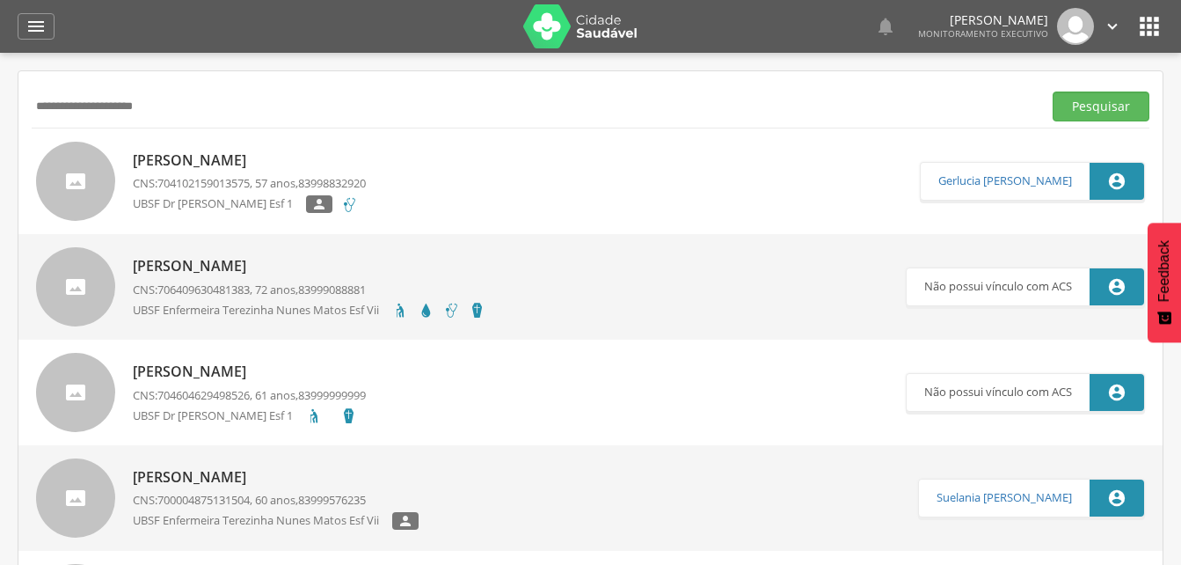
click at [186, 167] on p "[PERSON_NAME]" at bounding box center [249, 160] width 233 height 20
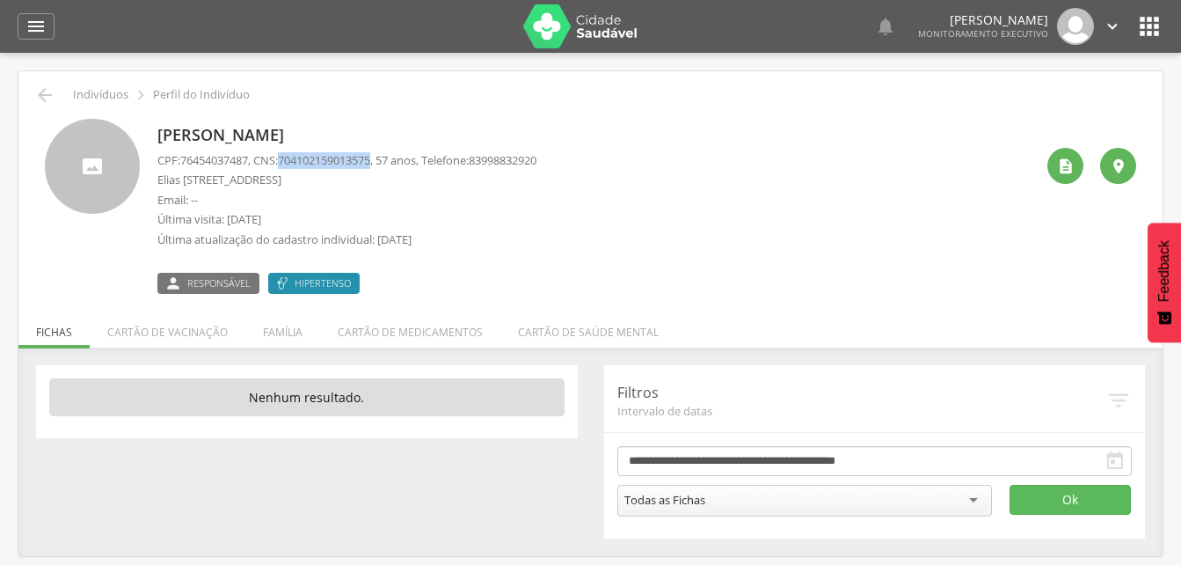
drag, startPoint x: 288, startPoint y: 157, endPoint x: 387, endPoint y: 164, distance: 98.8
click at [387, 164] on p "CPF: 76454037487 , CNS: [PHONE_NUMBER] , 57 anos, Telefone: [PHONE_NUMBER]" at bounding box center [346, 160] width 379 height 17
drag, startPoint x: 387, startPoint y: 164, endPoint x: 355, endPoint y: 173, distance: 32.9
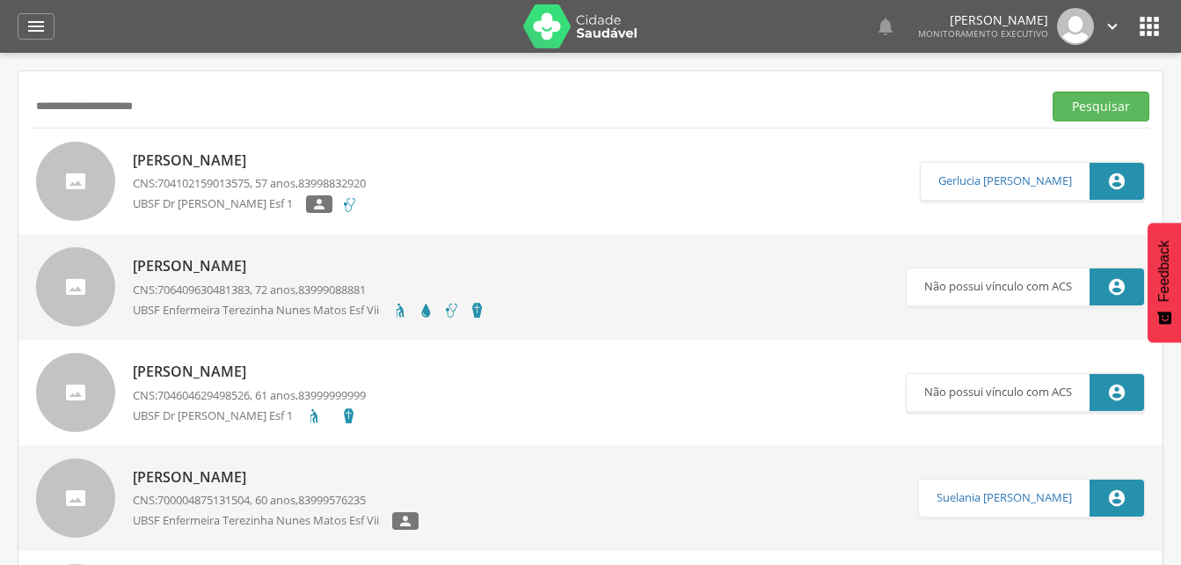
click at [174, 163] on p "[PERSON_NAME]" at bounding box center [249, 160] width 233 height 20
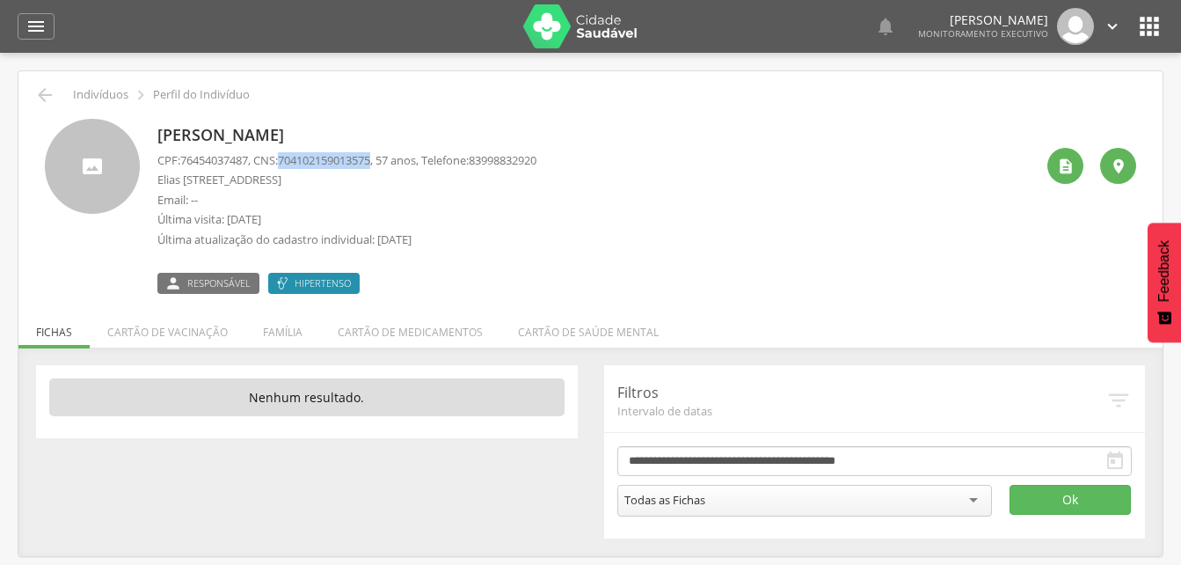
drag, startPoint x: 294, startPoint y: 155, endPoint x: 385, endPoint y: 165, distance: 92.1
click at [385, 165] on p "CPF: 76454037487 , CNS: [PHONE_NUMBER] , 57 anos, Telefone: [PHONE_NUMBER]" at bounding box center [346, 160] width 379 height 17
drag, startPoint x: 385, startPoint y: 165, endPoint x: 361, endPoint y: 163, distance: 24.8
click at [275, 332] on li "Família" at bounding box center [282, 327] width 75 height 41
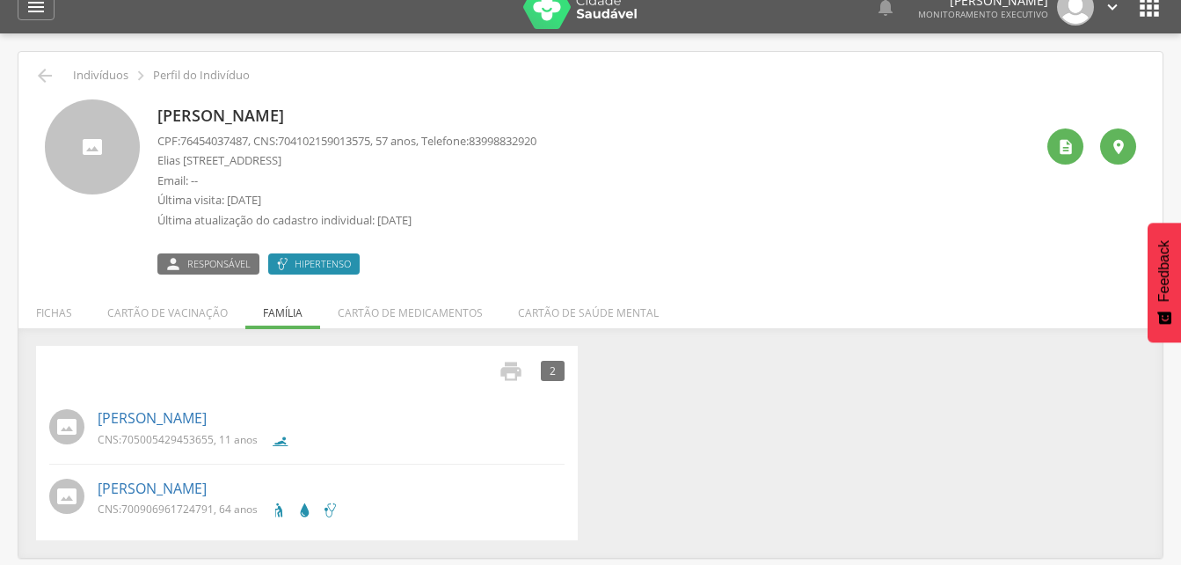
scroll to position [53, 0]
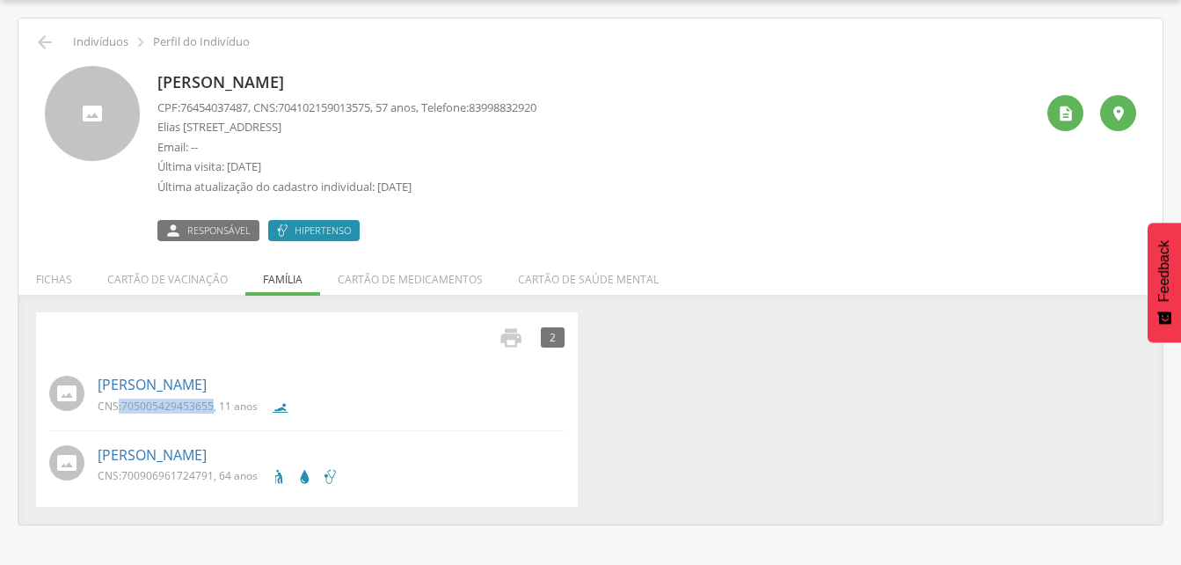
drag, startPoint x: 119, startPoint y: 403, endPoint x: 214, endPoint y: 406, distance: 95.0
click at [214, 406] on p "CNS: 705005429453655 , 11 anos" at bounding box center [178, 405] width 160 height 15
drag, startPoint x: 214, startPoint y: 406, endPoint x: 202, endPoint y: 403, distance: 12.0
click at [142, 465] on div "[PERSON_NAME] CNS: 700906961724791 , 64 anos" at bounding box center [331, 465] width 467 height 50
click at [162, 452] on link "[PERSON_NAME]" at bounding box center [152, 455] width 109 height 20
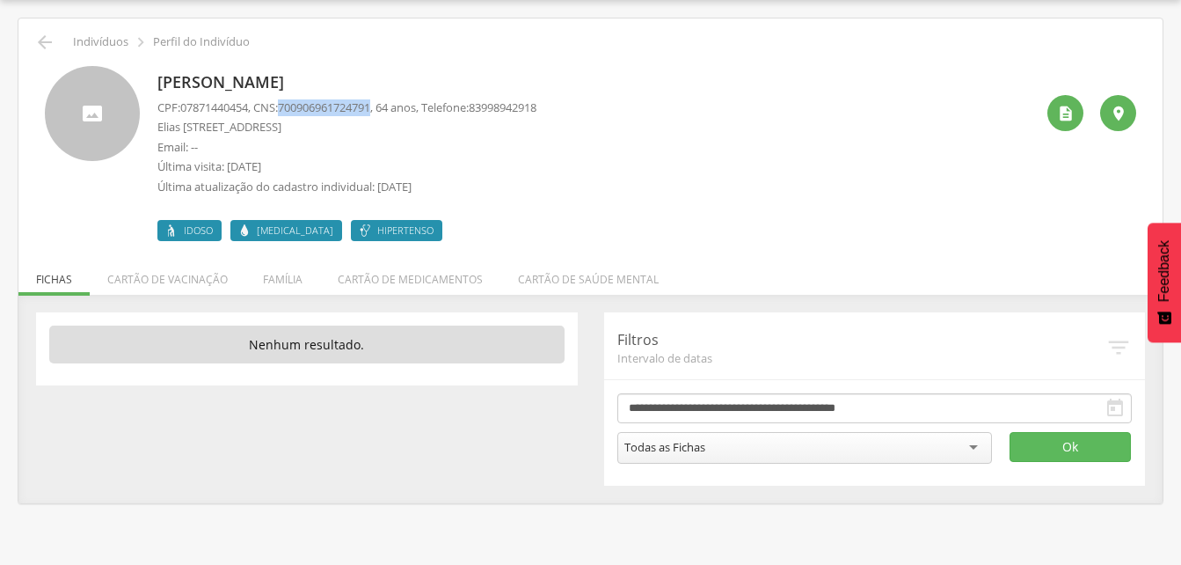
drag, startPoint x: 288, startPoint y: 103, endPoint x: 385, endPoint y: 106, distance: 97.7
click at [385, 106] on p "CPF: 07871440454 , CNS: [PHONE_NUMBER] , 64 anos, Telefone: [PHONE_NUMBER]" at bounding box center [346, 107] width 379 height 17
drag, startPoint x: 385, startPoint y: 106, endPoint x: 374, endPoint y: 106, distance: 11.4
